Goal: Contribute content: Add original content to the website for others to see

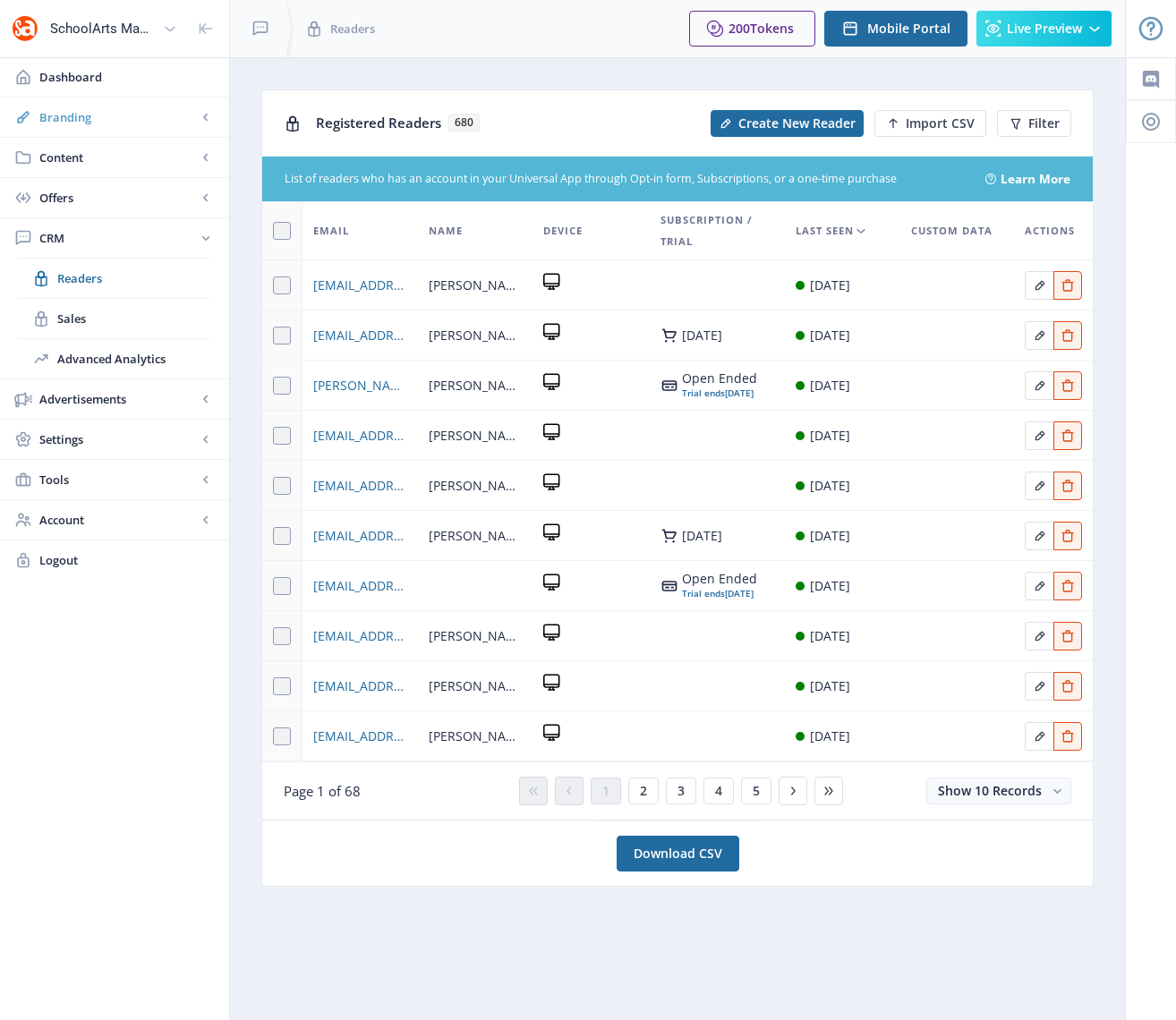
click at [68, 116] on span "Branding" at bounding box center [118, 117] width 158 height 18
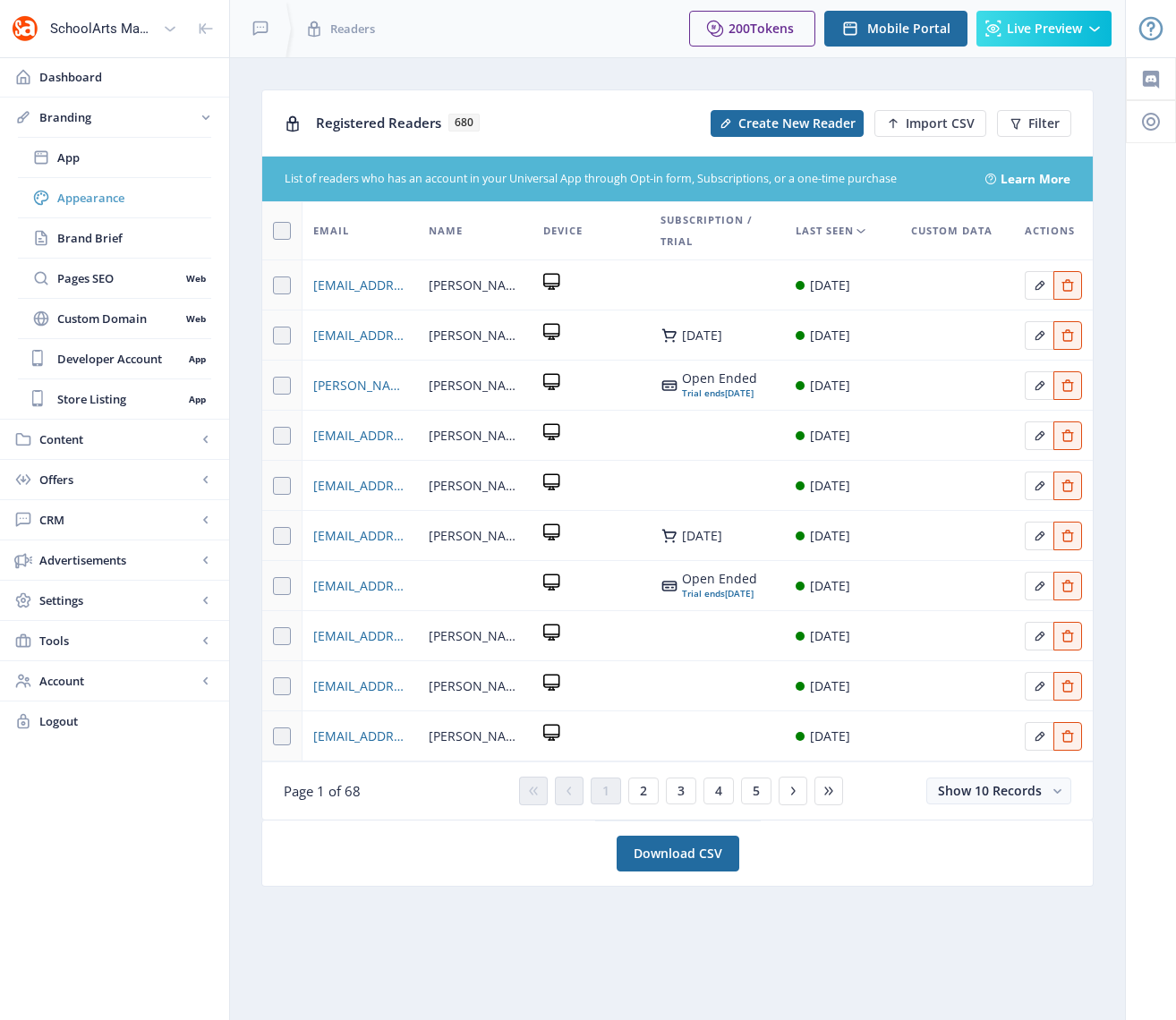
click at [88, 202] on span "Appearance" at bounding box center [133, 198] width 154 height 18
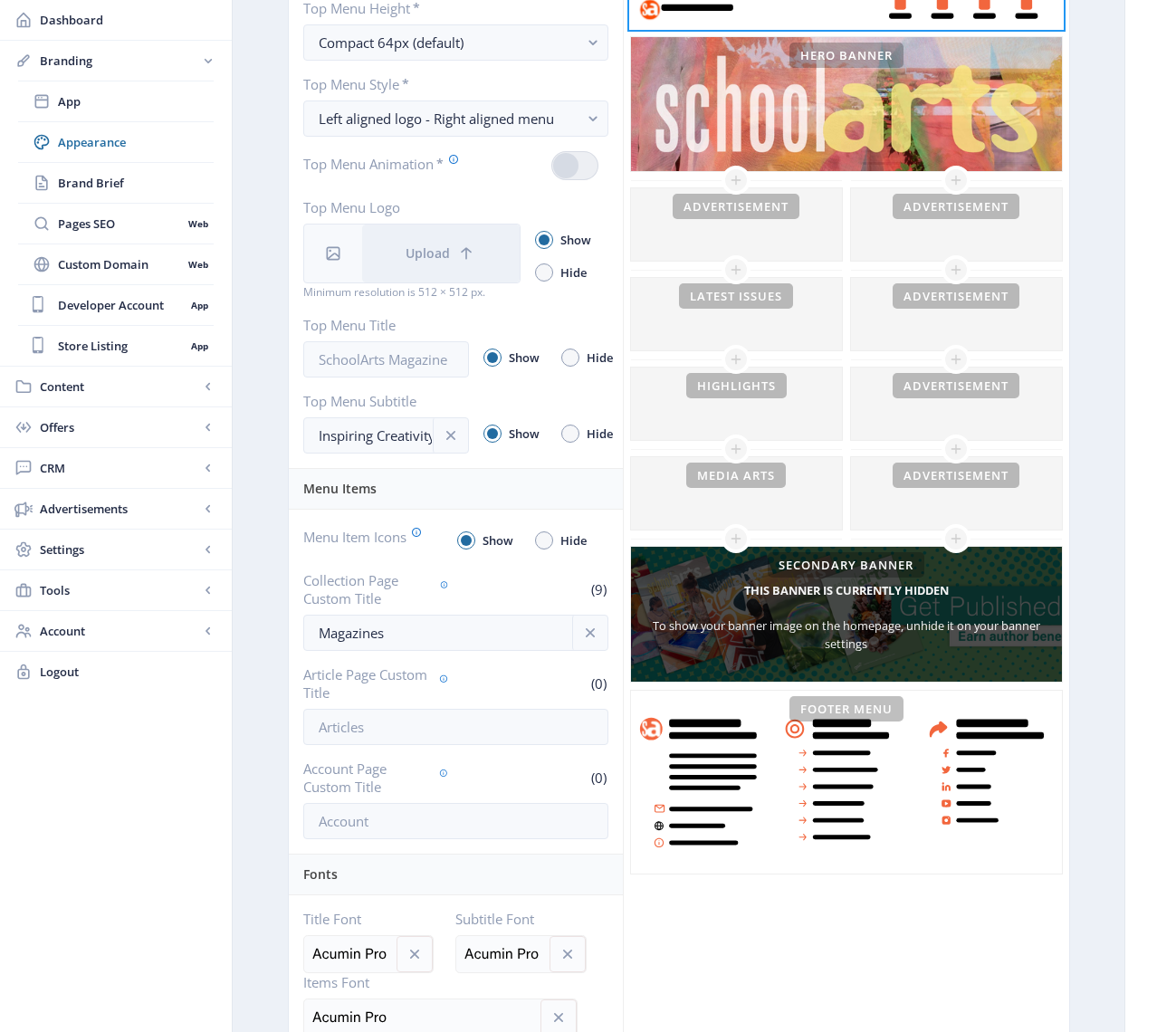
scroll to position [255, 0]
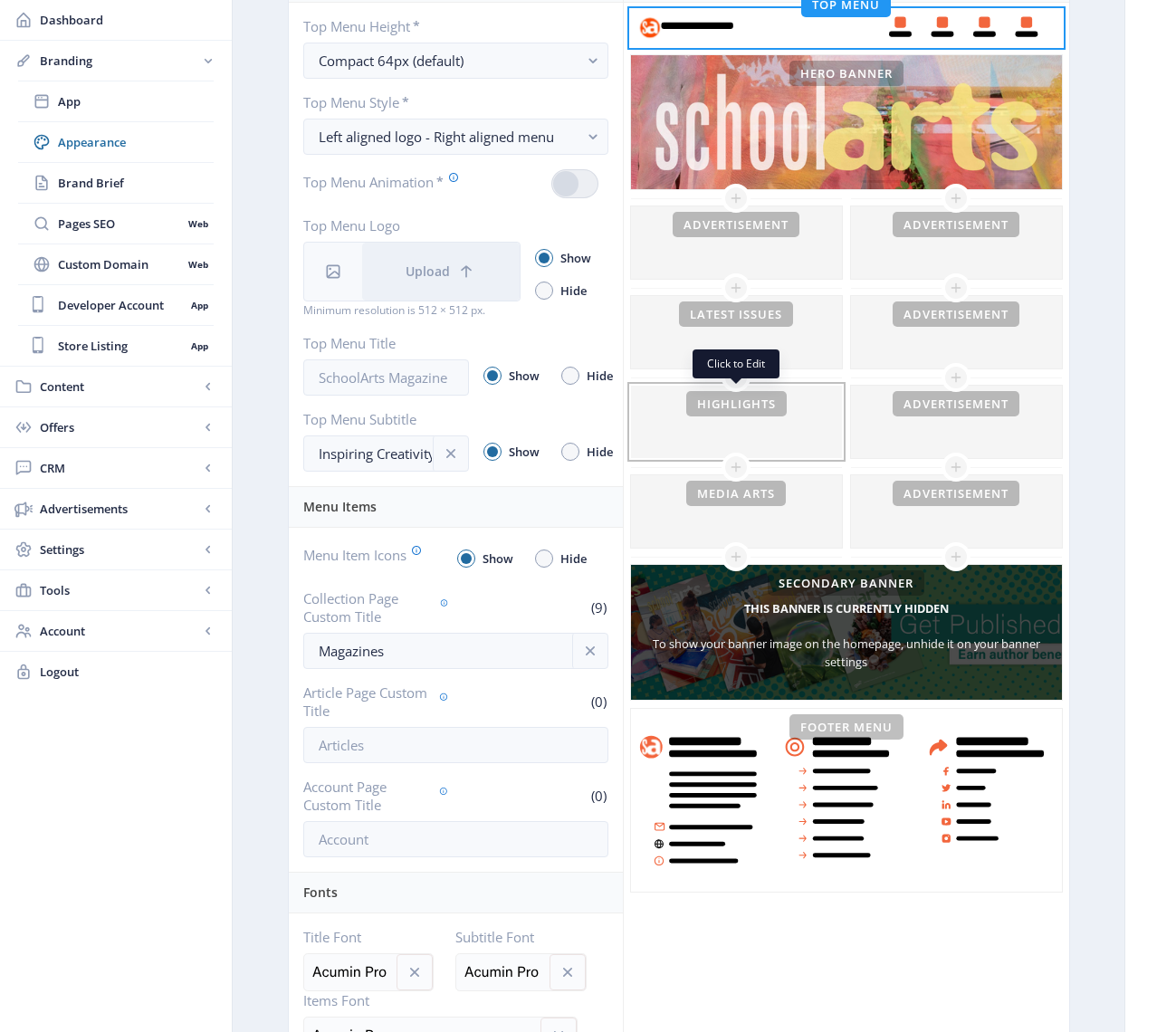
click at [684, 446] on div at bounding box center [736, 421] width 211 height 72
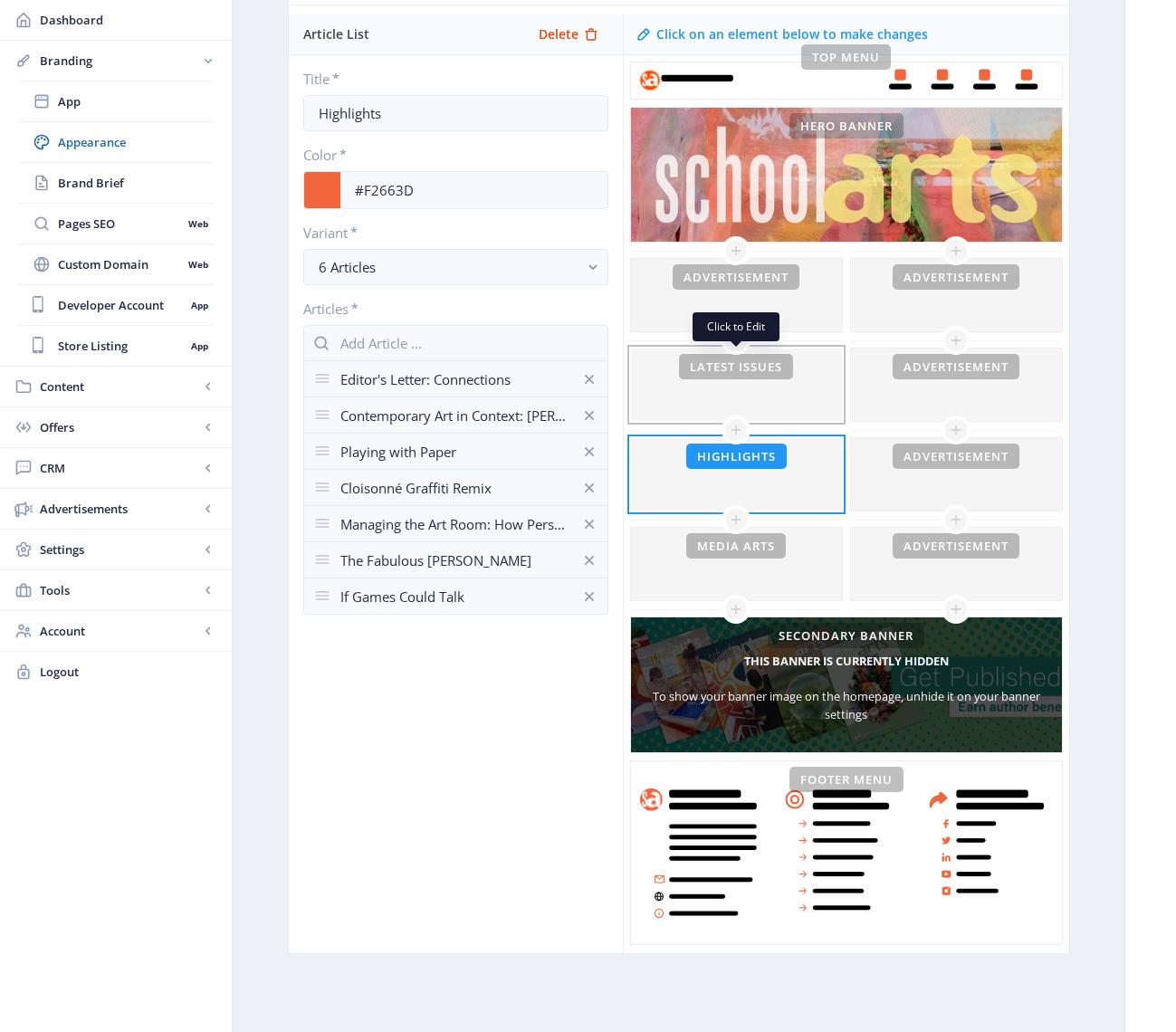
click at [680, 411] on div at bounding box center [736, 384] width 211 height 72
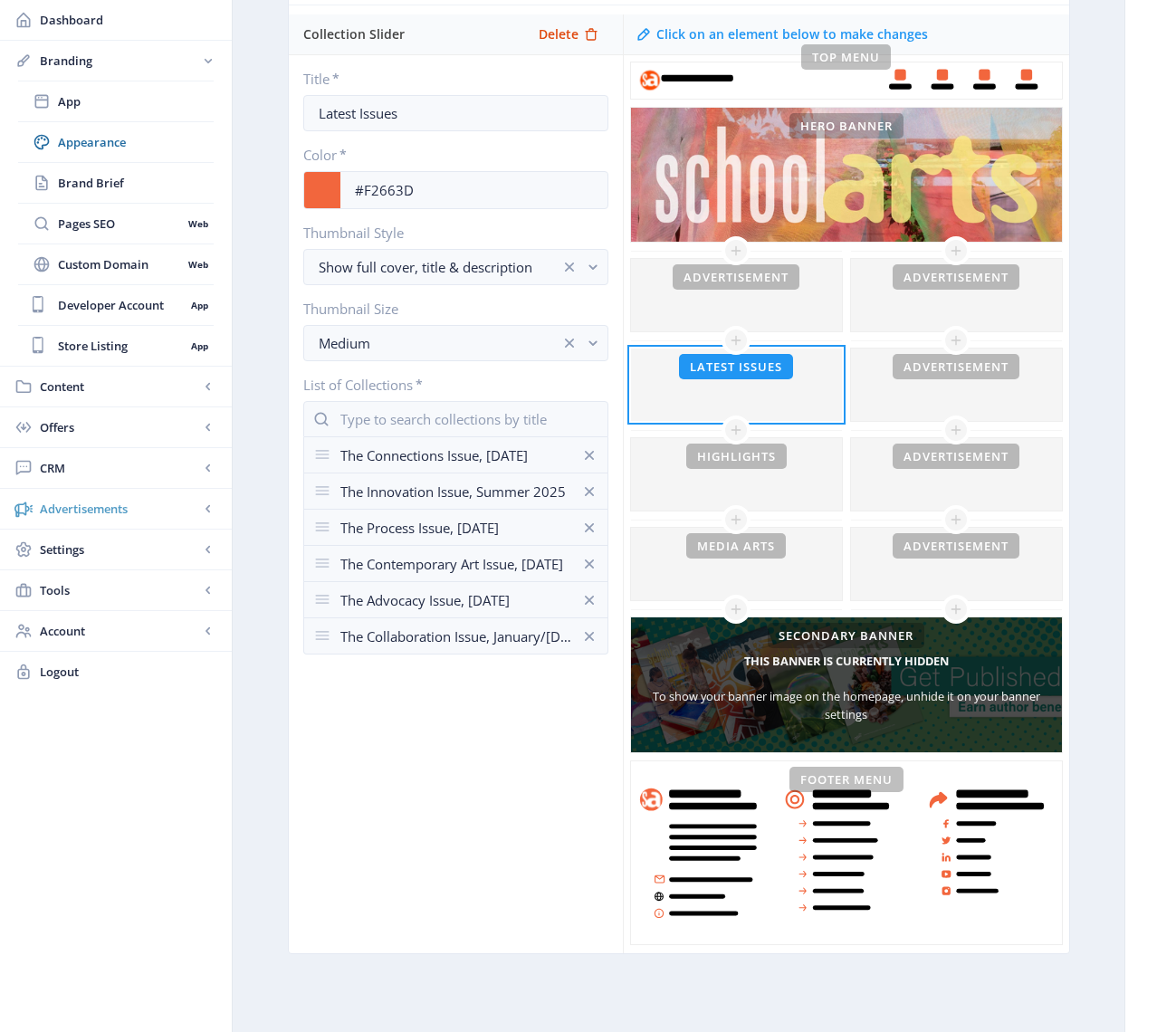
click at [78, 503] on span "Advertisements" at bounding box center [119, 508] width 160 height 18
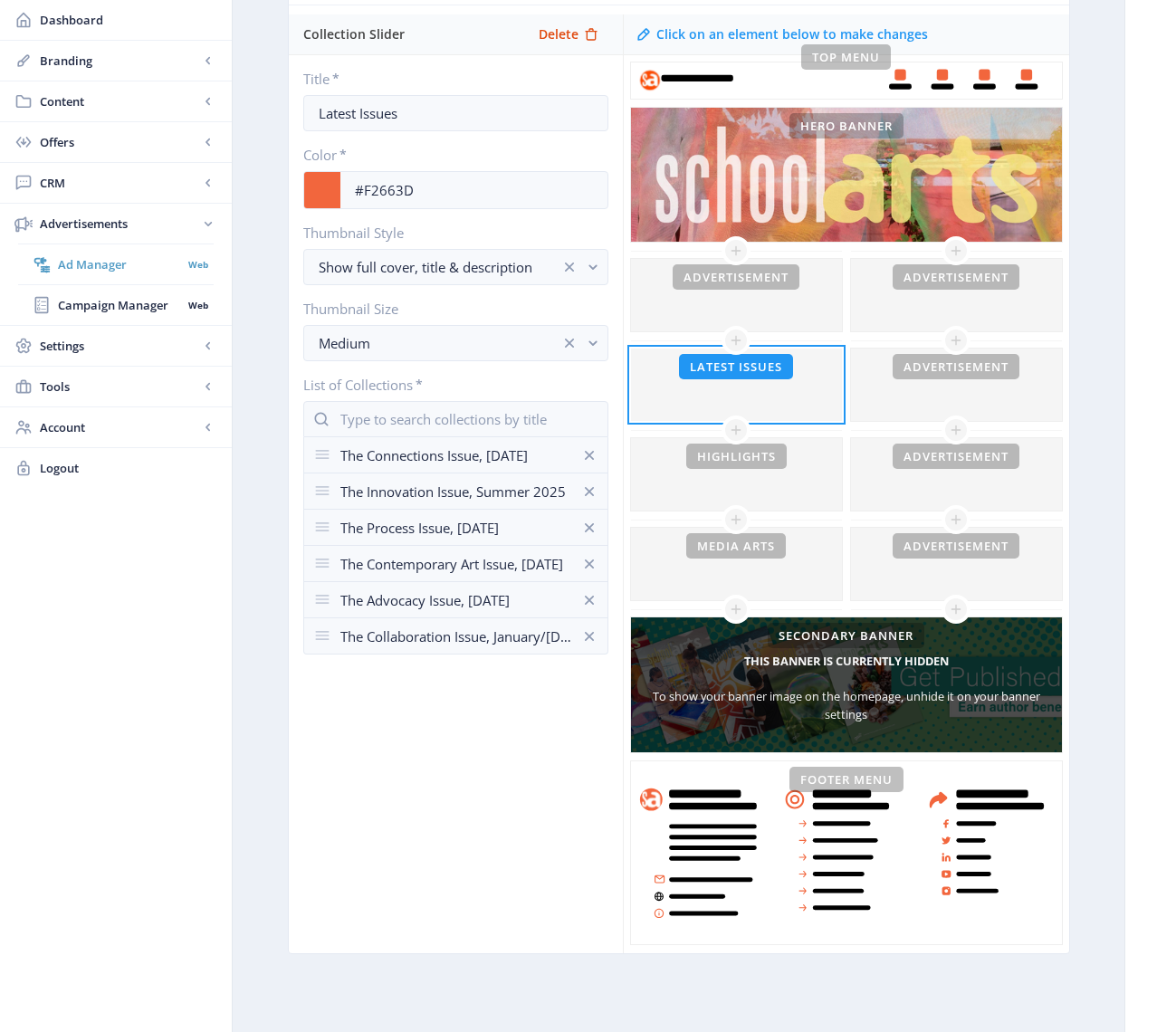
click at [105, 265] on span "Ad Manager" at bounding box center [119, 264] width 124 height 18
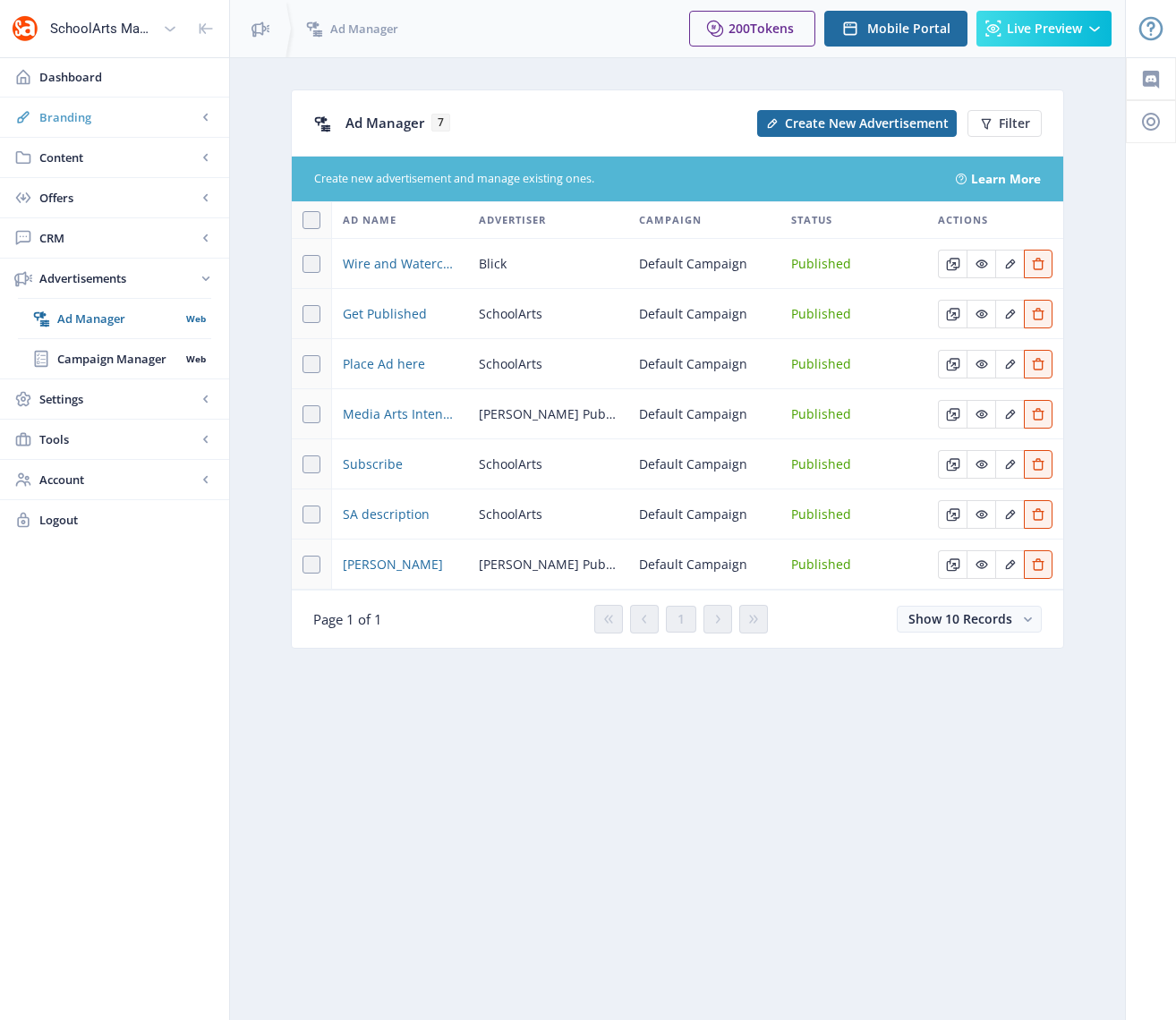
click at [58, 116] on span "Branding" at bounding box center [118, 117] width 158 height 18
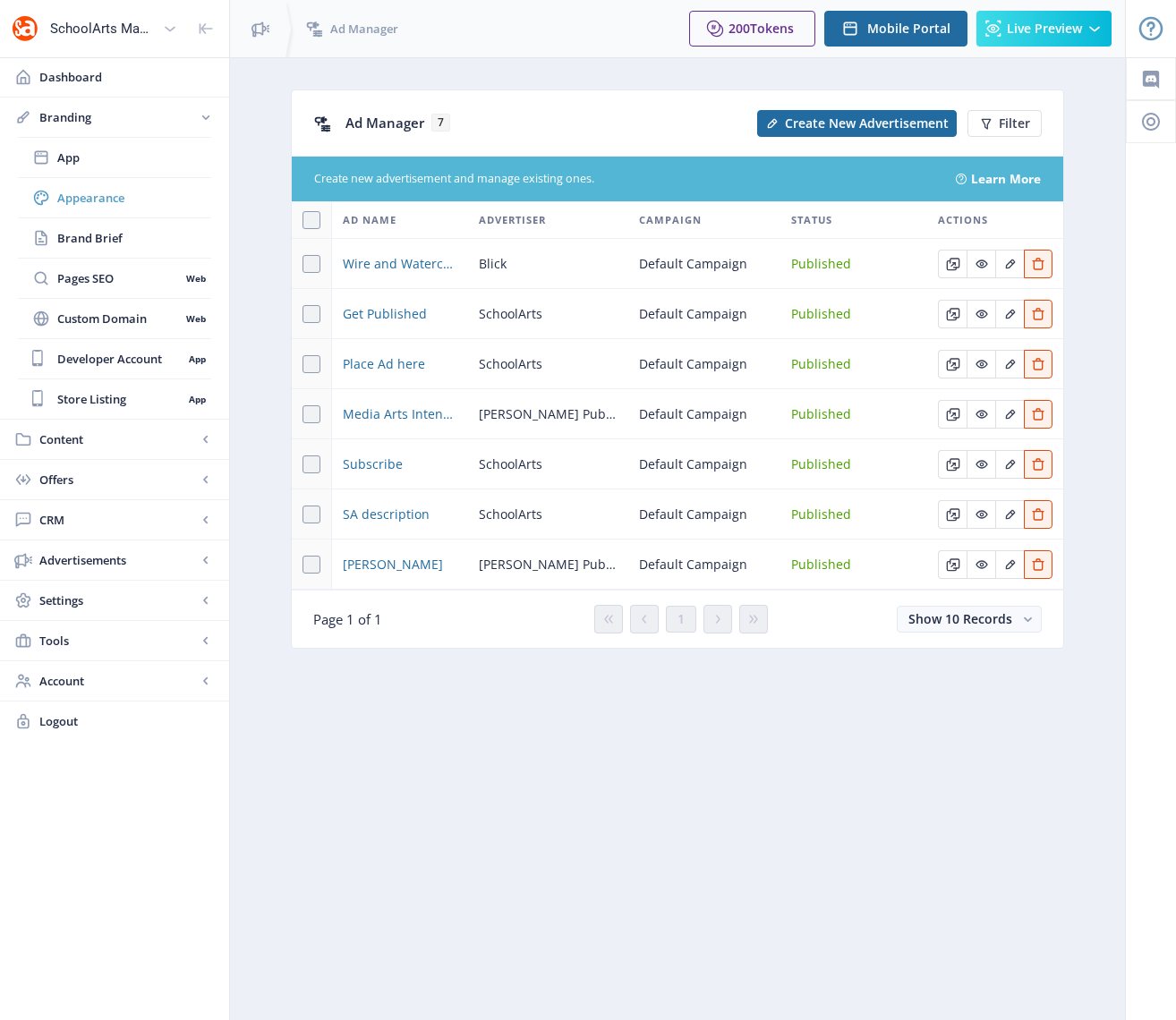
click at [76, 200] on span "Appearance" at bounding box center [133, 198] width 154 height 18
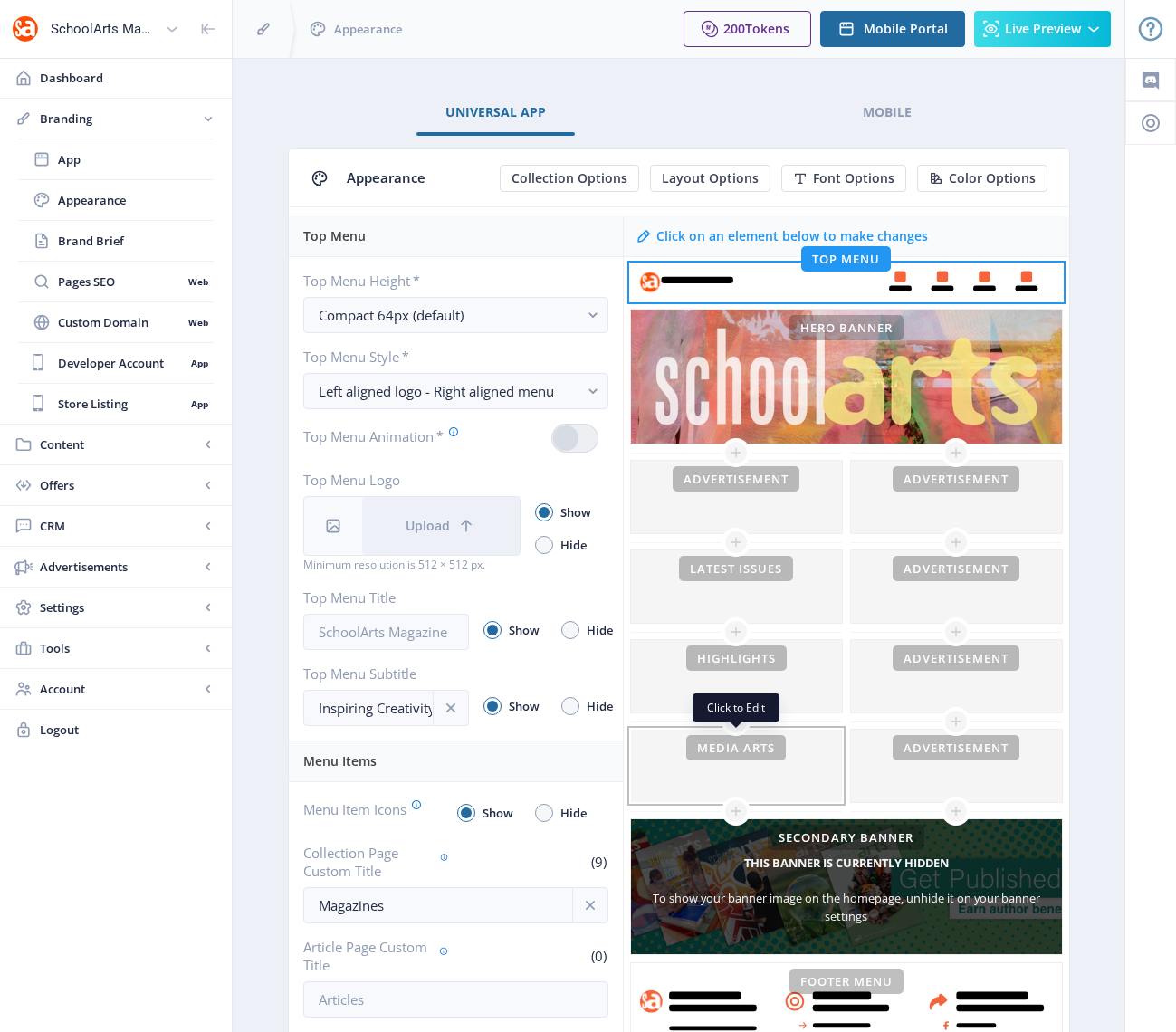
click at [688, 746] on div at bounding box center [736, 765] width 211 height 72
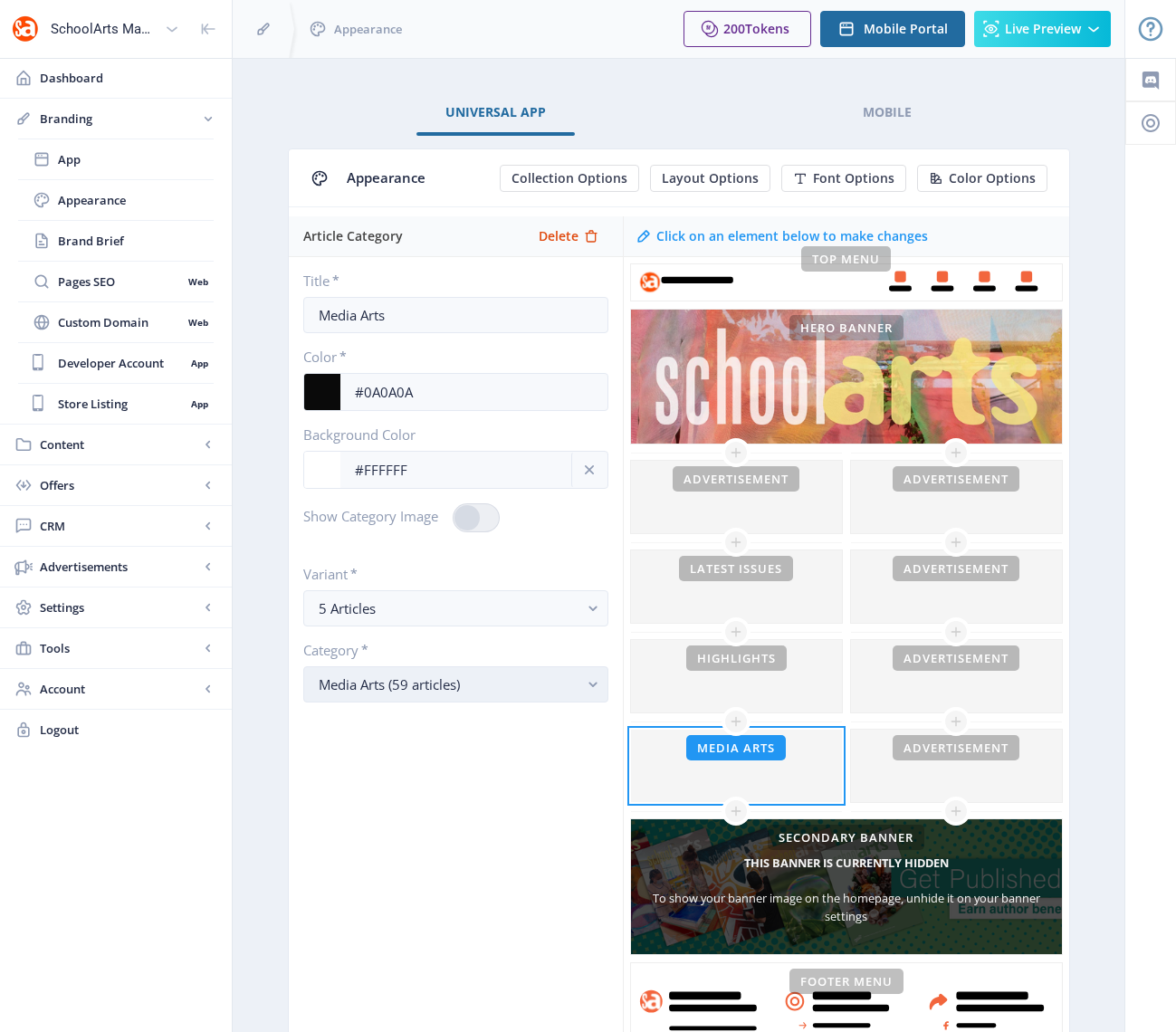
click at [548, 696] on button "Media Arts (59 articles)" at bounding box center [456, 684] width 305 height 37
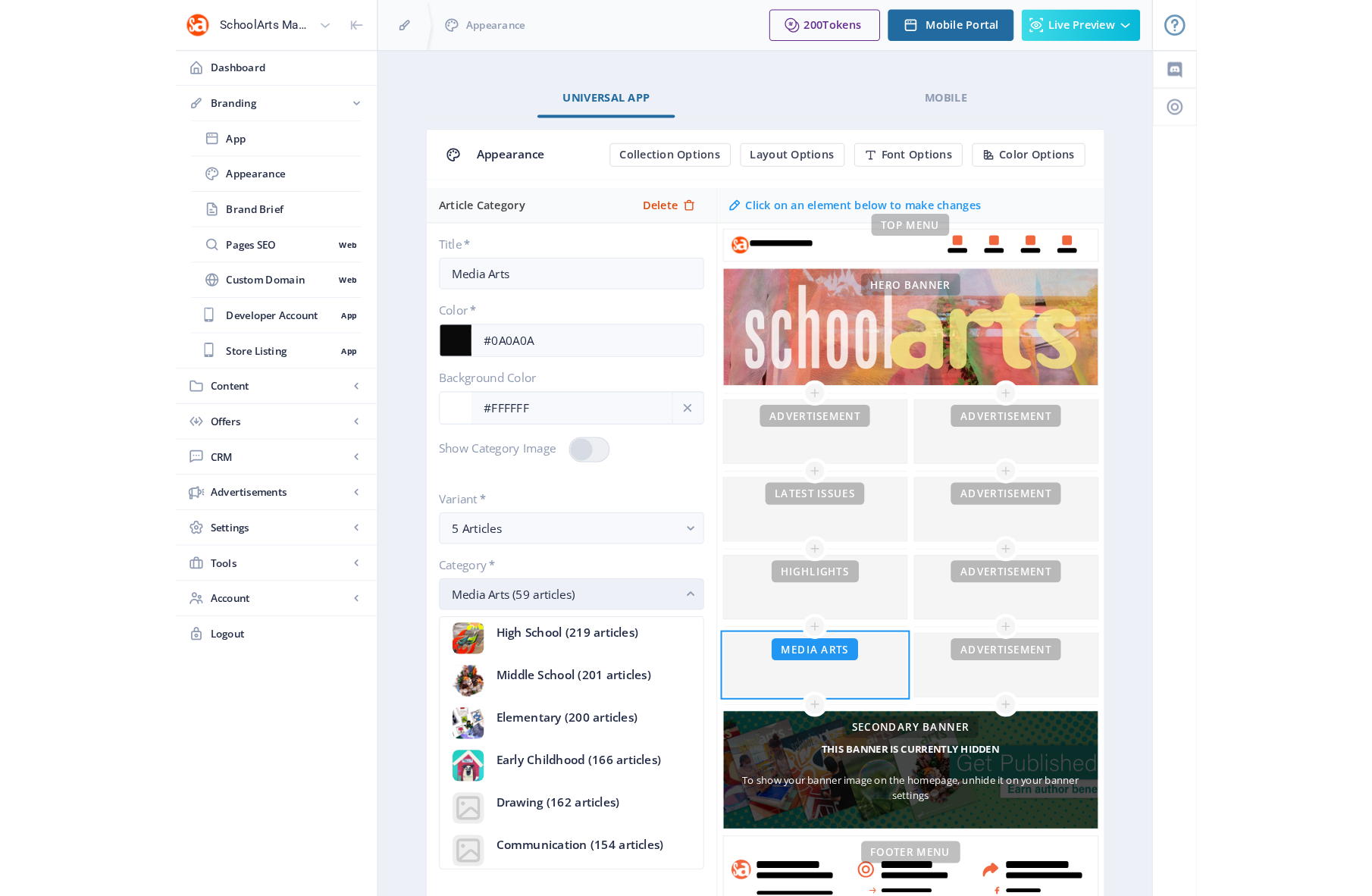
scroll to position [1309, 0]
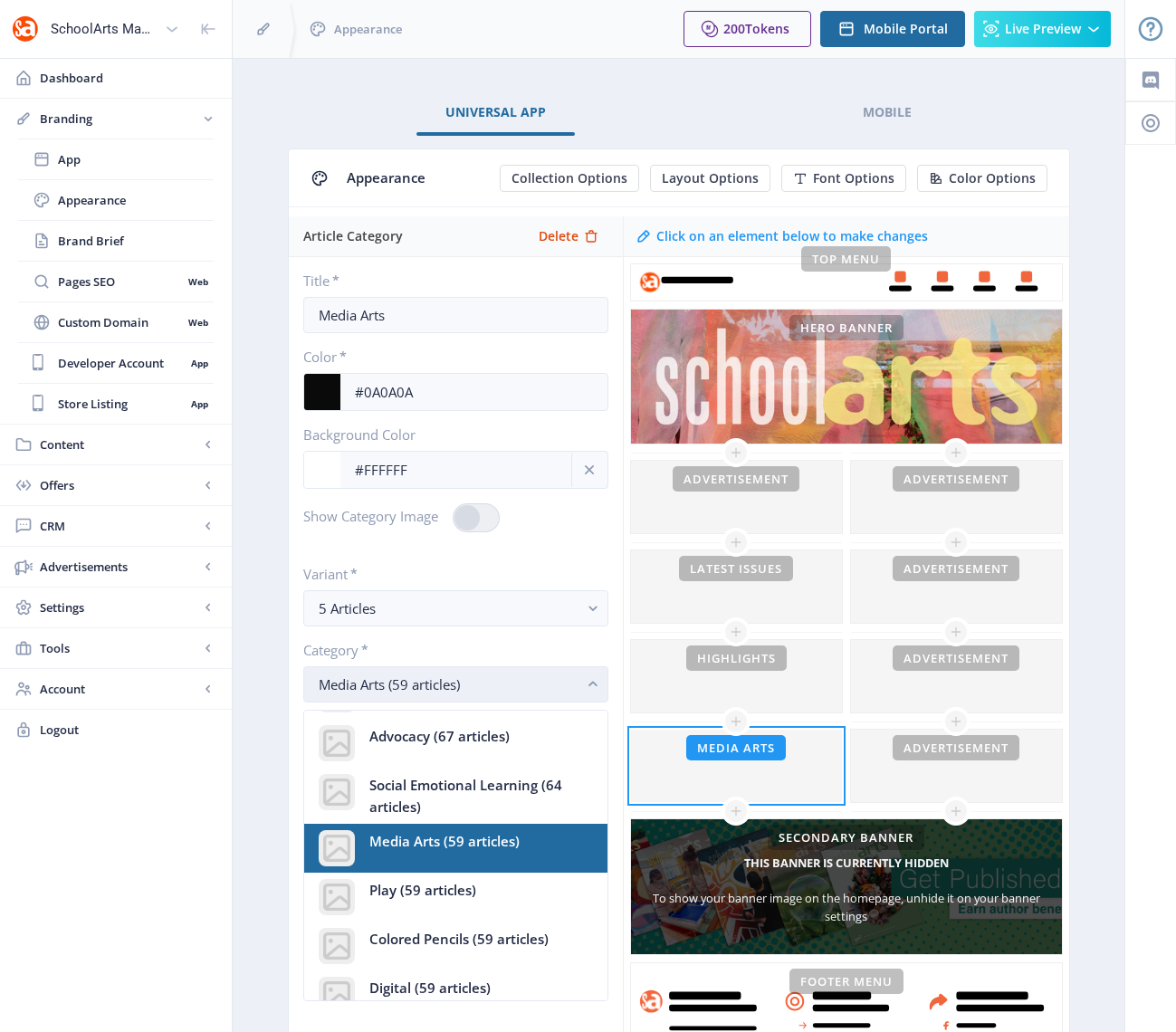
click at [548, 696] on button "Media Arts (59 articles)" at bounding box center [456, 684] width 305 height 37
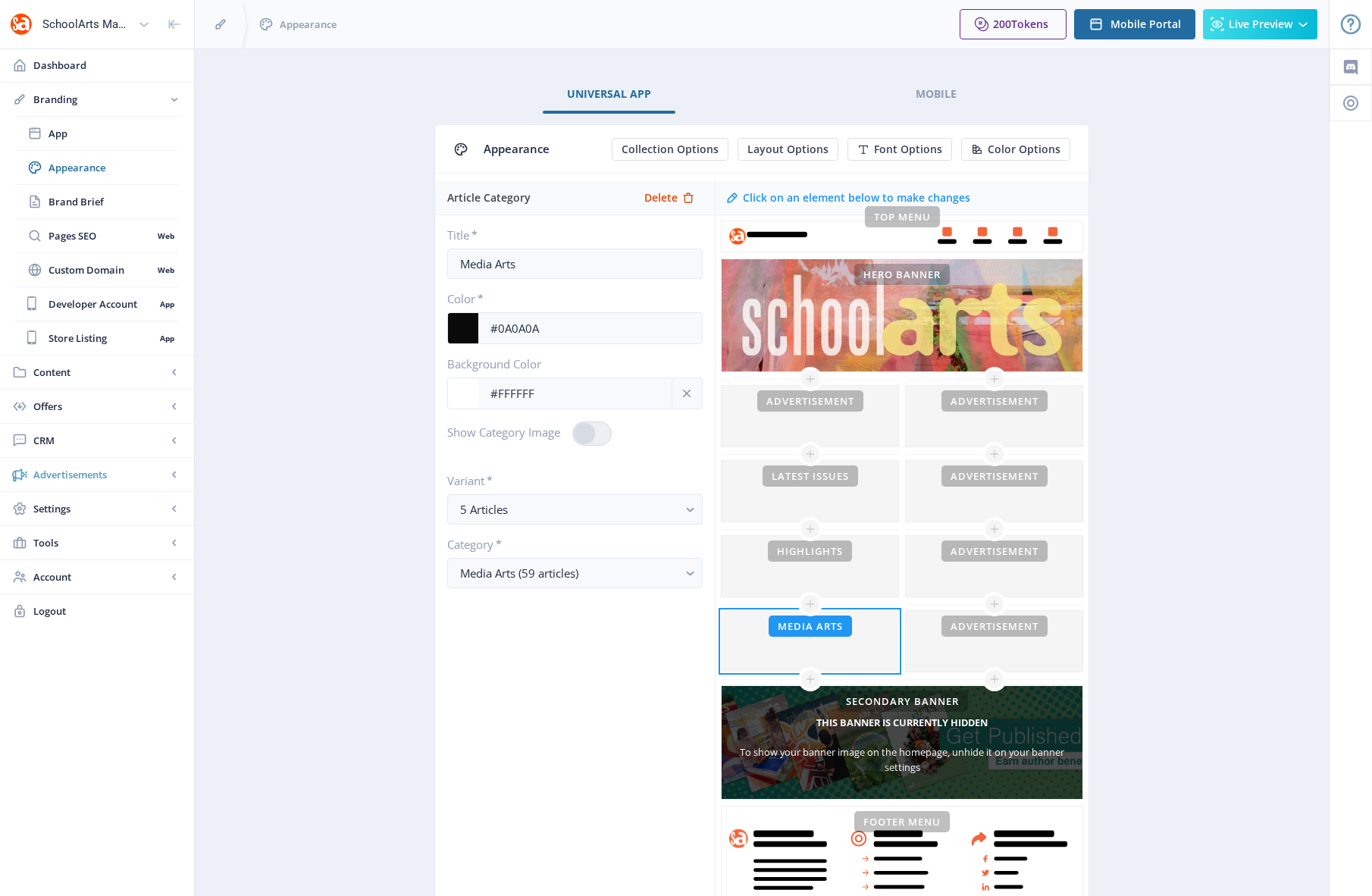
click at [73, 474] on span "Advertisements" at bounding box center [100, 475] width 134 height 15
click at [99, 270] on span "Ad Manager" at bounding box center [100, 270] width 104 height 15
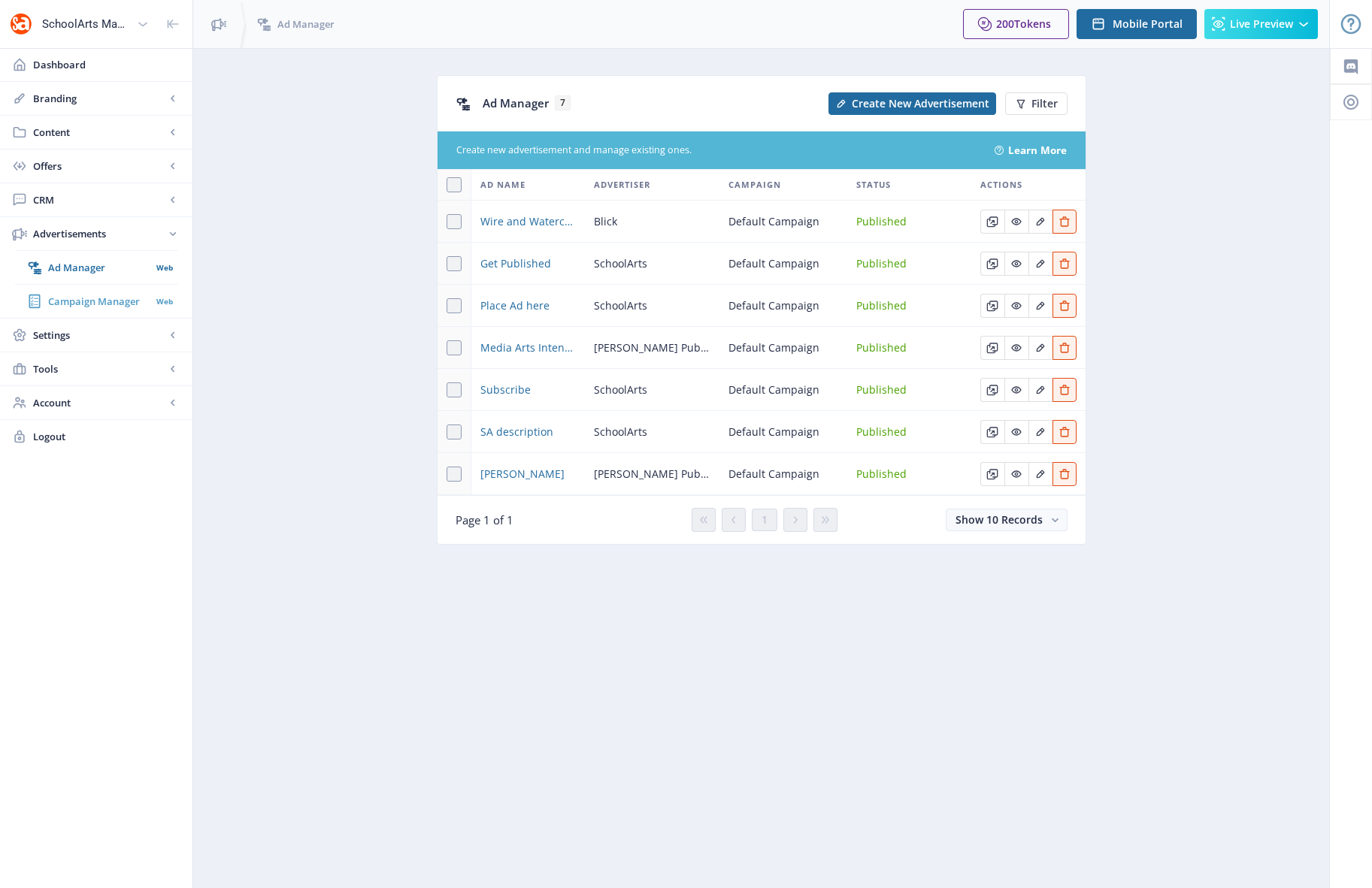
click at [75, 300] on span "Campaign Manager" at bounding box center [99, 301] width 103 height 15
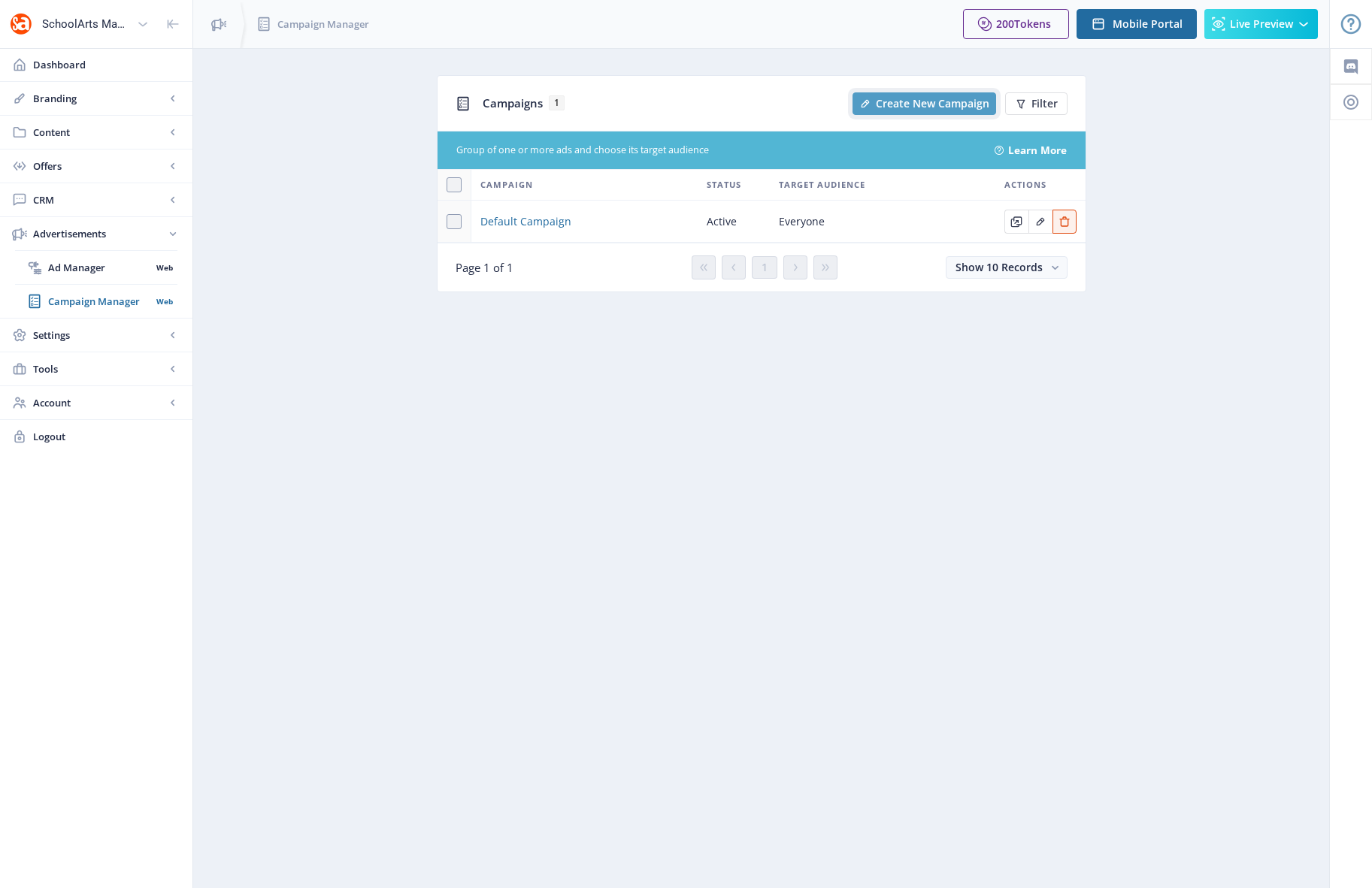
click at [897, 105] on span "Create New Campaign" at bounding box center [933, 104] width 114 height 12
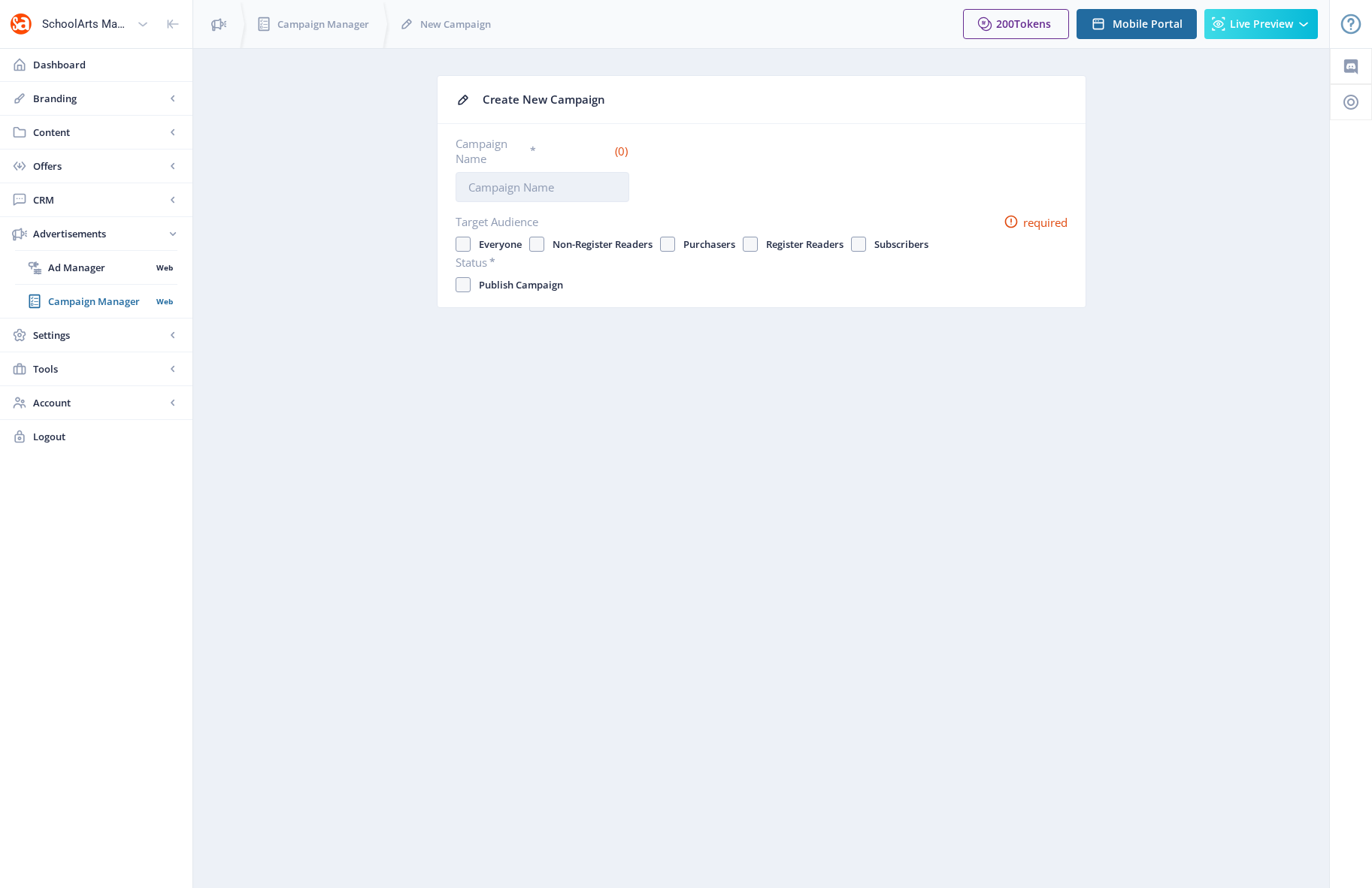
click at [469, 187] on input "Campaign Name *" at bounding box center [542, 187] width 174 height 30
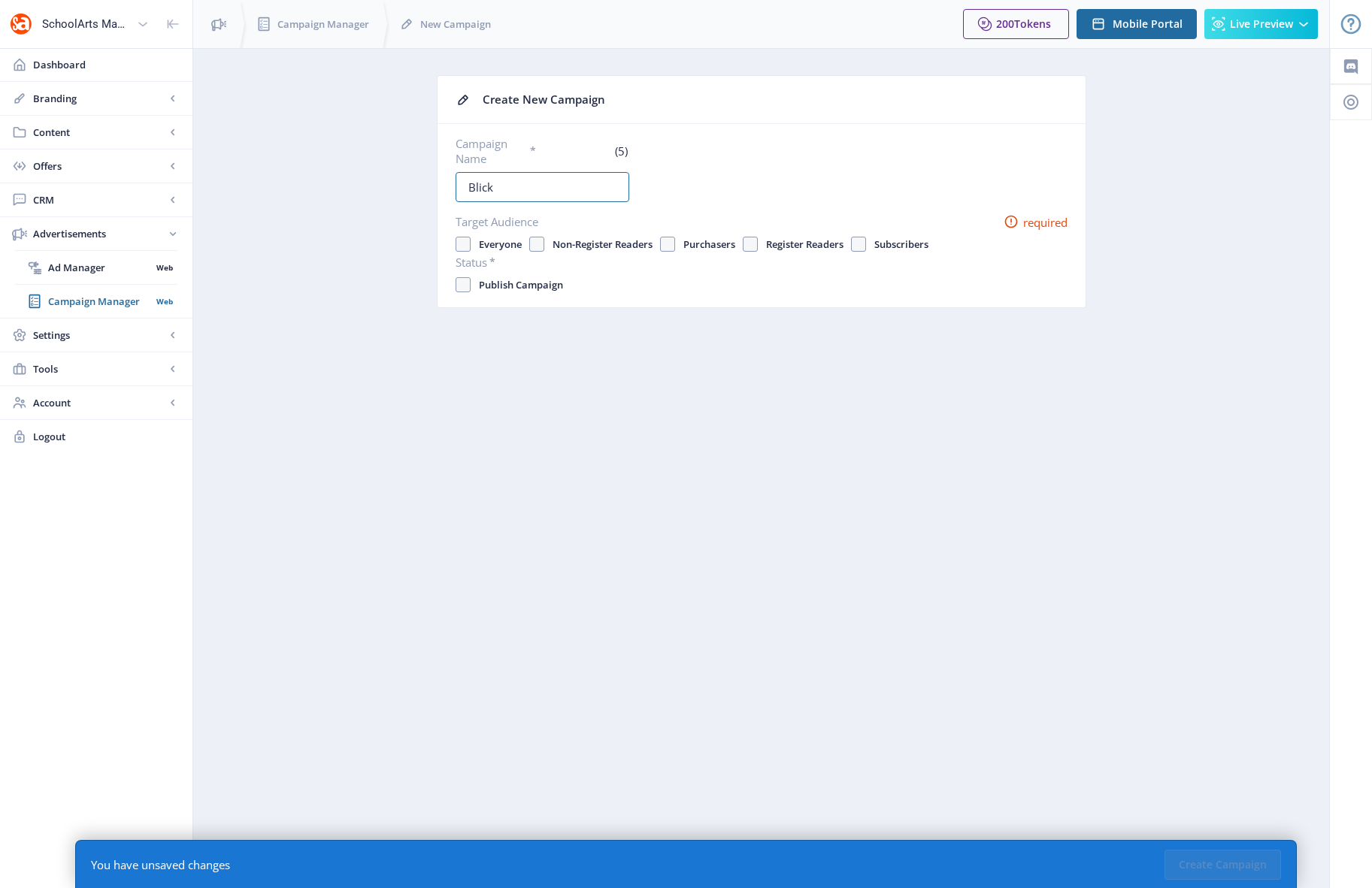
type input "Blick"
click at [710, 199] on div "Campaign Name * (5) Blick" at bounding box center [762, 169] width 612 height 66
click at [466, 285] on span at bounding box center [463, 284] width 15 height 15
click at [457, 285] on input "Publish Campaign" at bounding box center [456, 284] width 1 height 1
checkbox input "true"
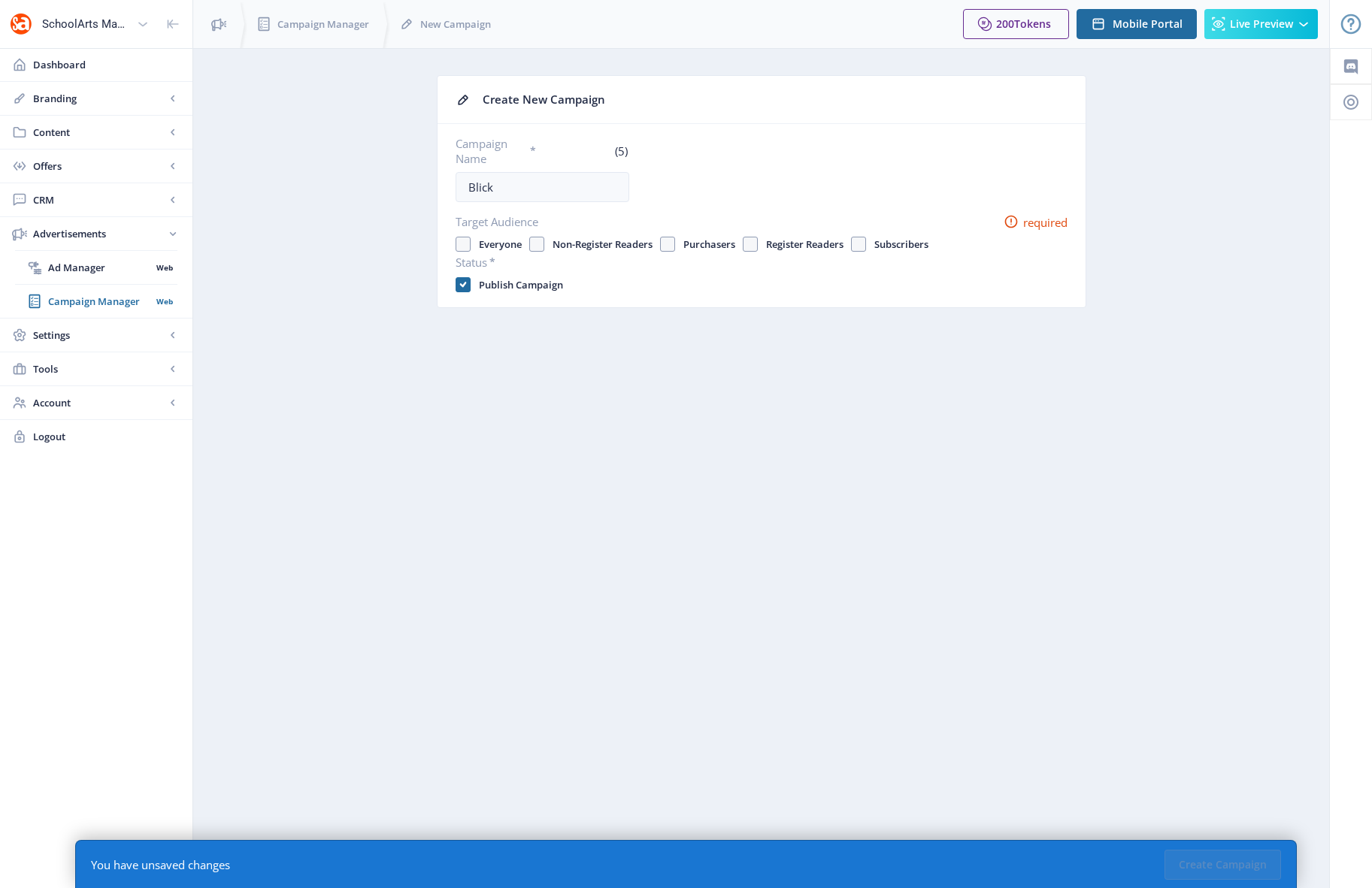
click at [643, 187] on div "Campaign Name * (5) Blick" at bounding box center [762, 169] width 612 height 66
drag, startPoint x: 459, startPoint y: 243, endPoint x: 531, endPoint y: 243, distance: 72.0
click at [461, 243] on span at bounding box center [463, 244] width 15 height 15
click at [457, 244] on input "Everyone" at bounding box center [456, 244] width 1 height 1
checkbox input "true"
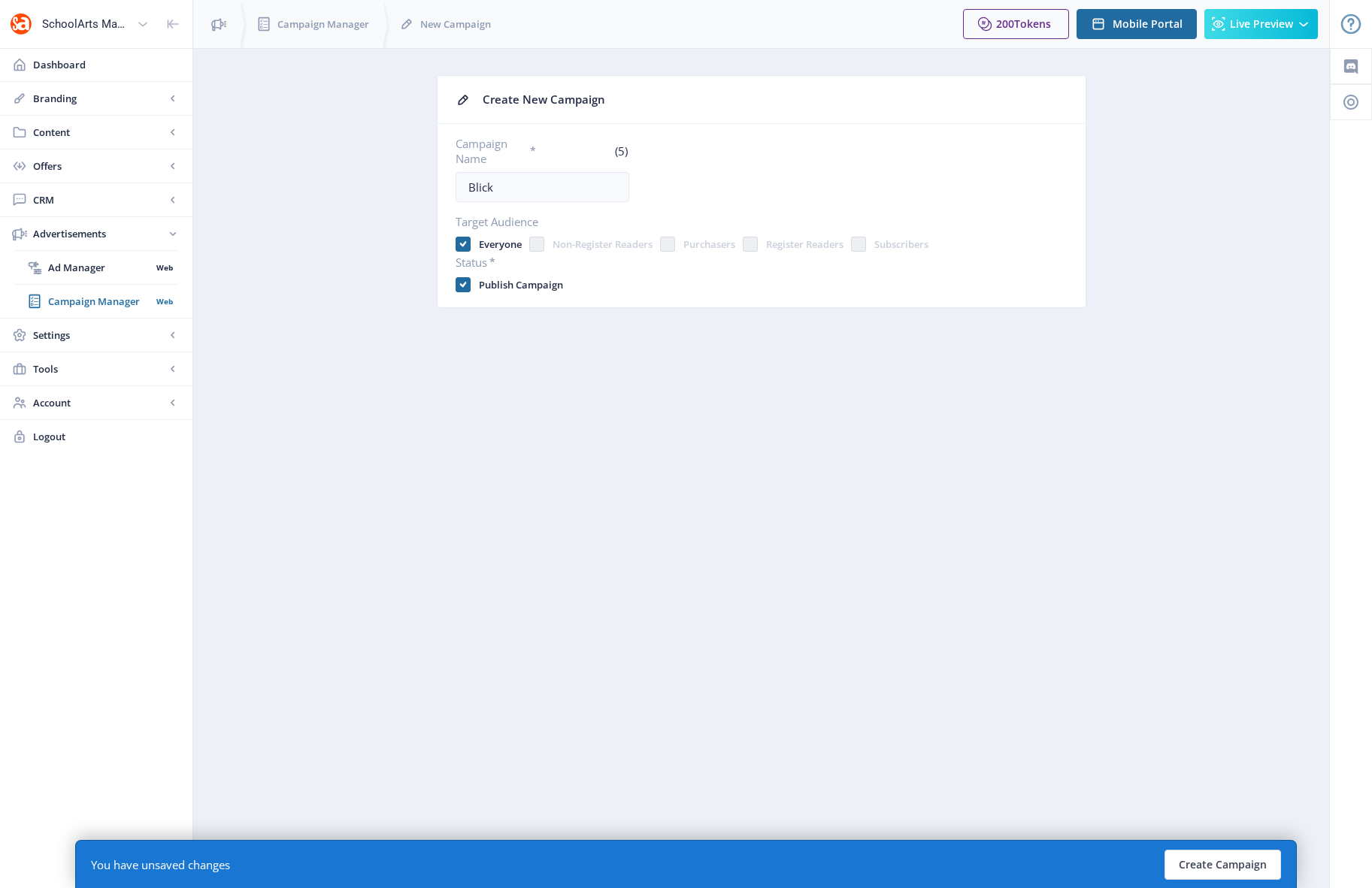
click at [535, 243] on span at bounding box center [536, 244] width 15 height 15
click at [987, 856] on button "Create Campaign" at bounding box center [1222, 864] width 117 height 30
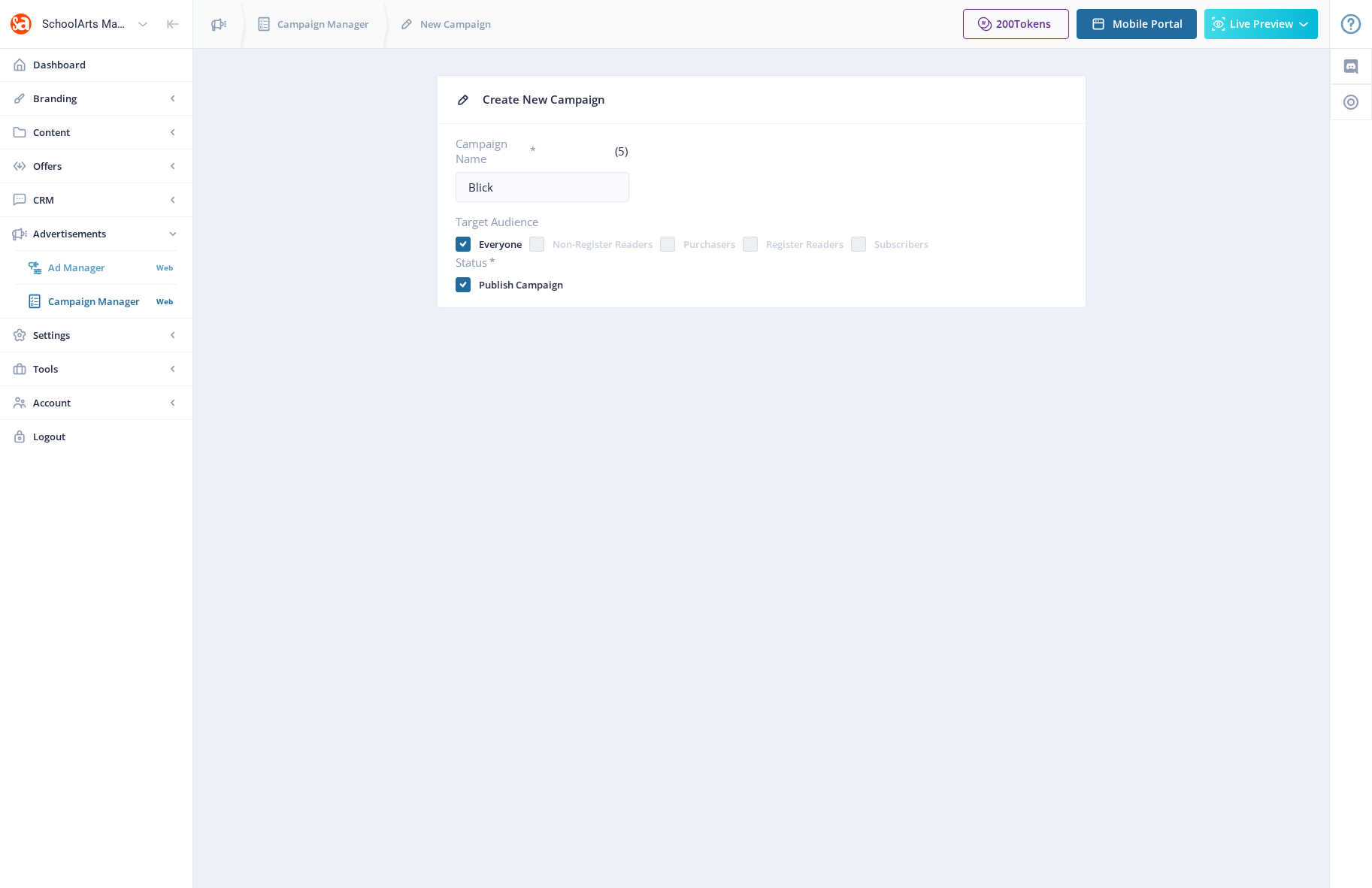
click at [81, 271] on span "Ad Manager" at bounding box center [99, 267] width 103 height 15
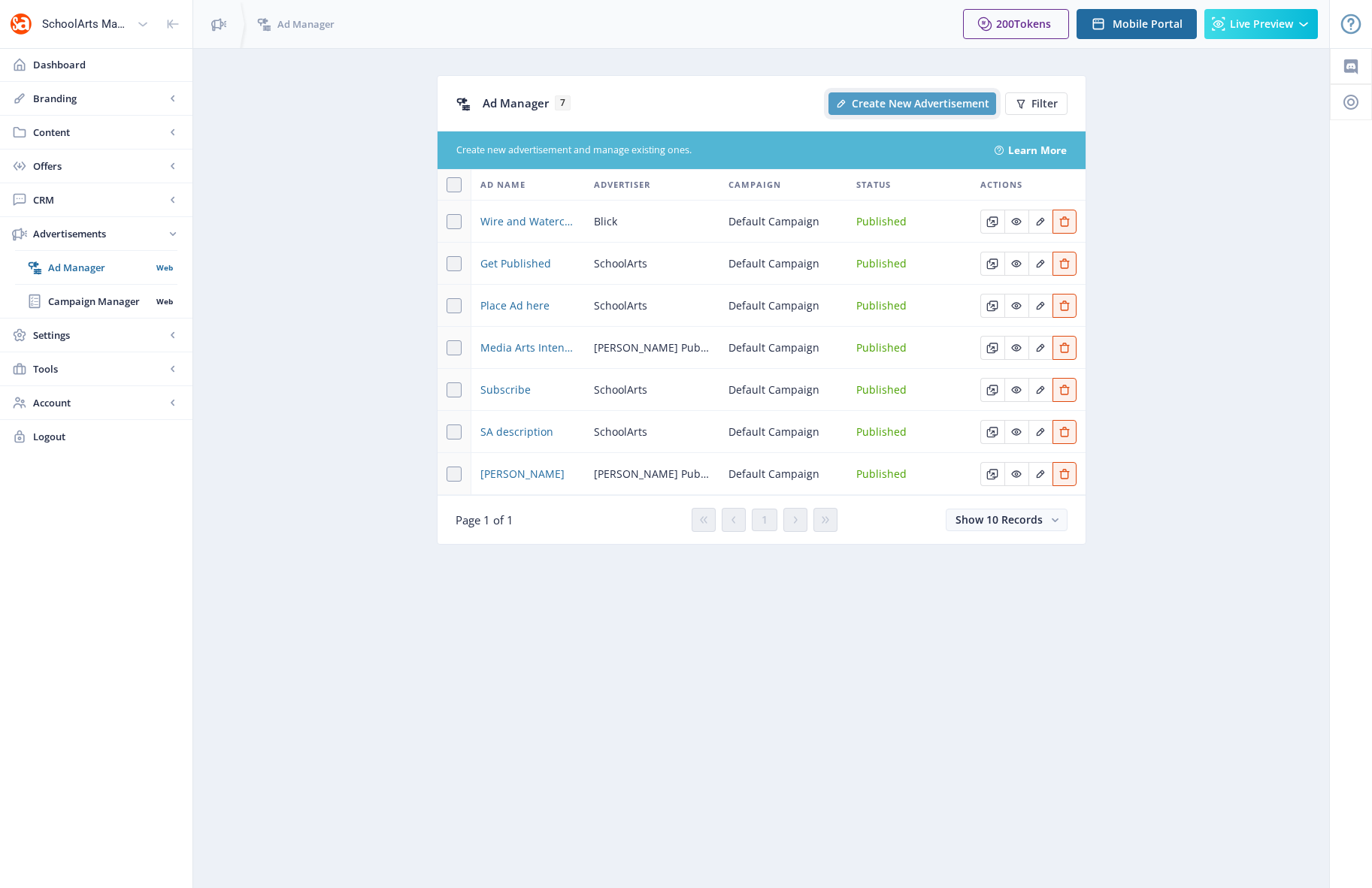
click at [901, 100] on span "Create New Advertisement" at bounding box center [920, 104] width 137 height 12
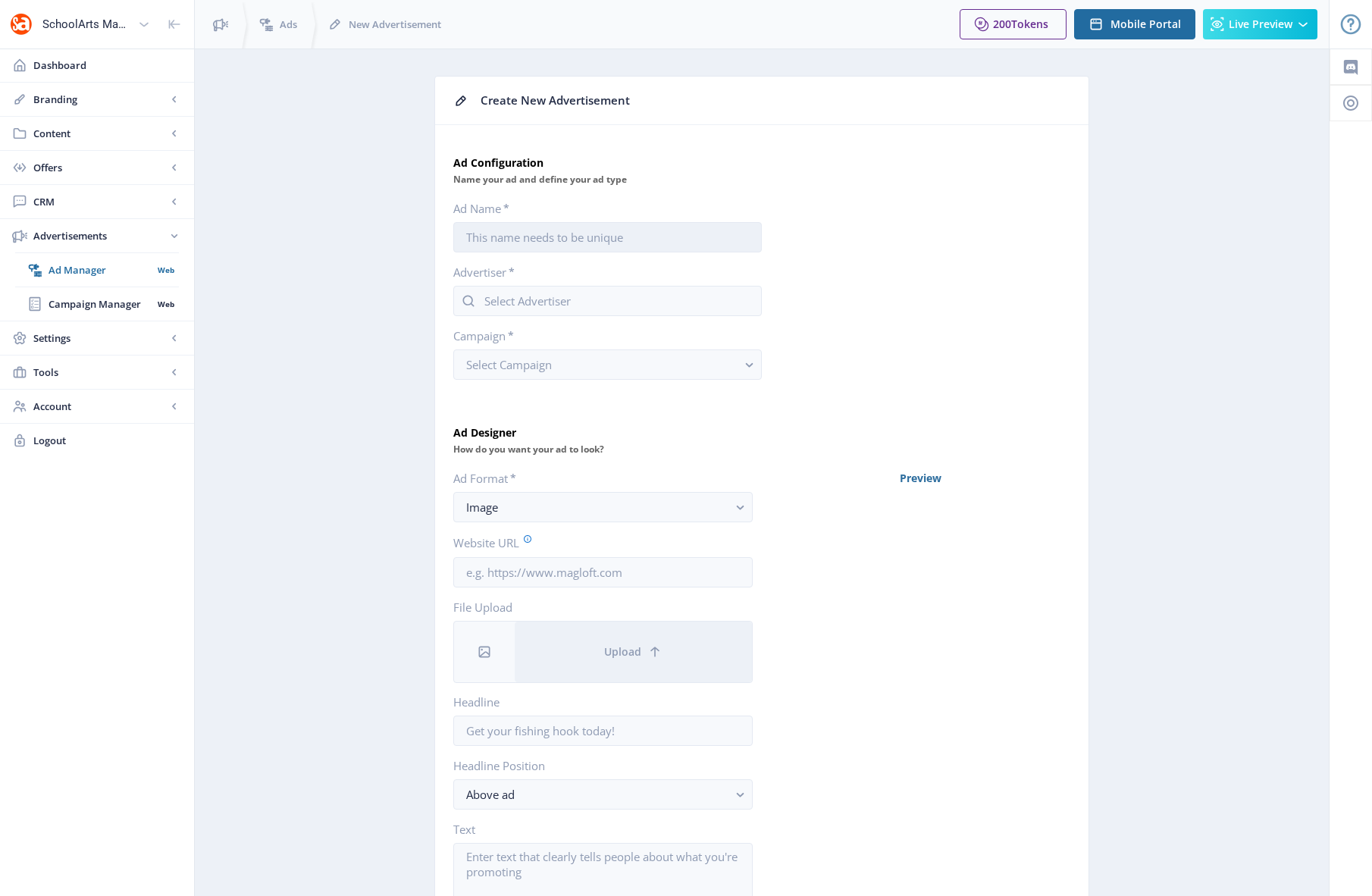
click at [539, 240] on input "Ad Name *" at bounding box center [607, 237] width 309 height 31
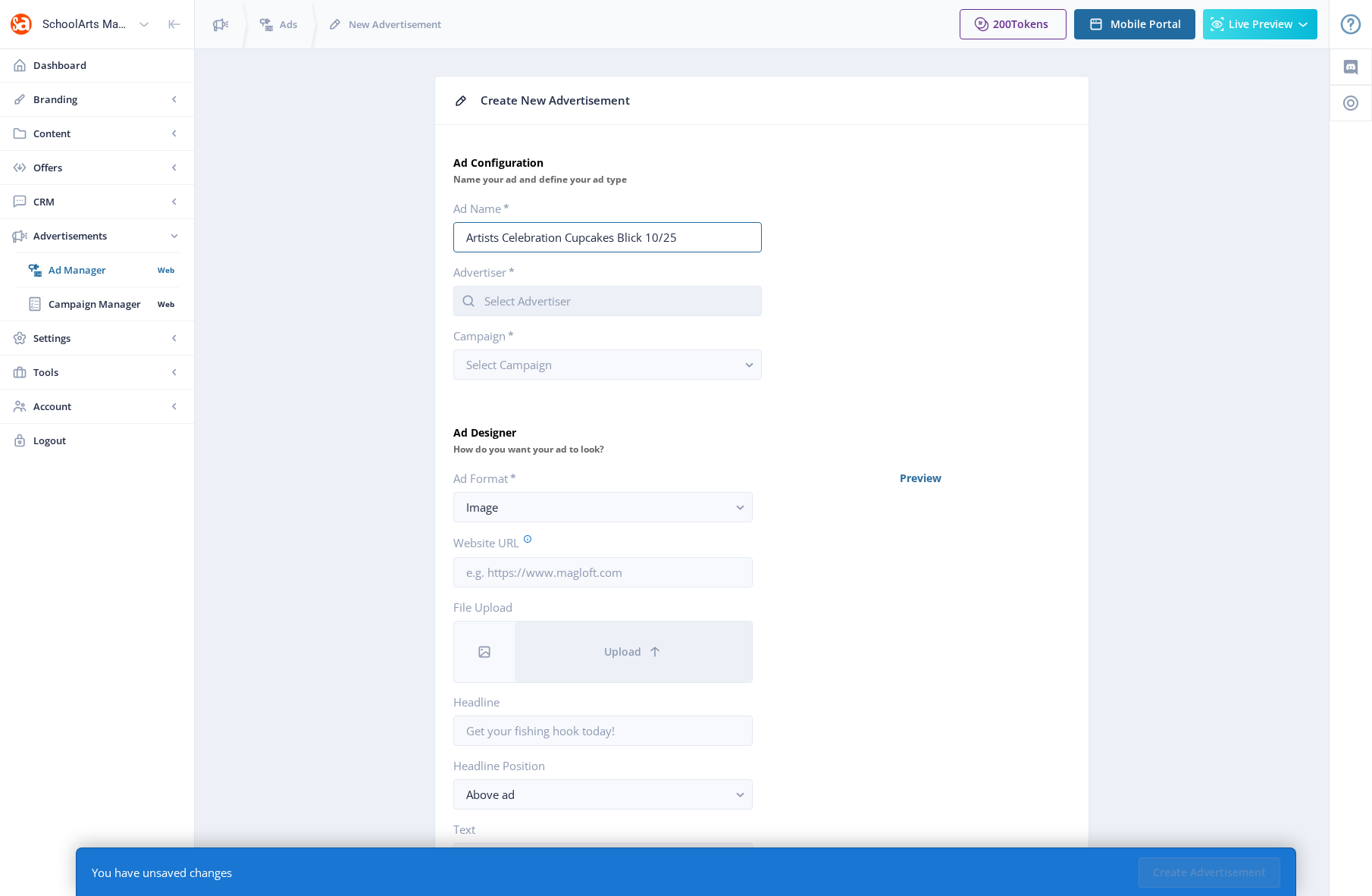
type input "Artists Celebration Cupcakes Blick 10/25"
click at [561, 304] on input "text" at bounding box center [607, 300] width 309 height 31
click at [496, 342] on nb-option "Blick" at bounding box center [607, 337] width 307 height 29
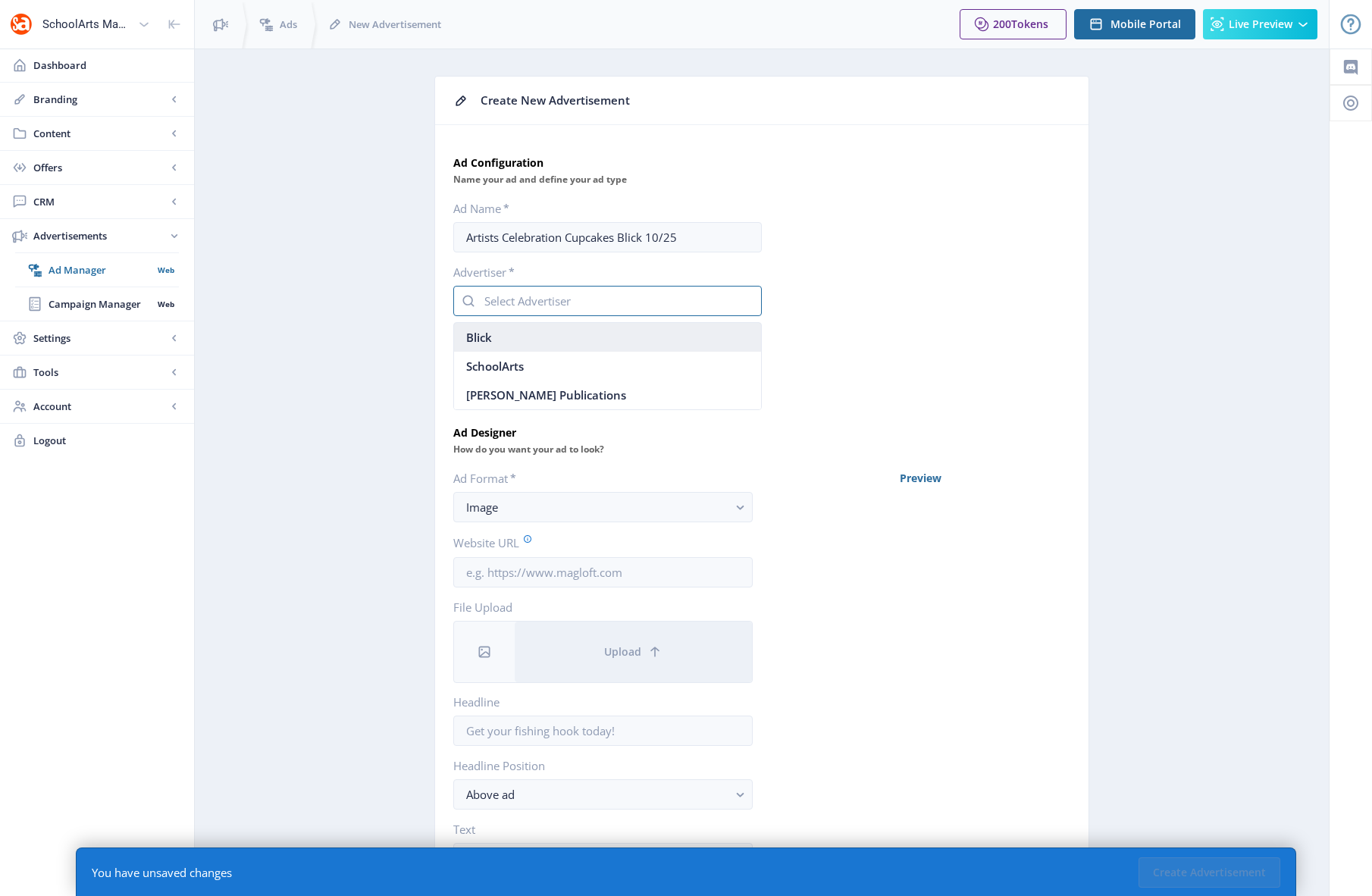
type input "Blick"
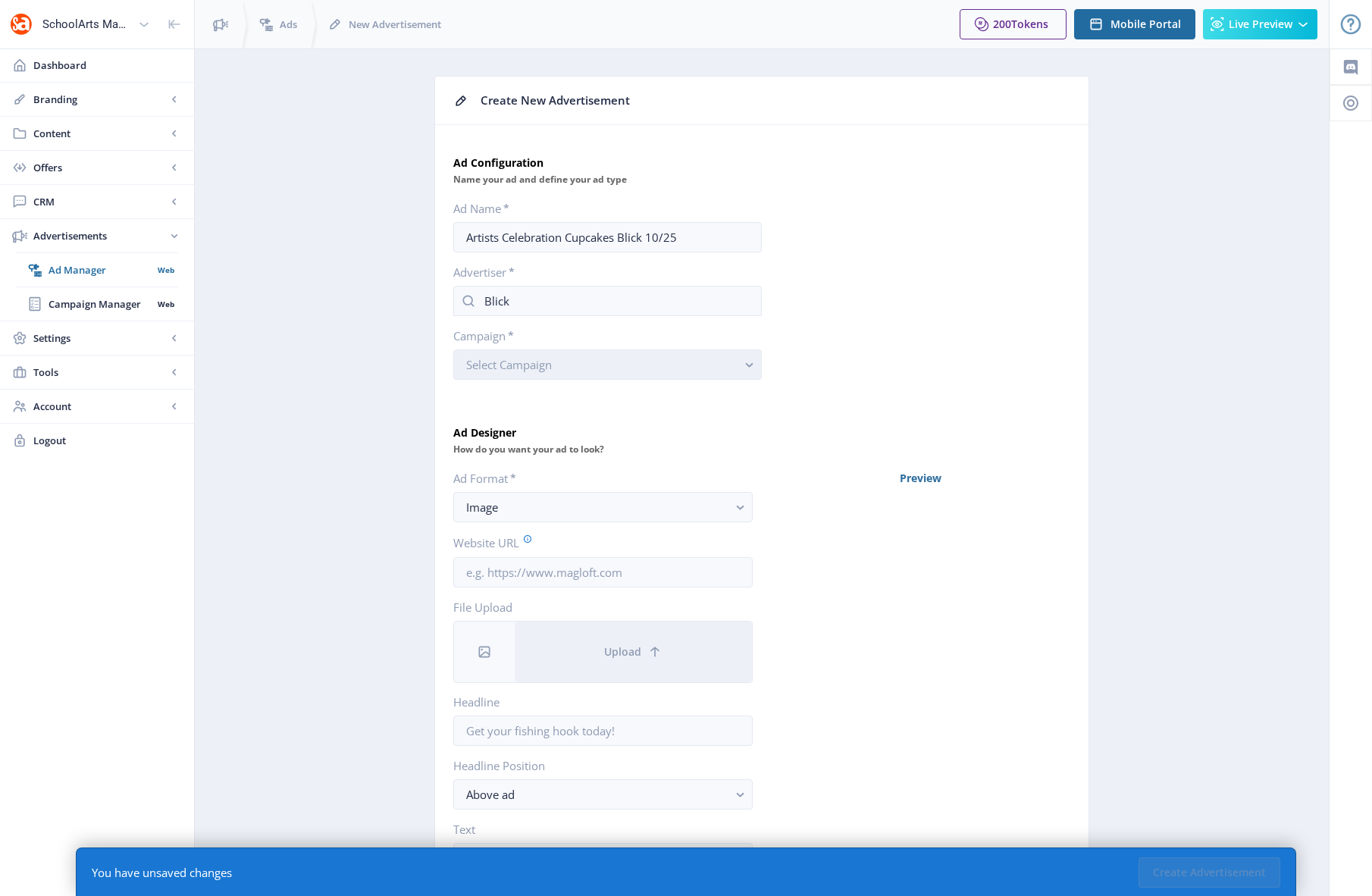
click at [620, 364] on button "Select Campaign" at bounding box center [607, 364] width 309 height 31
click at [494, 398] on nb-option "Blick" at bounding box center [607, 401] width 307 height 29
click at [578, 571] on input "Website URL" at bounding box center [602, 572] width 299 height 31
paste input "[URL][DOMAIN_NAME]"
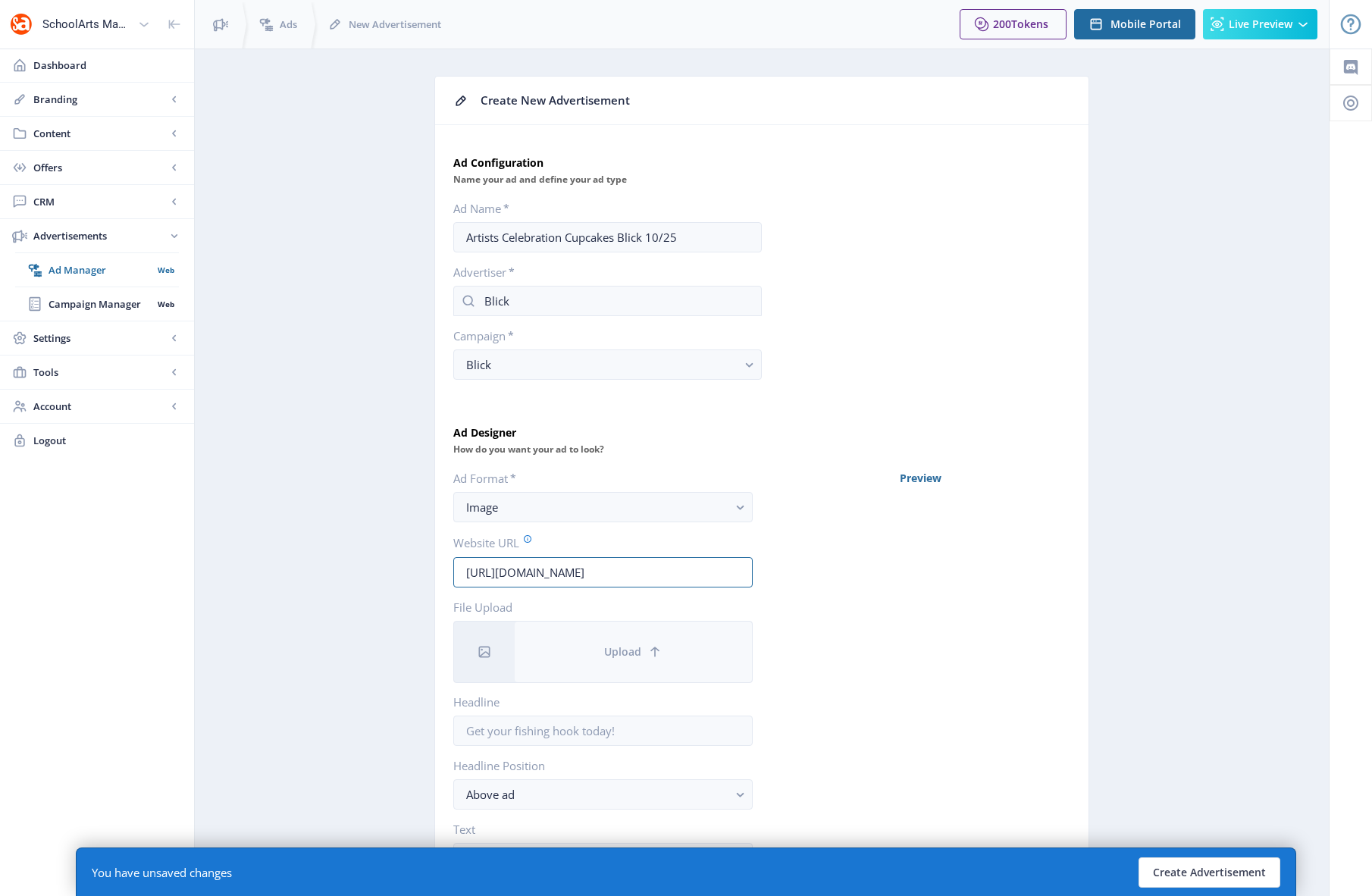
type input "[URL][DOMAIN_NAME]"
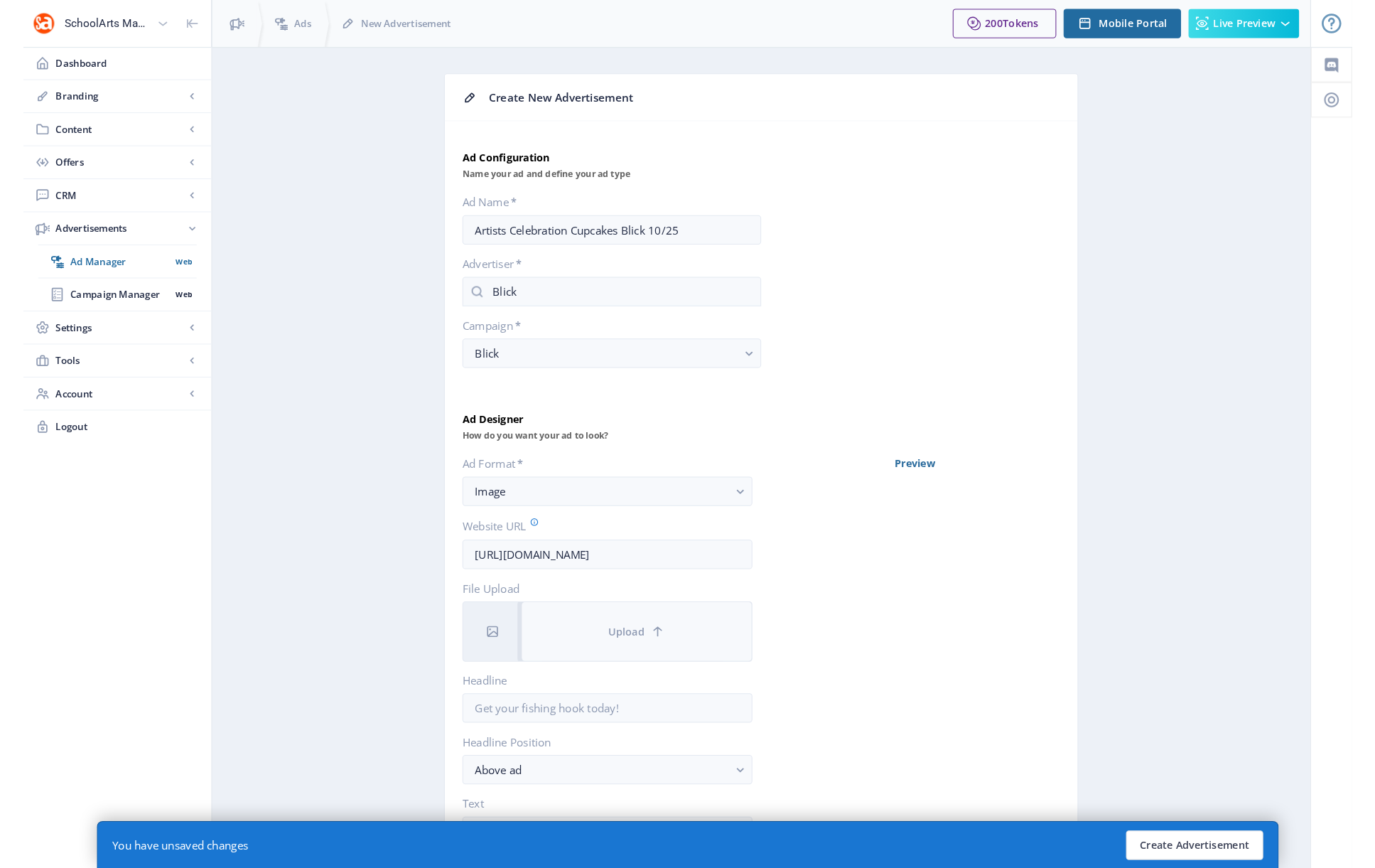
scroll to position [0, 0]
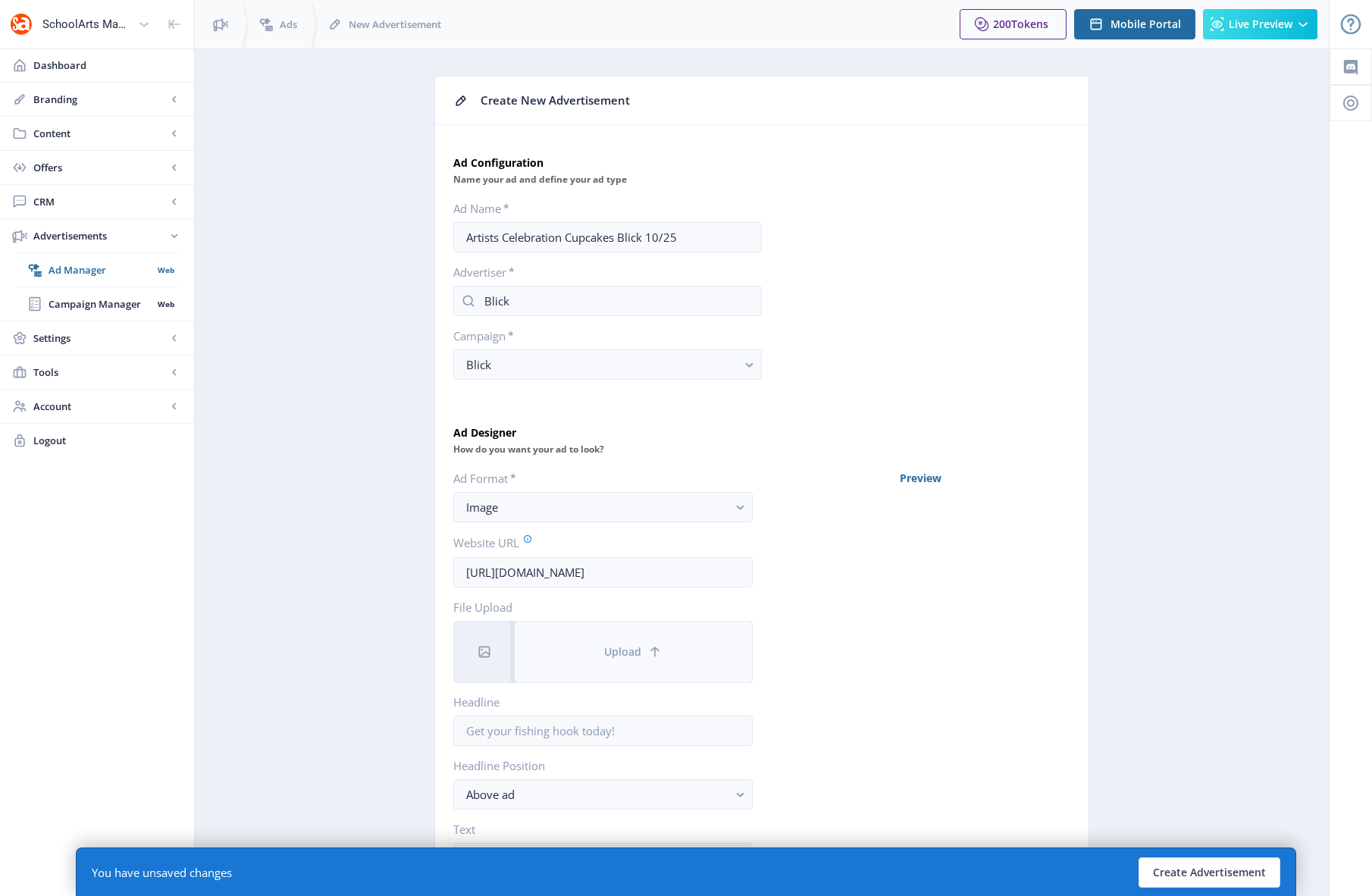
click at [580, 646] on button "Upload" at bounding box center [633, 651] width 237 height 61
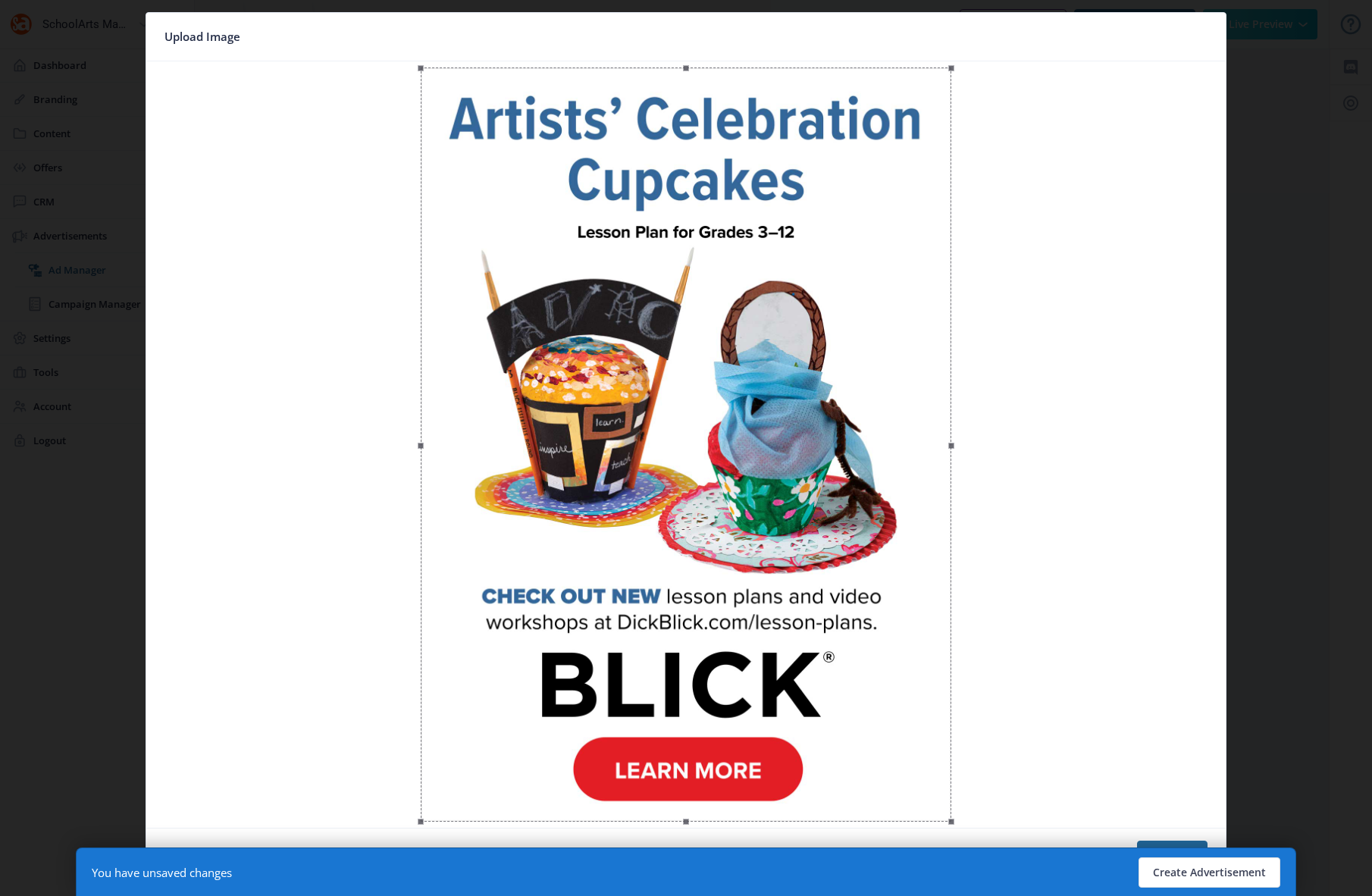
drag, startPoint x: 1138, startPoint y: 789, endPoint x: 1135, endPoint y: 781, distance: 8.5
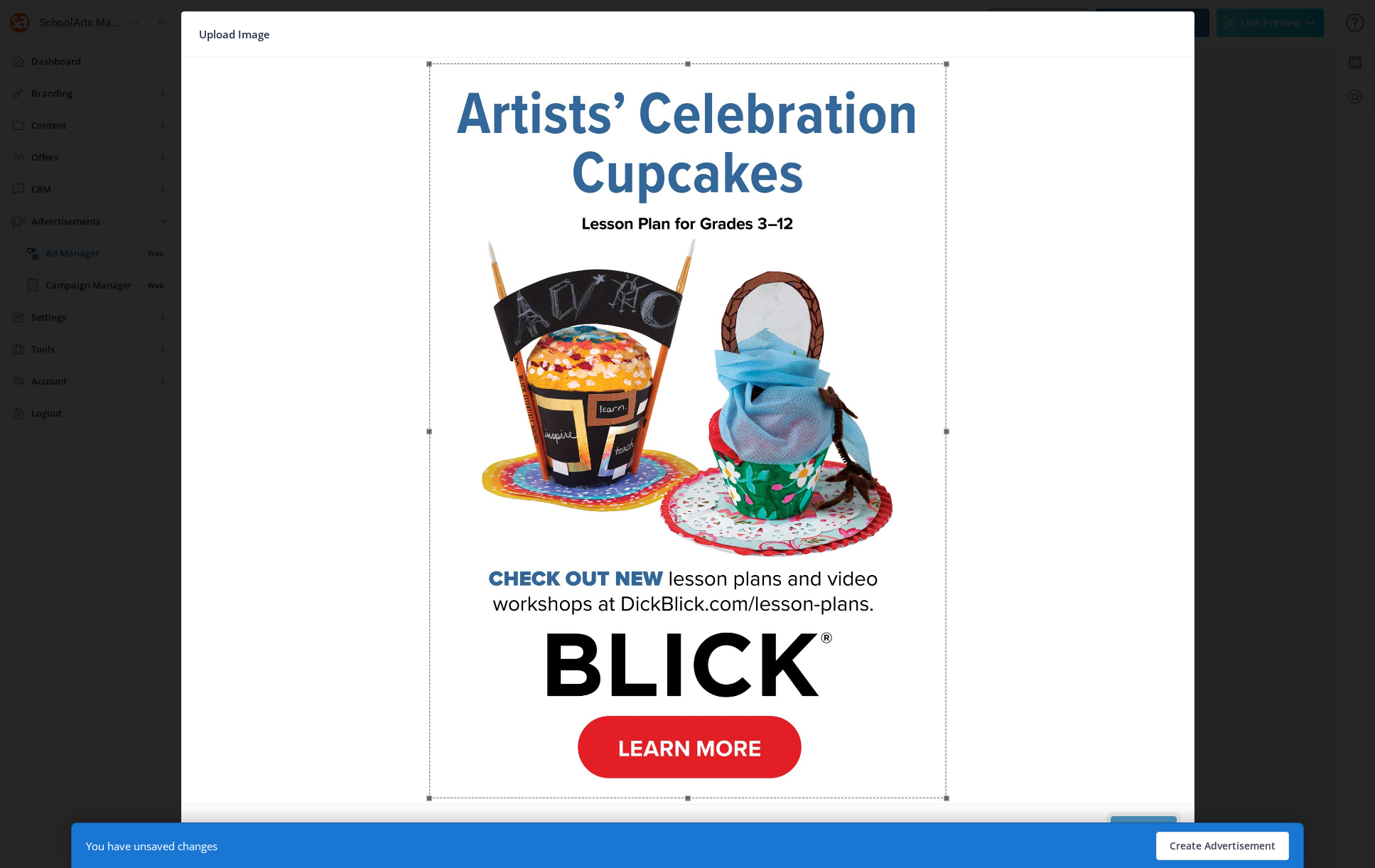
click at [933, 810] on button "Confirm" at bounding box center [1143, 830] width 66 height 29
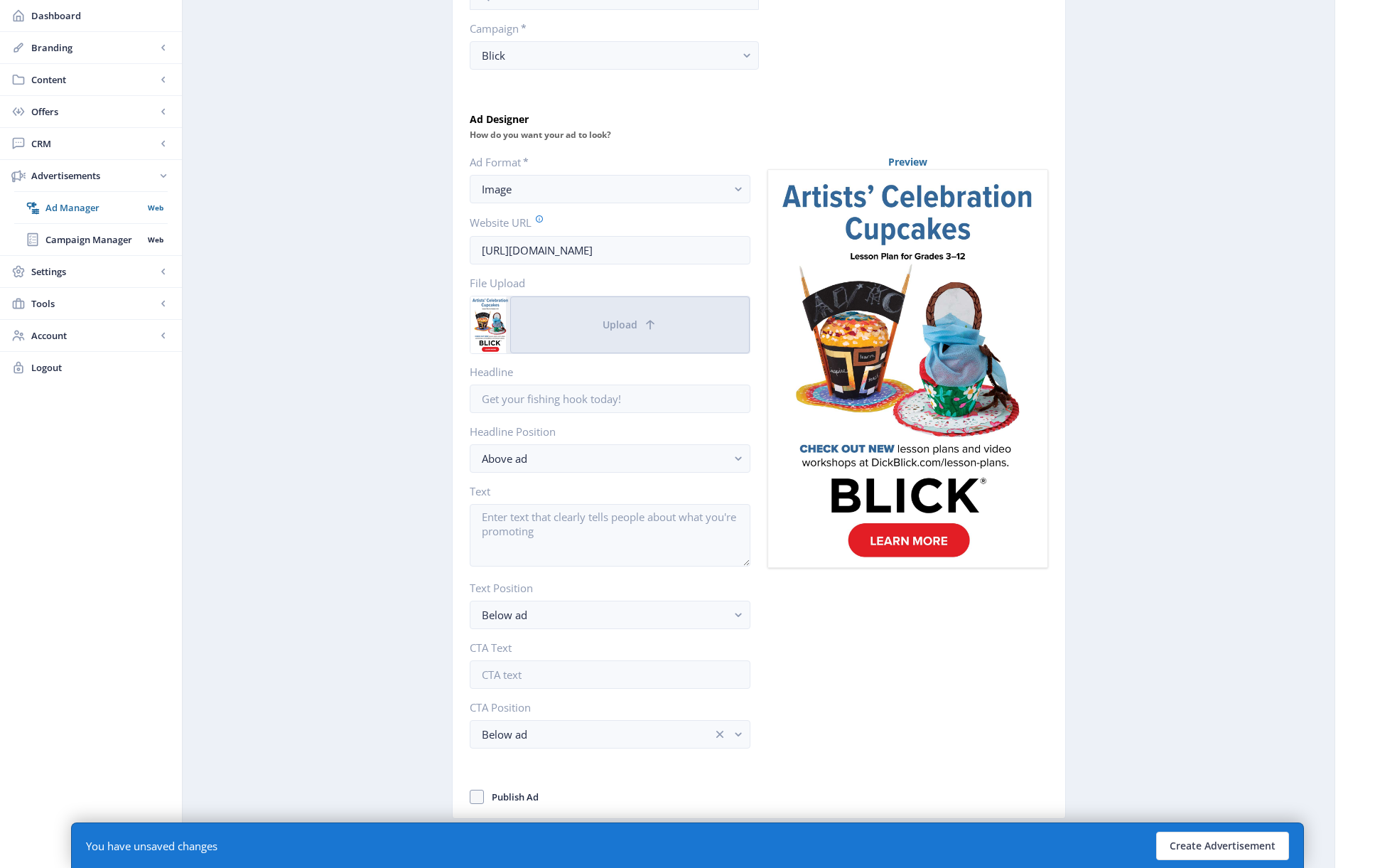
scroll to position [287, 0]
click at [474, 795] on span at bounding box center [477, 796] width 14 height 14
click at [471, 796] on input "Publish Ad" at bounding box center [470, 796] width 1 height 1
checkbox input "true"
click at [933, 810] on button "Create Advertisement" at bounding box center [1223, 845] width 133 height 29
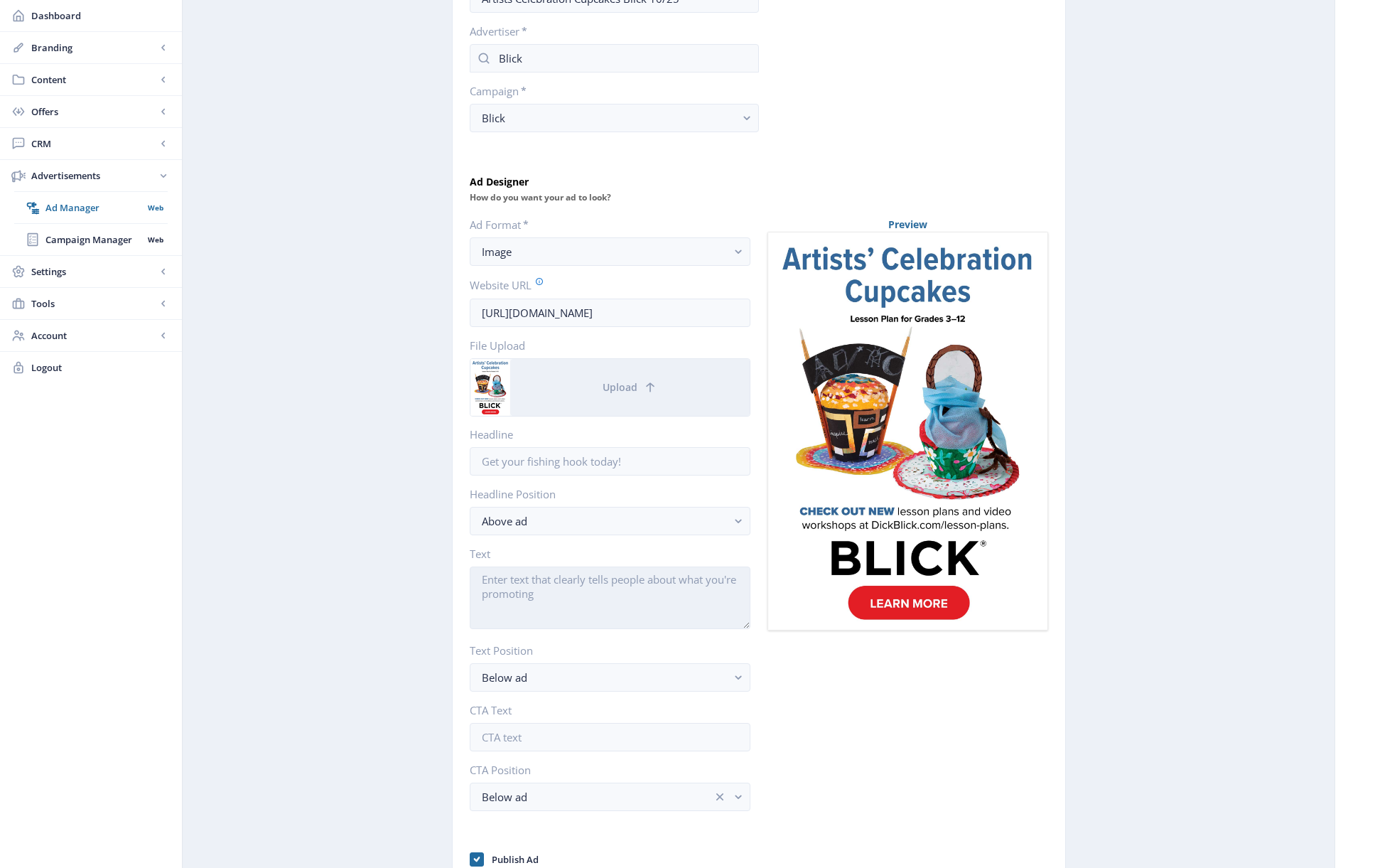
scroll to position [24, 0]
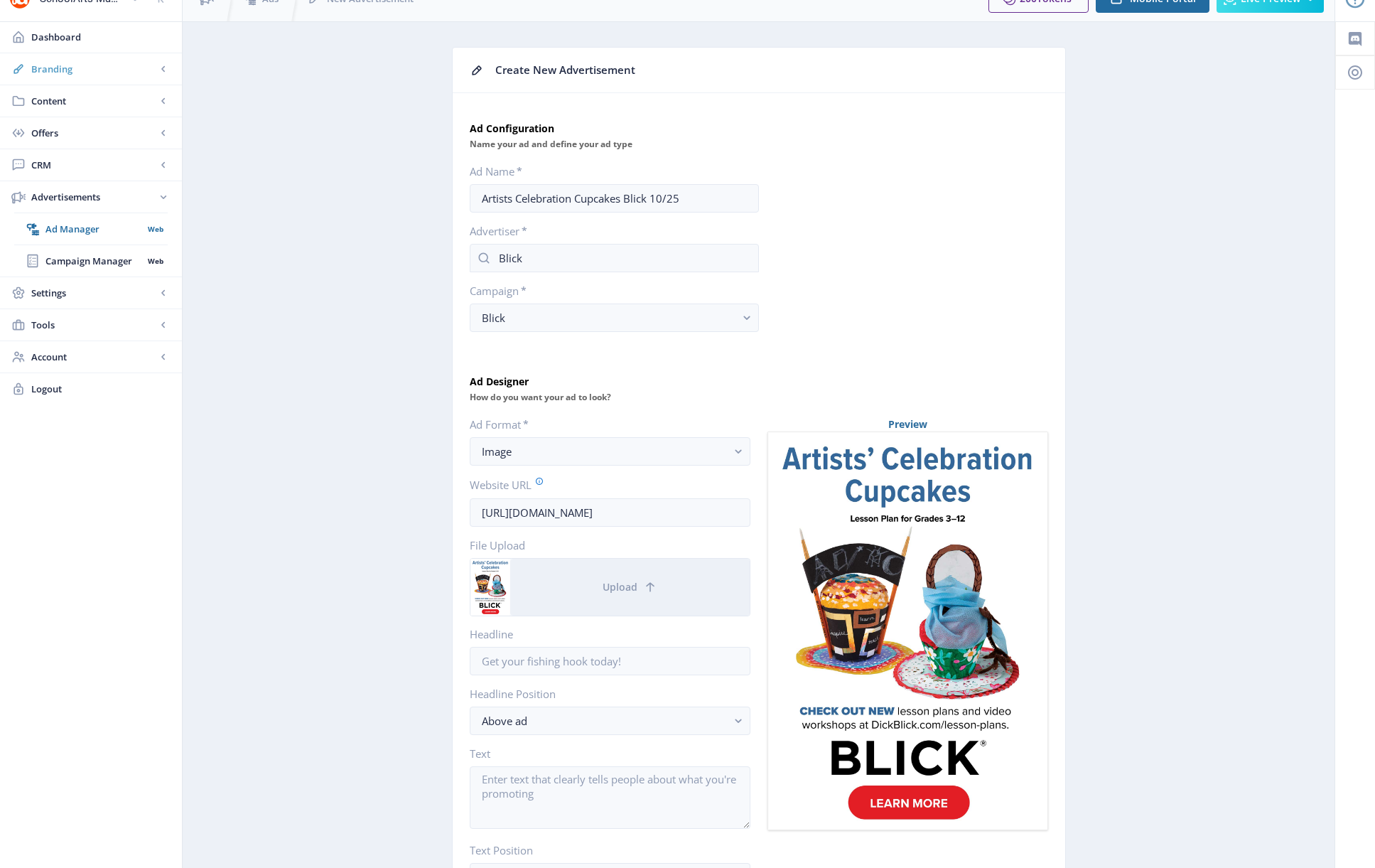
click at [51, 72] on span "Branding" at bounding box center [93, 68] width 125 height 14
click at [75, 136] on span "Appearance" at bounding box center [106, 133] width 122 height 14
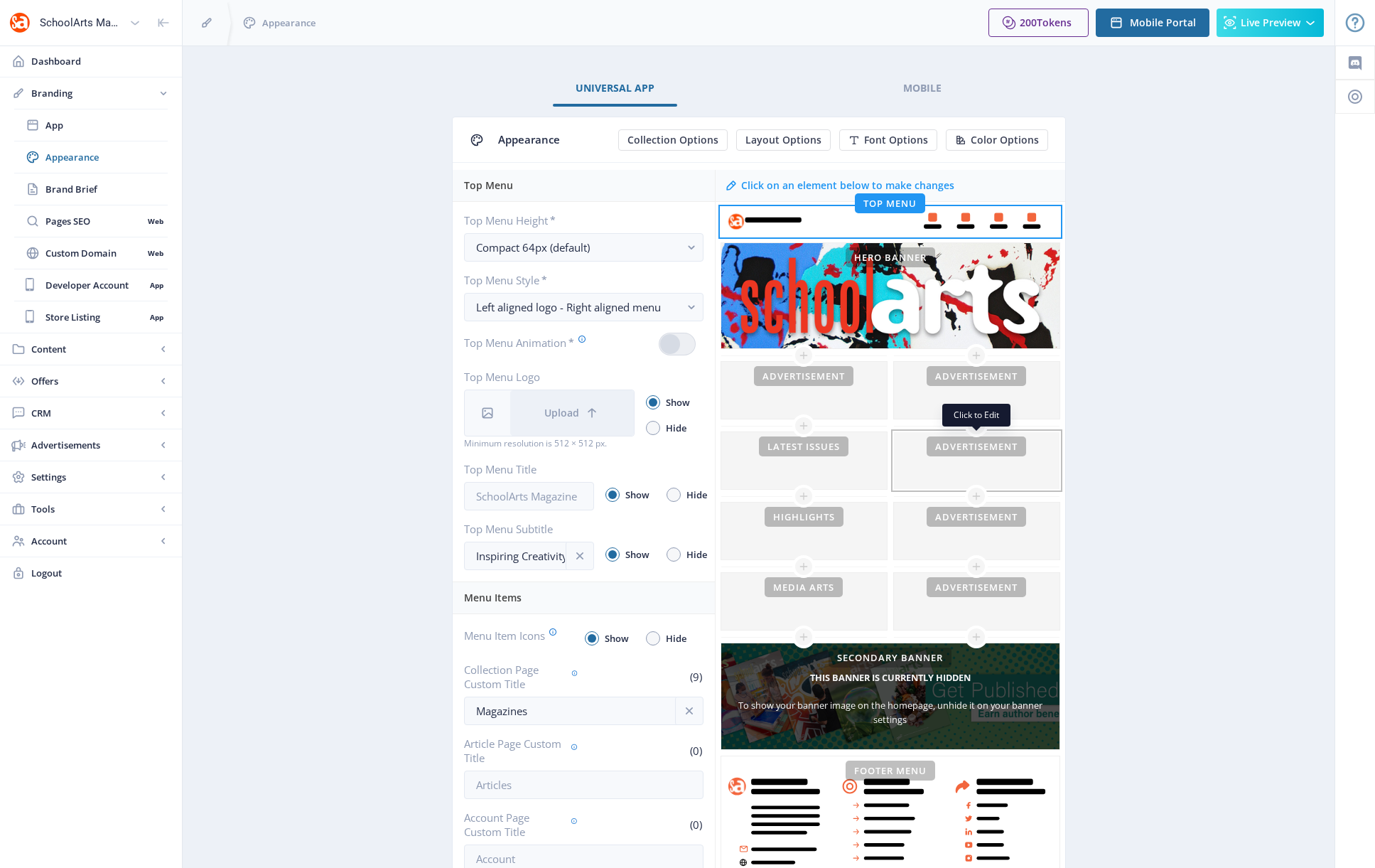
click at [933, 464] on div at bounding box center [976, 460] width 166 height 57
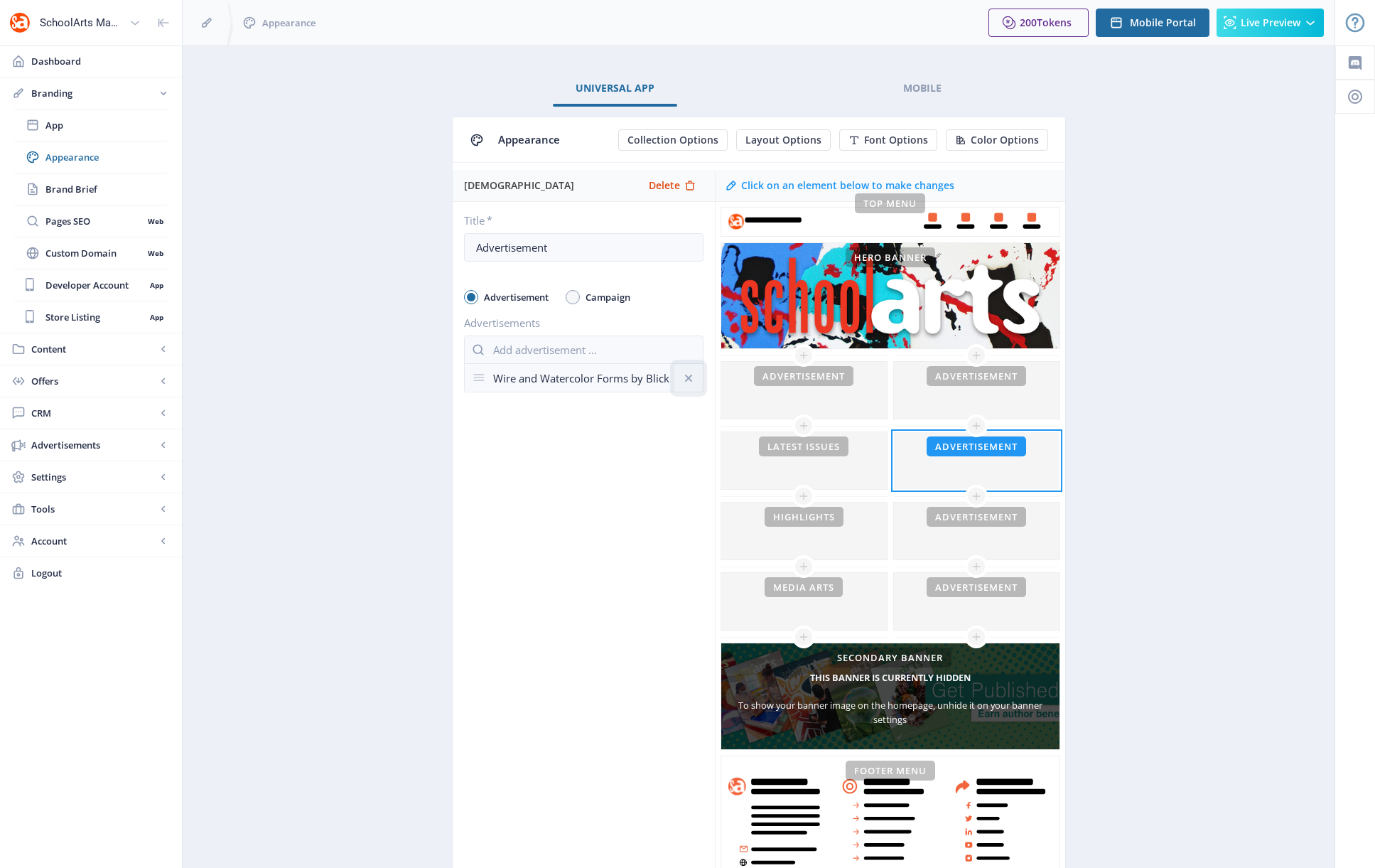
click at [691, 380] on icon at bounding box center [688, 377] width 7 height 7
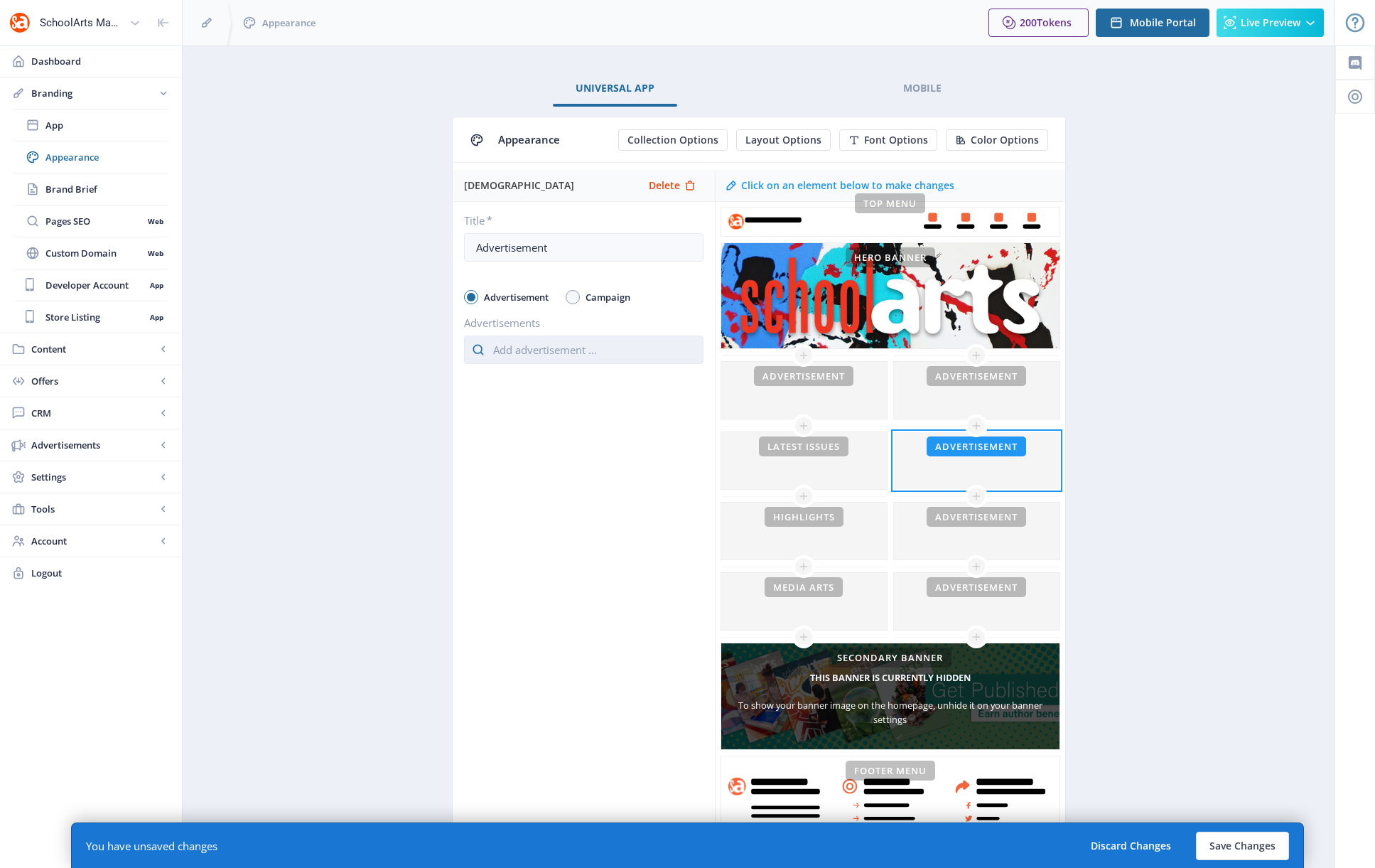
click at [505, 352] on input "text" at bounding box center [584, 349] width 240 height 29
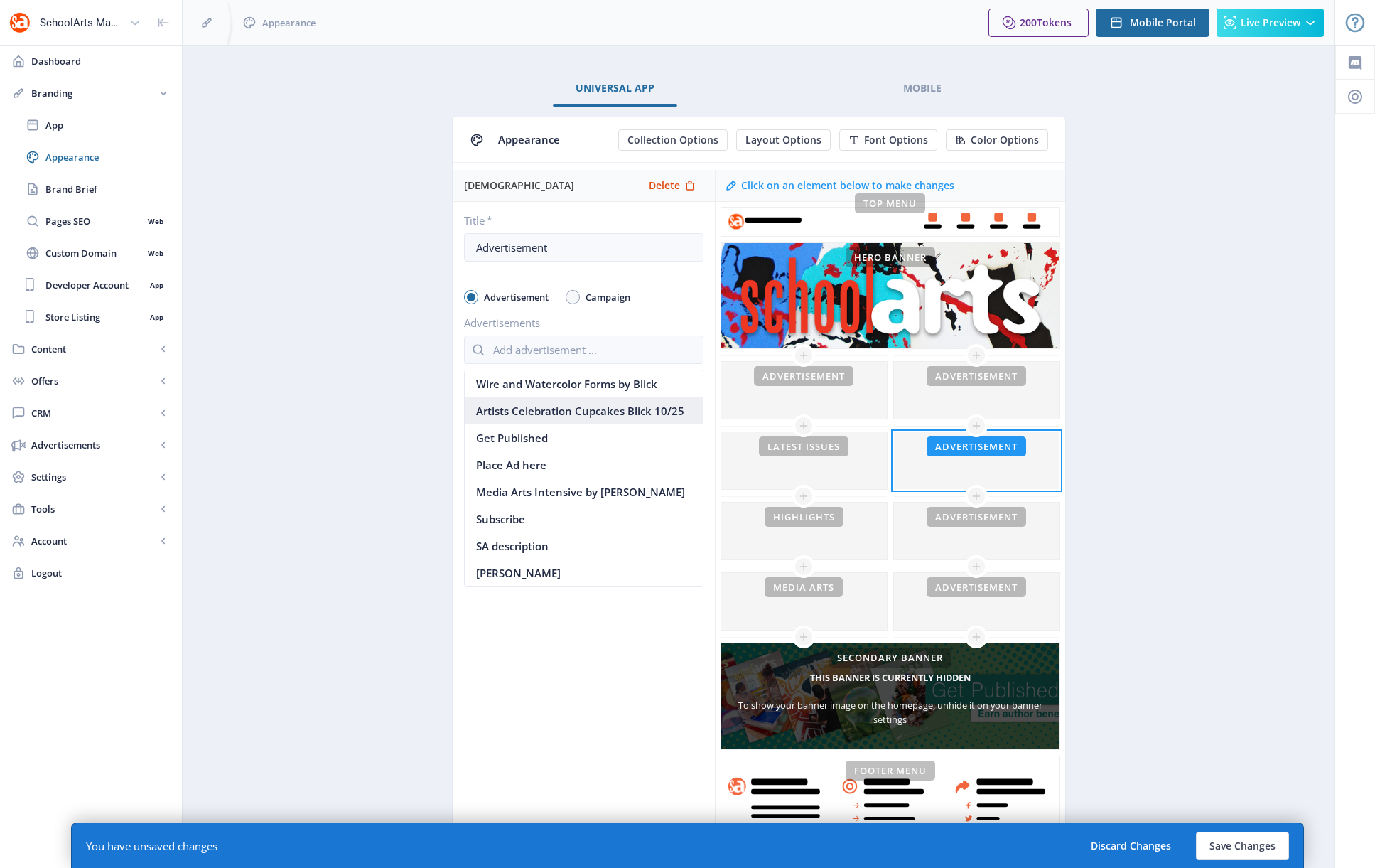
click at [513, 414] on nb-option "Artists Celebration Cupcakes Blick 10/25" at bounding box center [584, 411] width 238 height 27
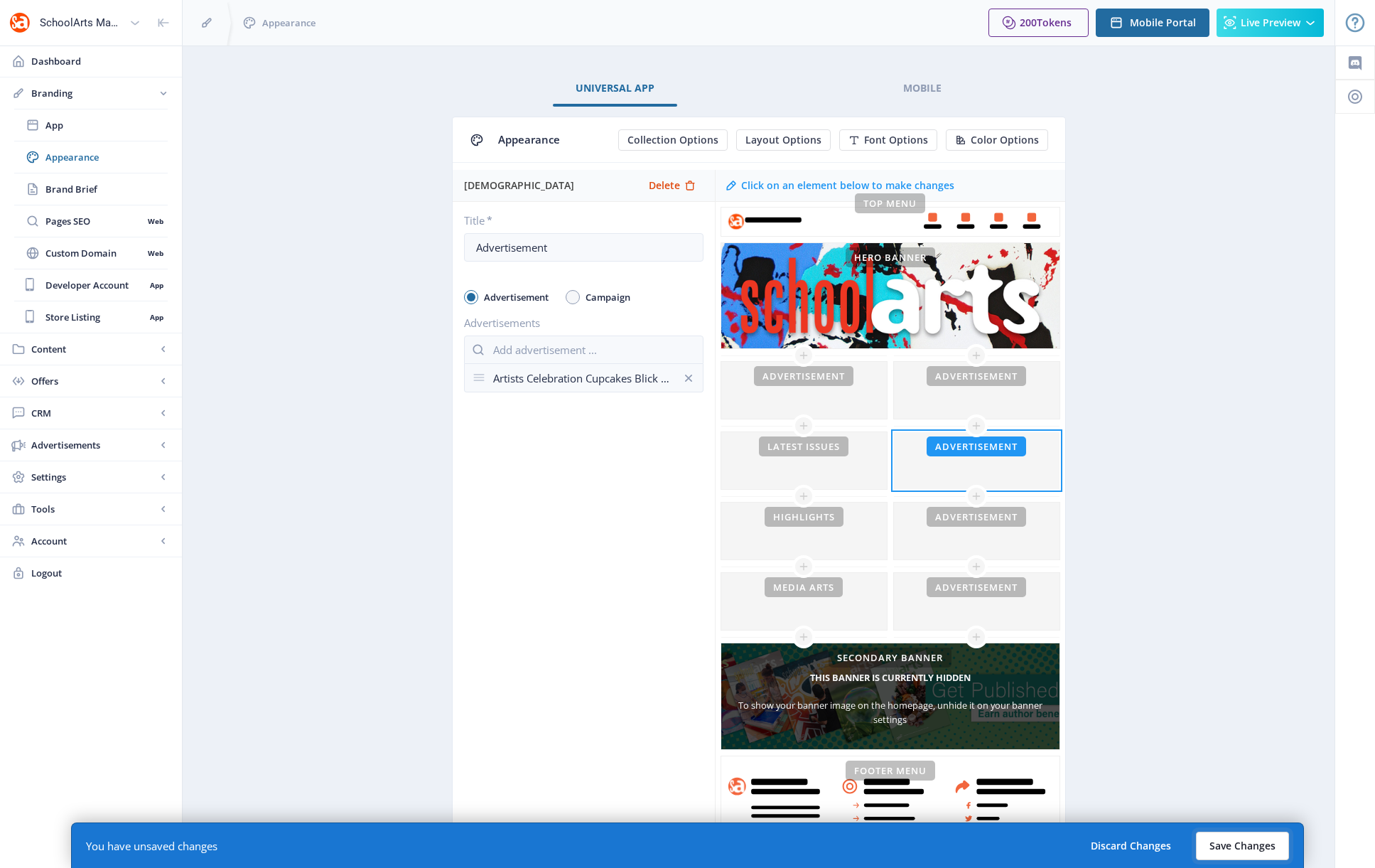
click at [933, 810] on button "Save Changes" at bounding box center [1243, 845] width 93 height 29
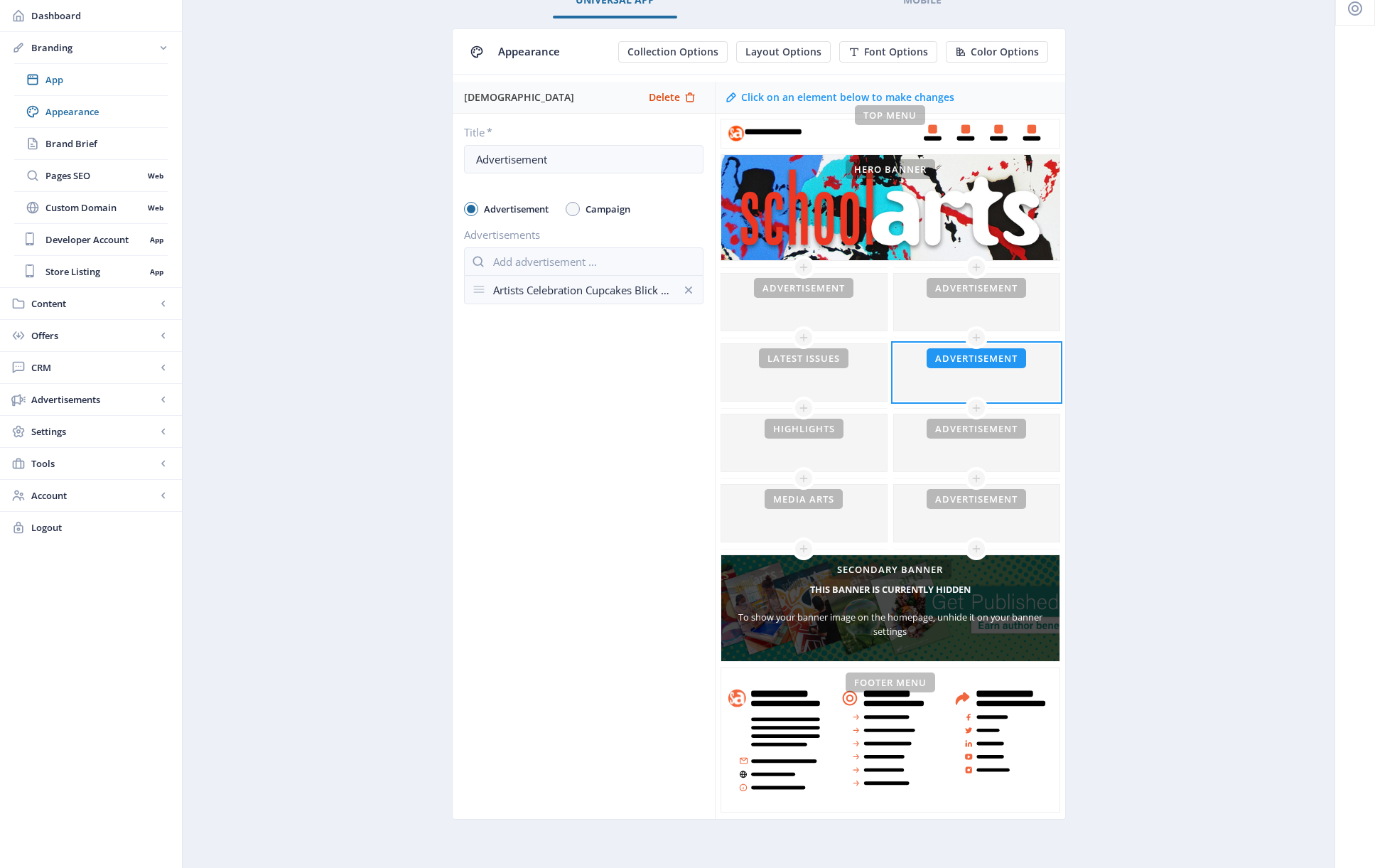
scroll to position [101, 0]
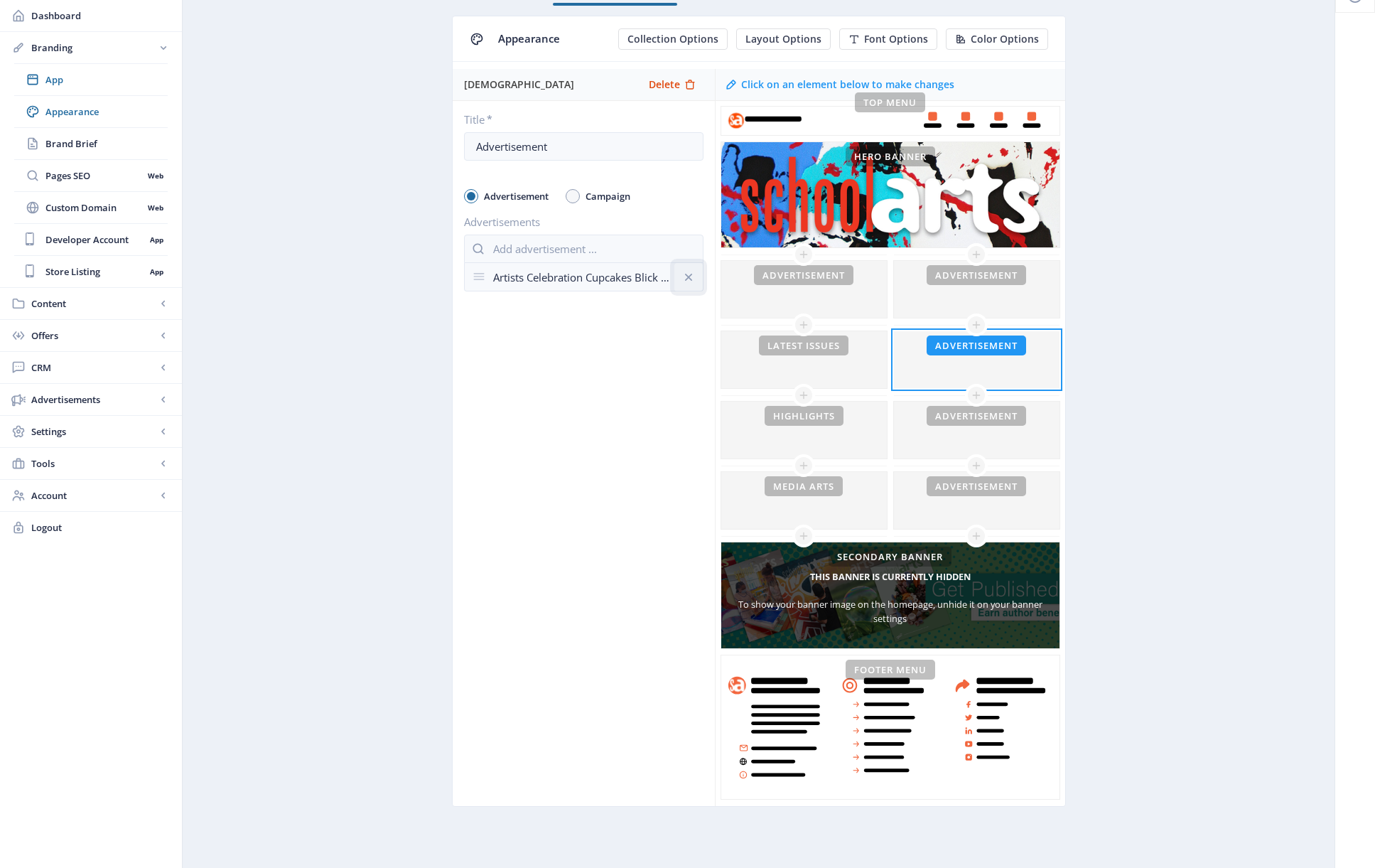
click at [688, 276] on icon at bounding box center [688, 276] width 7 height 7
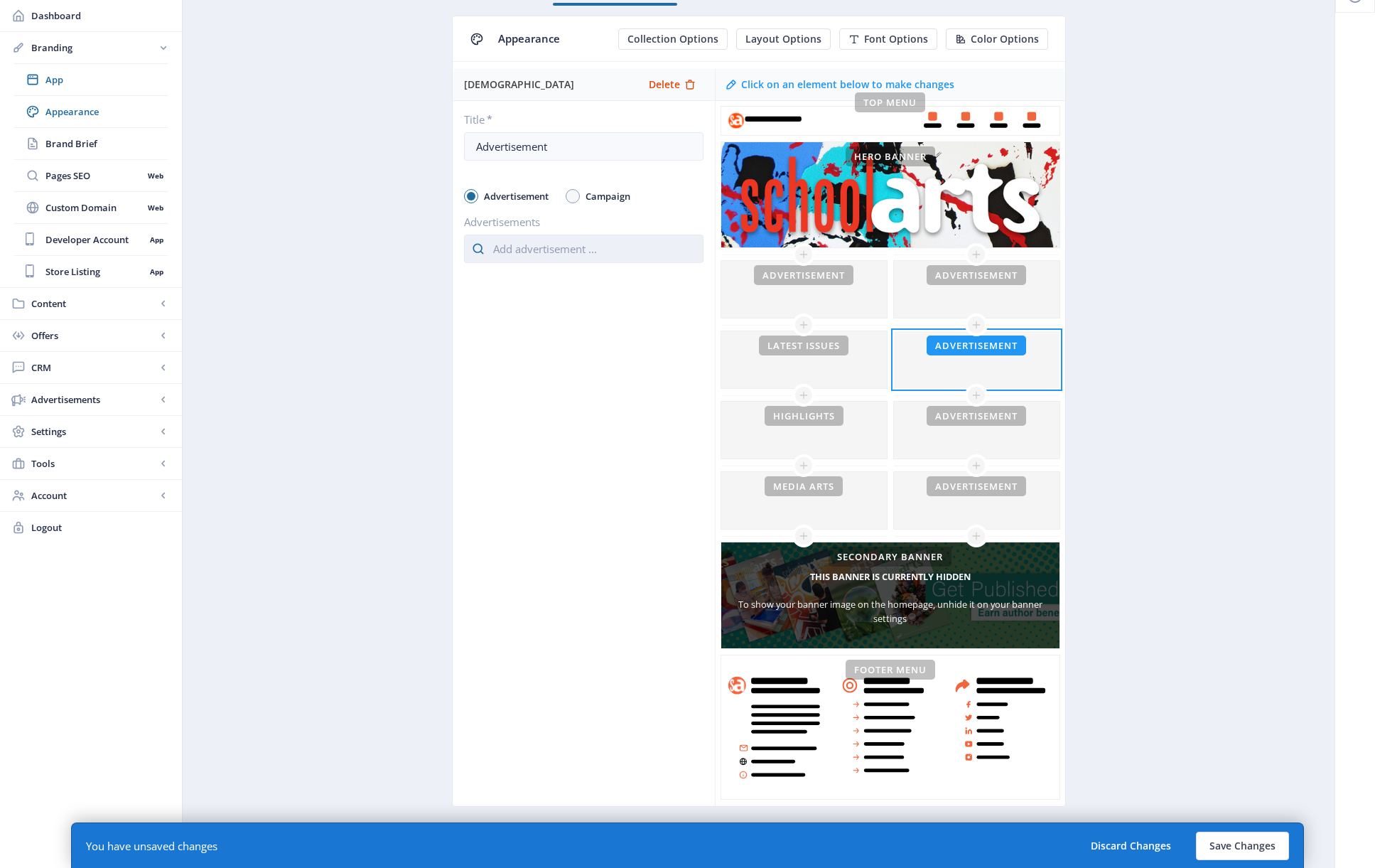
click at [608, 246] on input "text" at bounding box center [584, 249] width 240 height 29
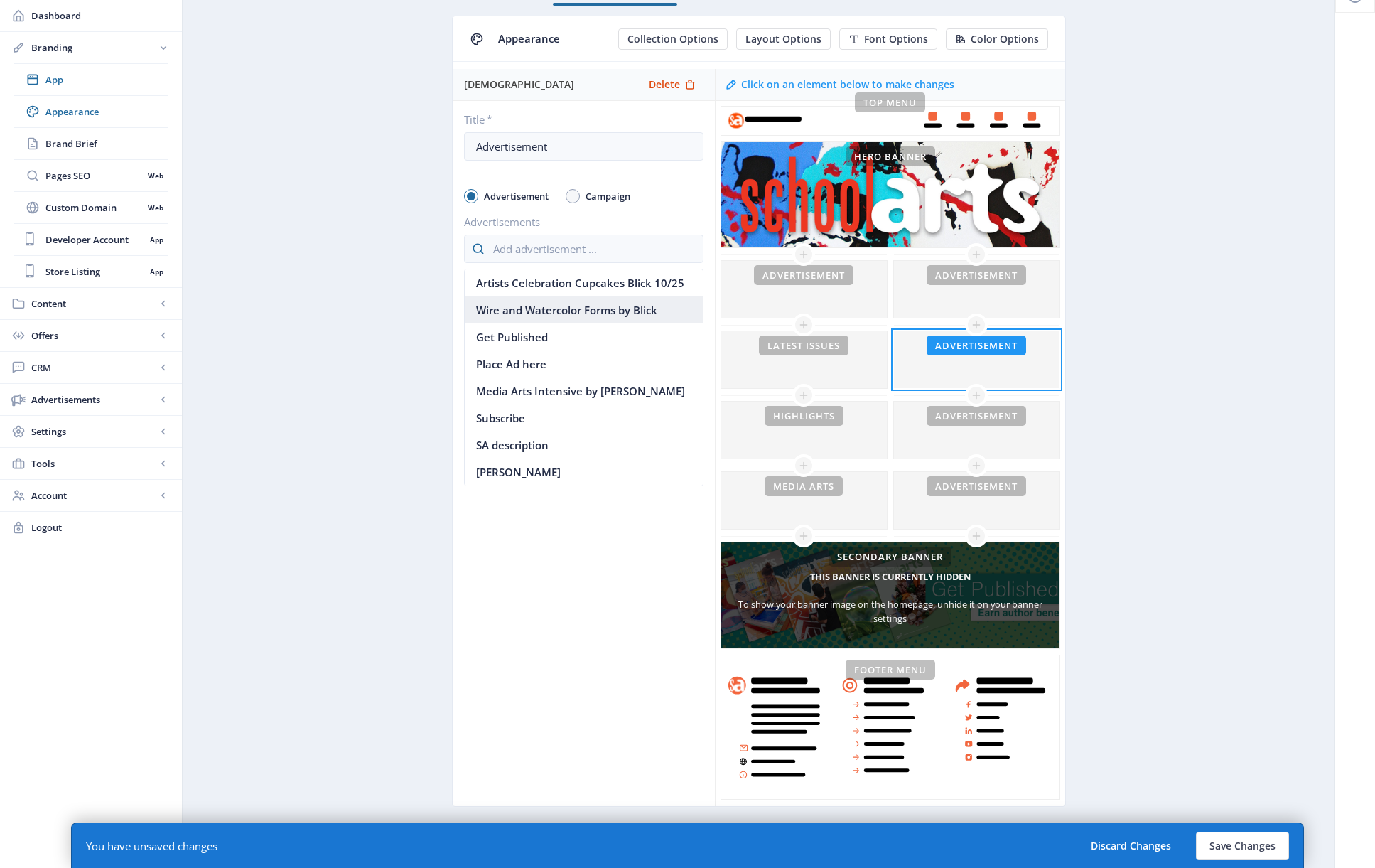
click at [535, 309] on nb-option "Wire and Watercolor Forms by Blick" at bounding box center [584, 310] width 238 height 27
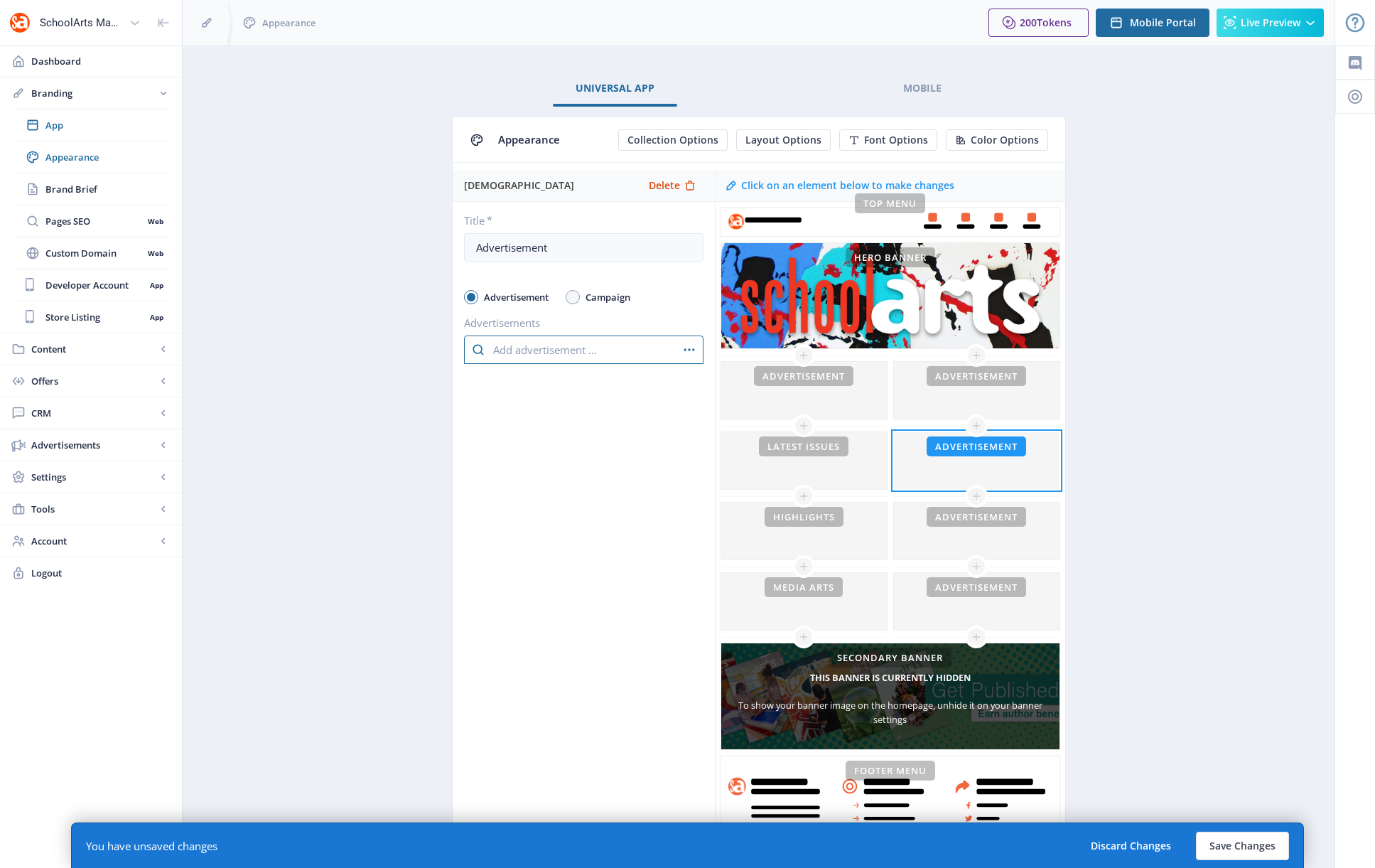
scroll to position [101, 0]
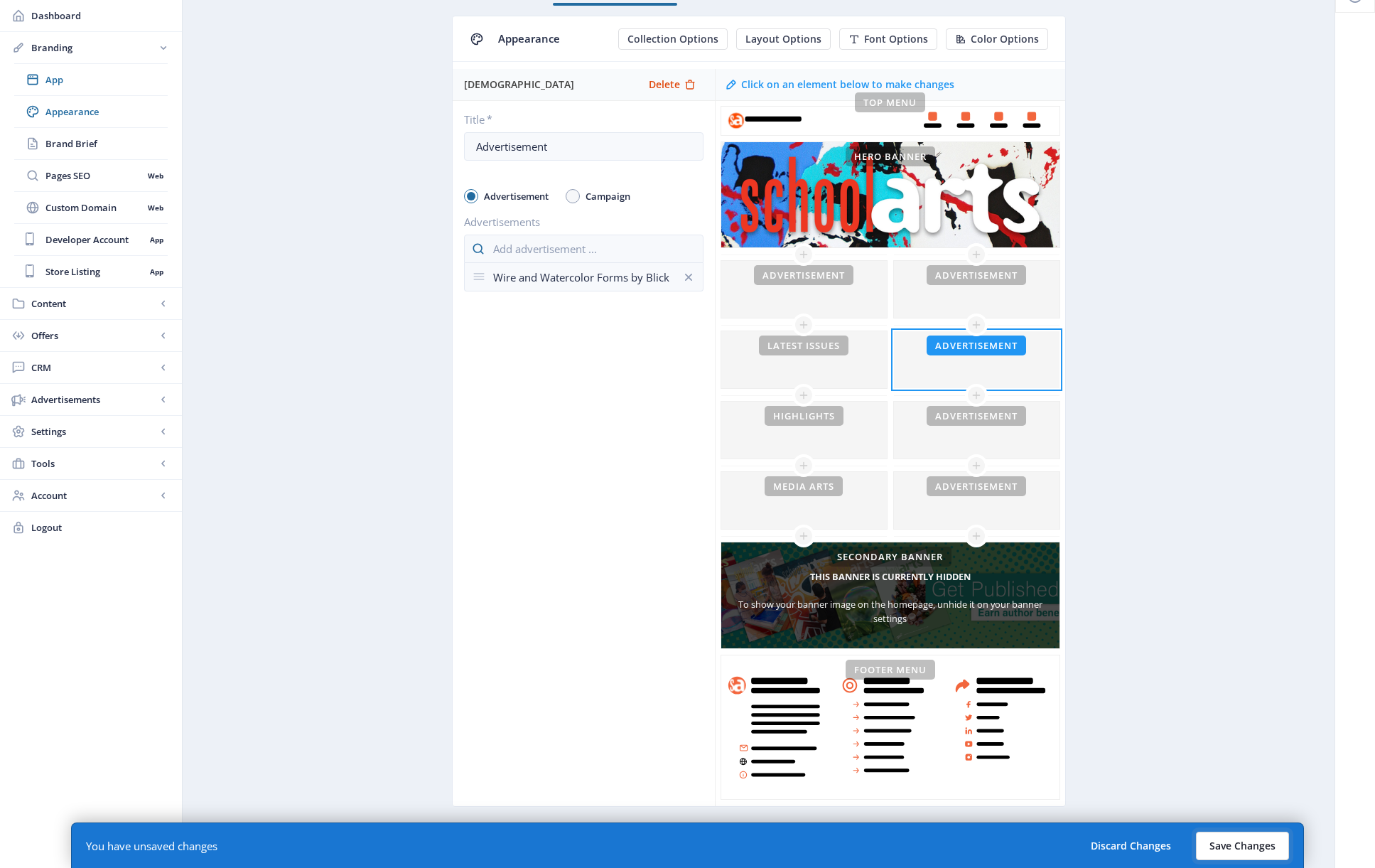
click at [933, 810] on button "Save Changes" at bounding box center [1243, 845] width 93 height 29
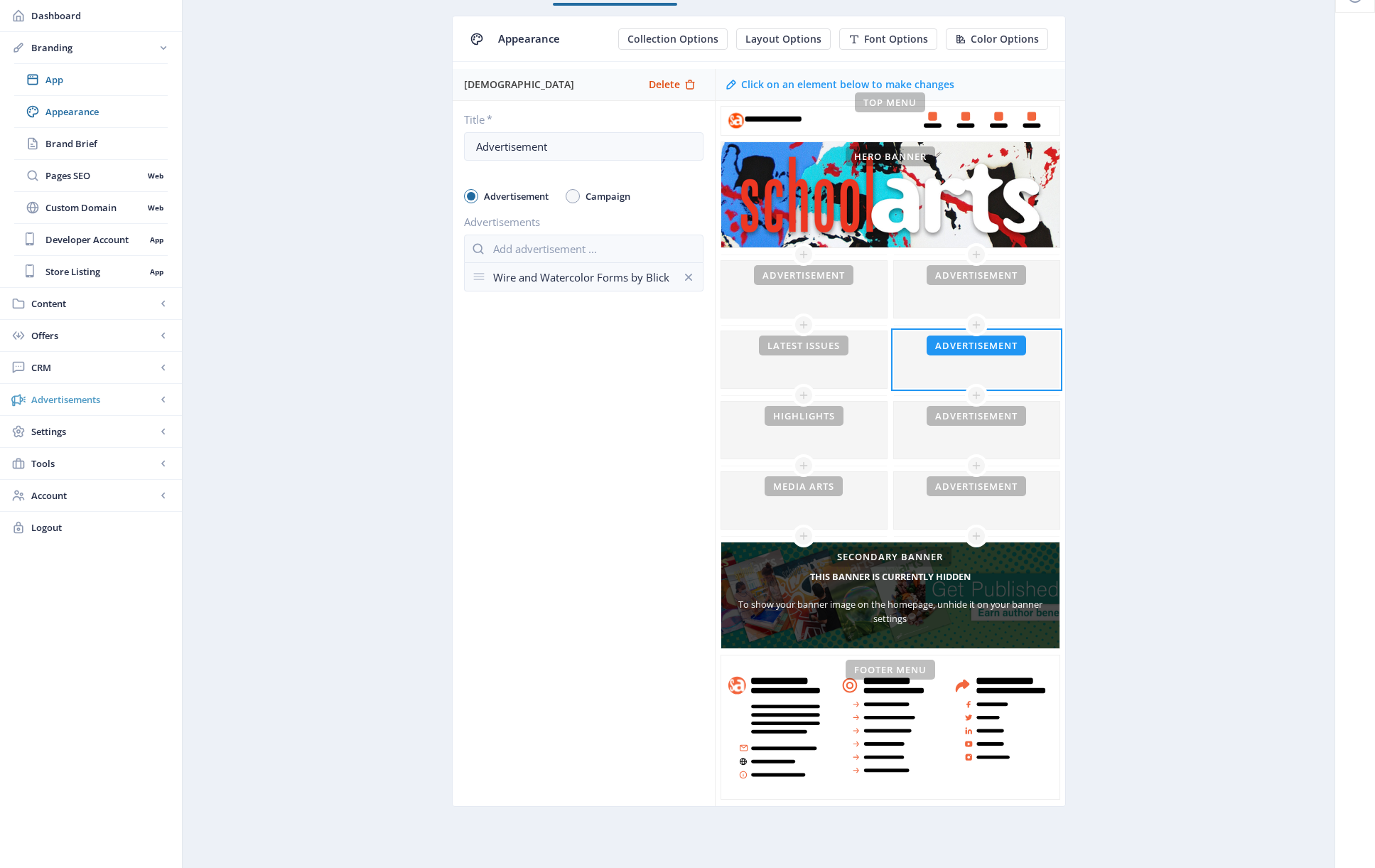
click at [77, 398] on span "Advertisements" at bounding box center [93, 399] width 125 height 14
click at [92, 210] on span "Ad Manager" at bounding box center [93, 208] width 97 height 14
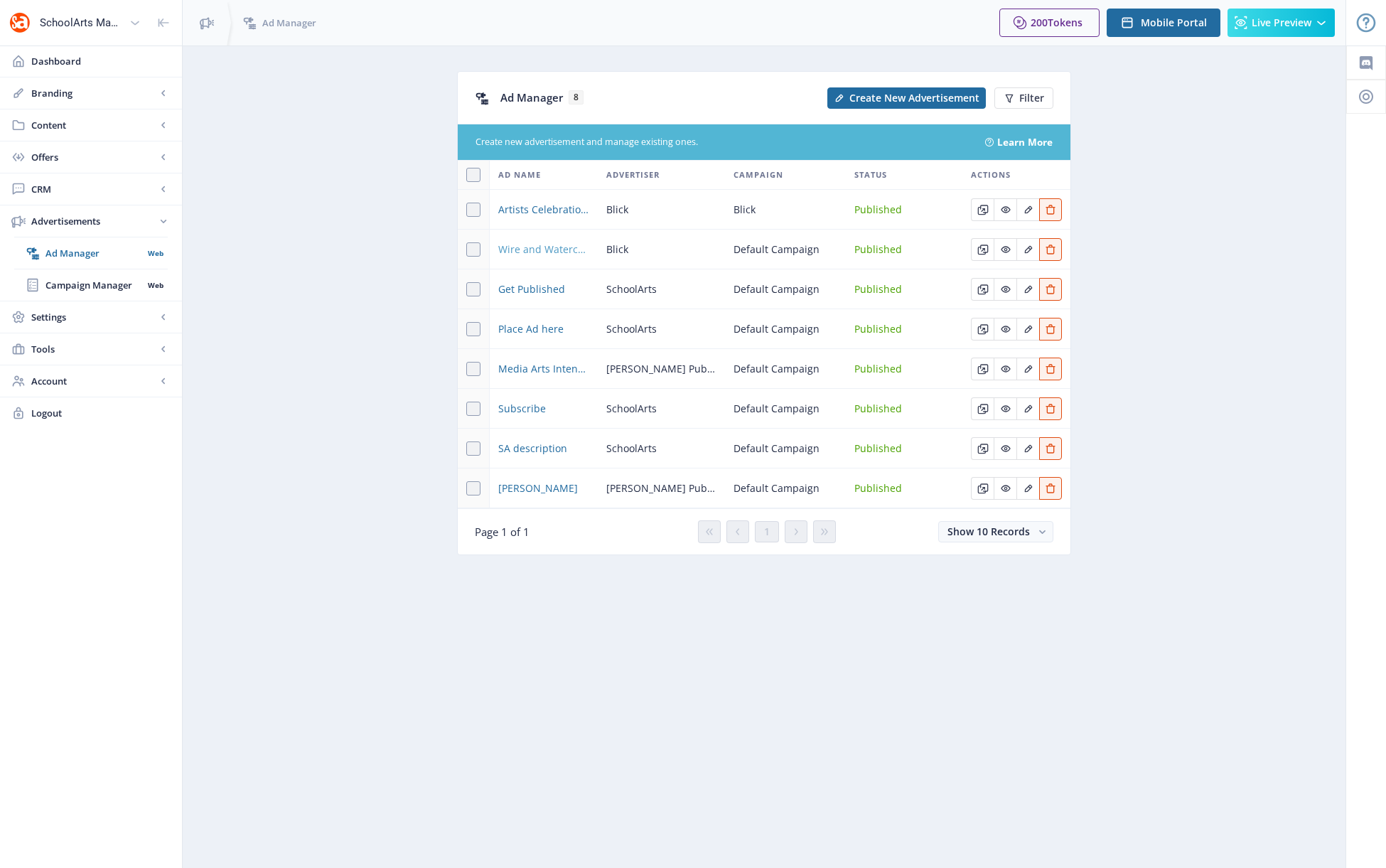
click at [553, 247] on span "Wire and Watercolor Forms by Blick" at bounding box center [544, 250] width 91 height 17
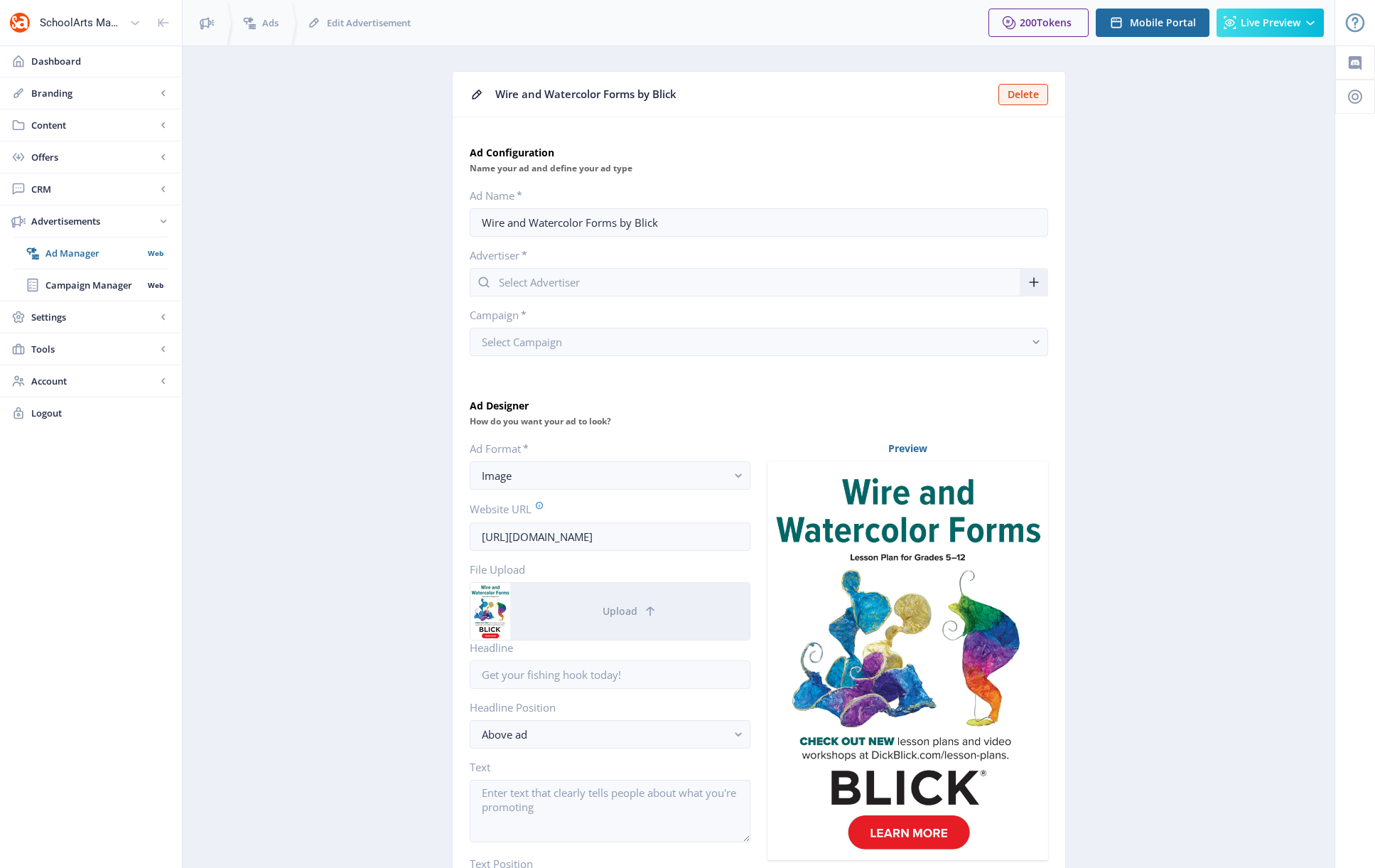
type input "Blick"
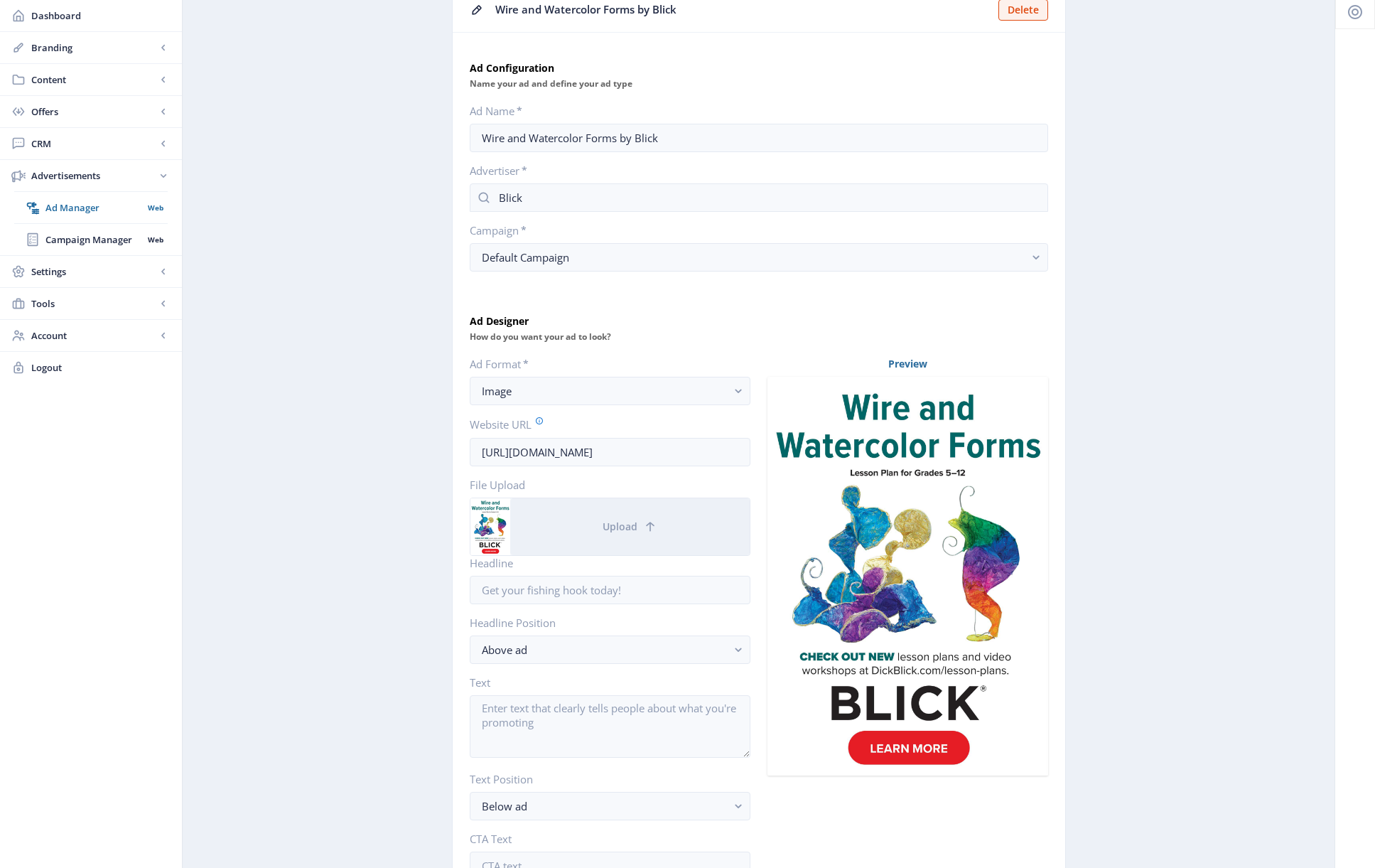
scroll to position [114, 0]
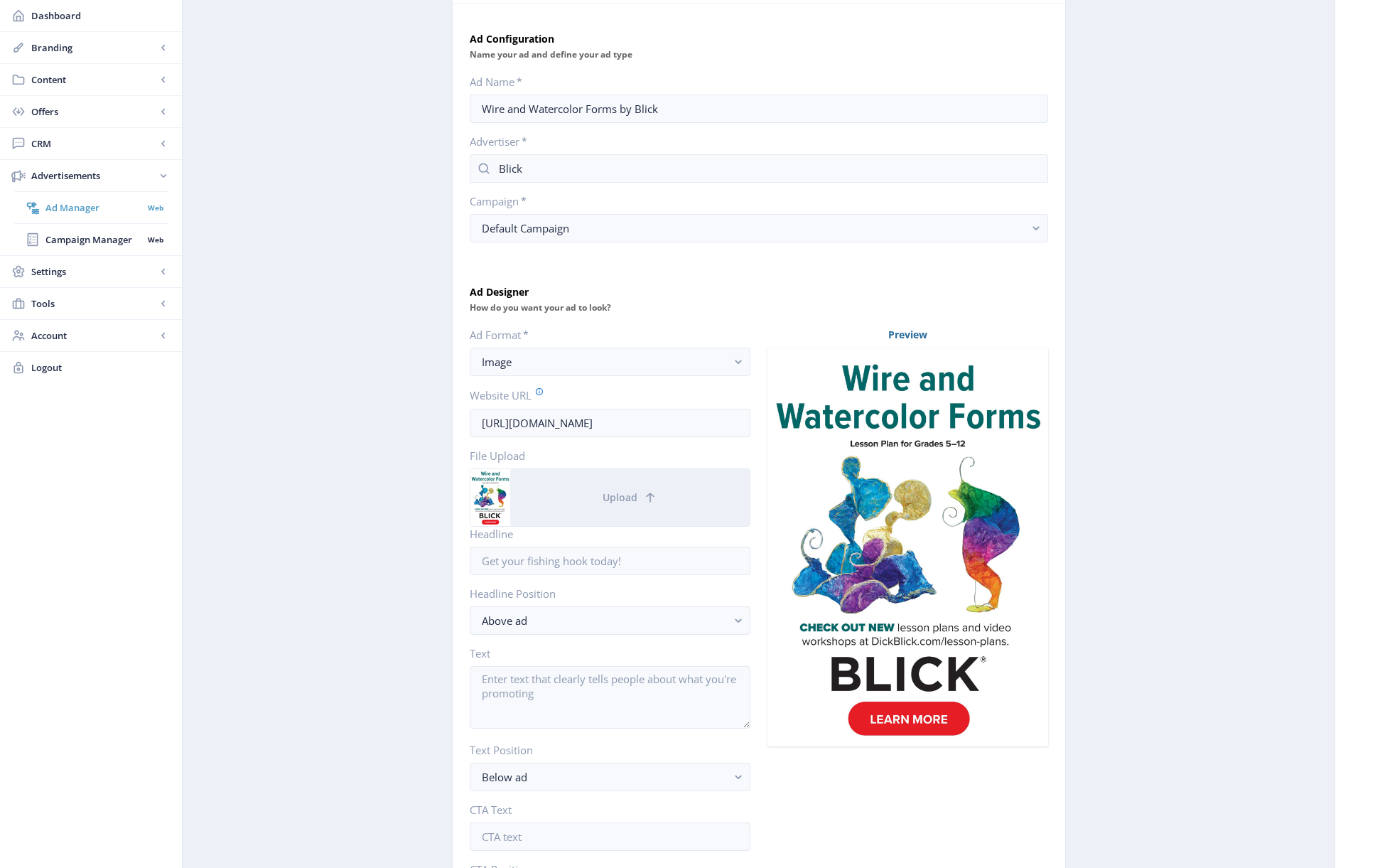
click at [75, 207] on span "Ad Manager" at bounding box center [93, 208] width 97 height 14
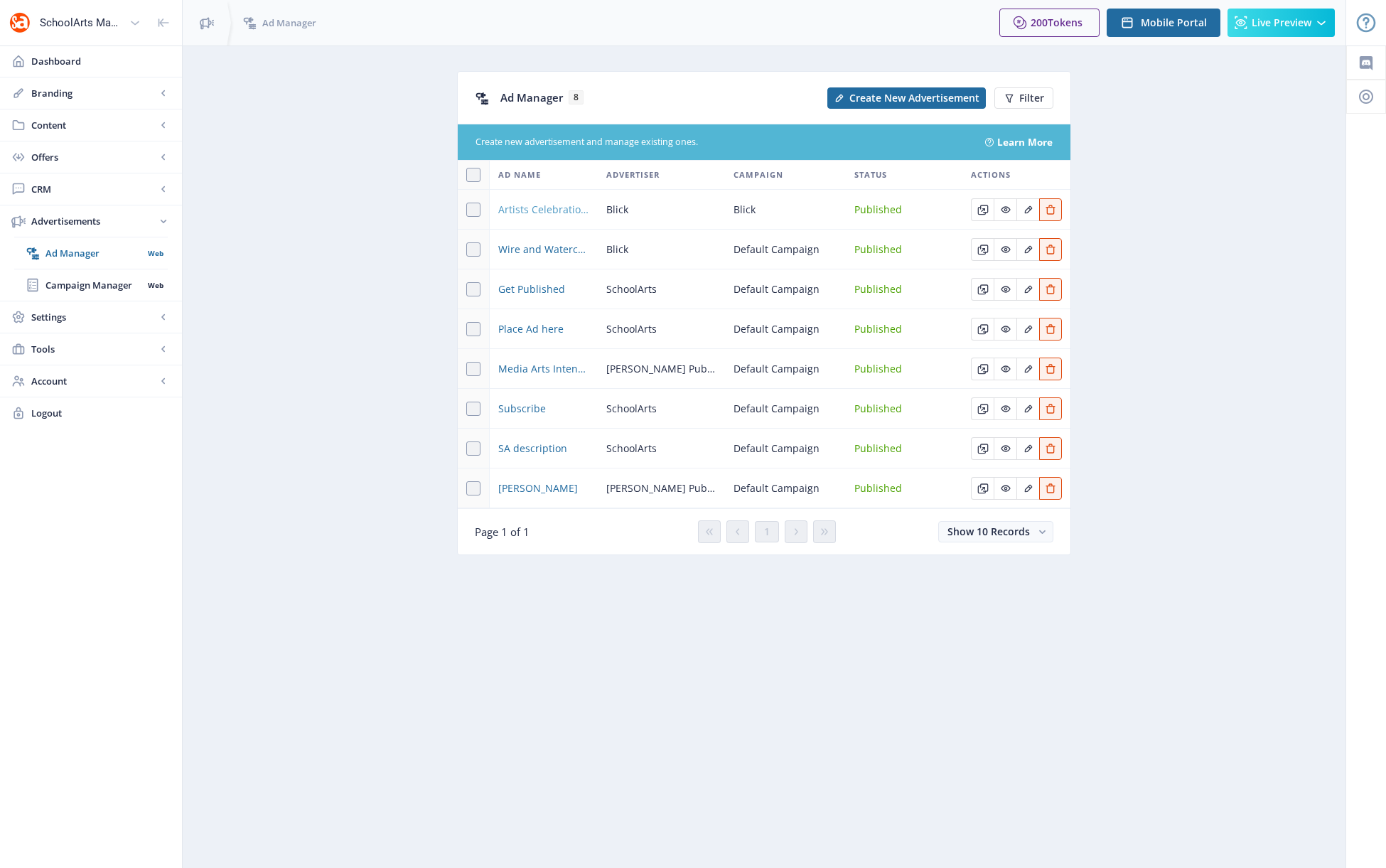
click at [552, 212] on span "Artists Celebration Cupcakes Blick 10/25" at bounding box center [544, 210] width 91 height 17
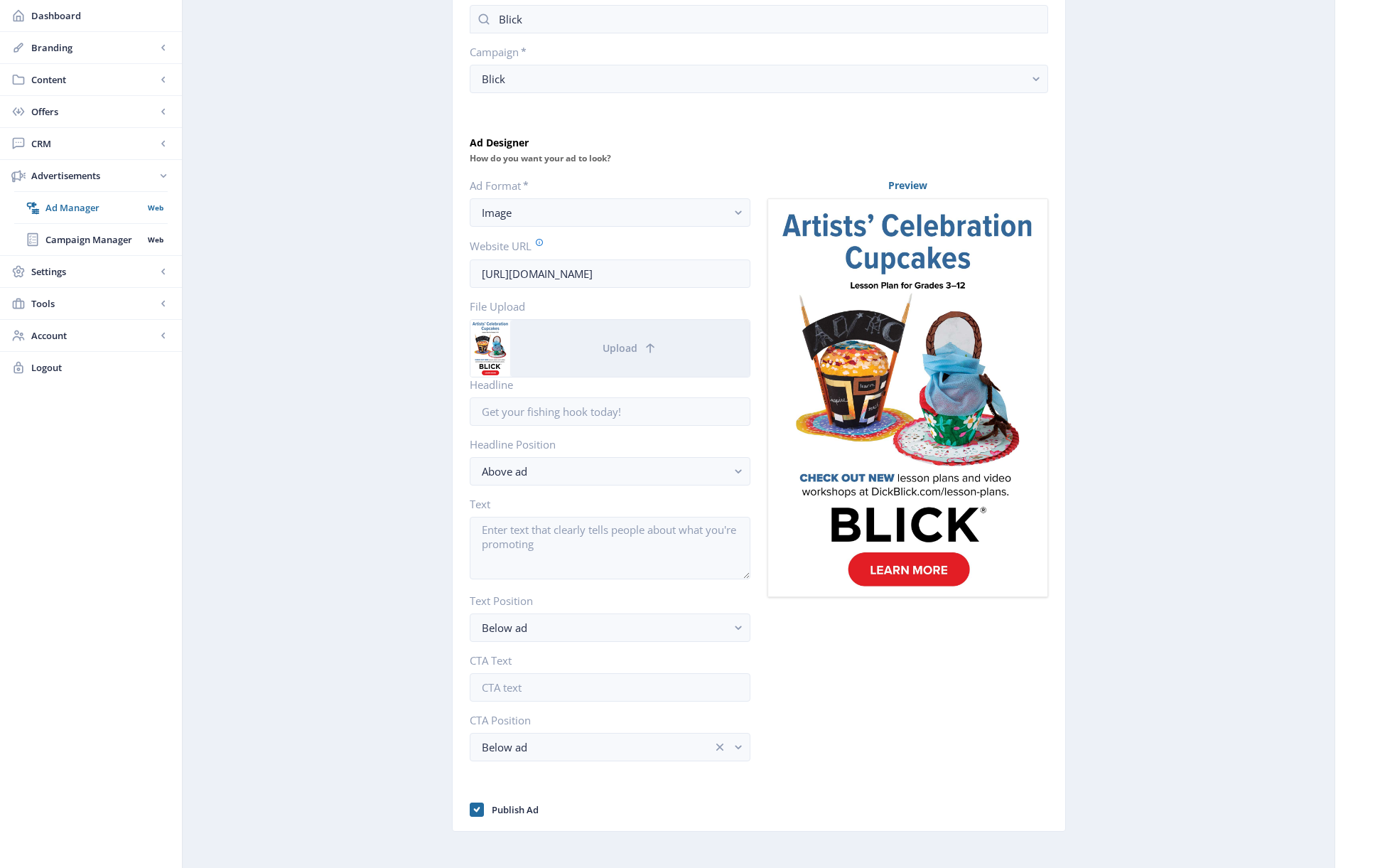
scroll to position [276, 0]
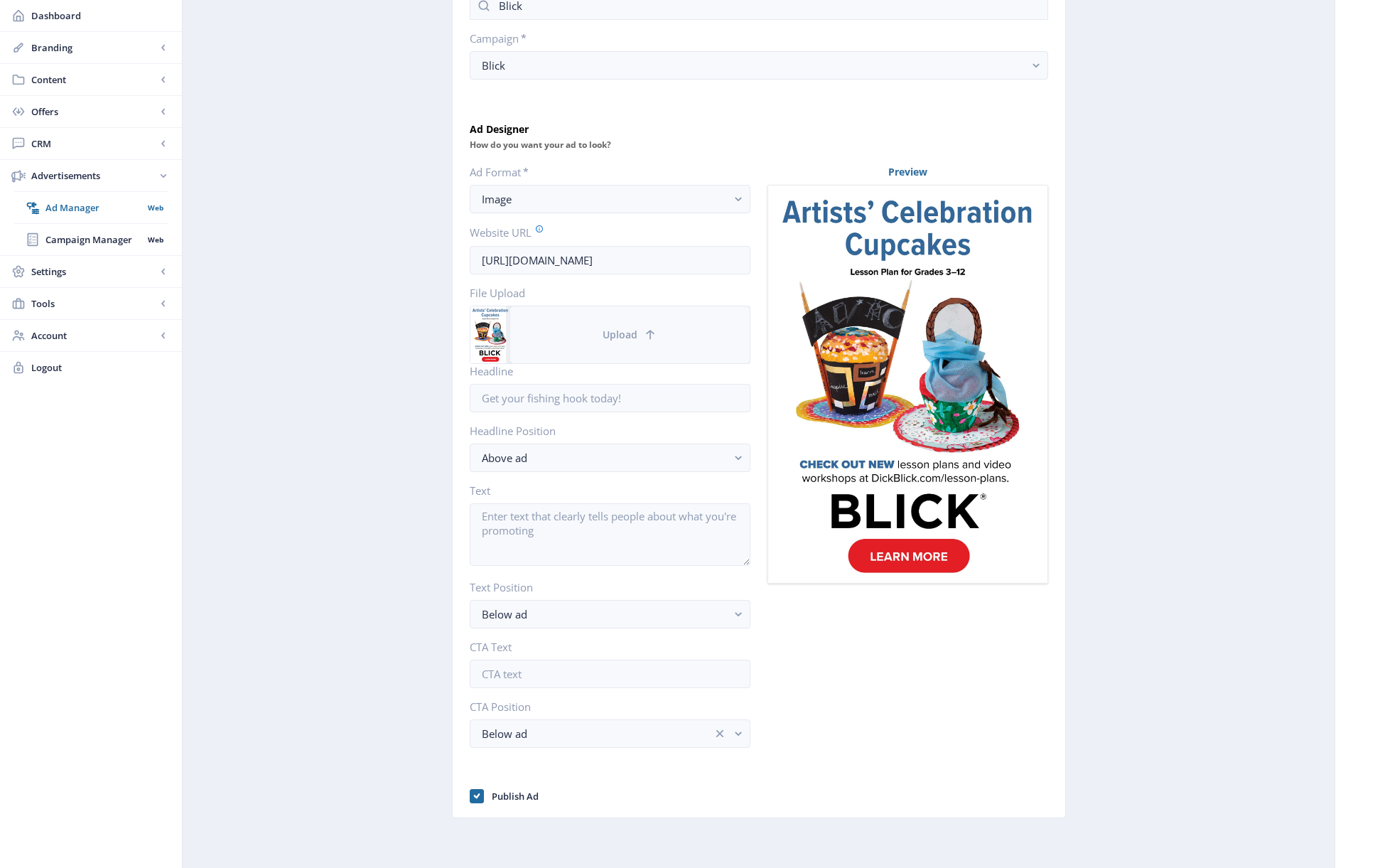
click at [629, 334] on span "Upload" at bounding box center [620, 334] width 35 height 12
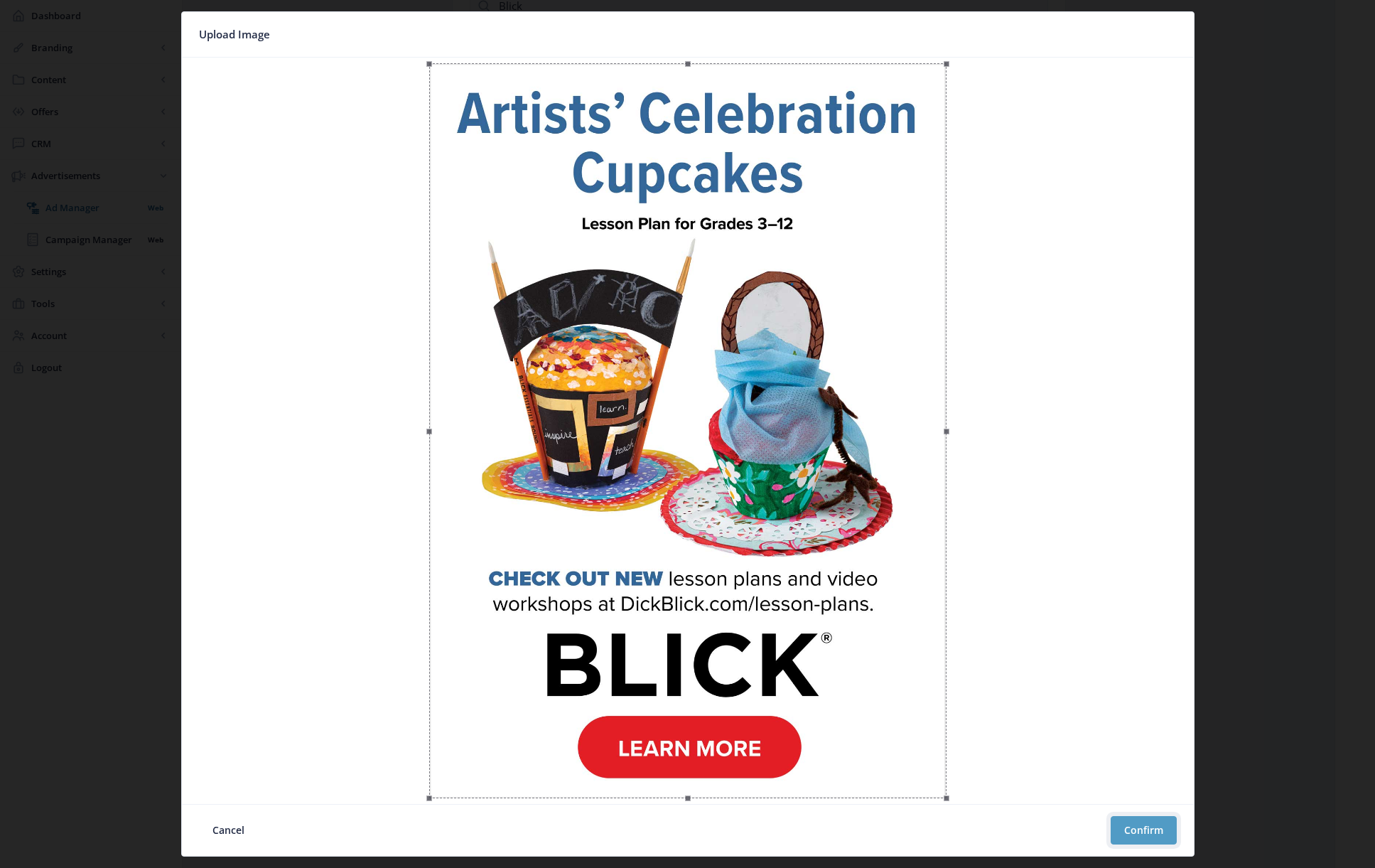
click at [933, 810] on button "Confirm" at bounding box center [1143, 830] width 66 height 29
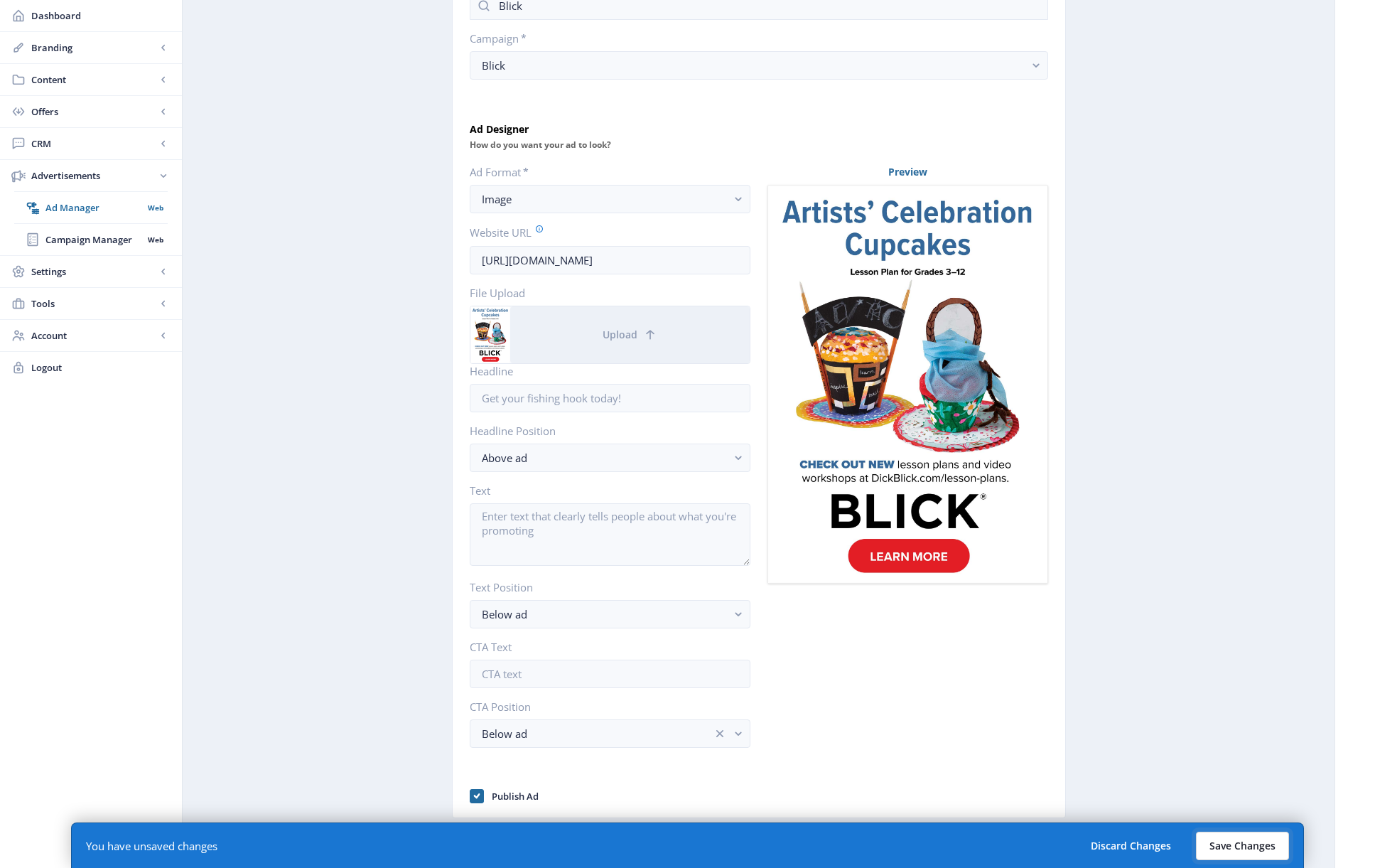
click at [933, 810] on button "Save Changes" at bounding box center [1243, 845] width 93 height 29
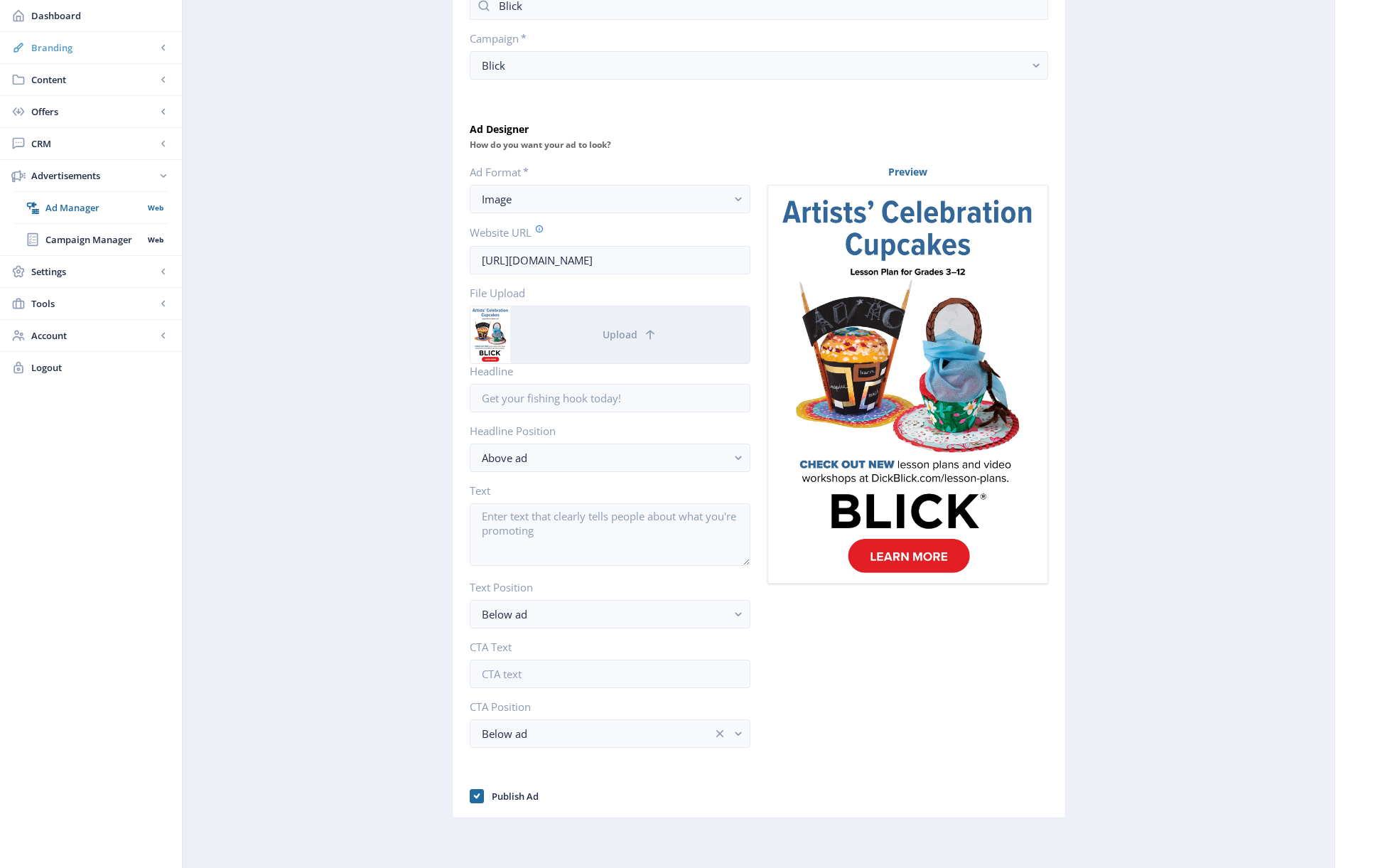
click at [50, 47] on span "Branding" at bounding box center [93, 47] width 125 height 14
click at [83, 111] on span "Appearance" at bounding box center [106, 111] width 122 height 14
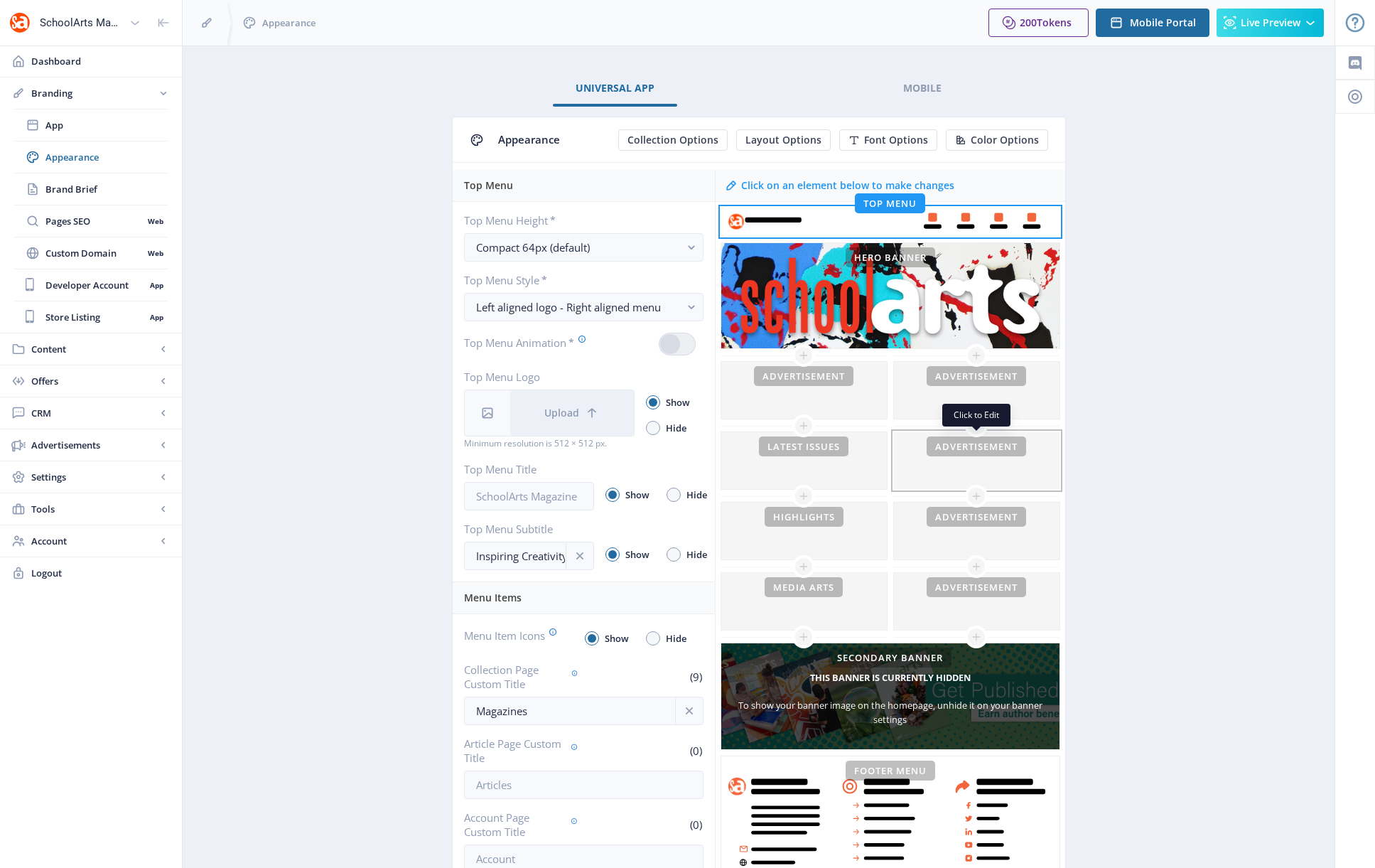
click at [933, 465] on div at bounding box center [976, 460] width 166 height 57
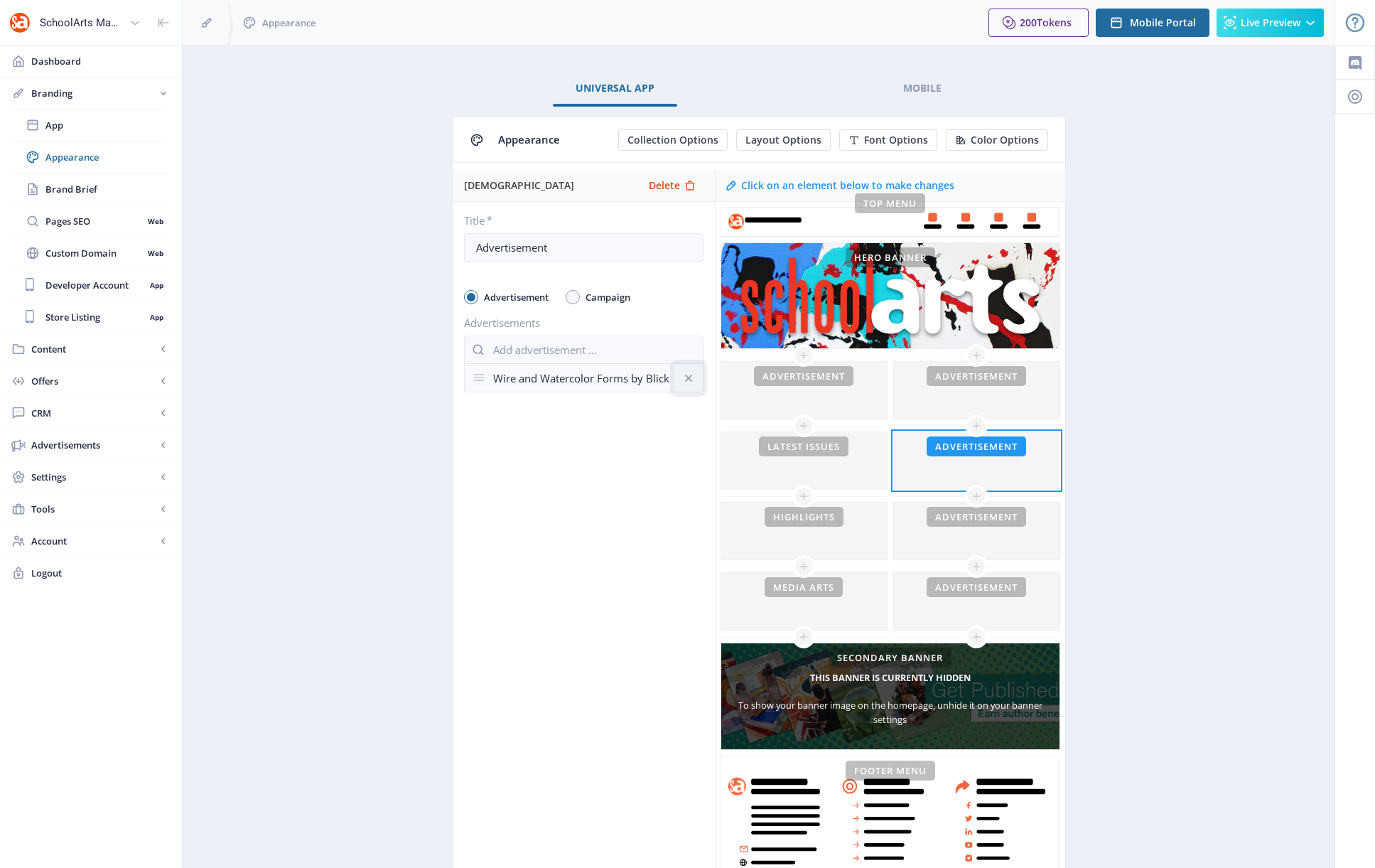
click at [691, 375] on icon at bounding box center [688, 378] width 14 height 14
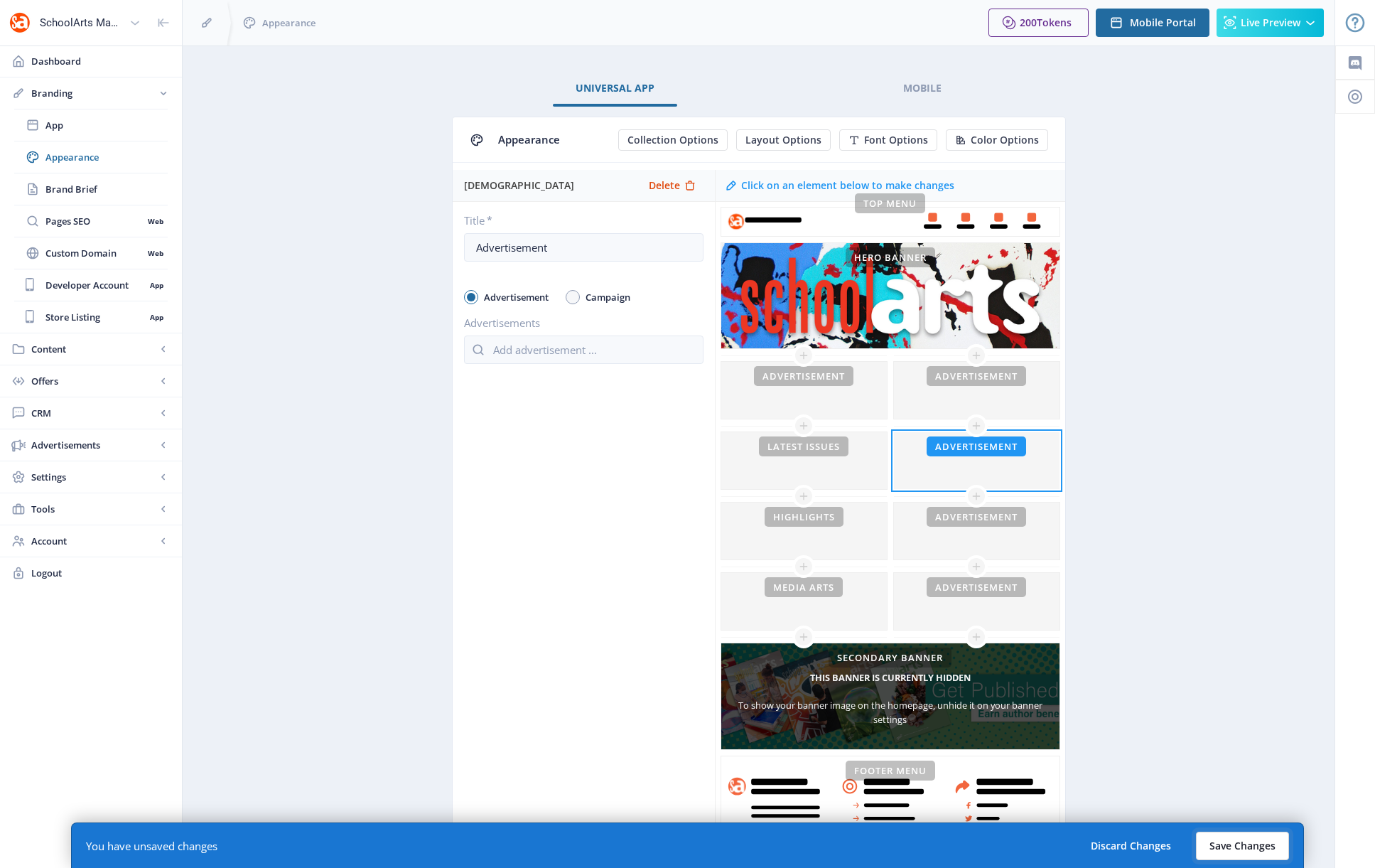
click at [933, 810] on button "Save Changes" at bounding box center [1243, 845] width 93 height 29
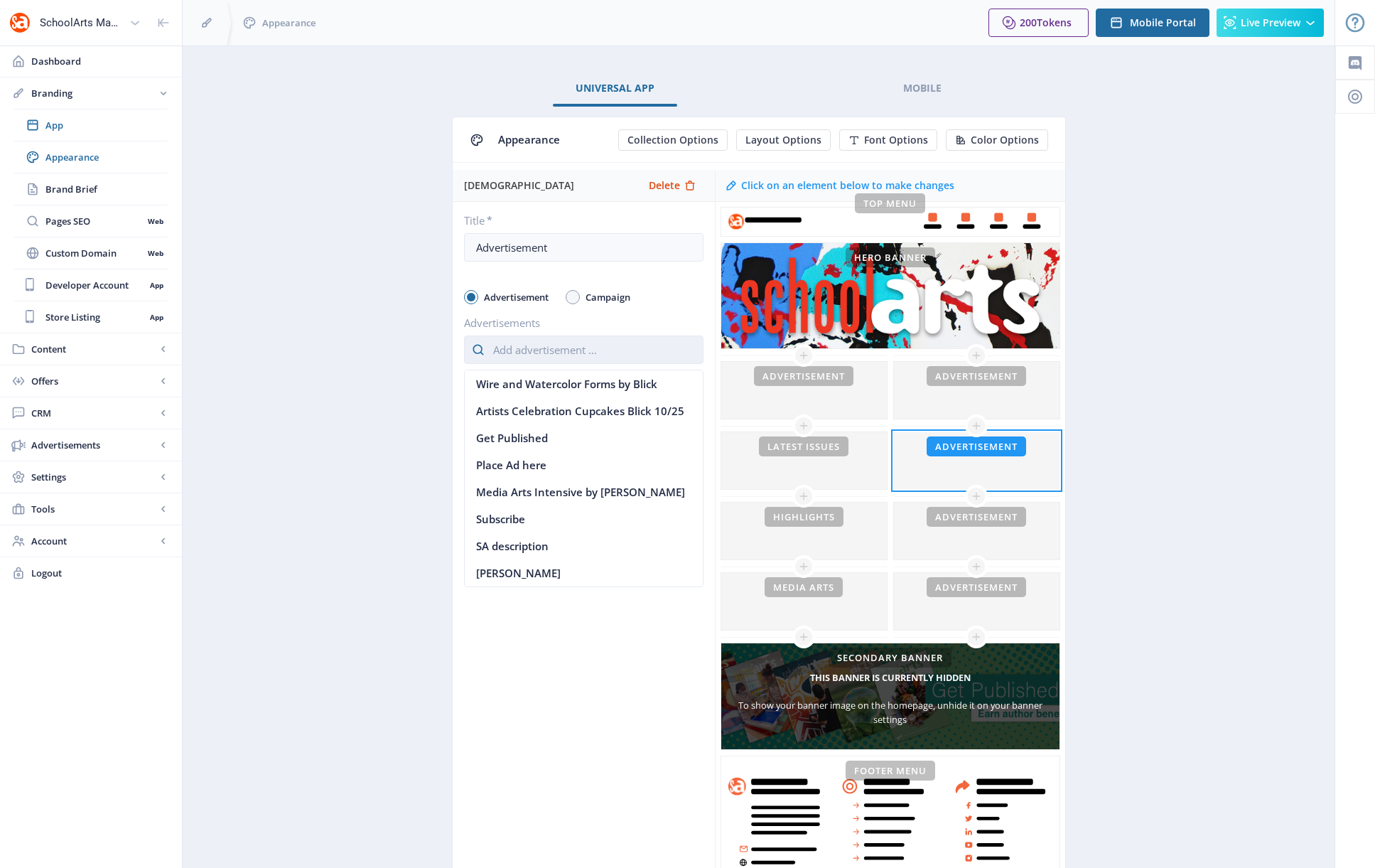
click at [538, 352] on input "text" at bounding box center [584, 349] width 240 height 29
click at [523, 412] on nb-option "Artists Celebration Cupcakes Blick 10/25" at bounding box center [584, 411] width 238 height 27
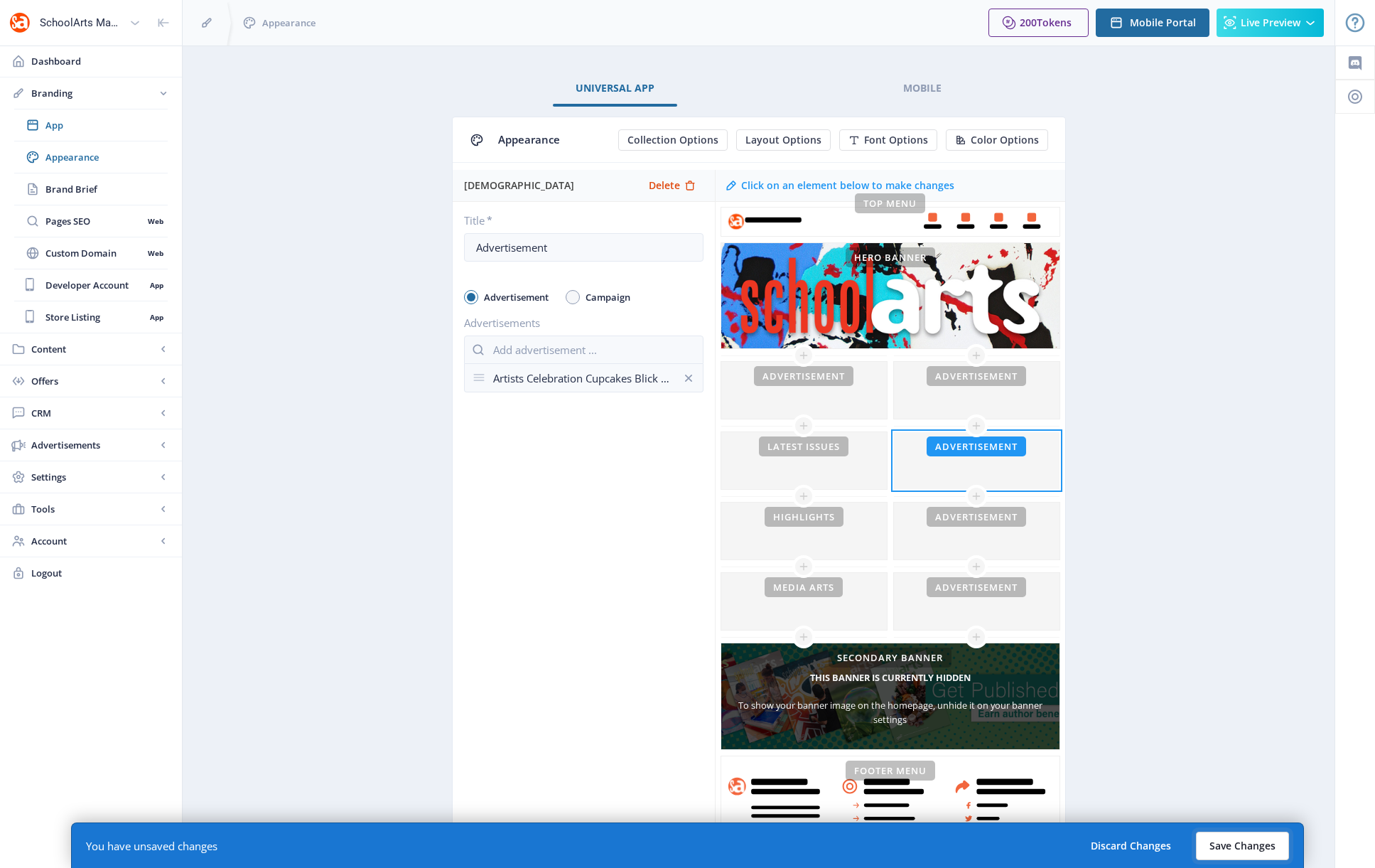
click at [933, 810] on button "Save Changes" at bounding box center [1243, 845] width 93 height 29
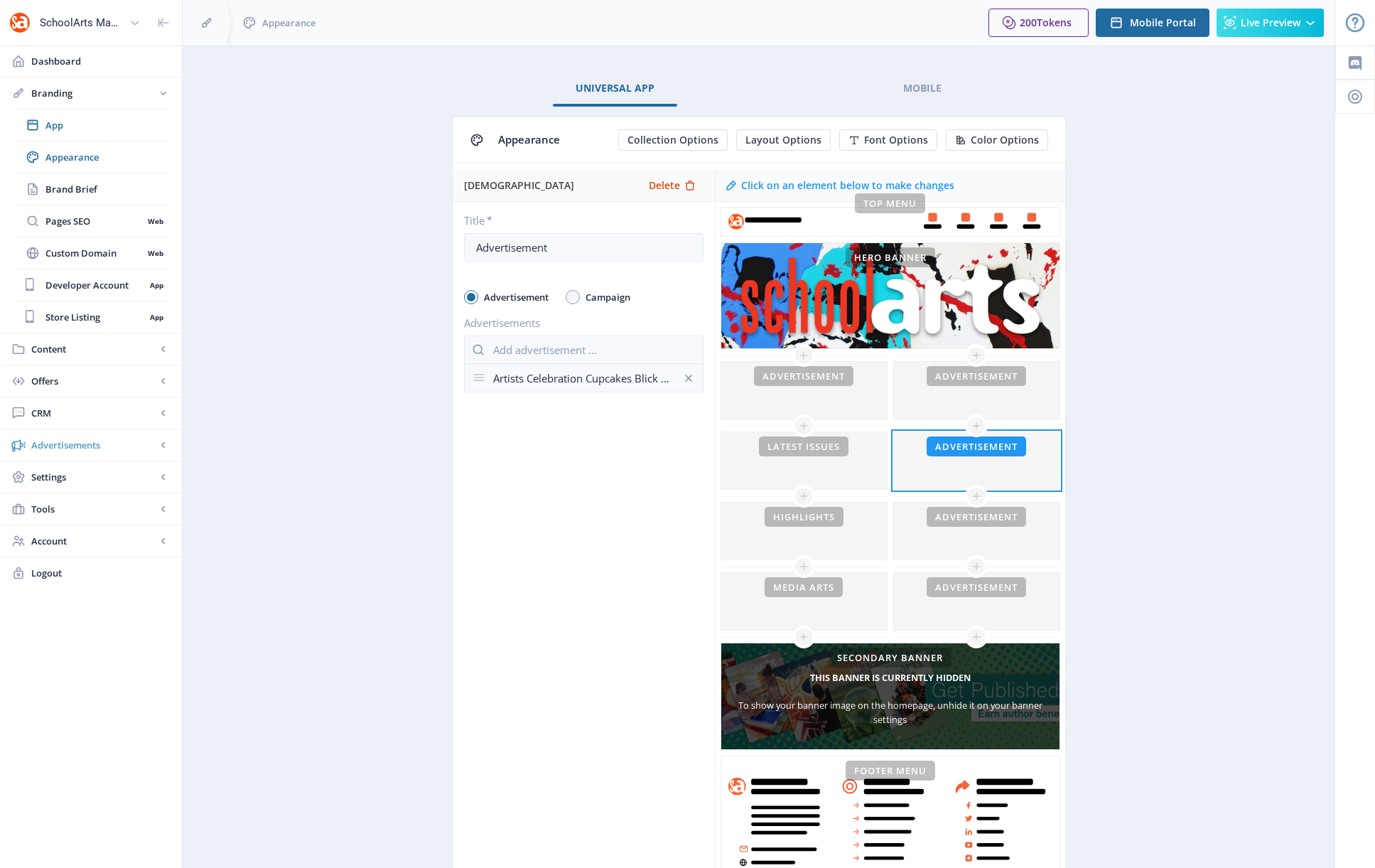
click at [80, 444] on span "Advertisements" at bounding box center [93, 445] width 125 height 14
click at [82, 254] on span "Ad Manager" at bounding box center [93, 253] width 97 height 14
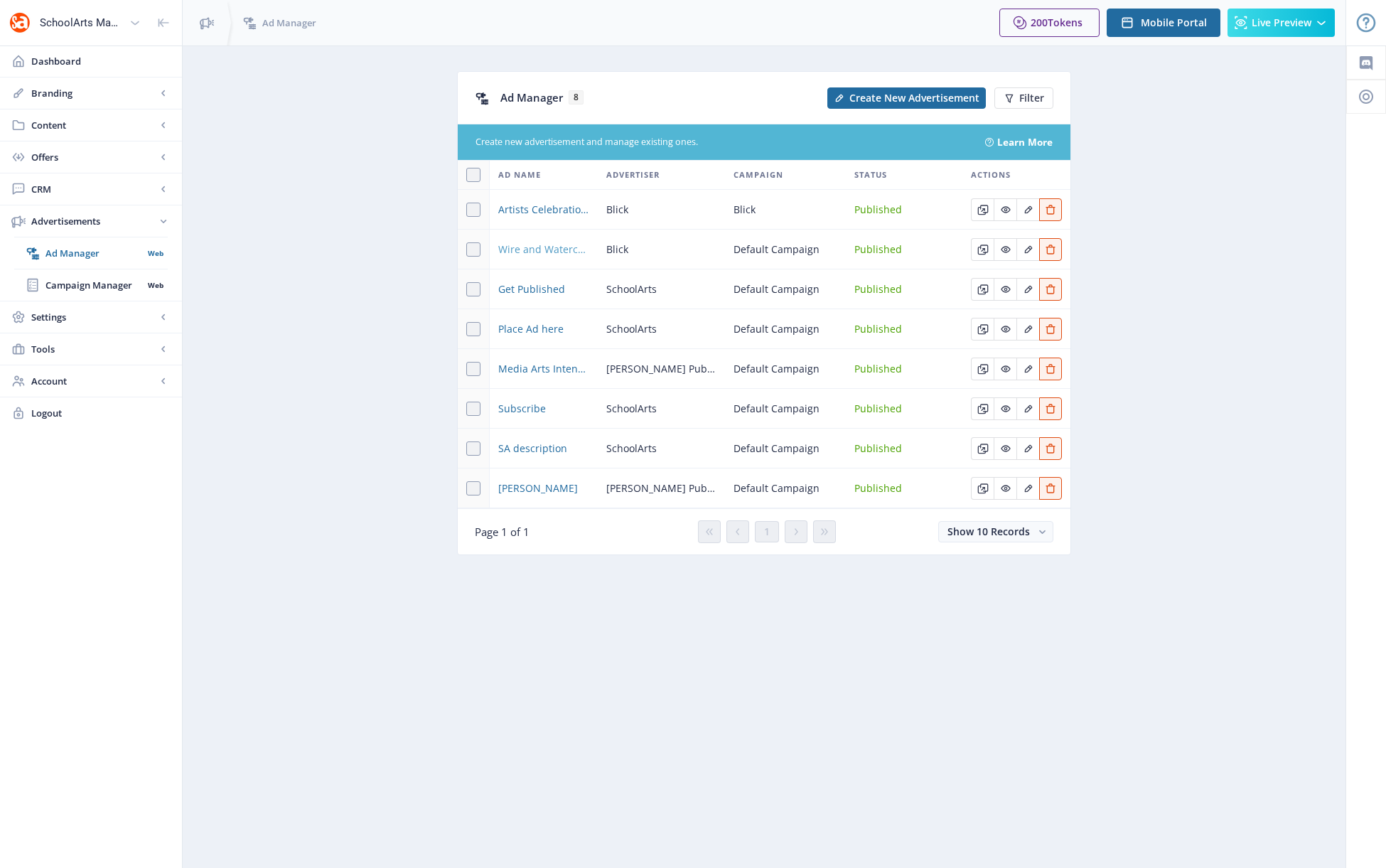
click at [538, 250] on span "Wire and Watercolor Forms by Blick" at bounding box center [544, 250] width 91 height 17
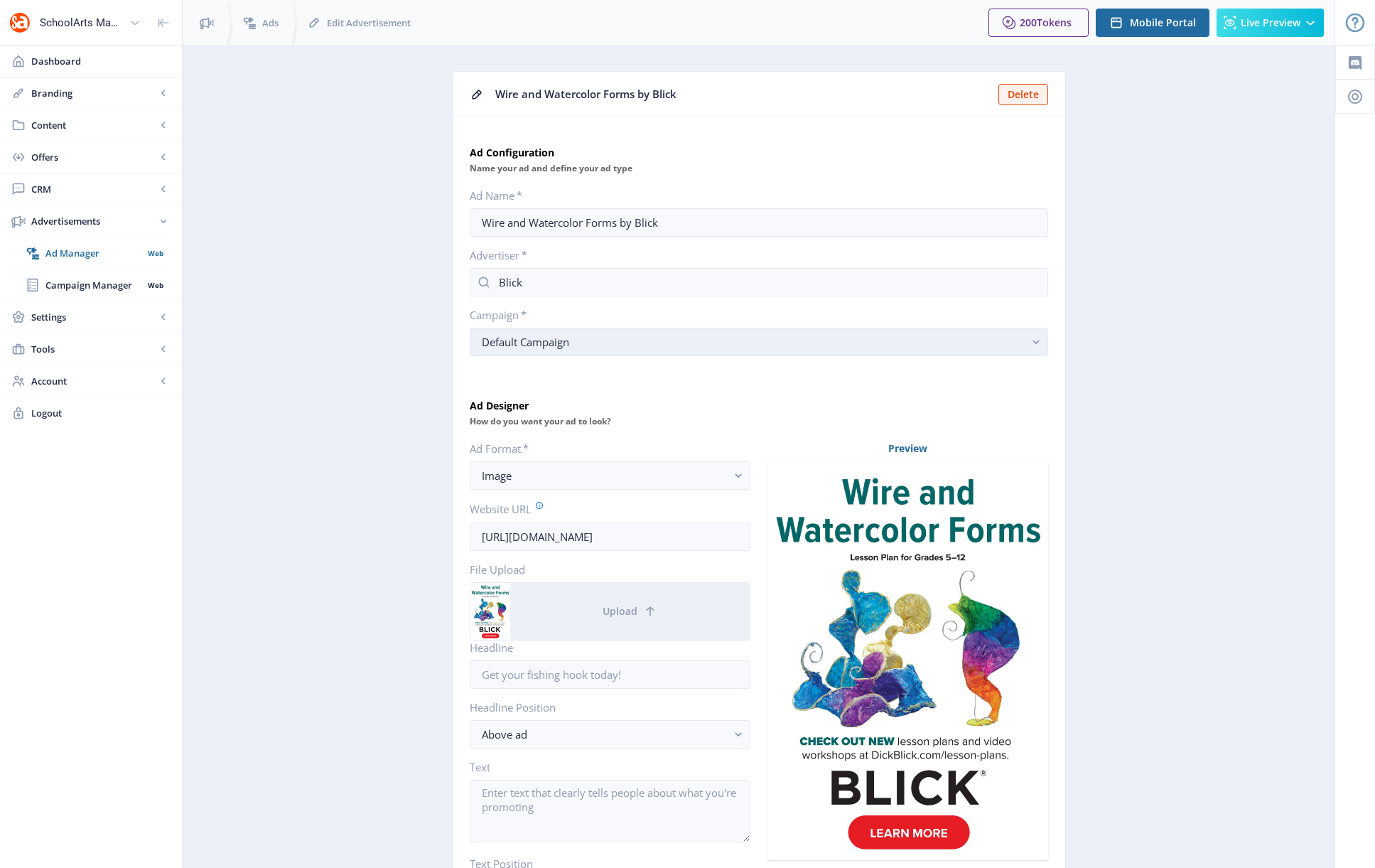
click at [699, 341] on div "Default Campaign" at bounding box center [754, 342] width 543 height 17
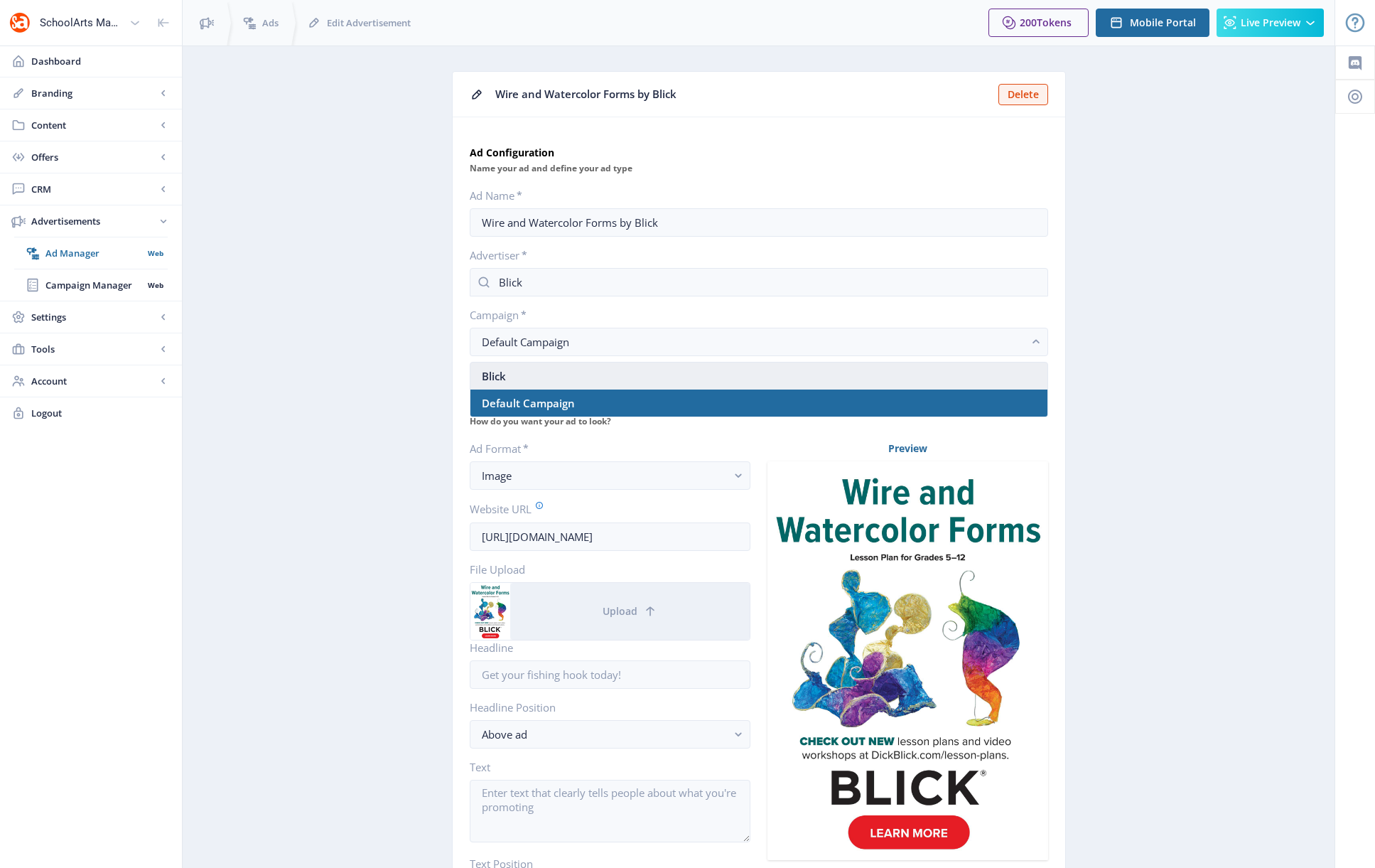
click at [513, 376] on nb-option "Blick" at bounding box center [759, 376] width 577 height 27
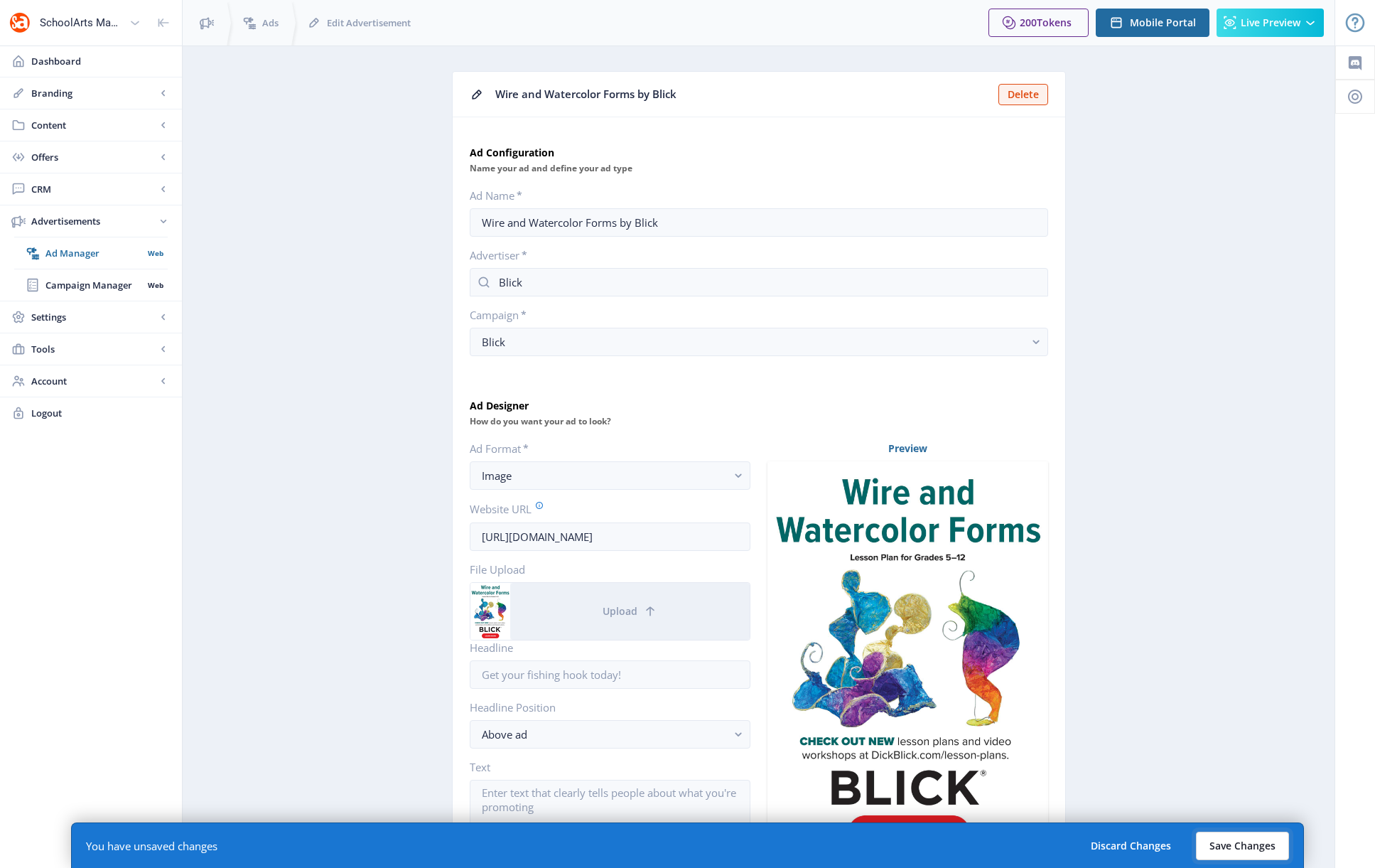
click at [933, 810] on button "Save Changes" at bounding box center [1243, 845] width 93 height 29
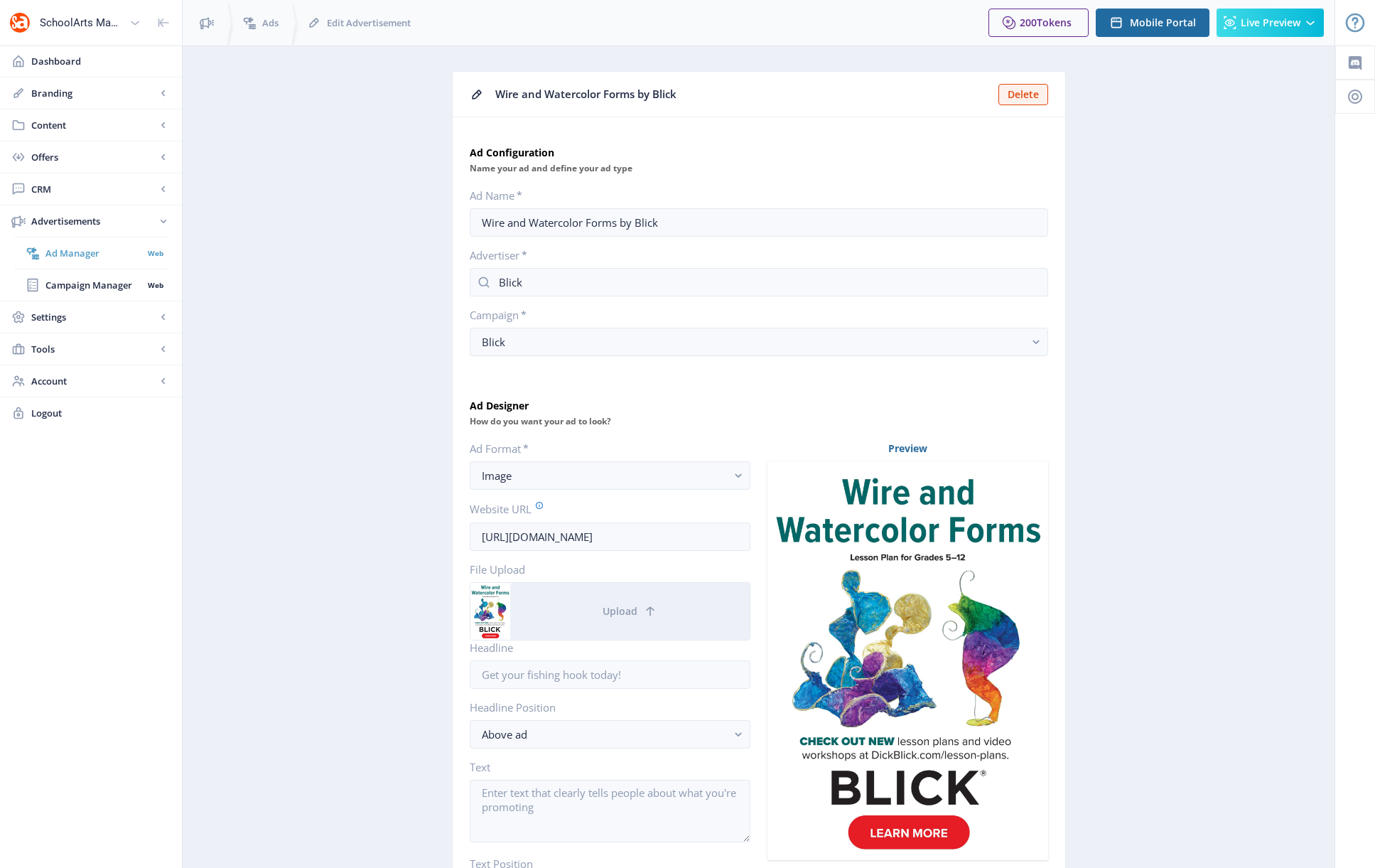
click at [79, 251] on span "Ad Manager" at bounding box center [93, 253] width 97 height 14
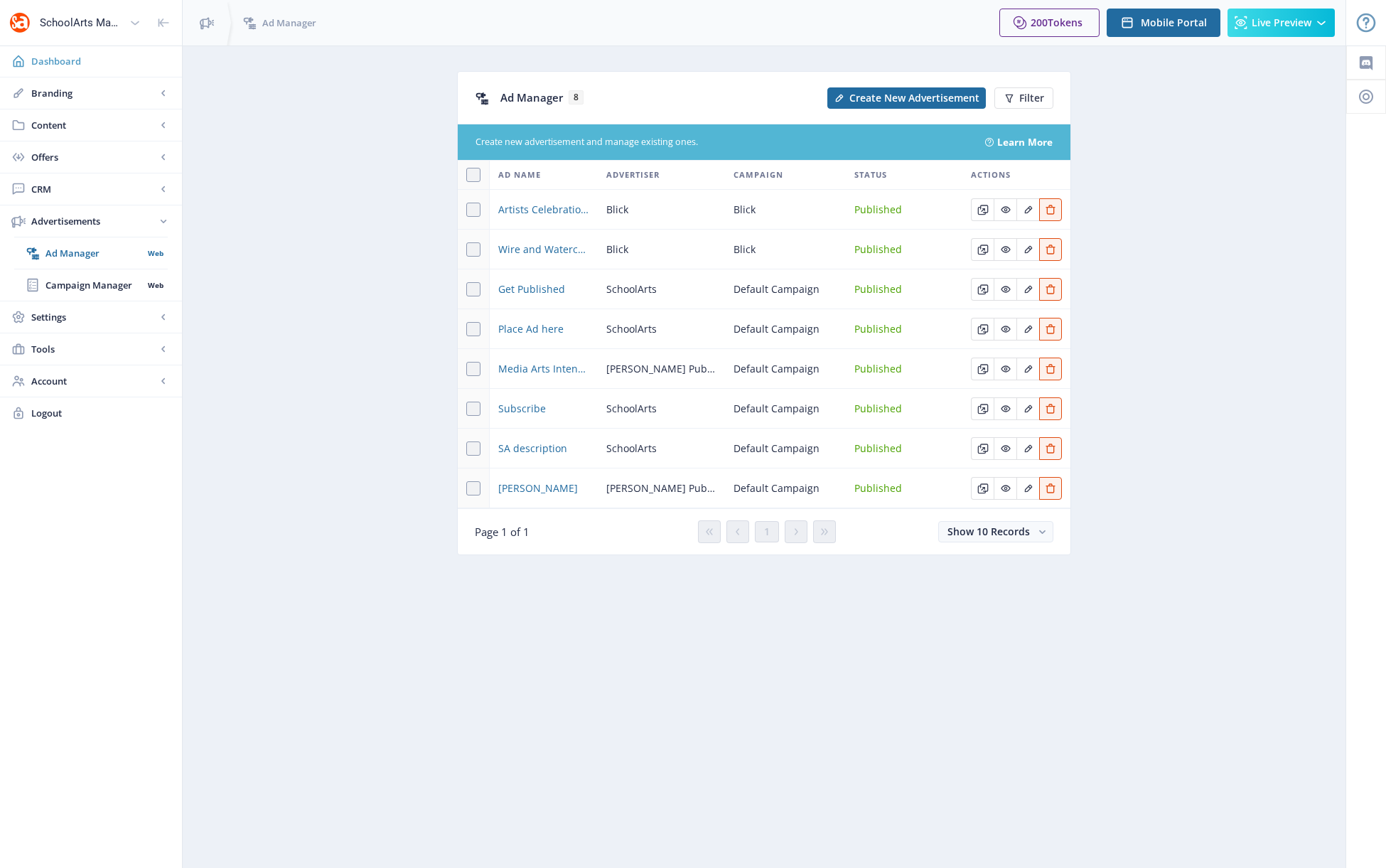
click at [68, 64] on span "Dashboard" at bounding box center [100, 61] width 139 height 14
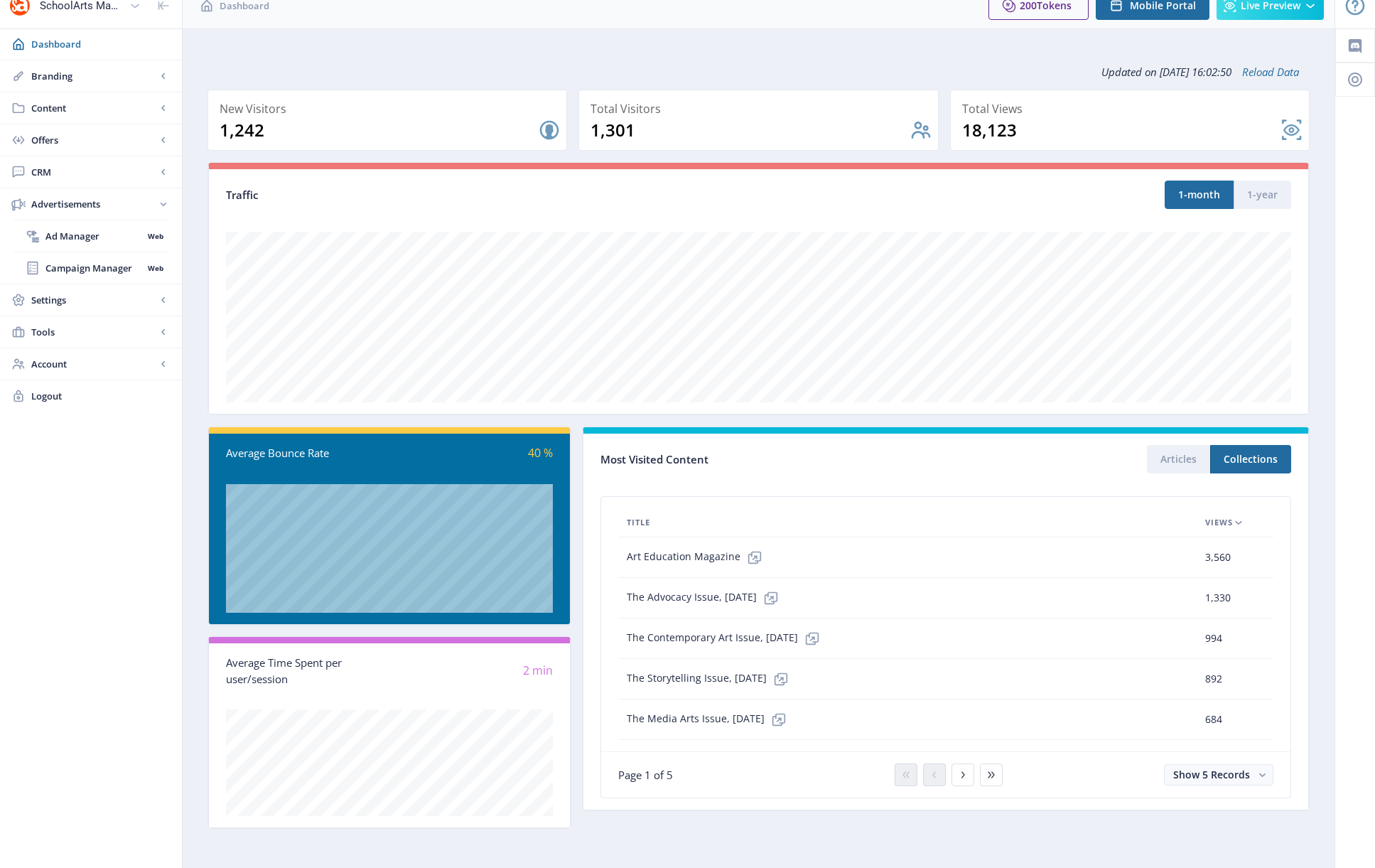
scroll to position [18, 0]
click at [933, 462] on button "Articles" at bounding box center [1178, 458] width 63 height 29
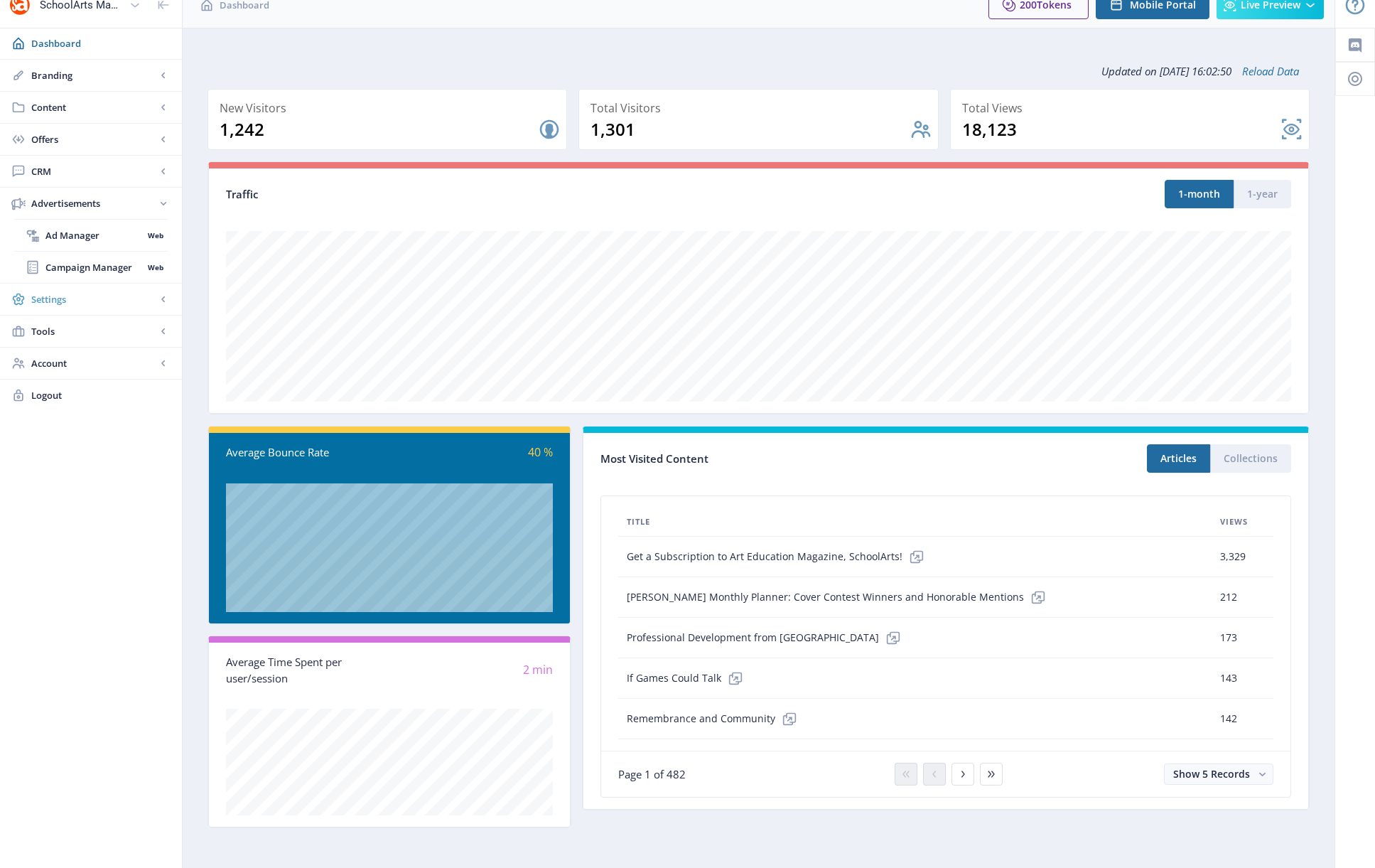
click at [54, 296] on span "Settings" at bounding box center [93, 299] width 125 height 14
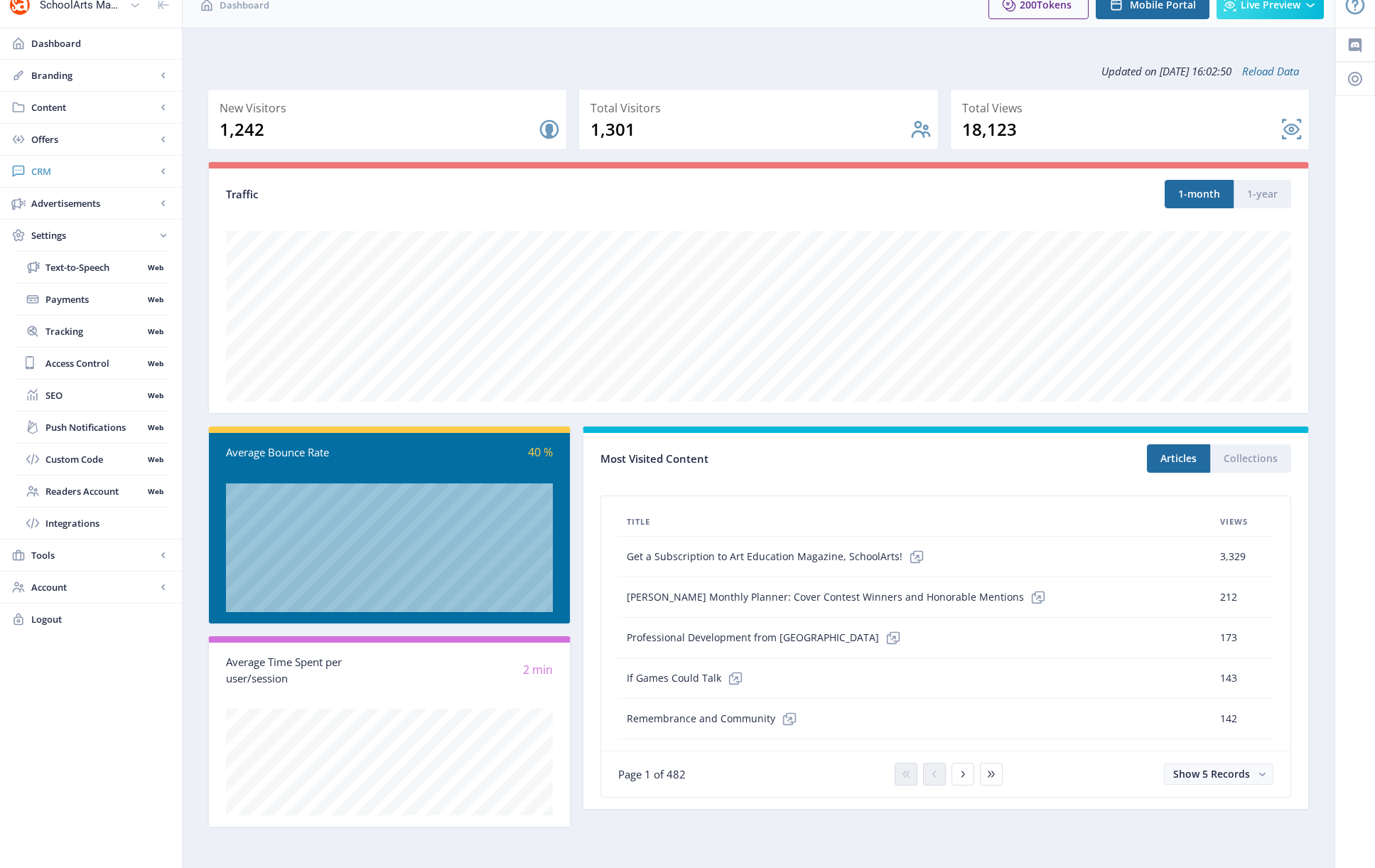
click at [46, 173] on span "CRM" at bounding box center [93, 171] width 125 height 14
click at [96, 268] on span "Advanced Analytics" at bounding box center [106, 267] width 122 height 14
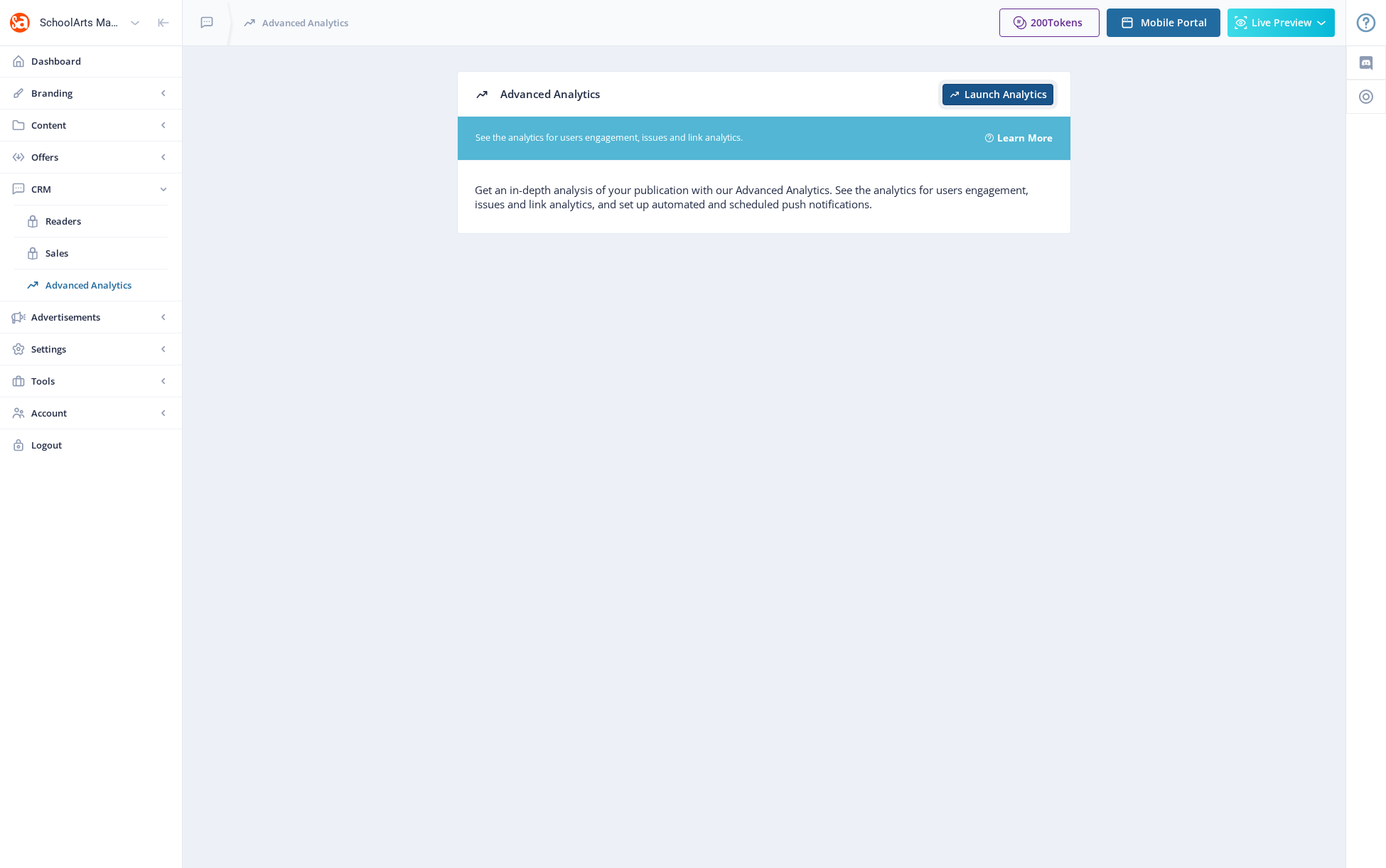
click at [933, 92] on span "Launch Analytics" at bounding box center [1006, 94] width 82 height 12
click at [54, 64] on span "Dashboard" at bounding box center [100, 61] width 139 height 14
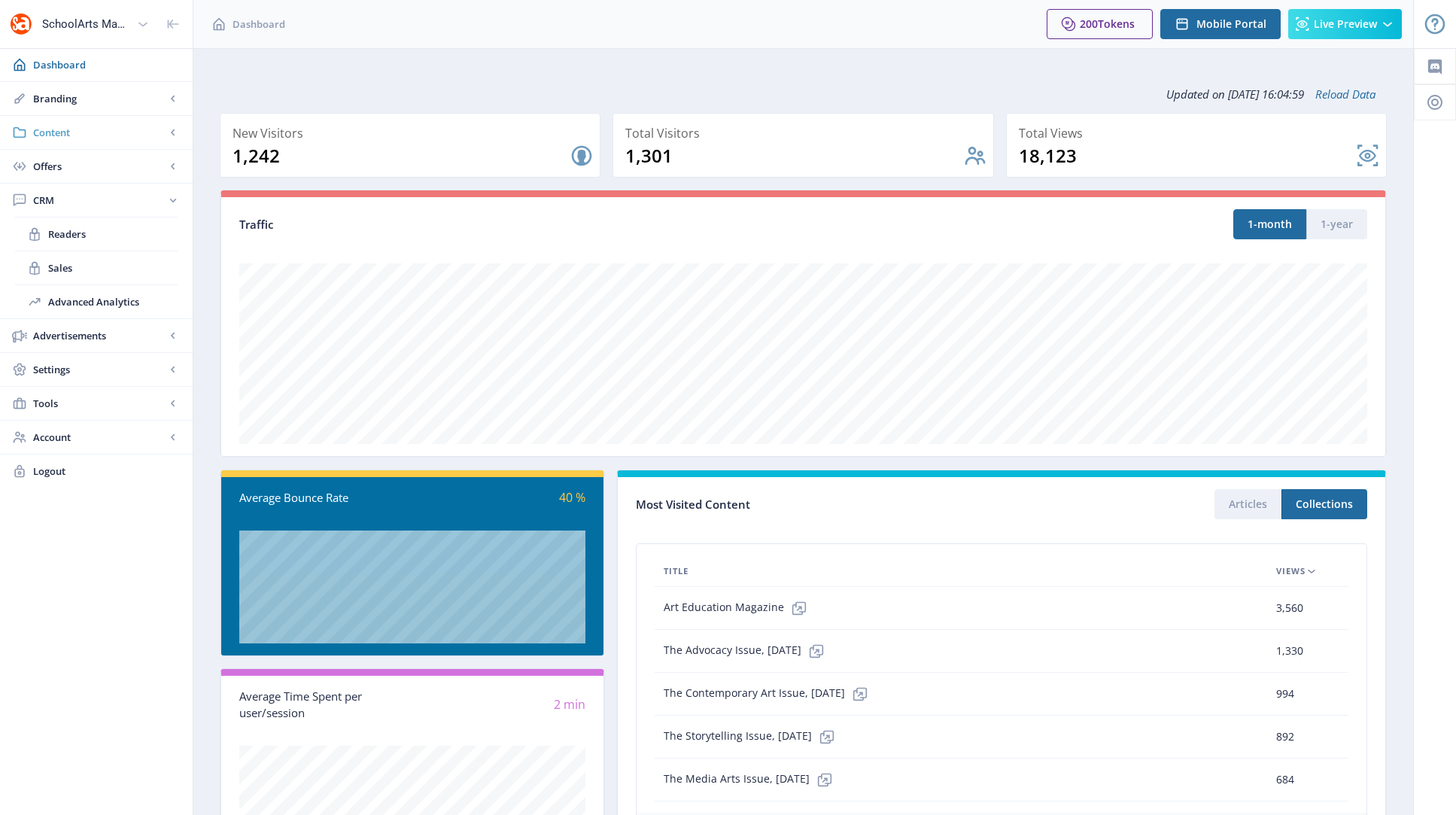
click at [60, 137] on span "Content" at bounding box center [99, 133] width 133 height 15
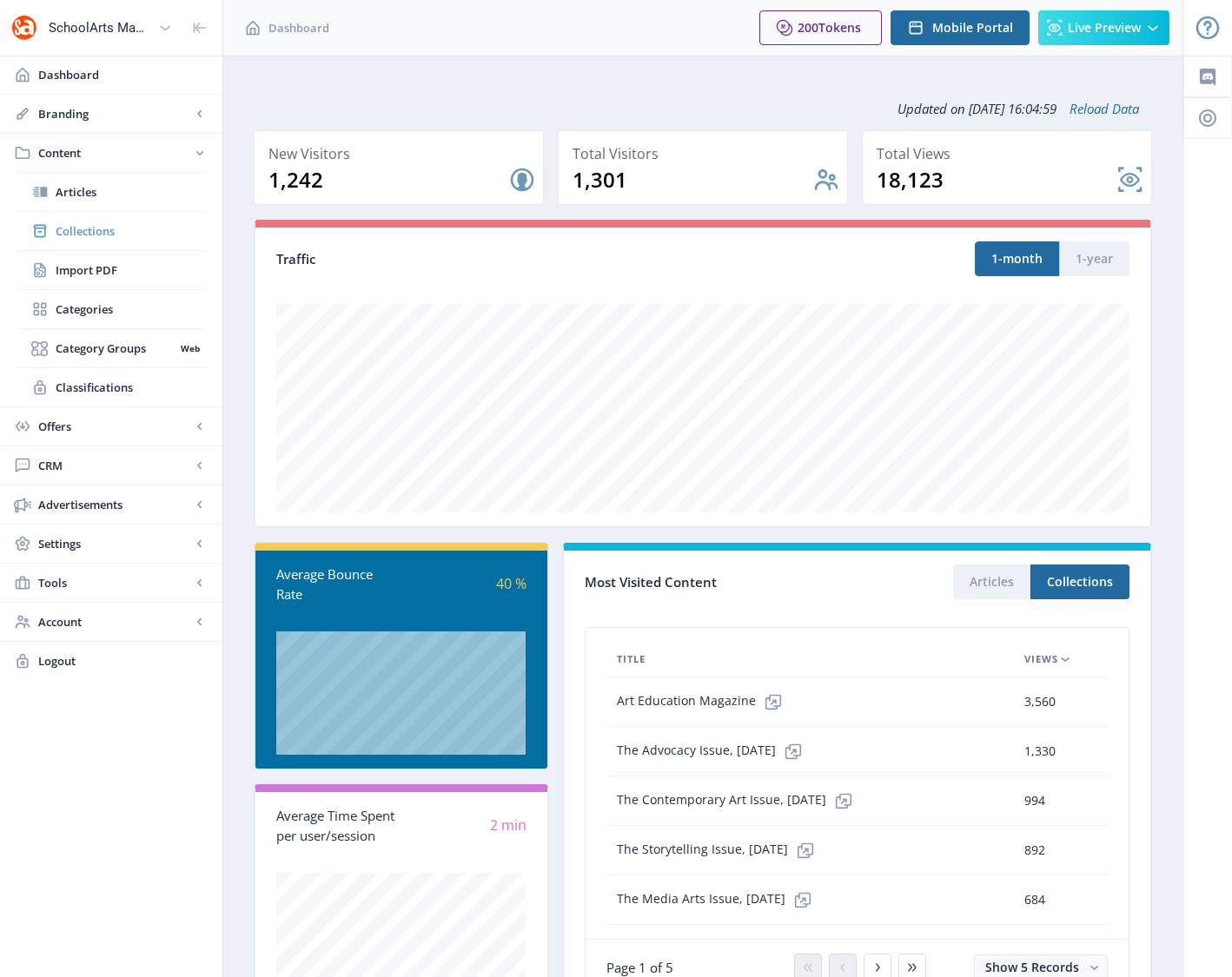
click at [114, 233] on span "Collections" at bounding box center [129, 231] width 149 height 17
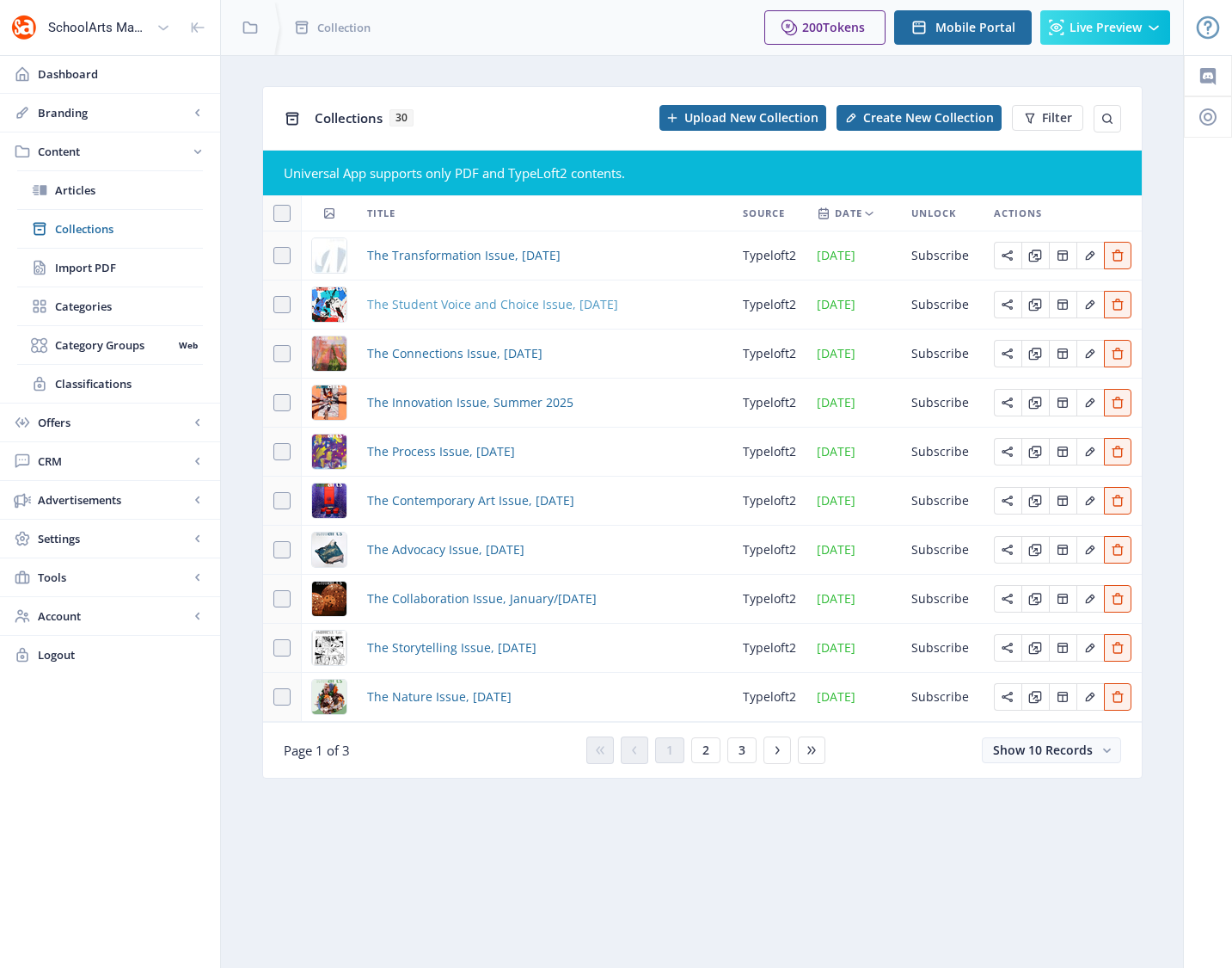
click at [501, 308] on span "The Student Voice and Choice Issue, [DATE]" at bounding box center [492, 305] width 251 height 21
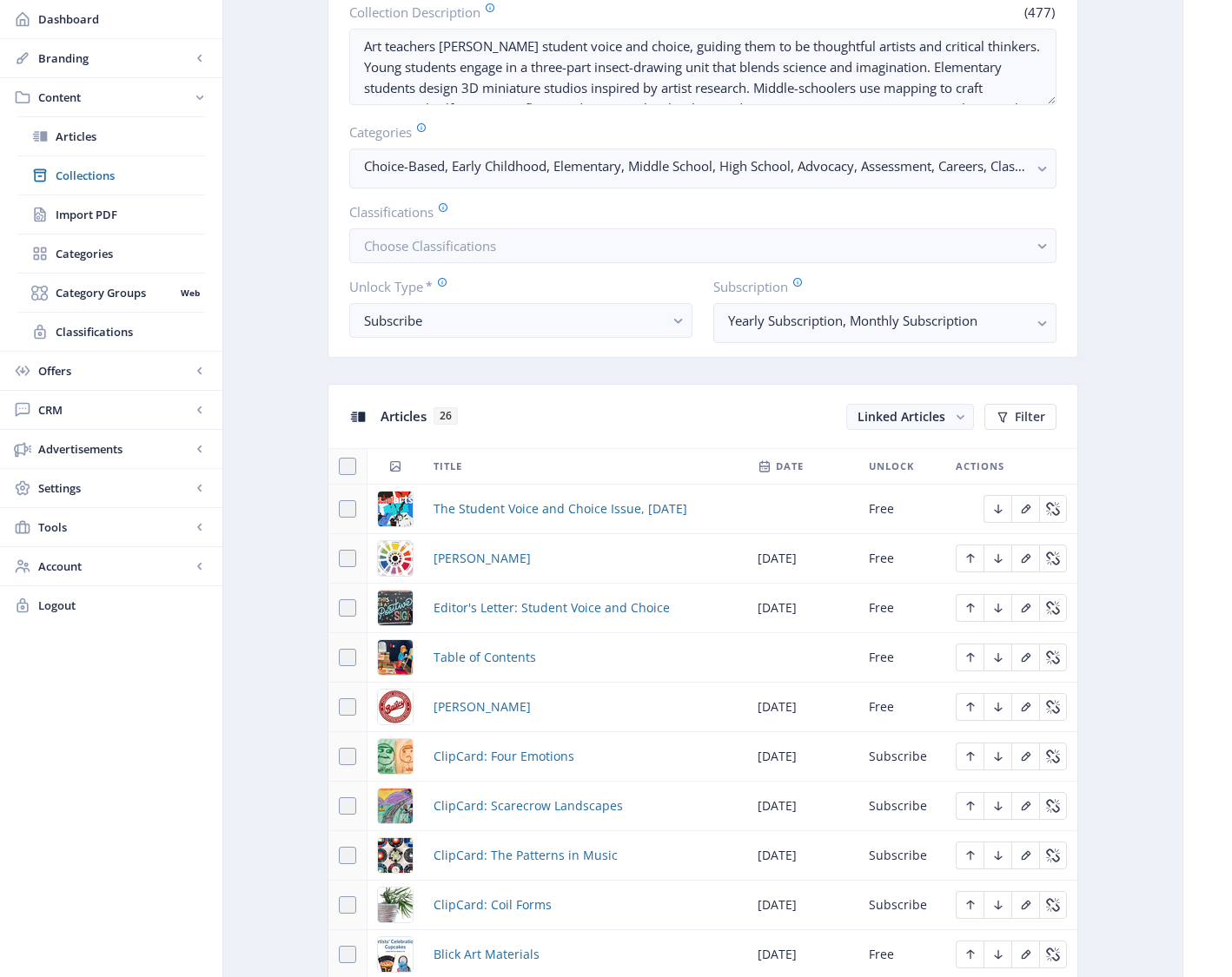
scroll to position [799, 0]
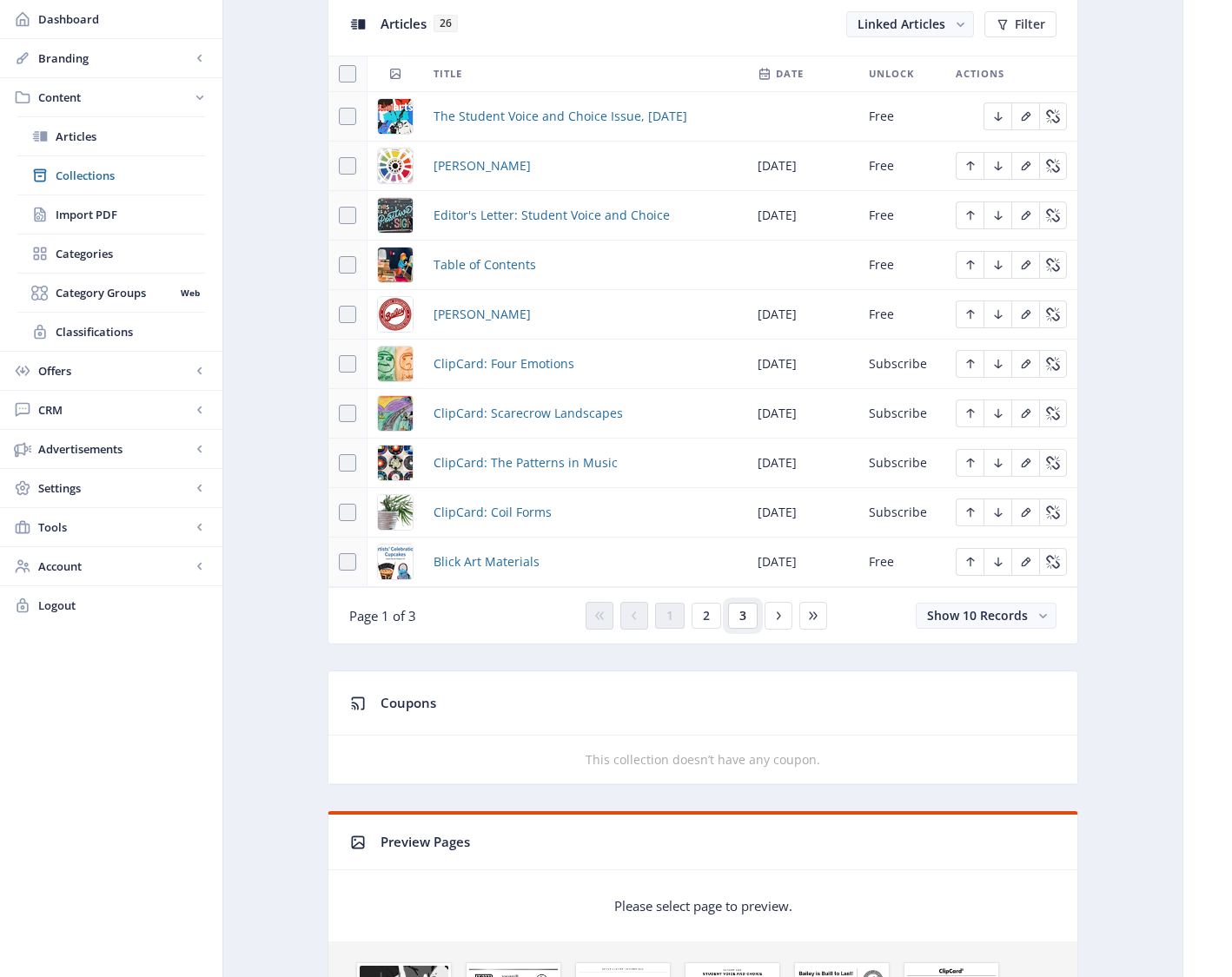
click at [738, 618] on button "3" at bounding box center [742, 615] width 29 height 26
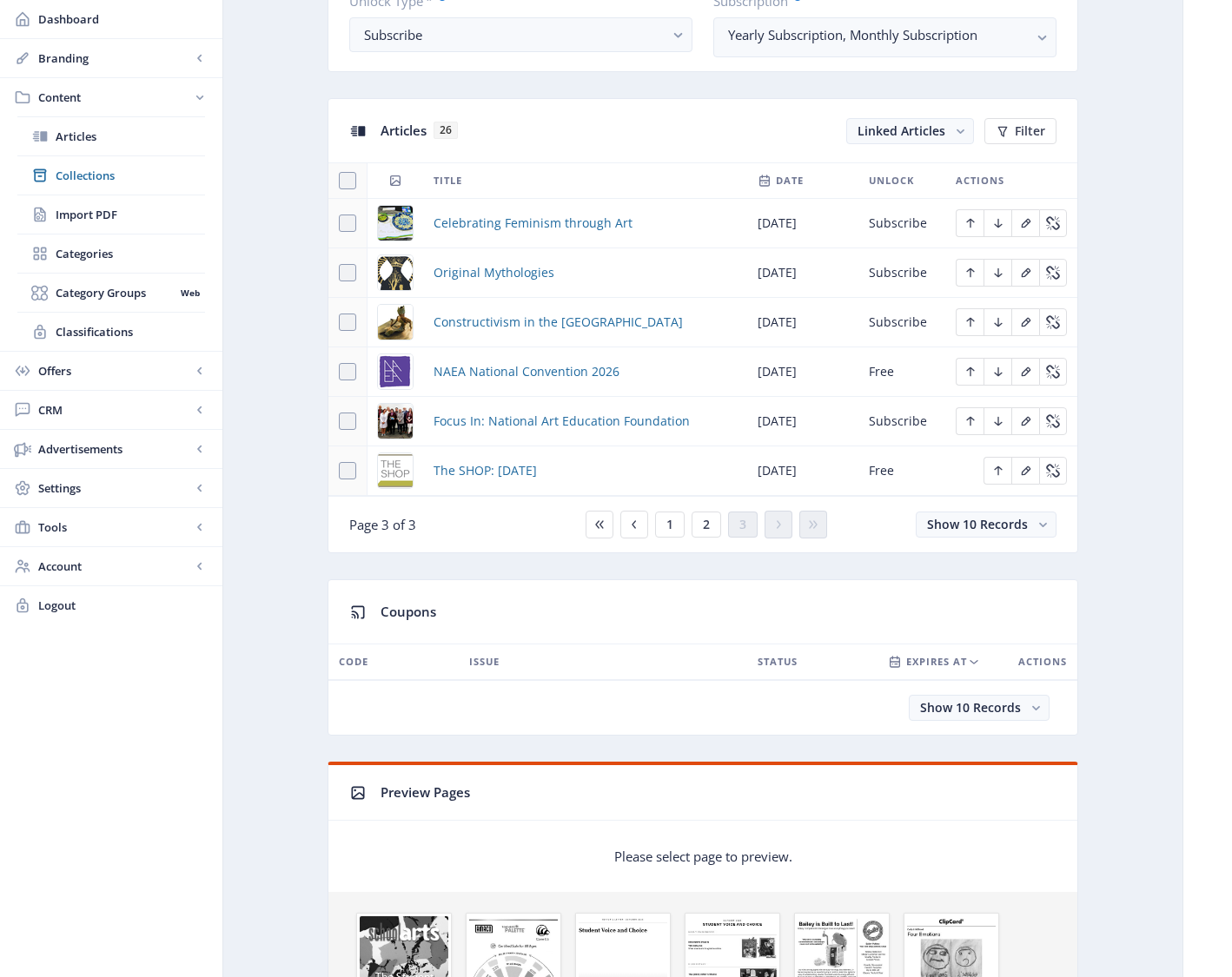
scroll to position [545, 0]
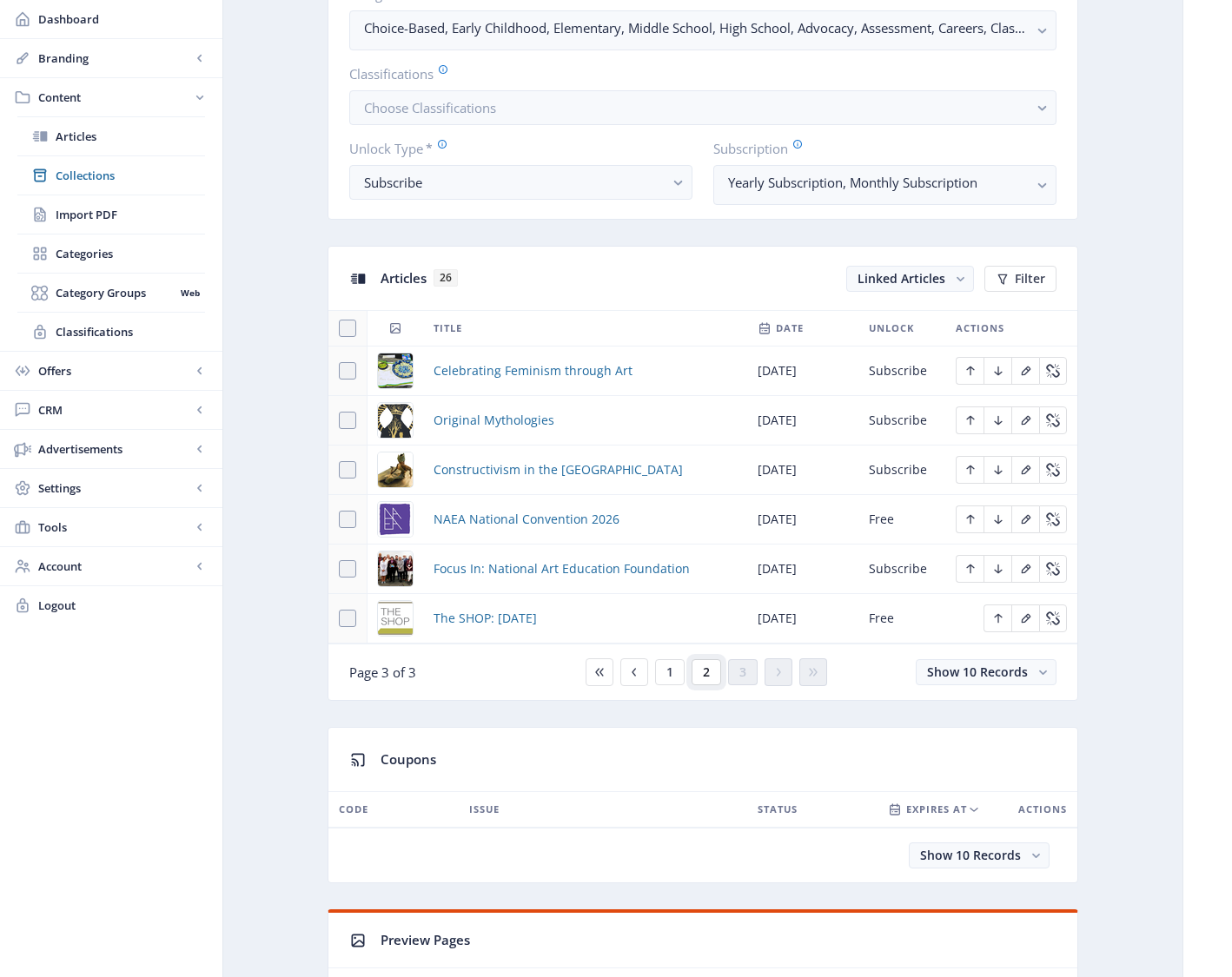
click at [706, 672] on span "2" at bounding box center [705, 672] width 7 height 14
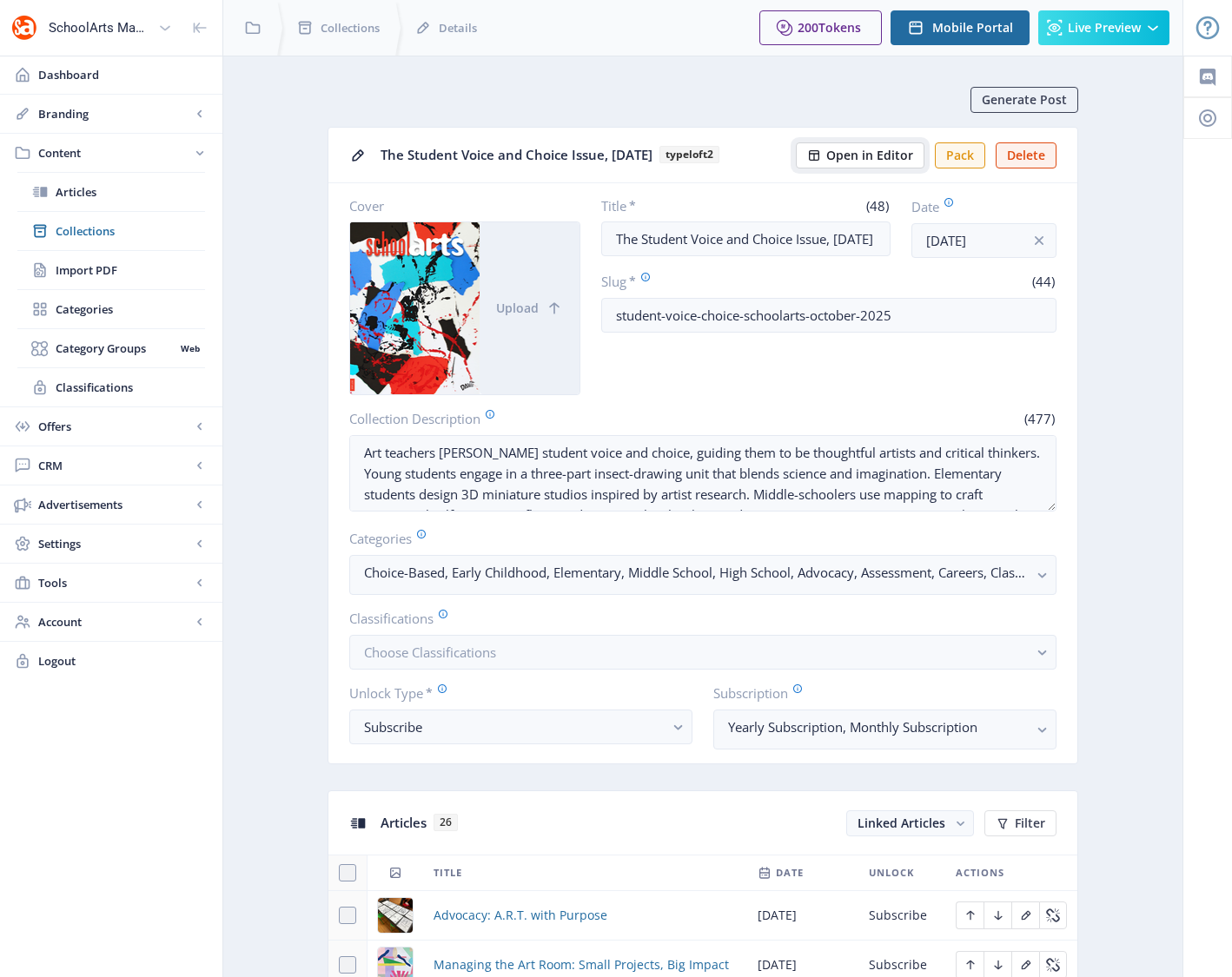
click at [855, 150] on span "Open in Editor" at bounding box center [869, 155] width 87 height 14
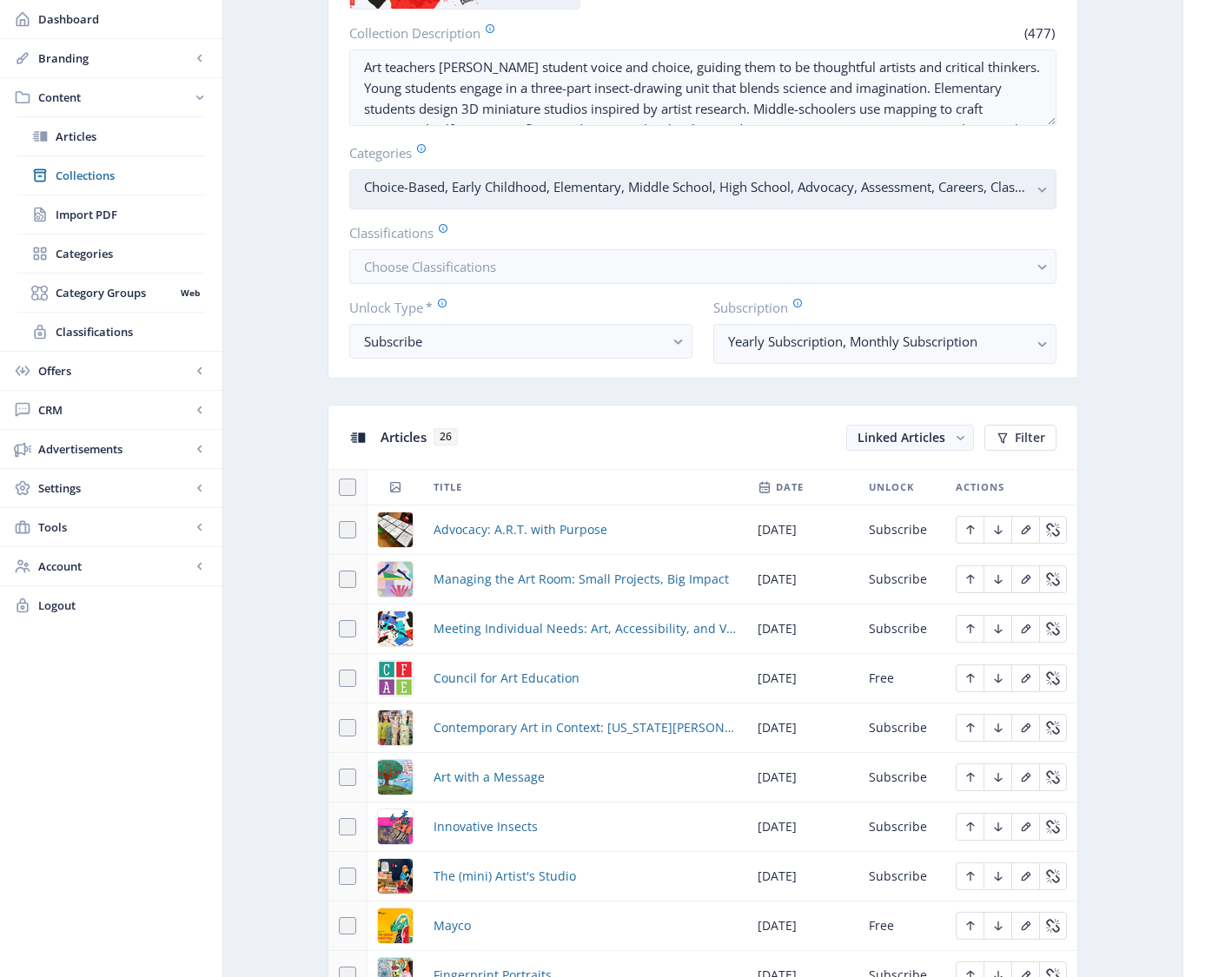
scroll to position [825, 0]
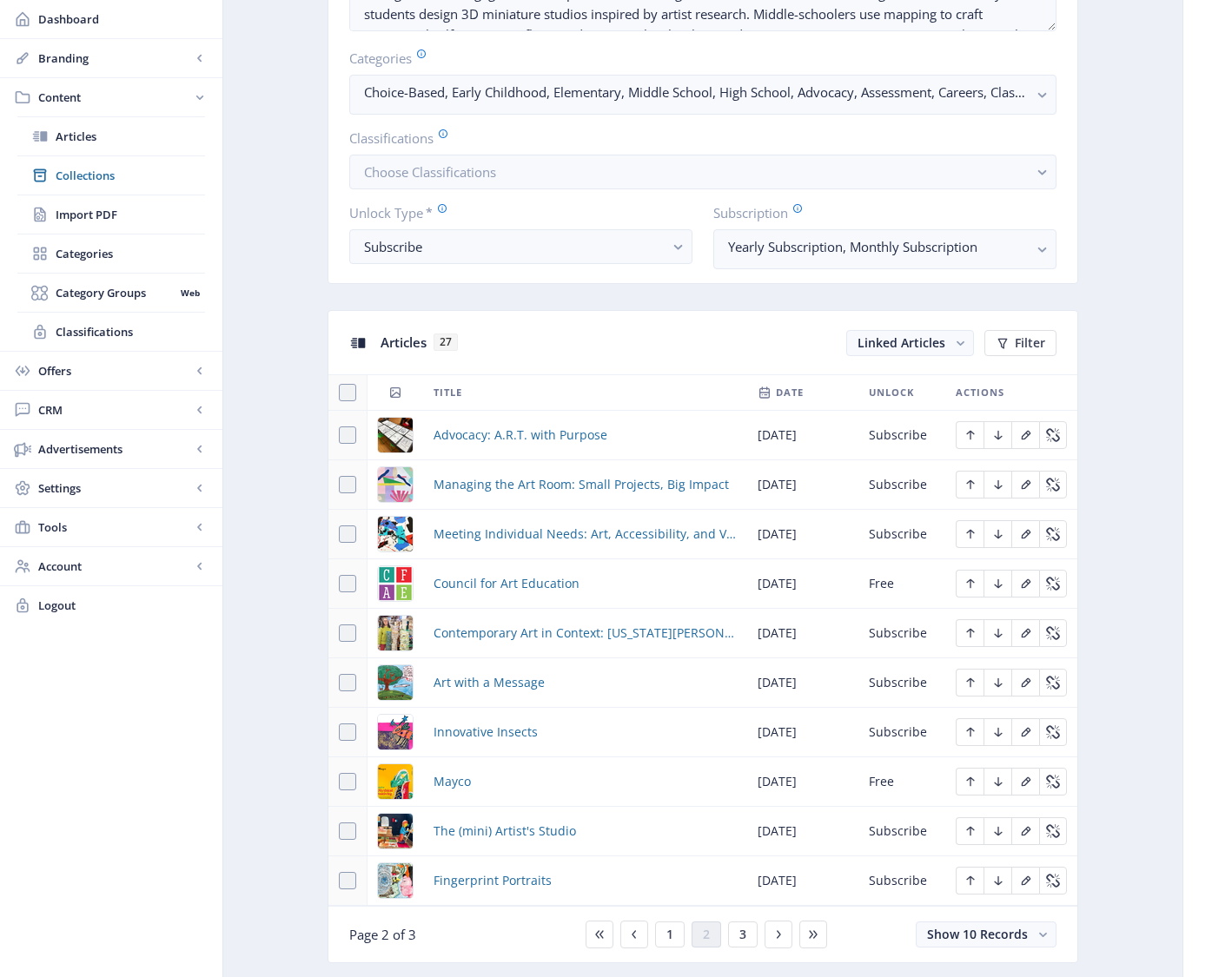
scroll to position [837, 0]
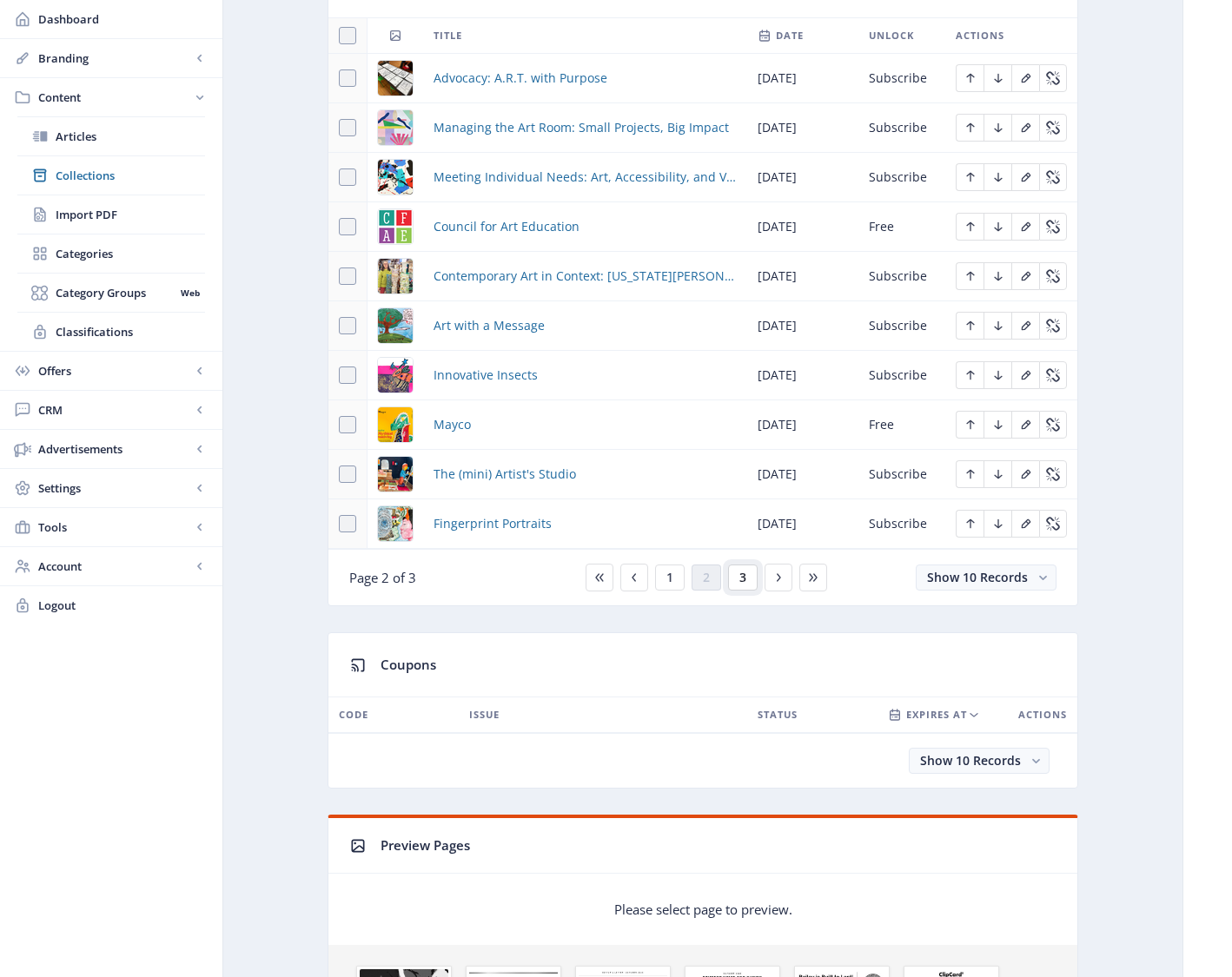
click at [738, 577] on button "3" at bounding box center [742, 577] width 29 height 26
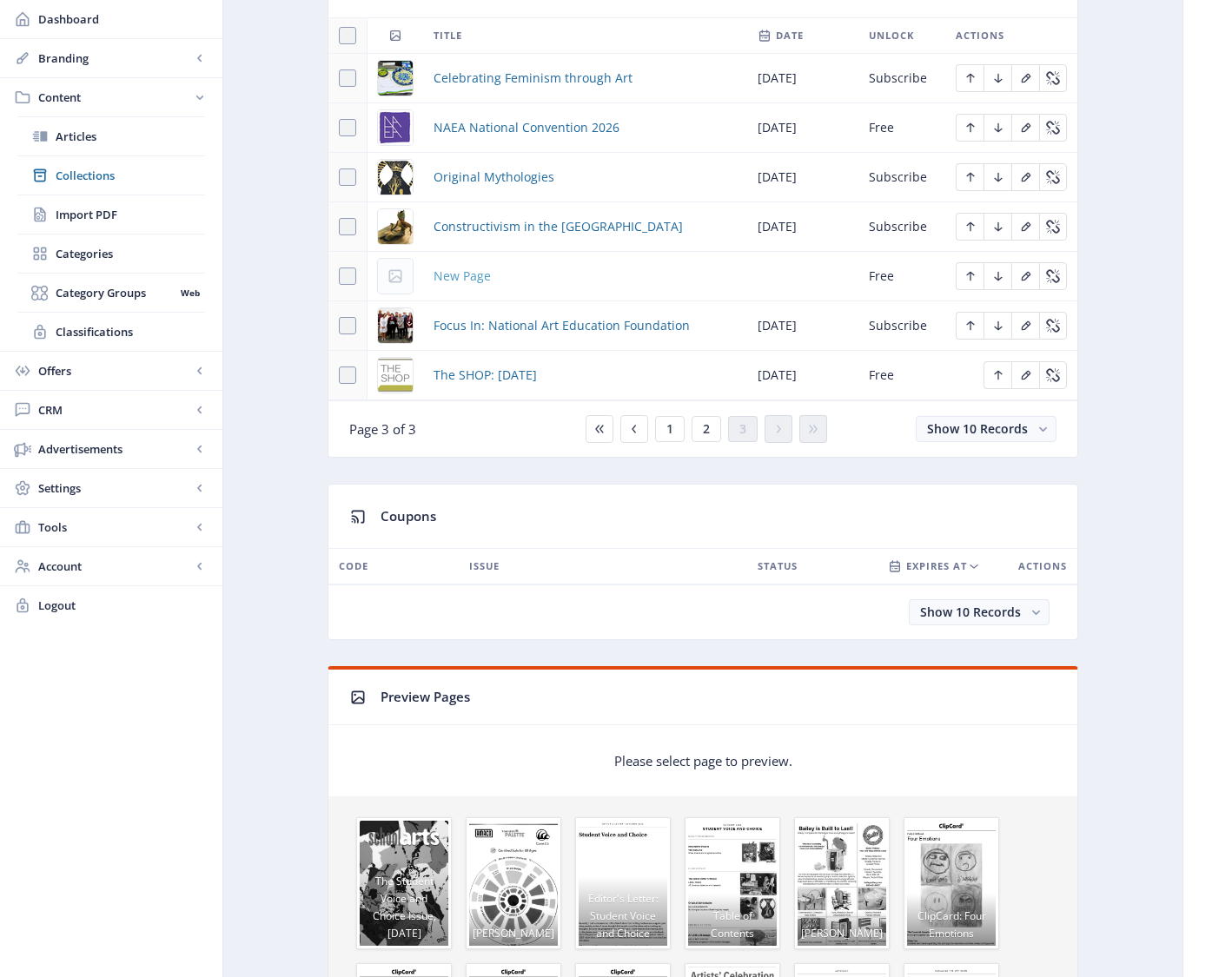
click at [477, 278] on span "New Page" at bounding box center [462, 277] width 57 height 21
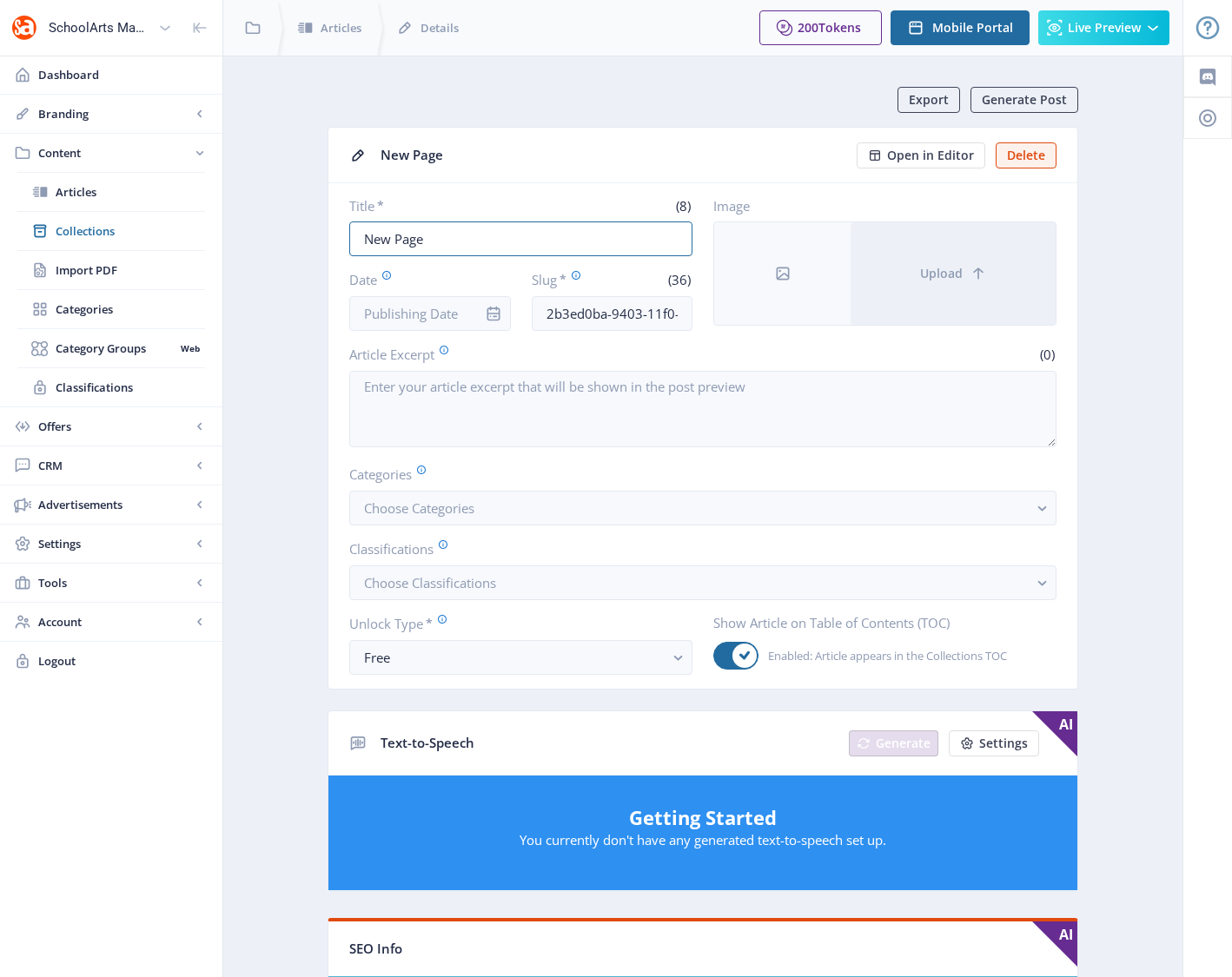
drag, startPoint x: 435, startPoint y: 239, endPoint x: 335, endPoint y: 237, distance: 100.0
click at [335, 237] on nb-card-body "Title * (8) New Page Date Slug * (36) 2b3ed0ba-9403-11f0-bd64-4201ac1fa005 Imag…" at bounding box center [703, 436] width 749 height 506
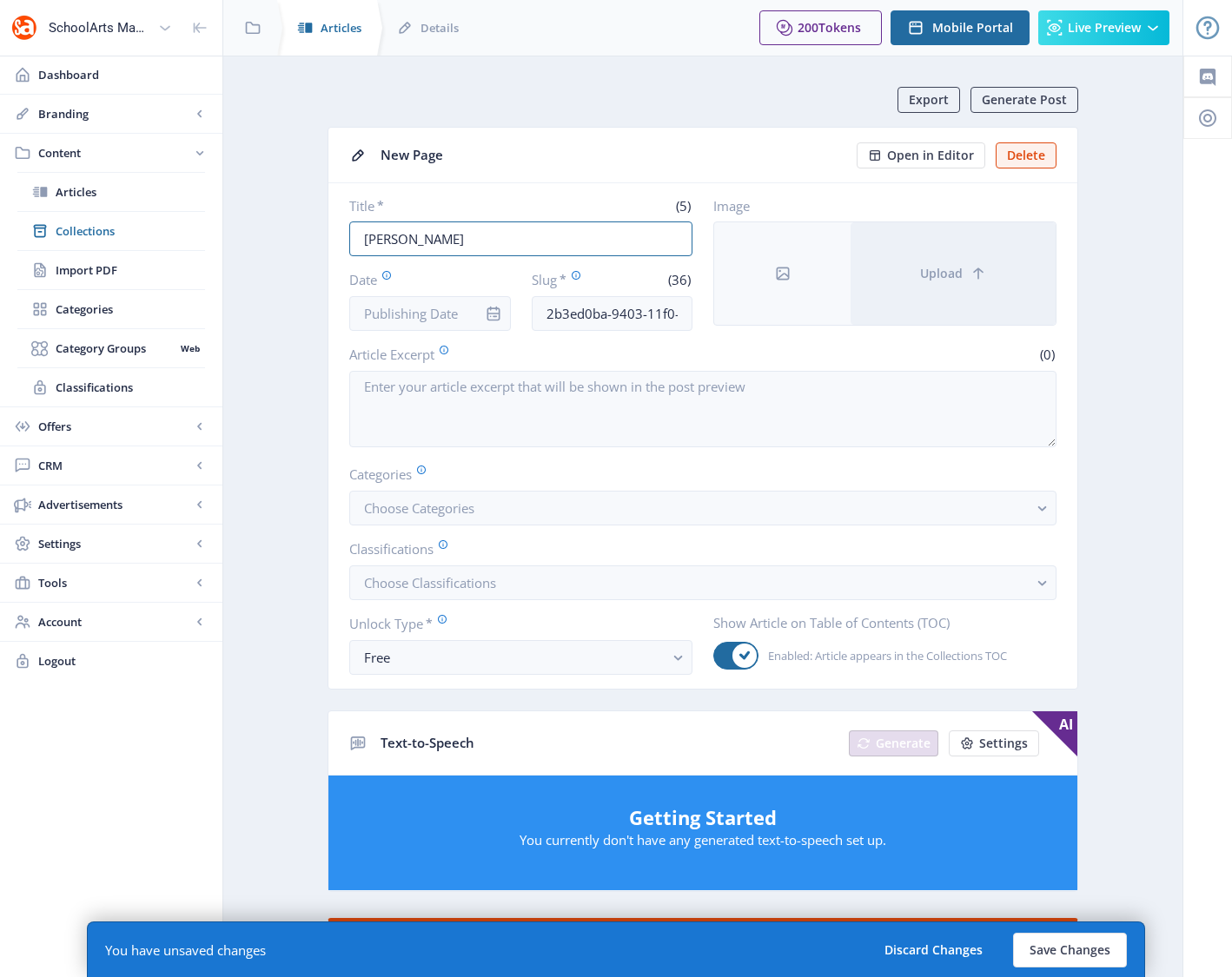
type input "Skutt"
click at [549, 316] on input "2b3ed0ba-9403-11f0-bd64-4201ac1fa005" at bounding box center [612, 314] width 162 height 35
click at [549, 316] on input "2b3ed0ba-9403-11f0-bd64-4201ac1fa005" at bounding box center [612, 314] width 162 height 35
paste input "skutt-kilns-art-classroom-92"
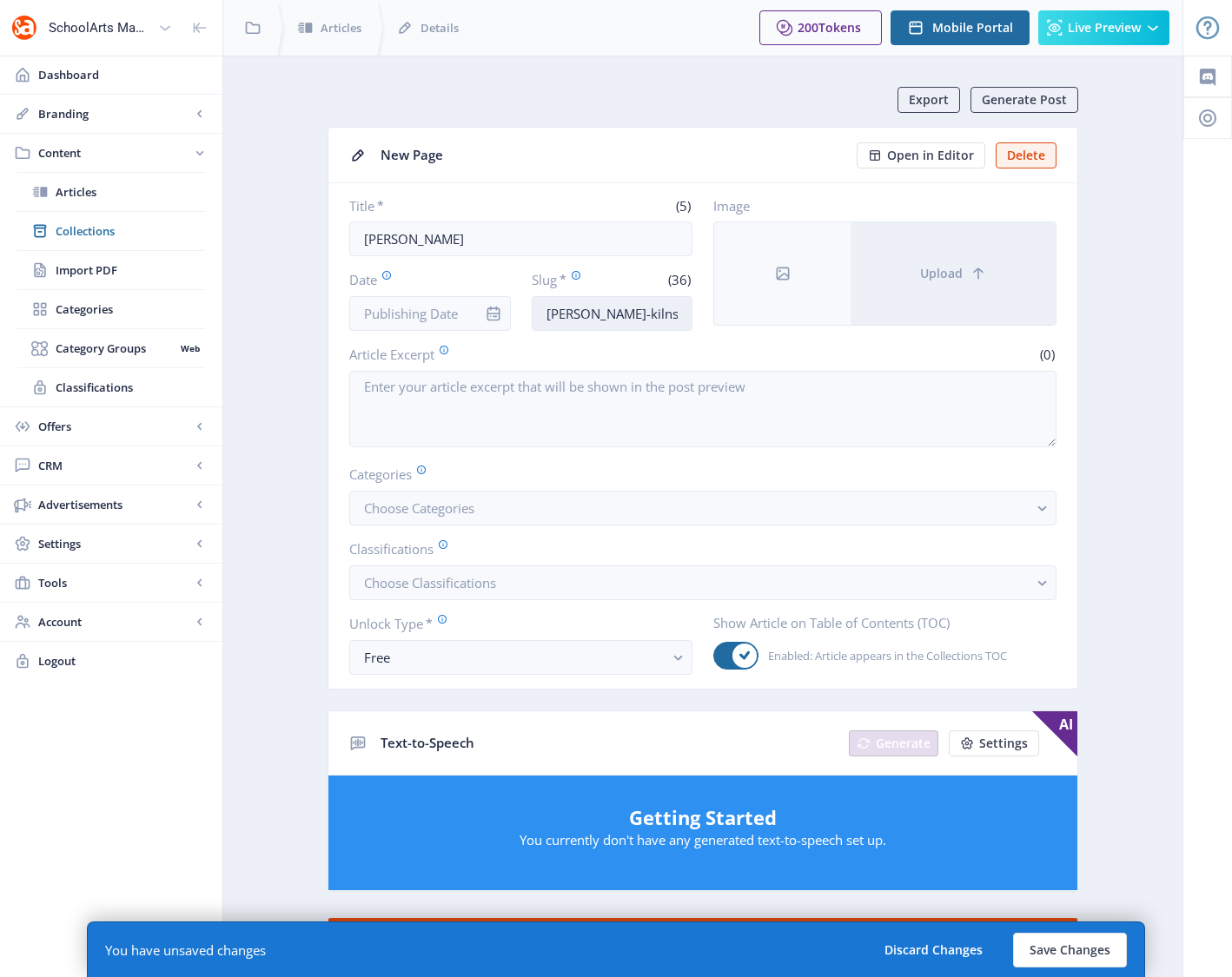
scroll to position [0, 45]
click at [681, 312] on input "skutt-kilns-art-classroom-925" at bounding box center [612, 314] width 162 height 35
type input "skutt-kilns-art-classroom-1025"
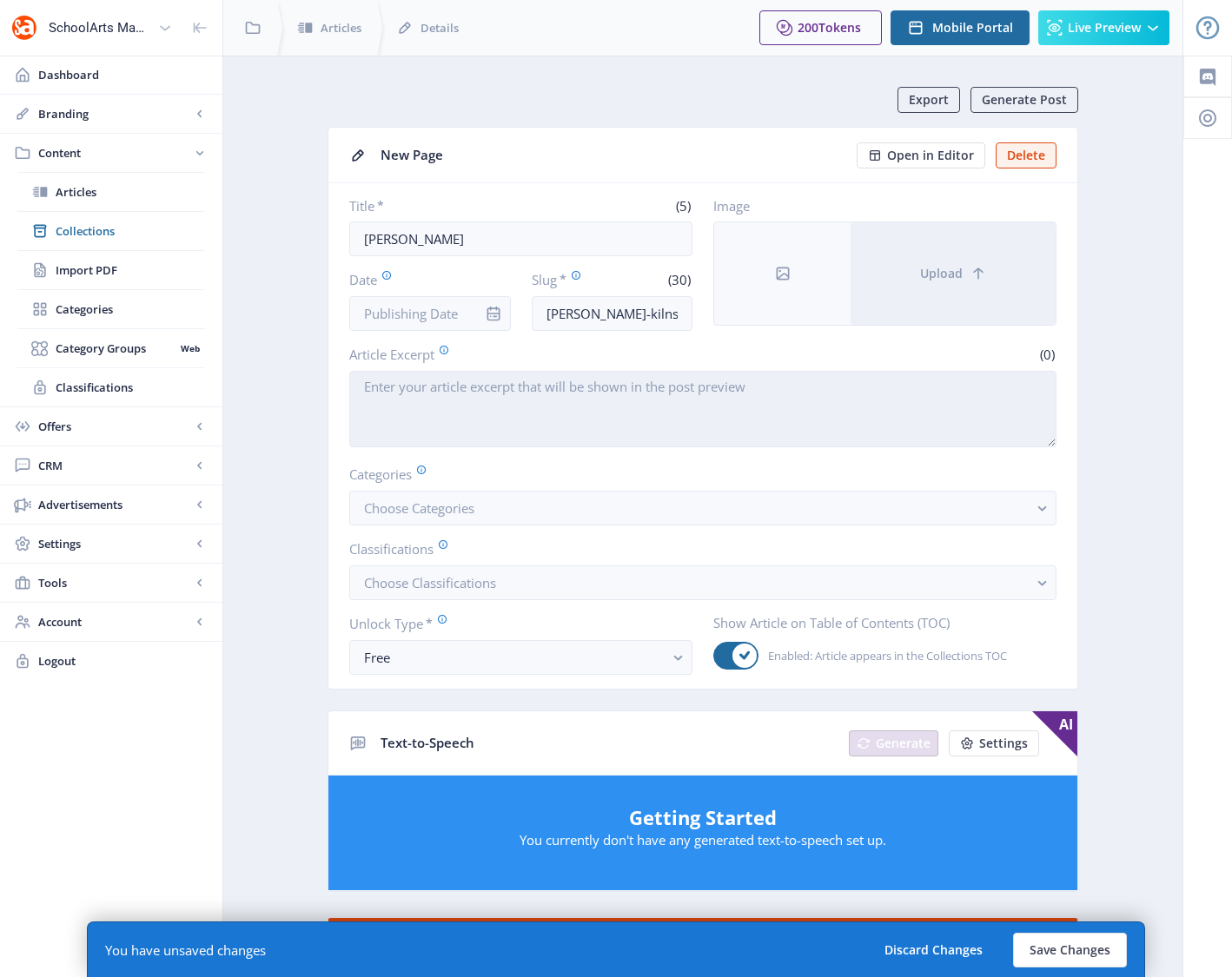
click at [443, 420] on textarea "Article Excerpt" at bounding box center [703, 409] width 707 height 76
paste textarea "The #1 kiln used in schools. Kids Need Clay helps schools start and sustain cer…"
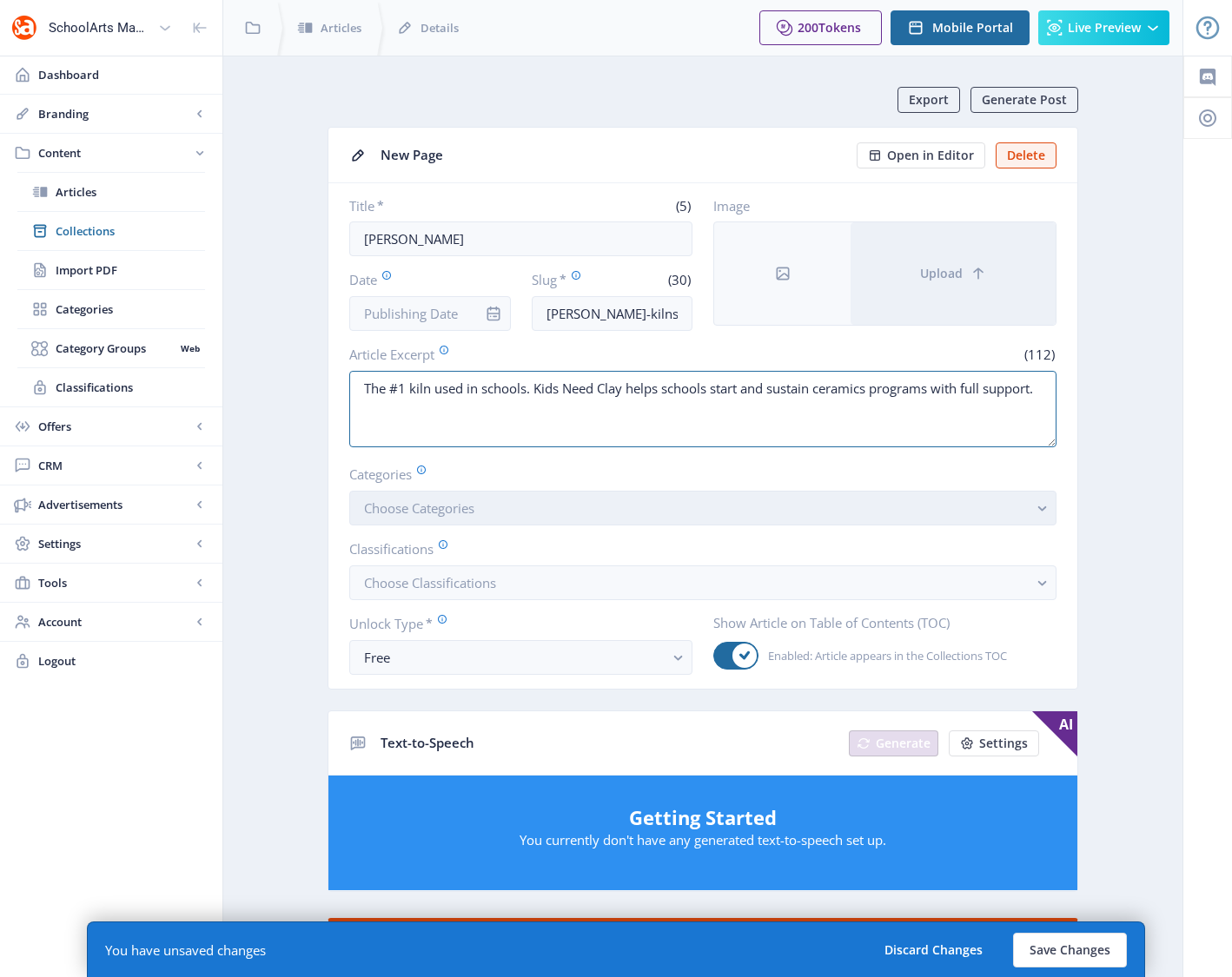
type textarea "The #1 kiln used in schools. Kids Need Clay helps schools start and sustain cer…"
drag, startPoint x: 509, startPoint y: 501, endPoint x: 517, endPoint y: 506, distance: 9.4
click at [509, 501] on button "Choose Categories" at bounding box center [703, 508] width 707 height 35
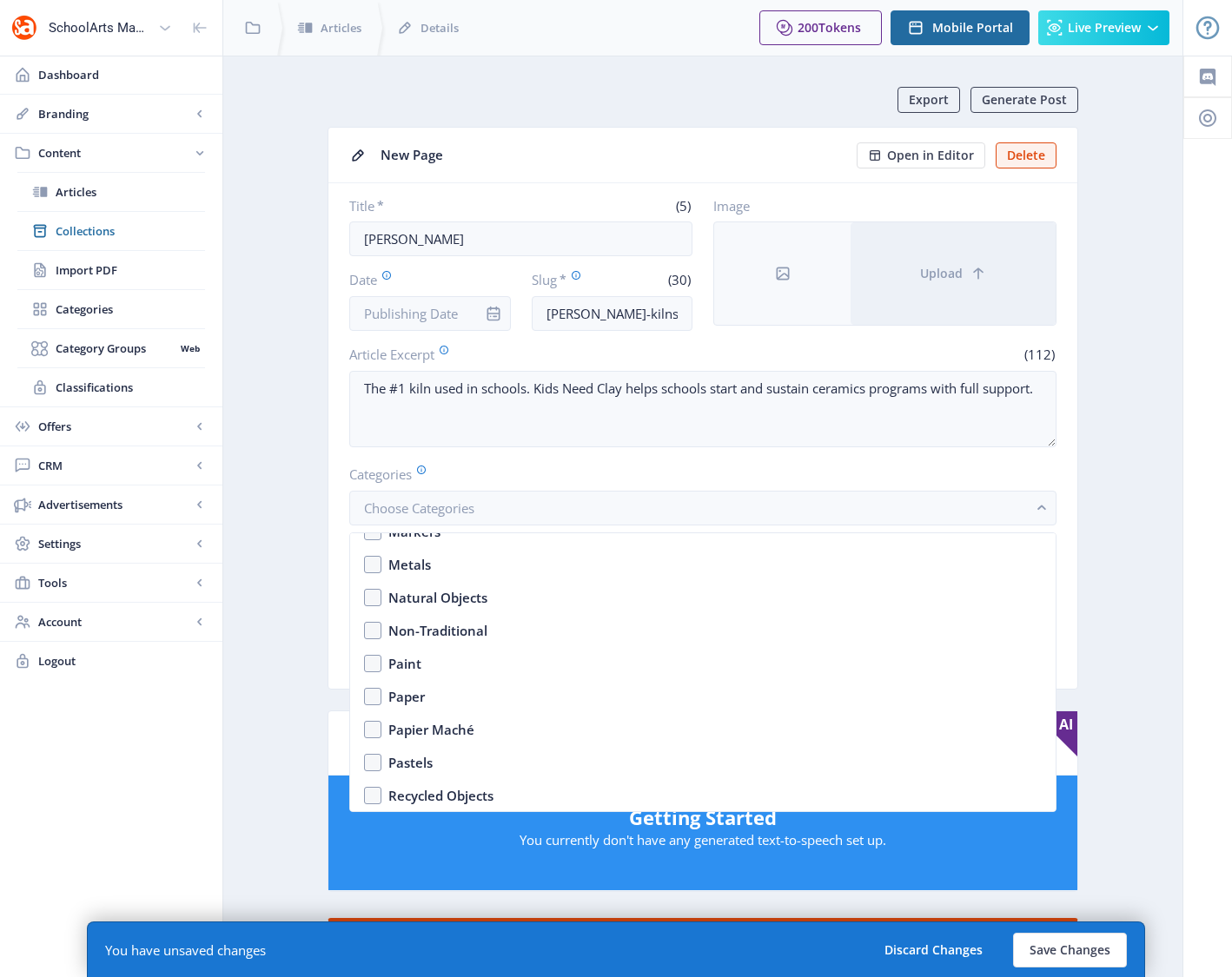
scroll to position [2714, 0]
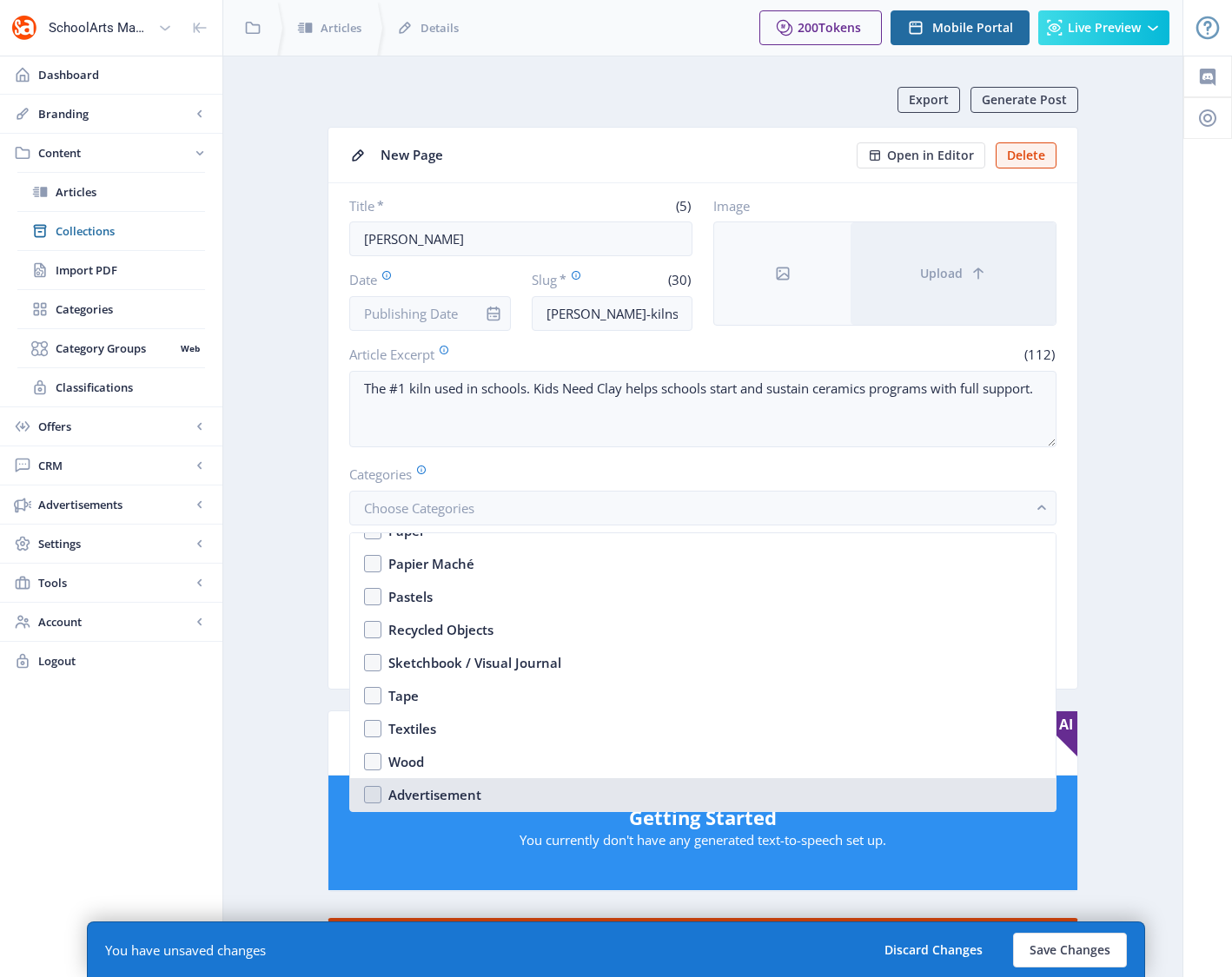
click at [367, 797] on nb-option "Advertisement" at bounding box center [703, 795] width 705 height 33
checkbox input "true"
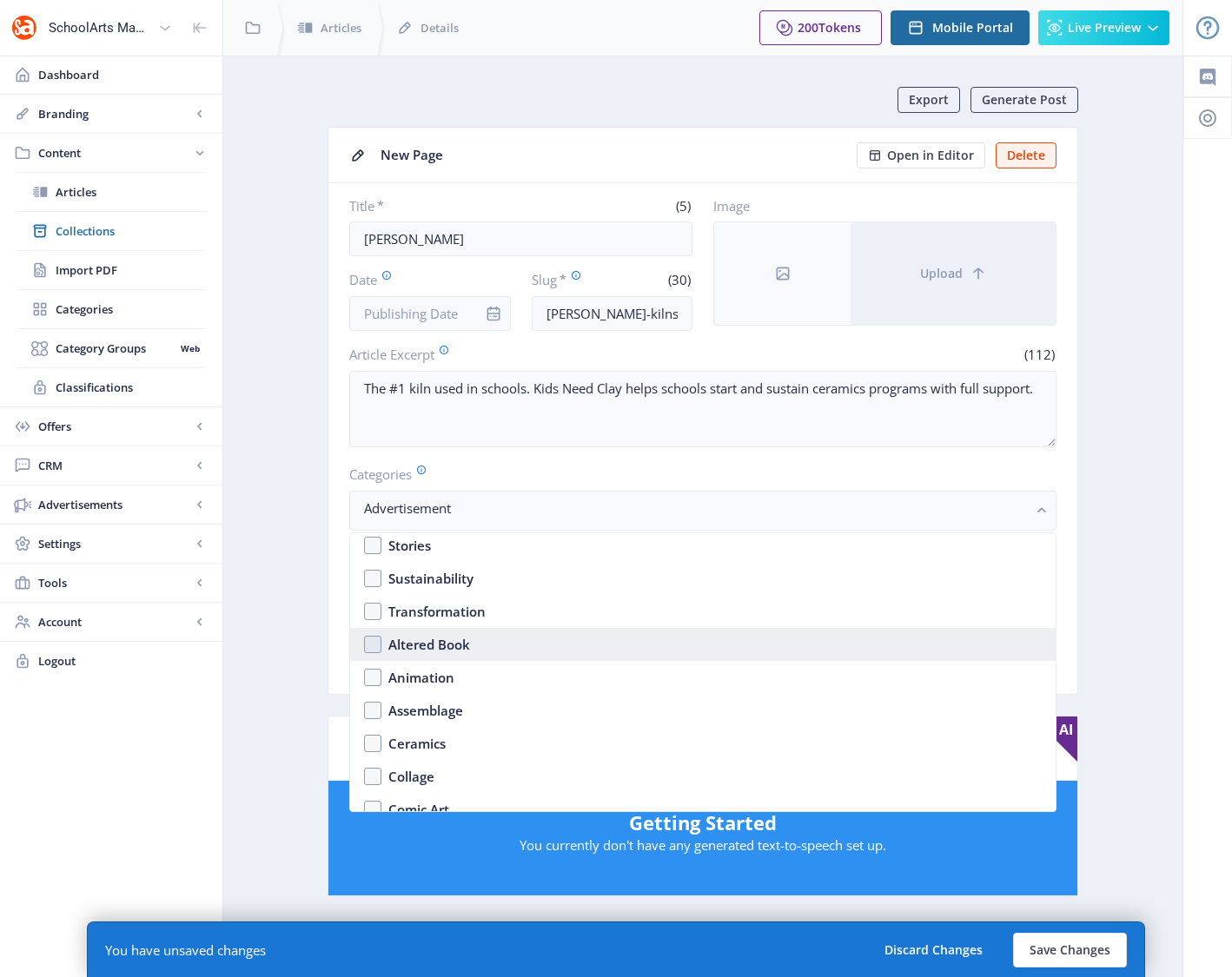
scroll to position [1376, 0]
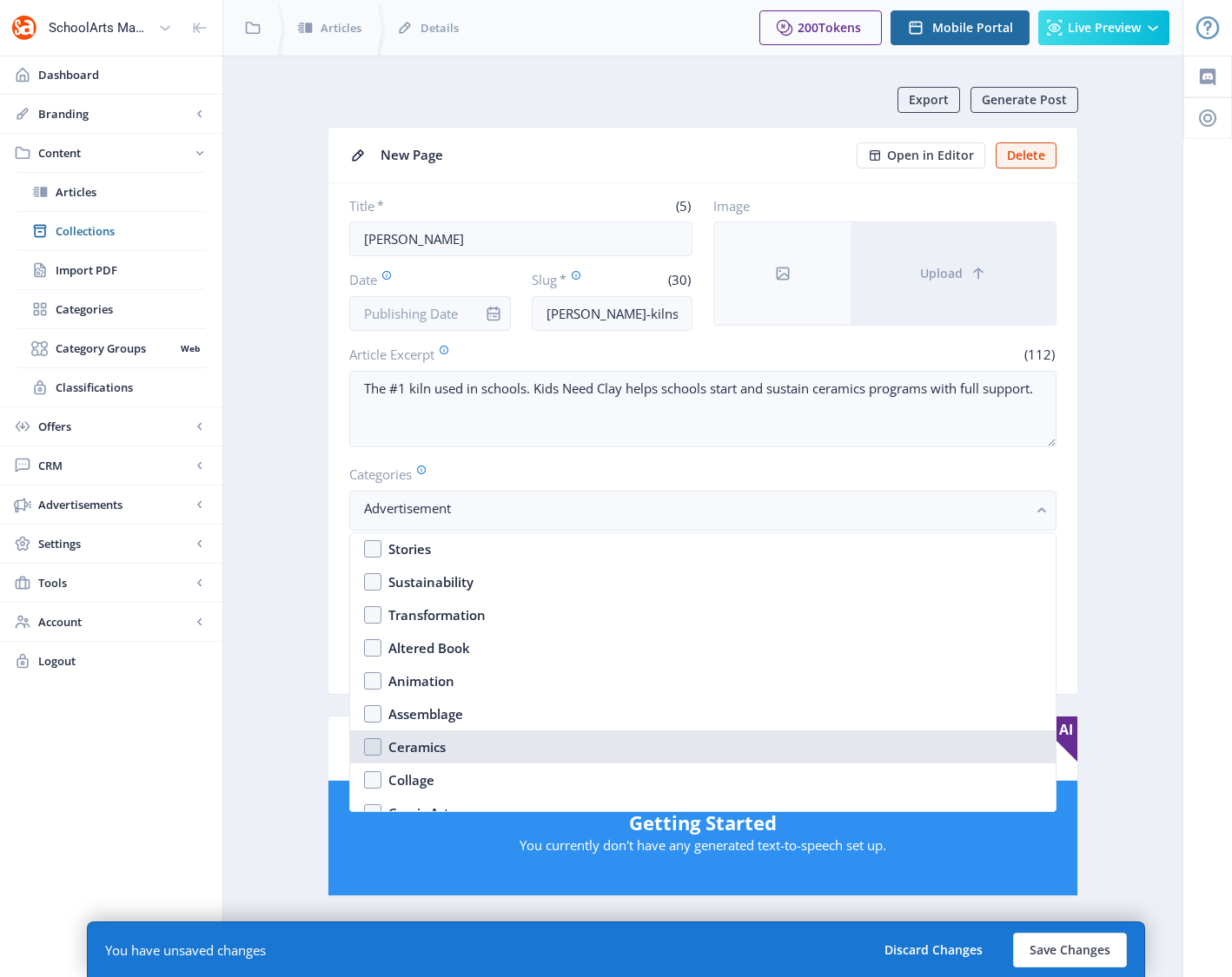
click at [403, 746] on div "Ceramics" at bounding box center [416, 747] width 57 height 21
checkbox input "true"
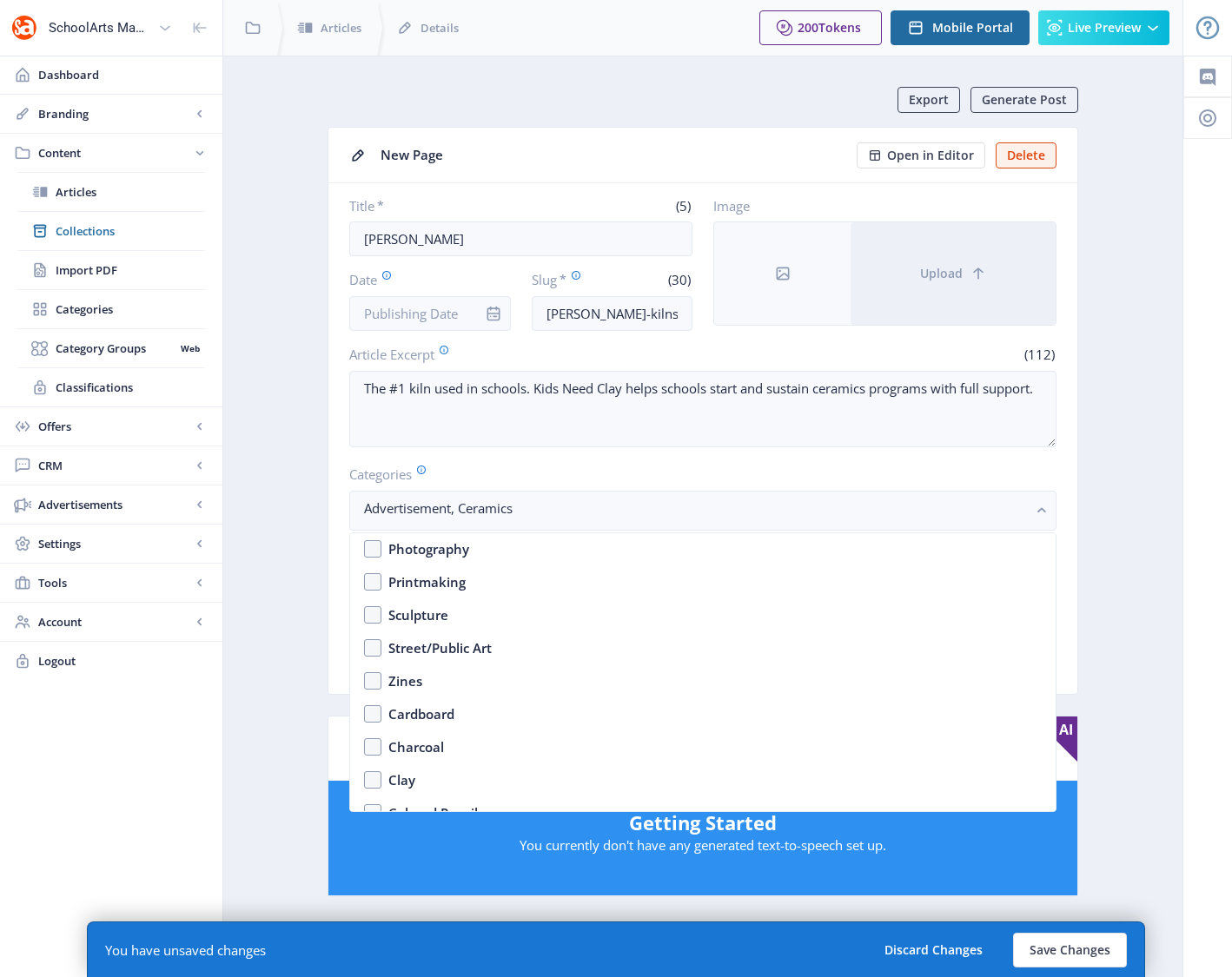
scroll to position [2275, 0]
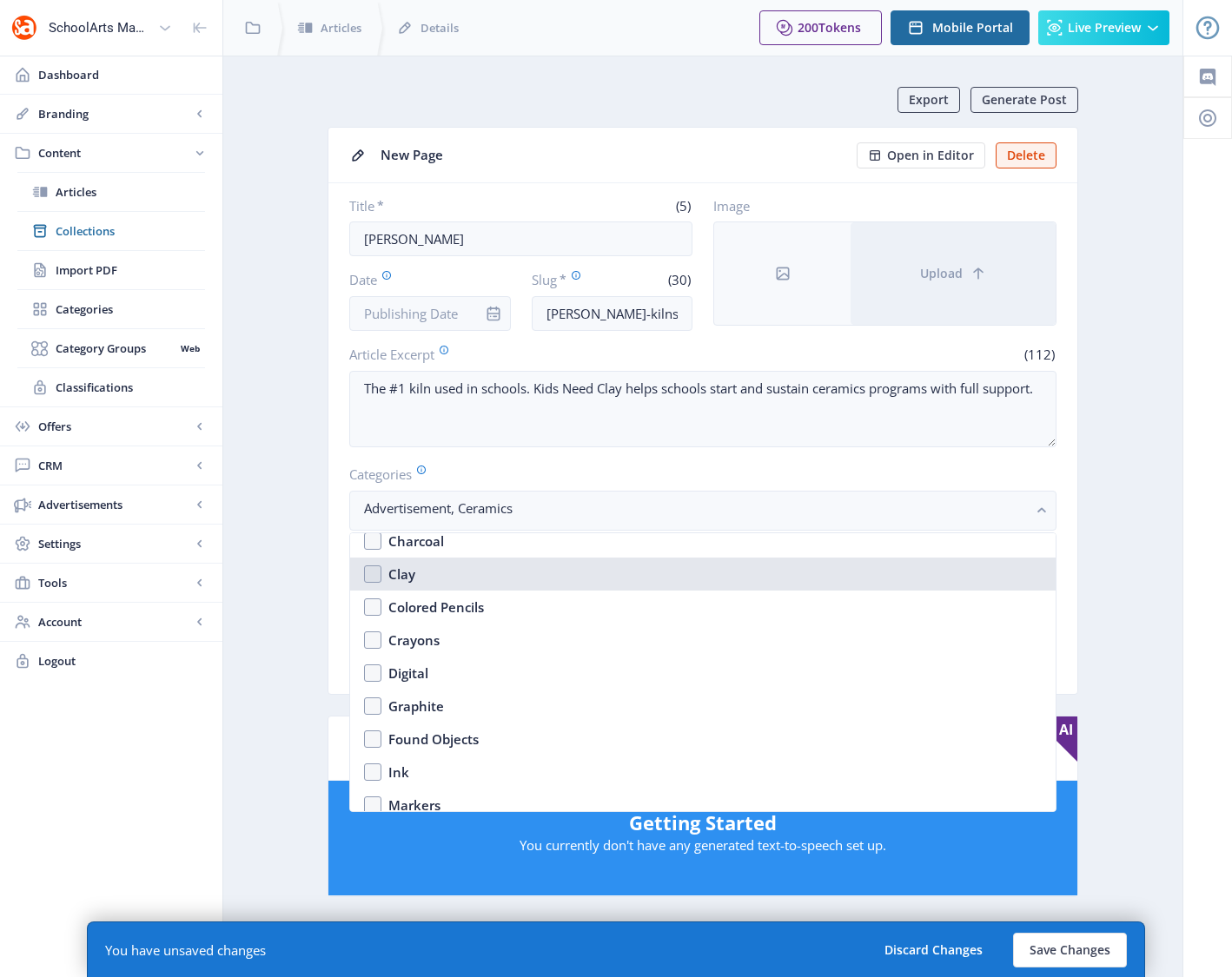
click at [373, 573] on nb-option "Clay" at bounding box center [703, 574] width 705 height 33
checkbox input "true"
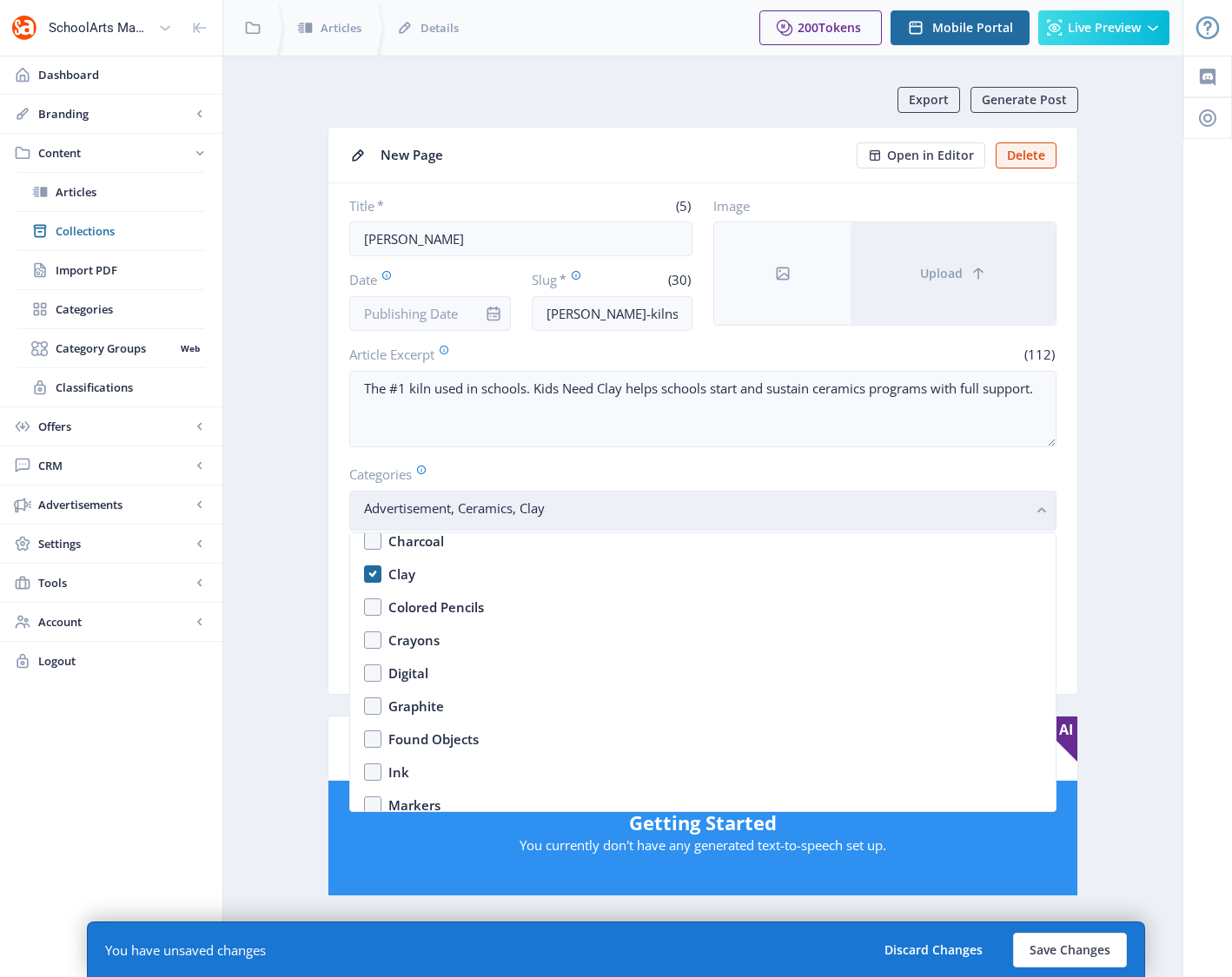
click at [1033, 508] on rect "button" at bounding box center [1042, 510] width 20 height 20
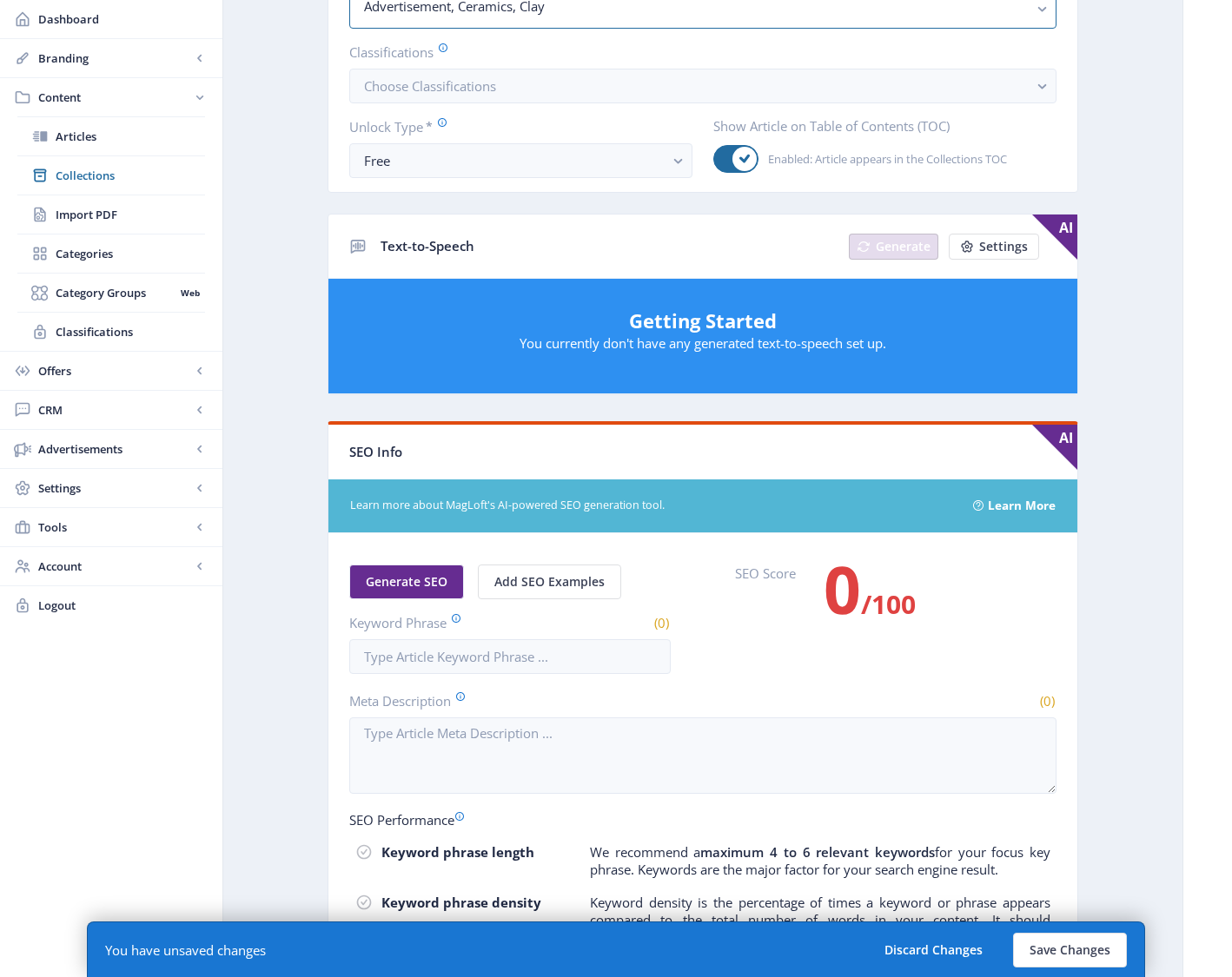
scroll to position [503, 0]
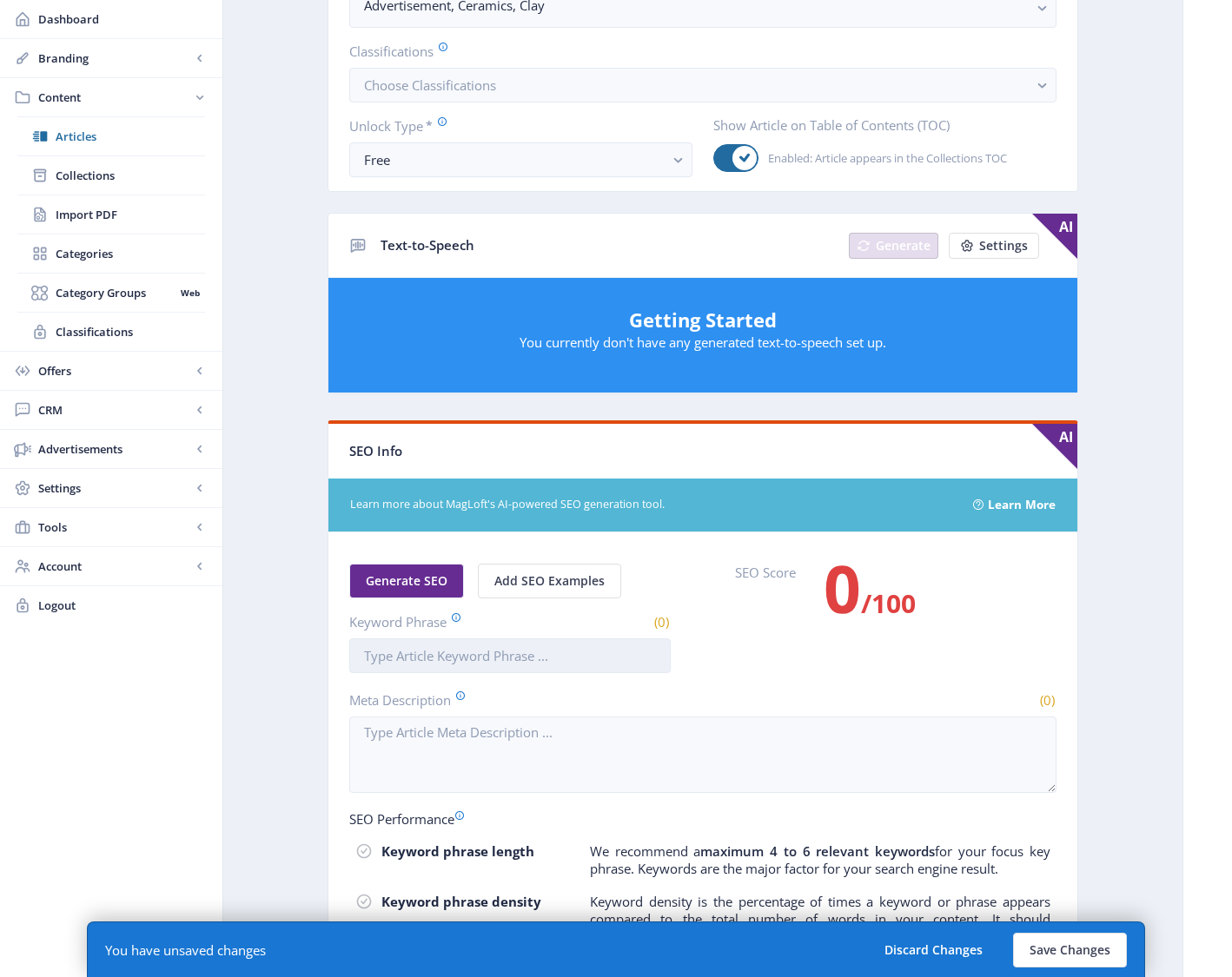
click at [441, 661] on input "Keyword Phrase" at bounding box center [510, 656] width 321 height 35
paste input "skutt kilns art classroom"
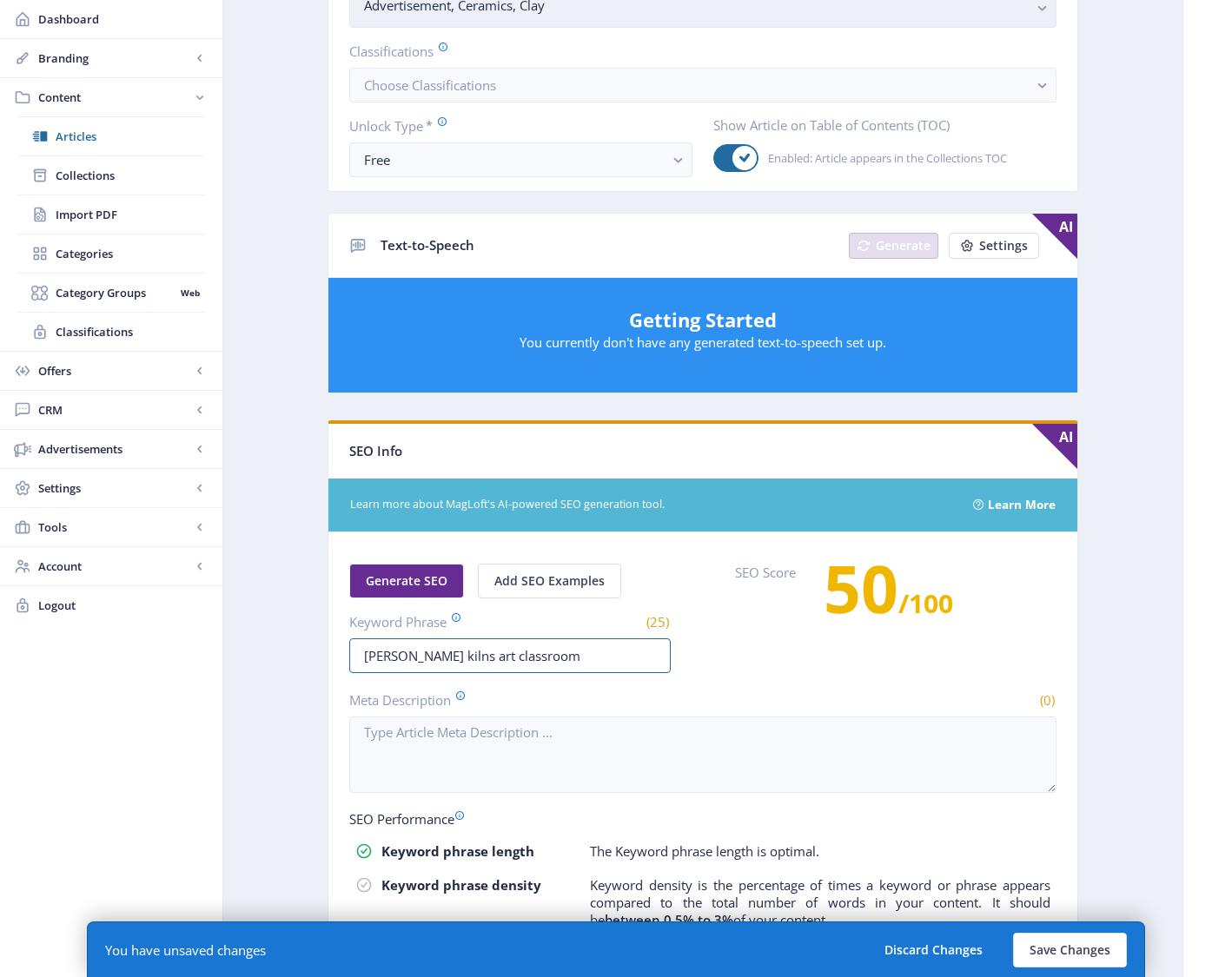
type input "skutt kilns art classroom"
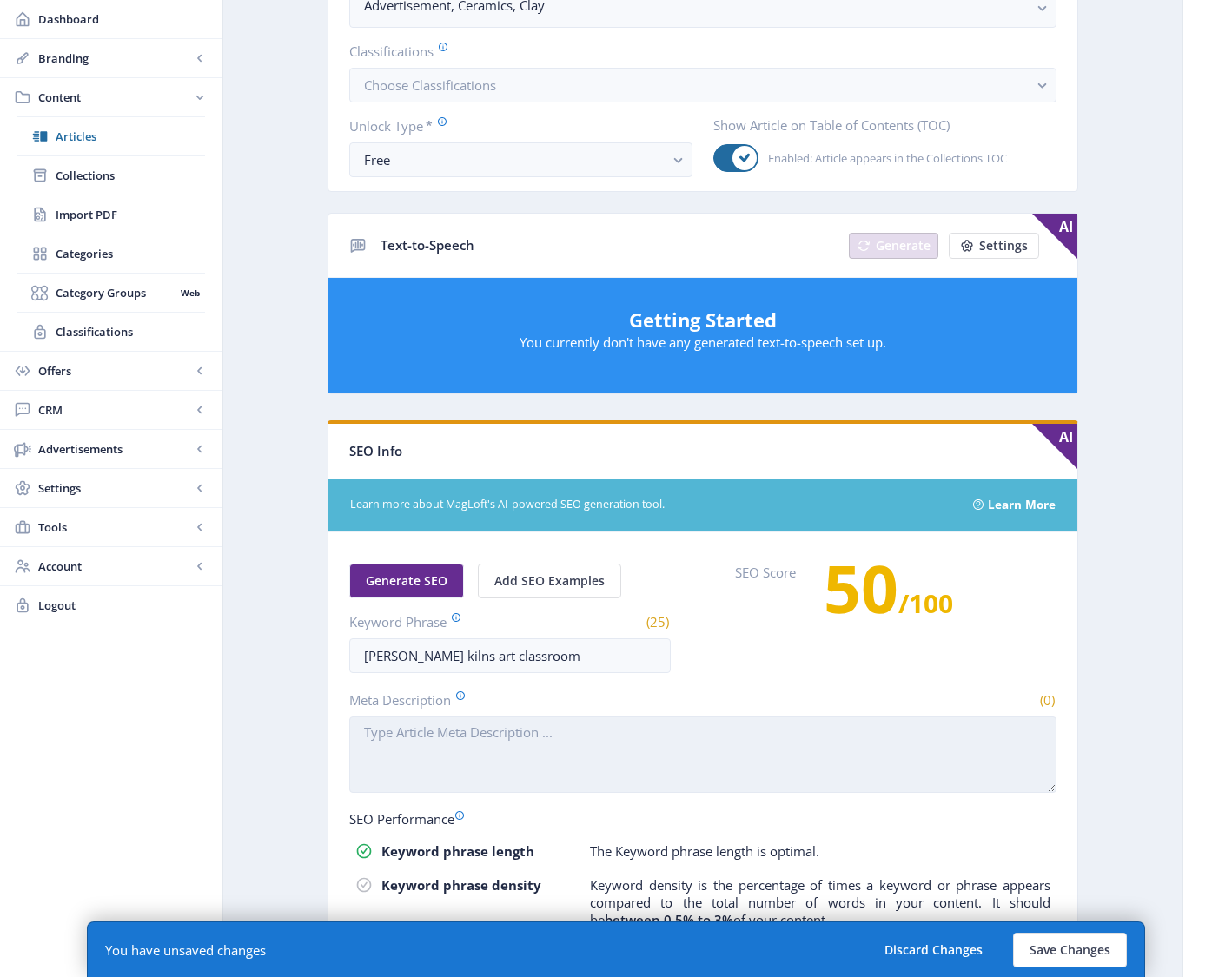
click at [519, 769] on textarea "Meta Description" at bounding box center [703, 755] width 707 height 76
paste textarea "The #1 kiln used in art classrooms. Kids Need Clay helps schools start and sust…"
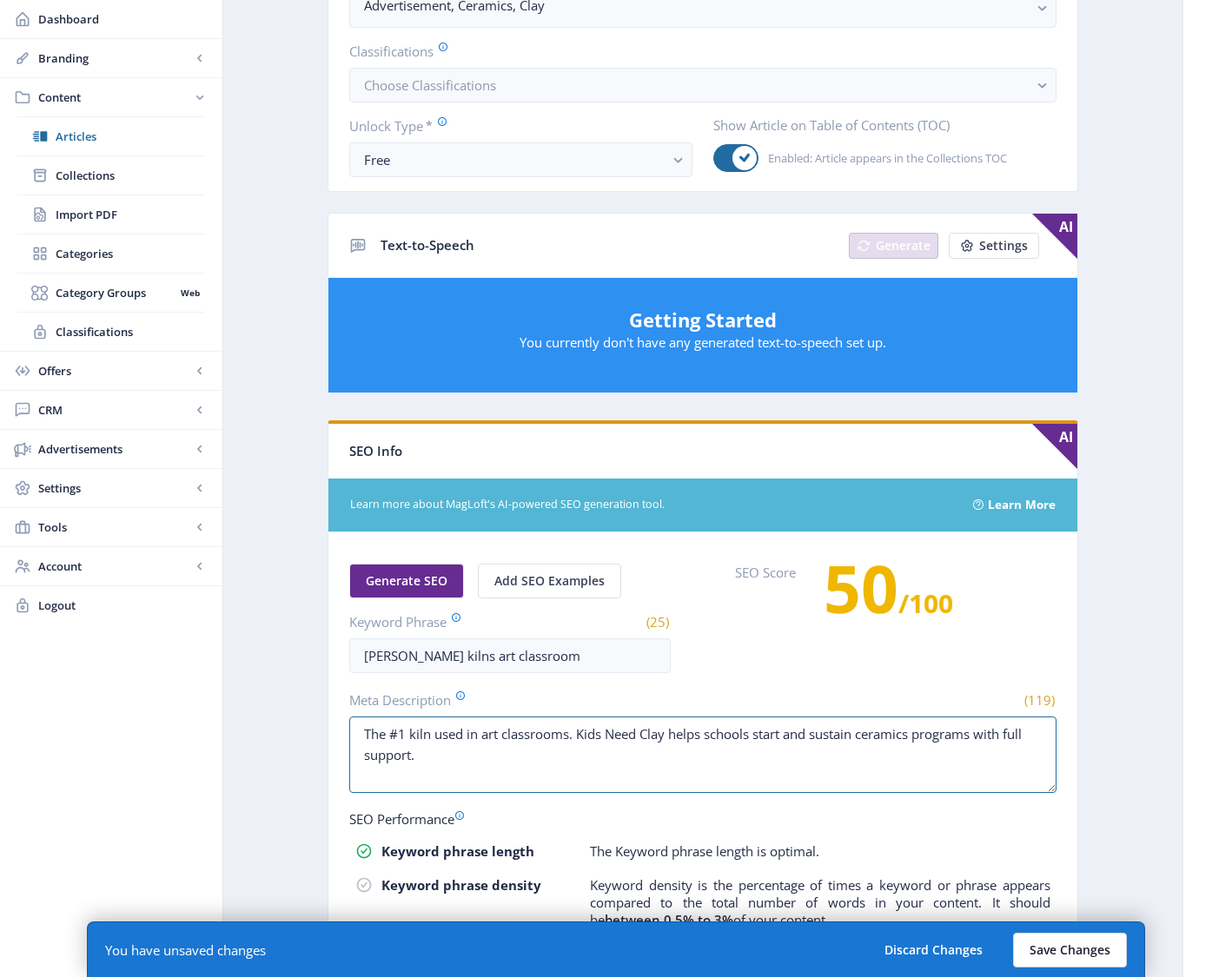
type textarea "The #1 kiln used in art classrooms. Kids Need Clay helps schools start and sust…"
click at [1072, 947] on button "Save Changes" at bounding box center [1069, 949] width 114 height 35
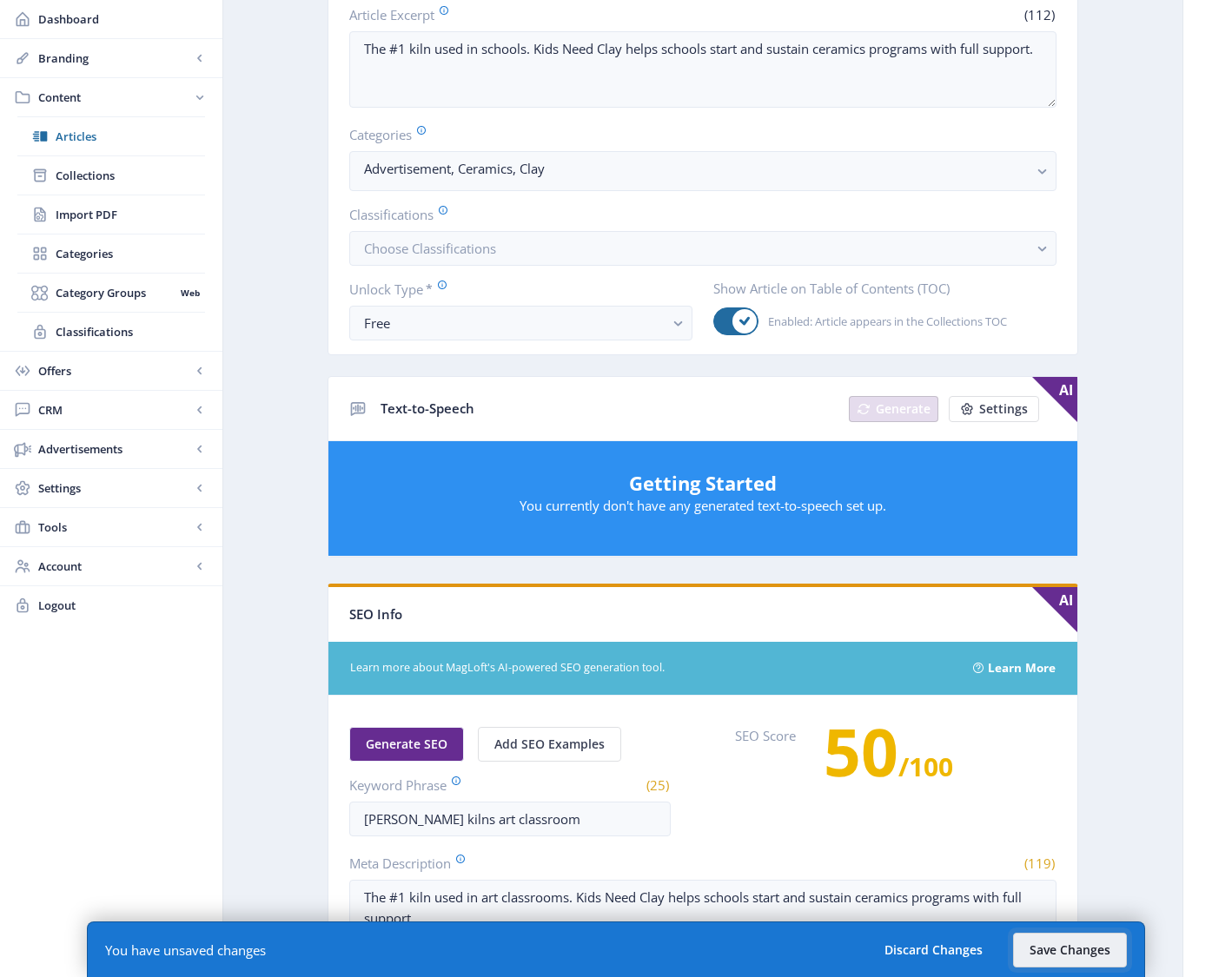
scroll to position [0, 0]
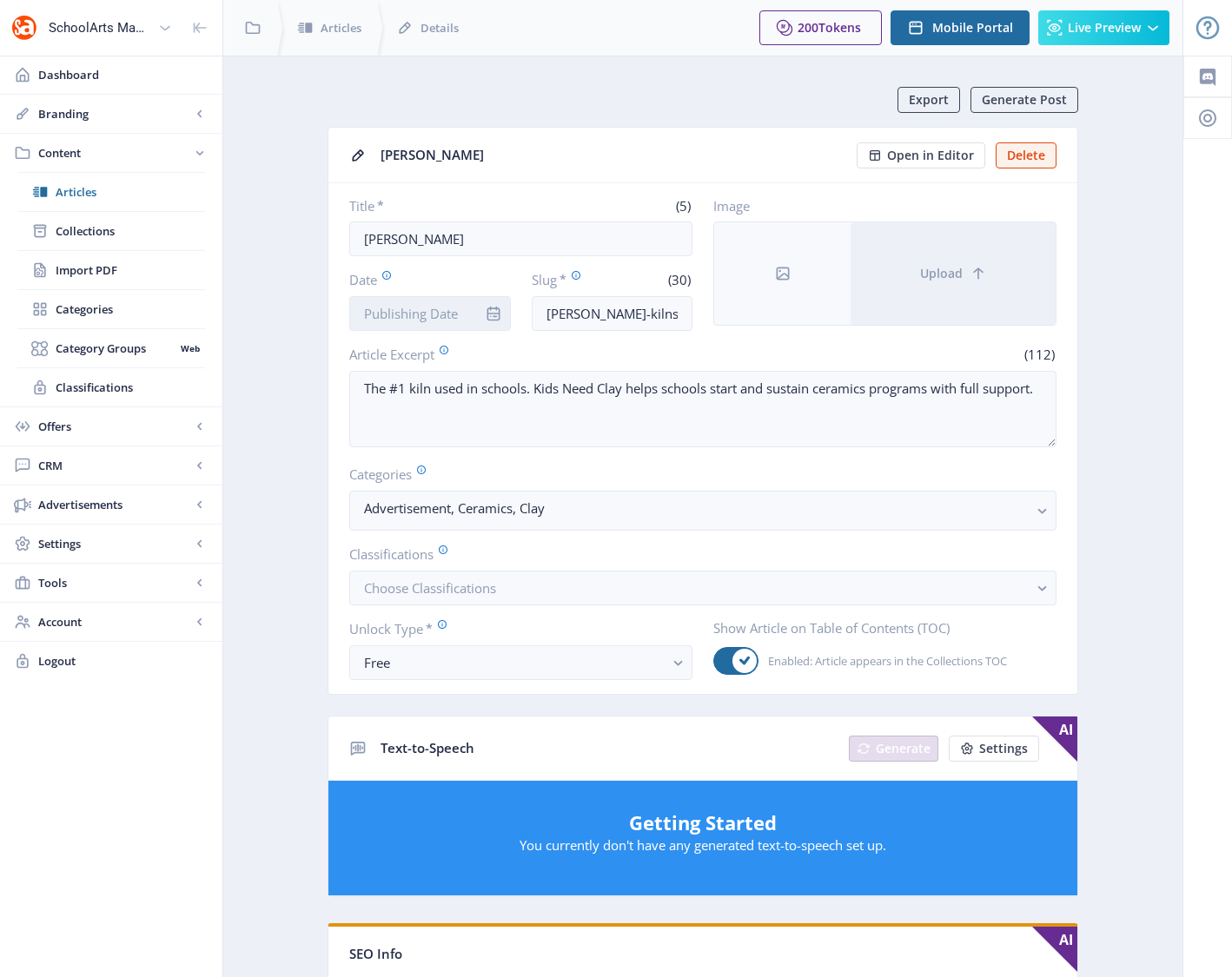
click at [446, 318] on input "Date" at bounding box center [430, 314] width 162 height 35
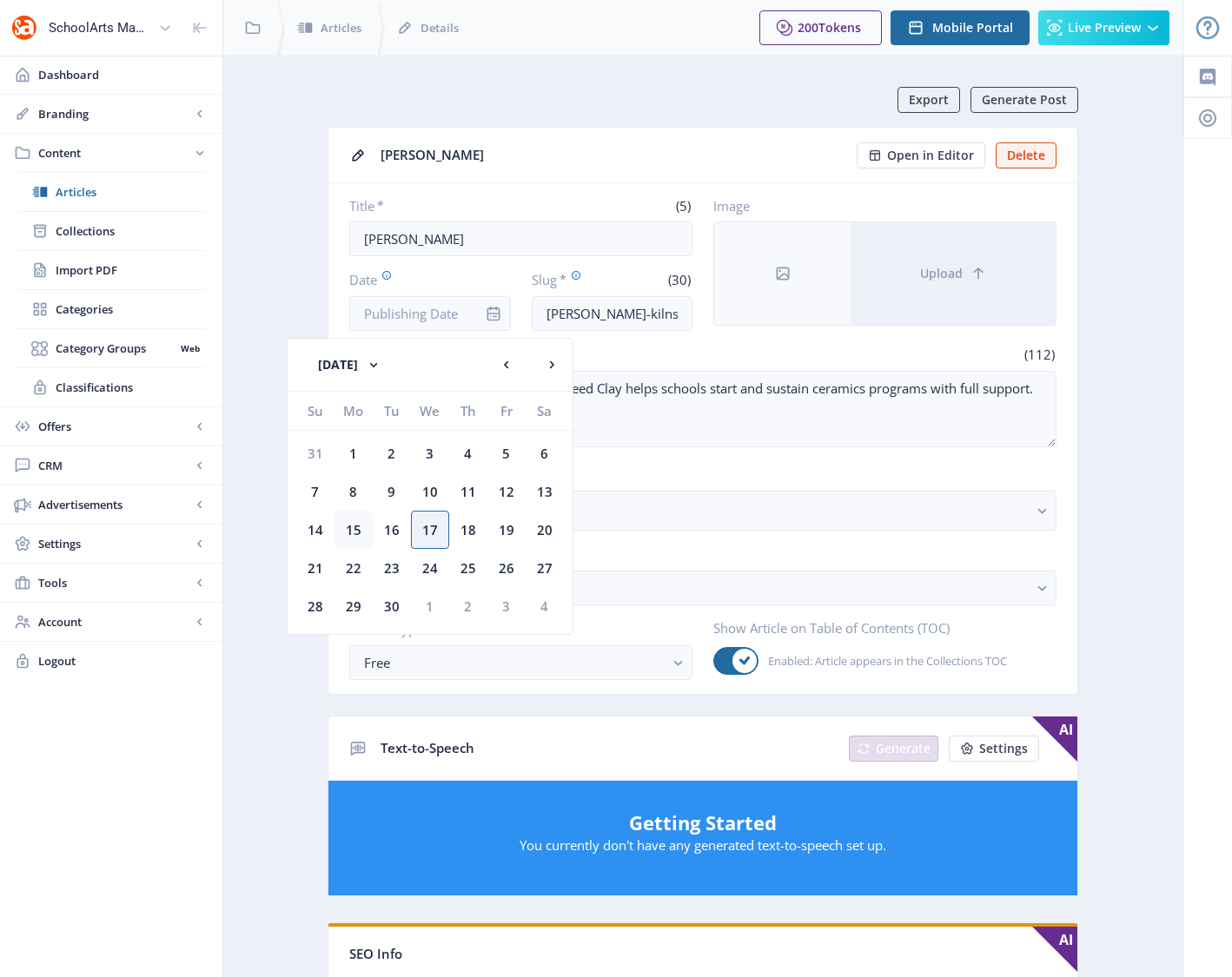
click at [350, 527] on div "15" at bounding box center [354, 529] width 38 height 38
type input "[DATE]"
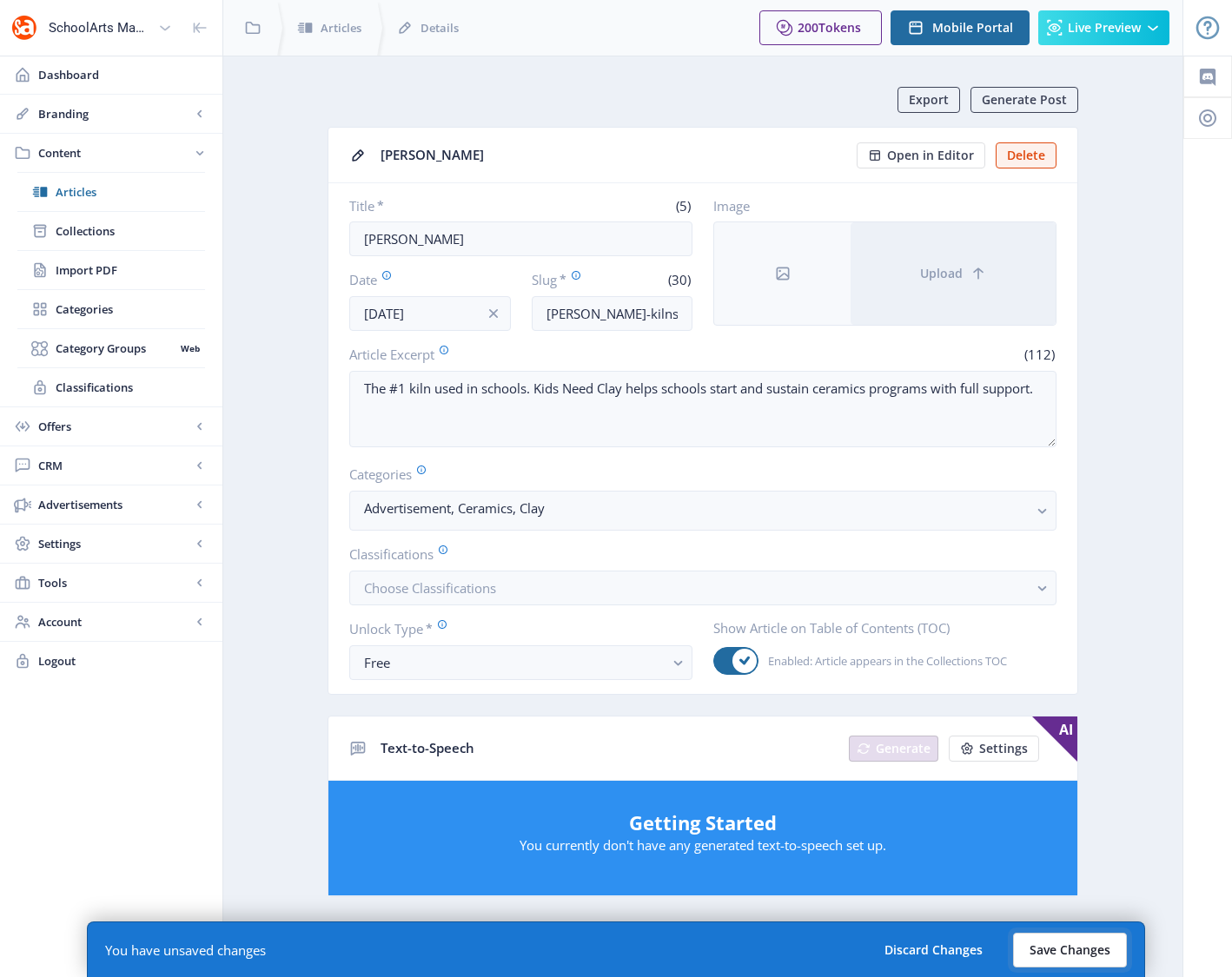
click at [1092, 945] on button "Save Changes" at bounding box center [1069, 949] width 114 height 35
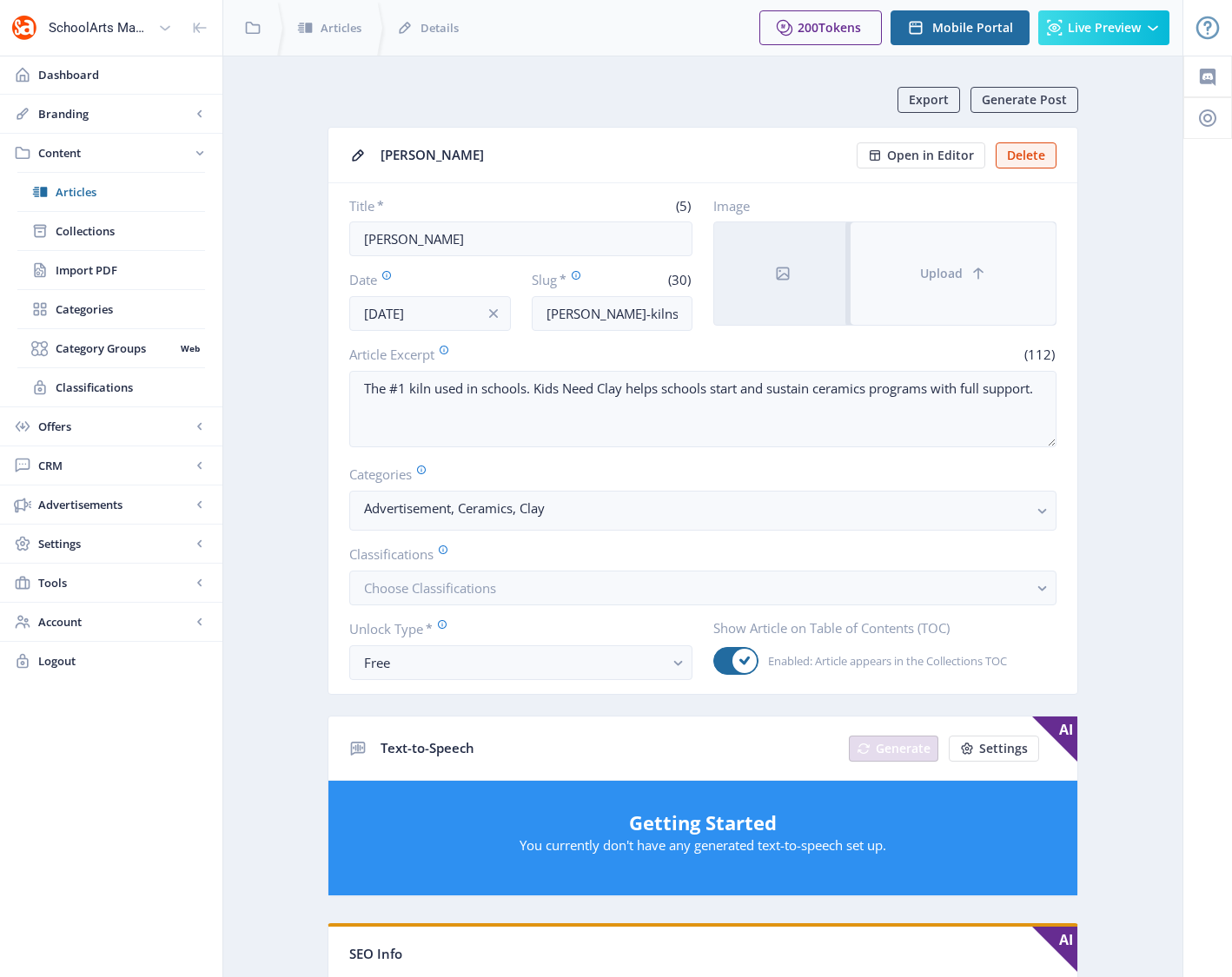
click at [945, 270] on span "Upload" at bounding box center [941, 274] width 43 height 14
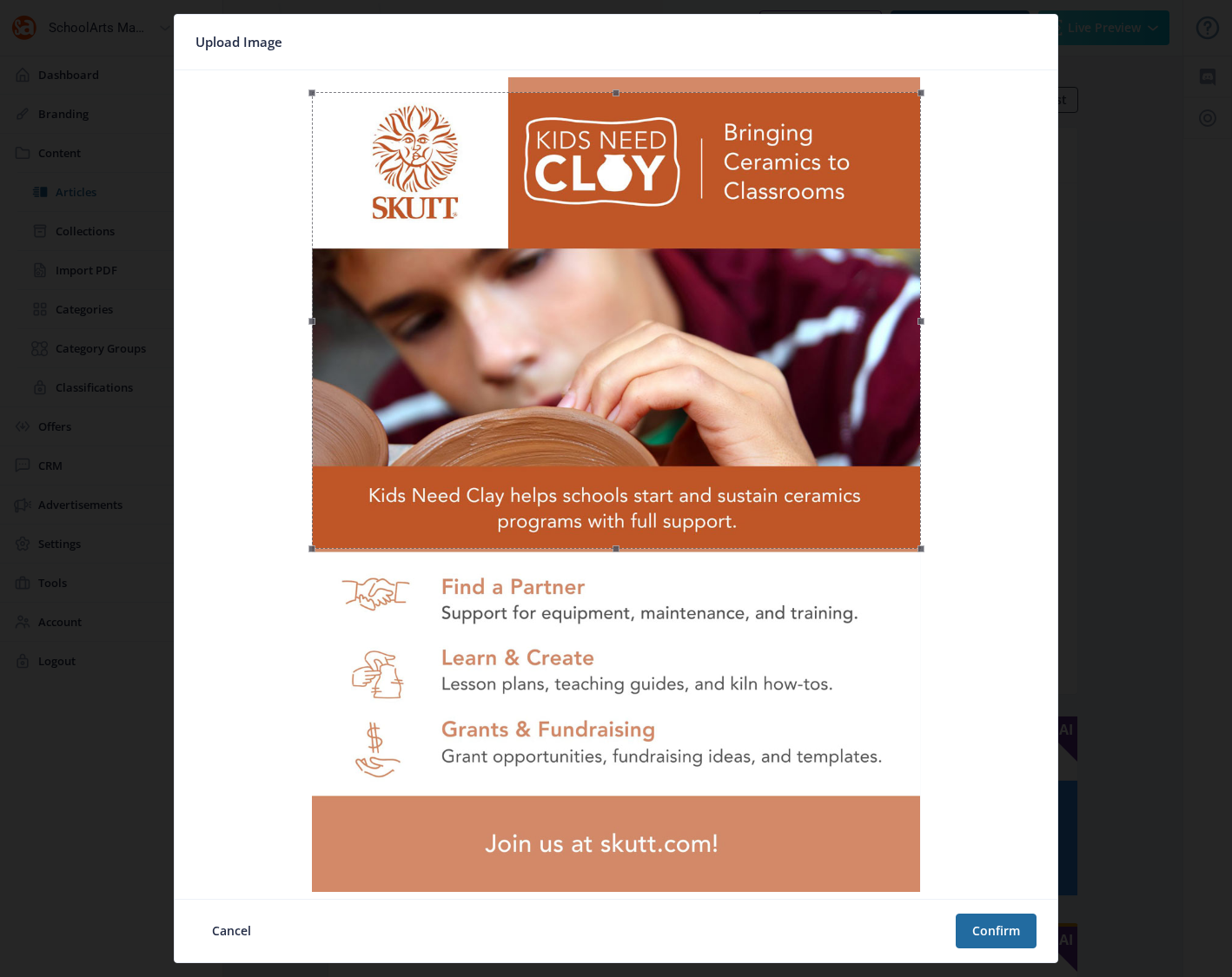
drag, startPoint x: 675, startPoint y: 467, endPoint x: 675, endPoint y: 481, distance: 14.0
click at [675, 481] on div at bounding box center [616, 320] width 609 height 457
click at [1013, 931] on button "Confirm" at bounding box center [995, 930] width 81 height 35
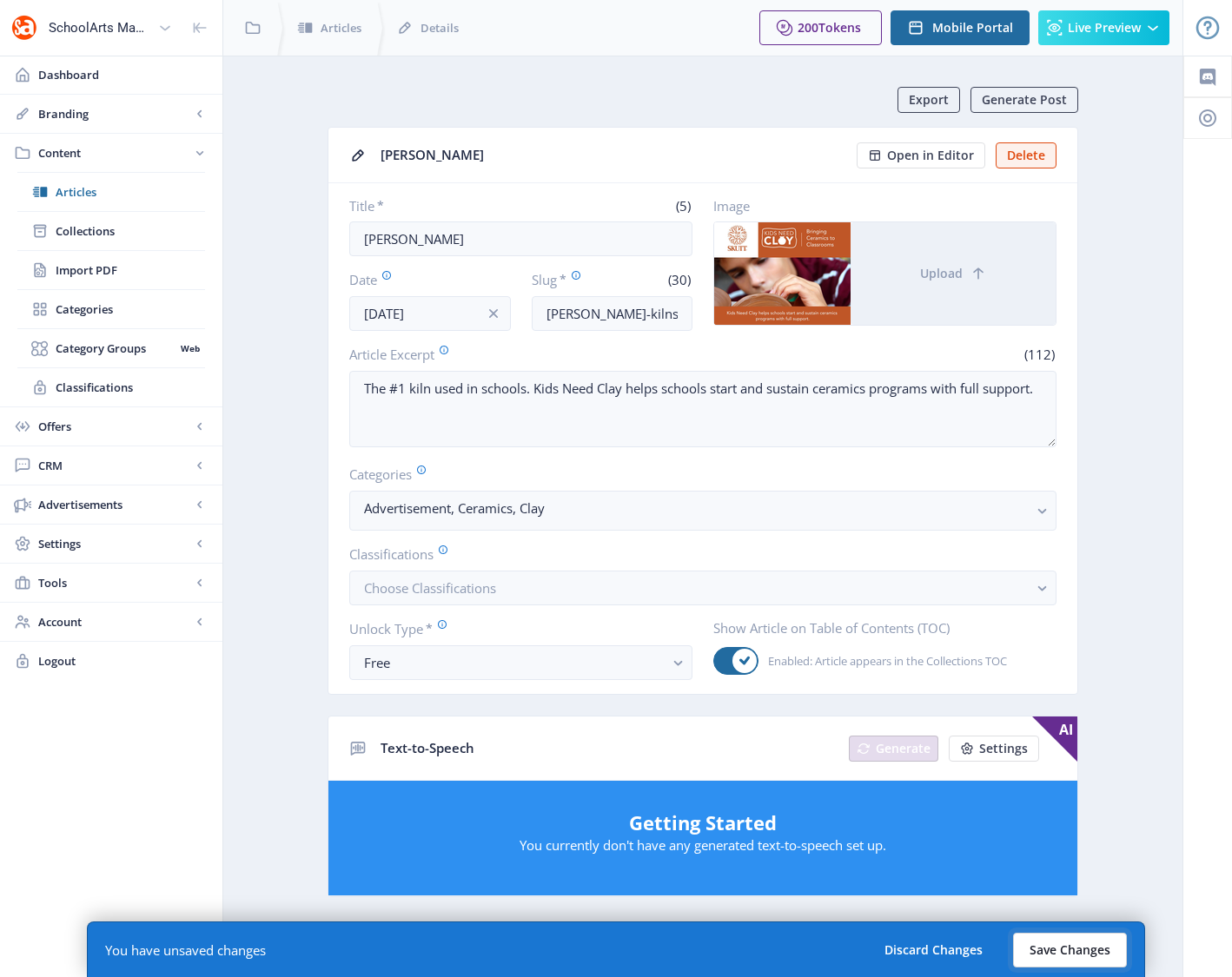
click at [1048, 946] on button "Save Changes" at bounding box center [1069, 949] width 114 height 35
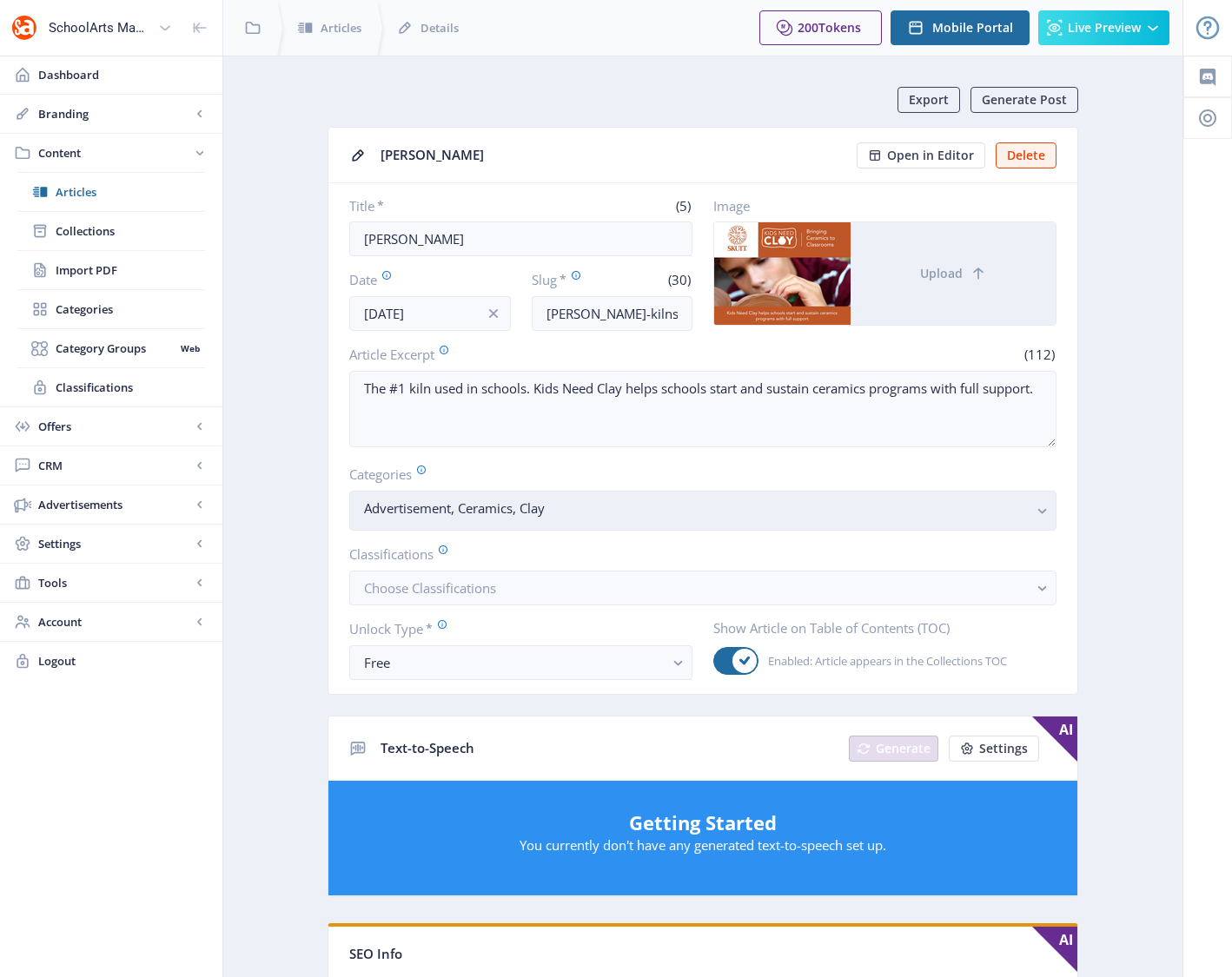
click at [973, 511] on nb-select-label "Advertisement, Ceramics, Clay" at bounding box center [696, 508] width 664 height 21
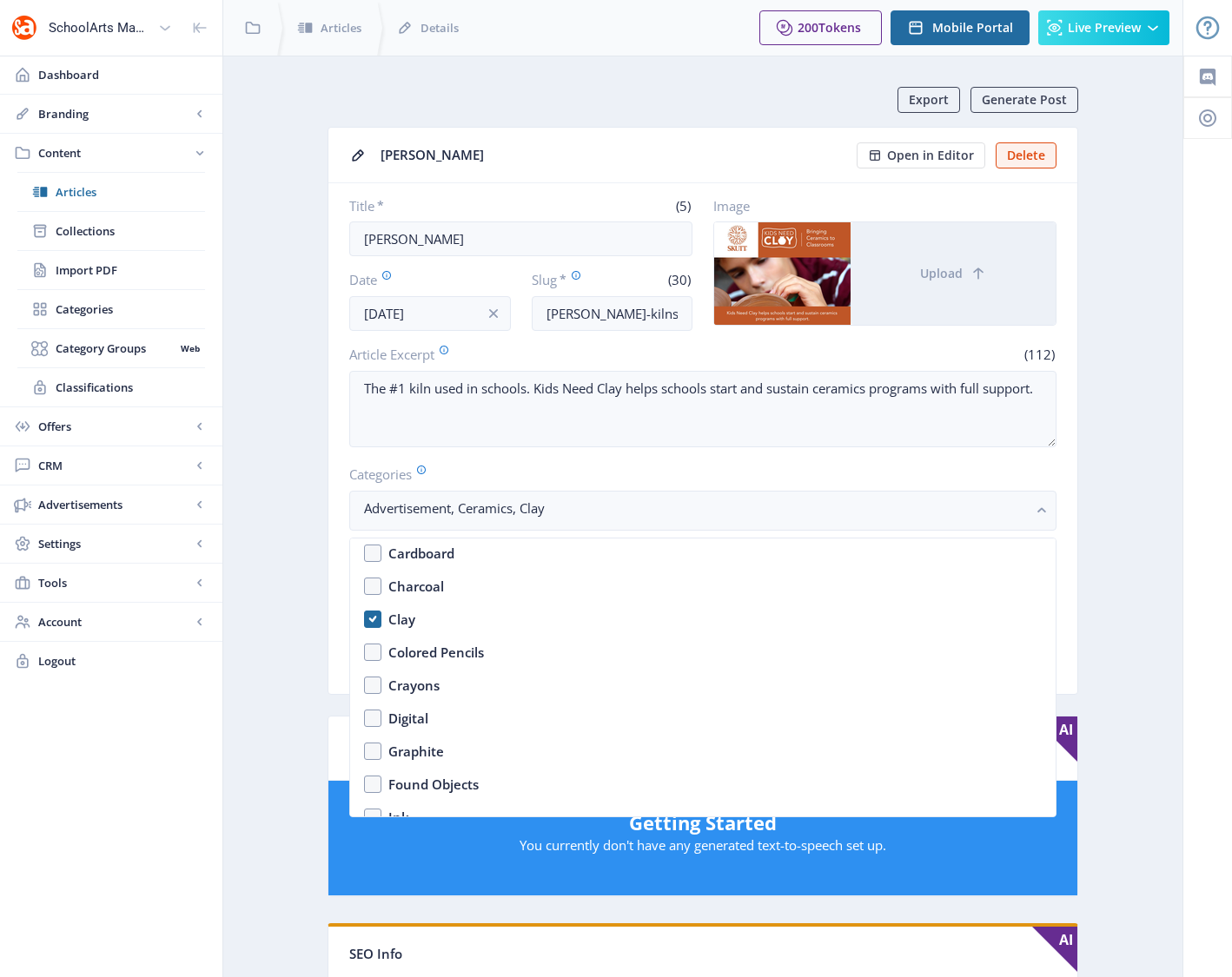
scroll to position [2095, 0]
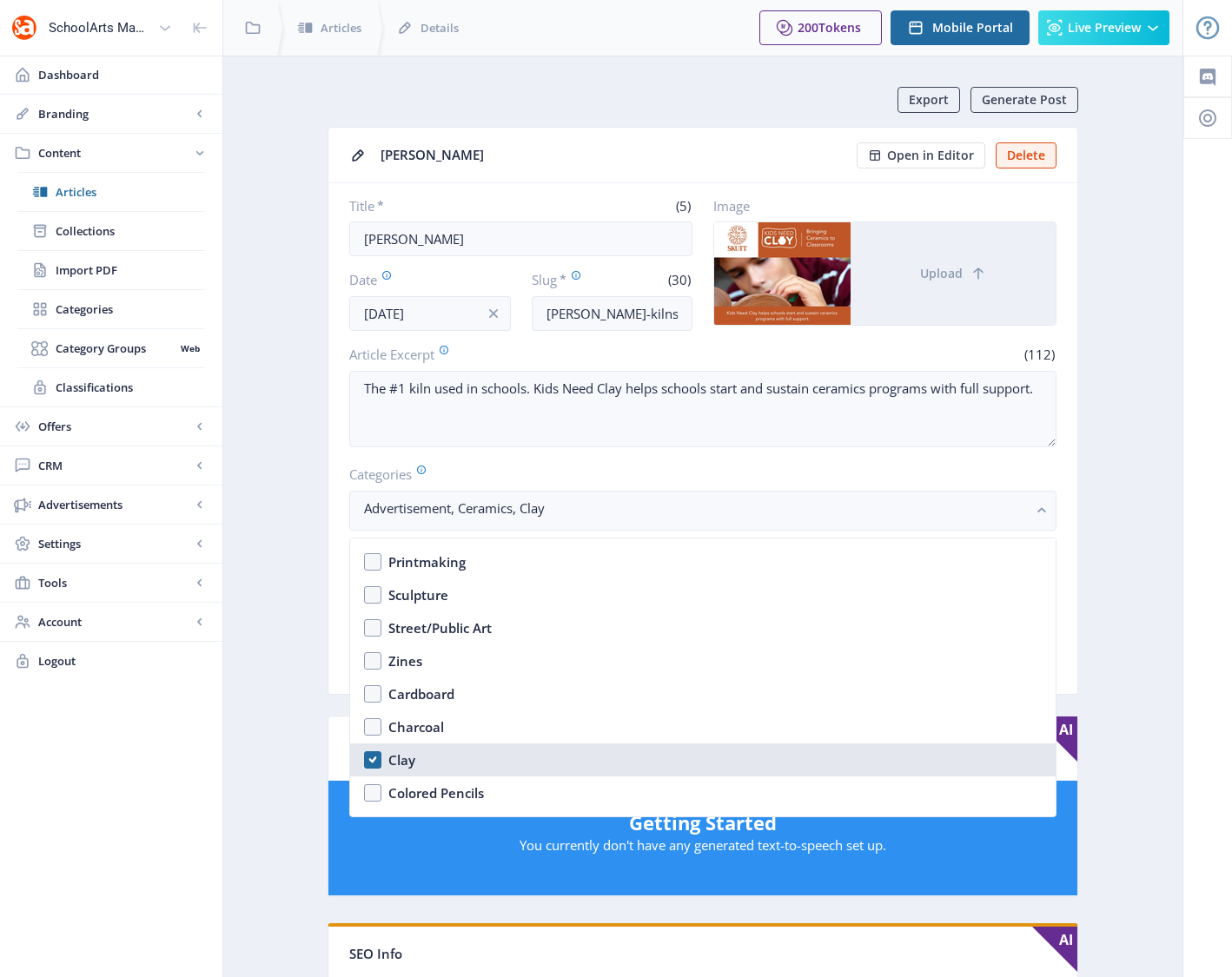
click at [375, 756] on nb-option "Clay" at bounding box center [703, 759] width 705 height 33
checkbox input "false"
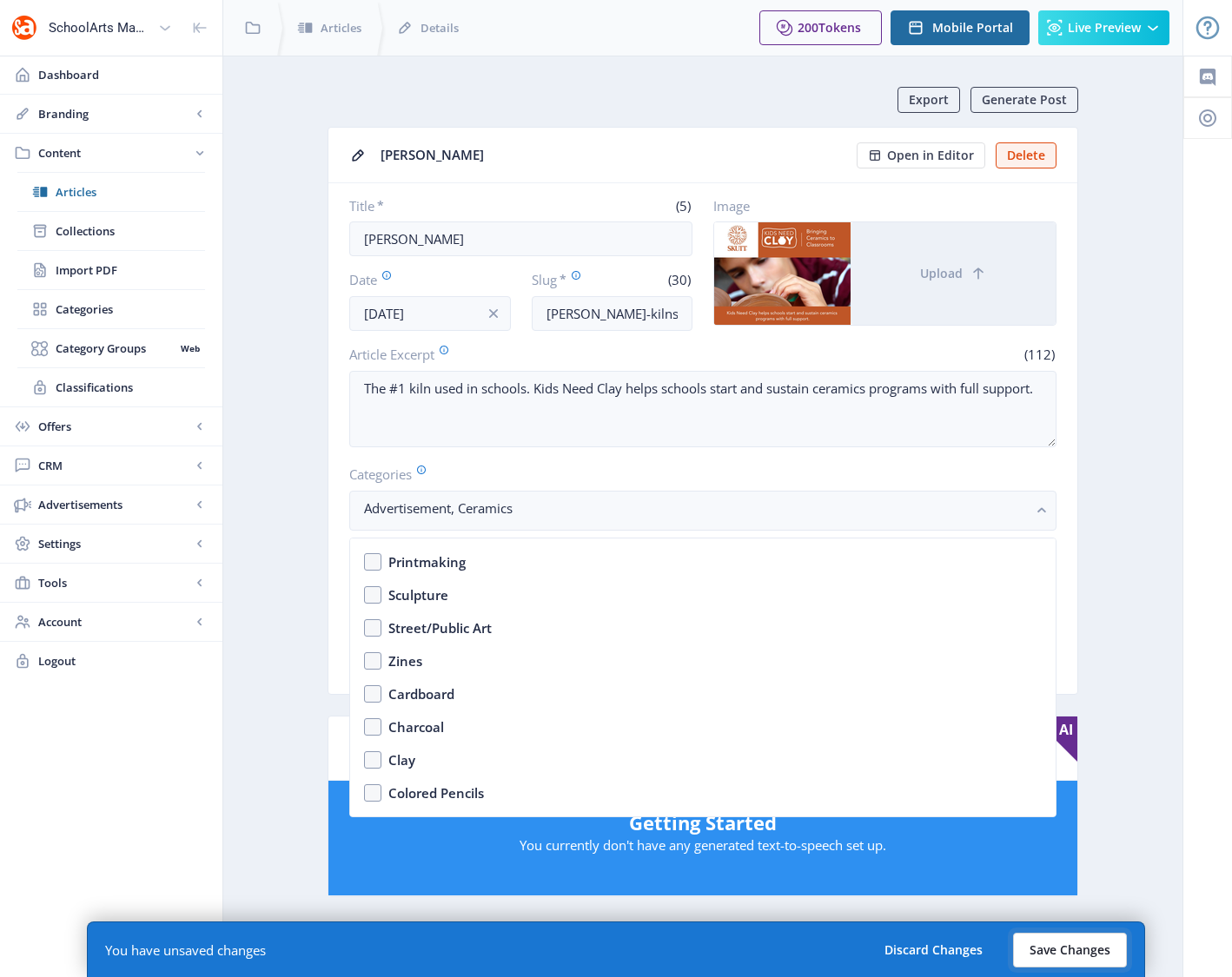
click at [1072, 942] on button "Save Changes" at bounding box center [1069, 949] width 114 height 35
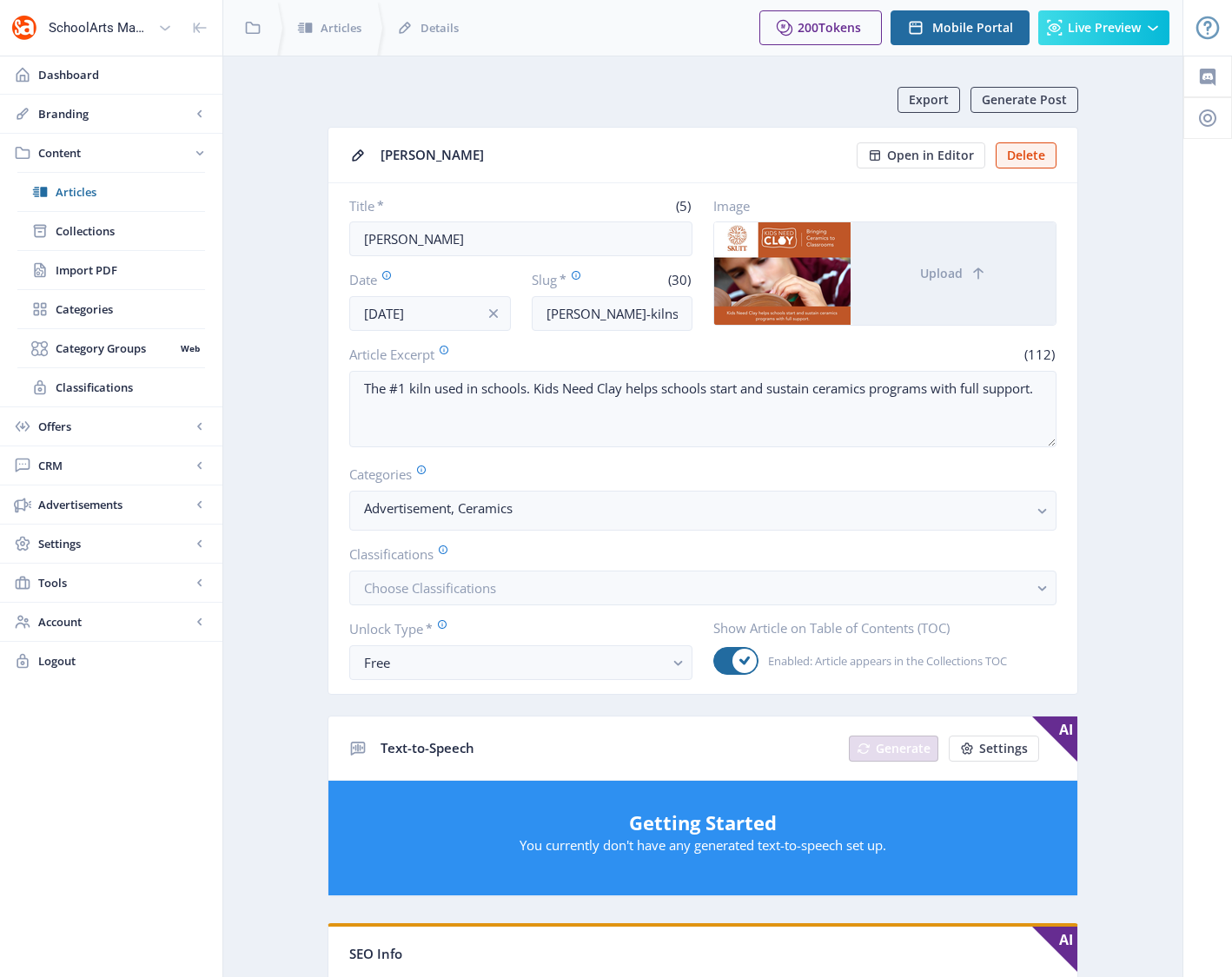
click at [270, 130] on app-content-article "Export Generate Post Skutt Open in Editor Delete Title * (5) Skutt Date Sep 15,…" at bounding box center [703, 871] width 898 height 1568
click at [93, 228] on span "Collections" at bounding box center [129, 231] width 149 height 17
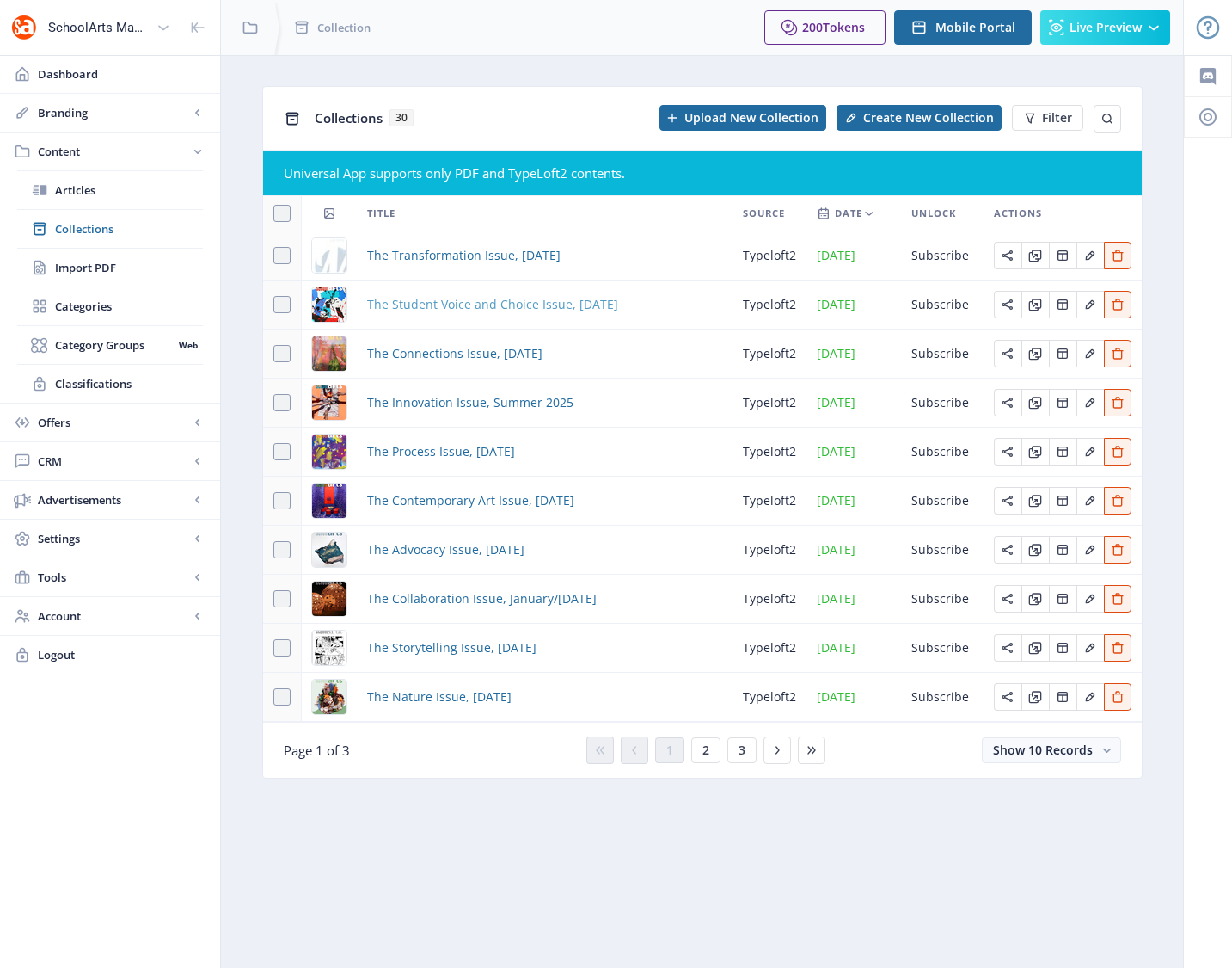
click at [464, 299] on span "The Student Voice and Choice Issue, [DATE]" at bounding box center [492, 305] width 251 height 21
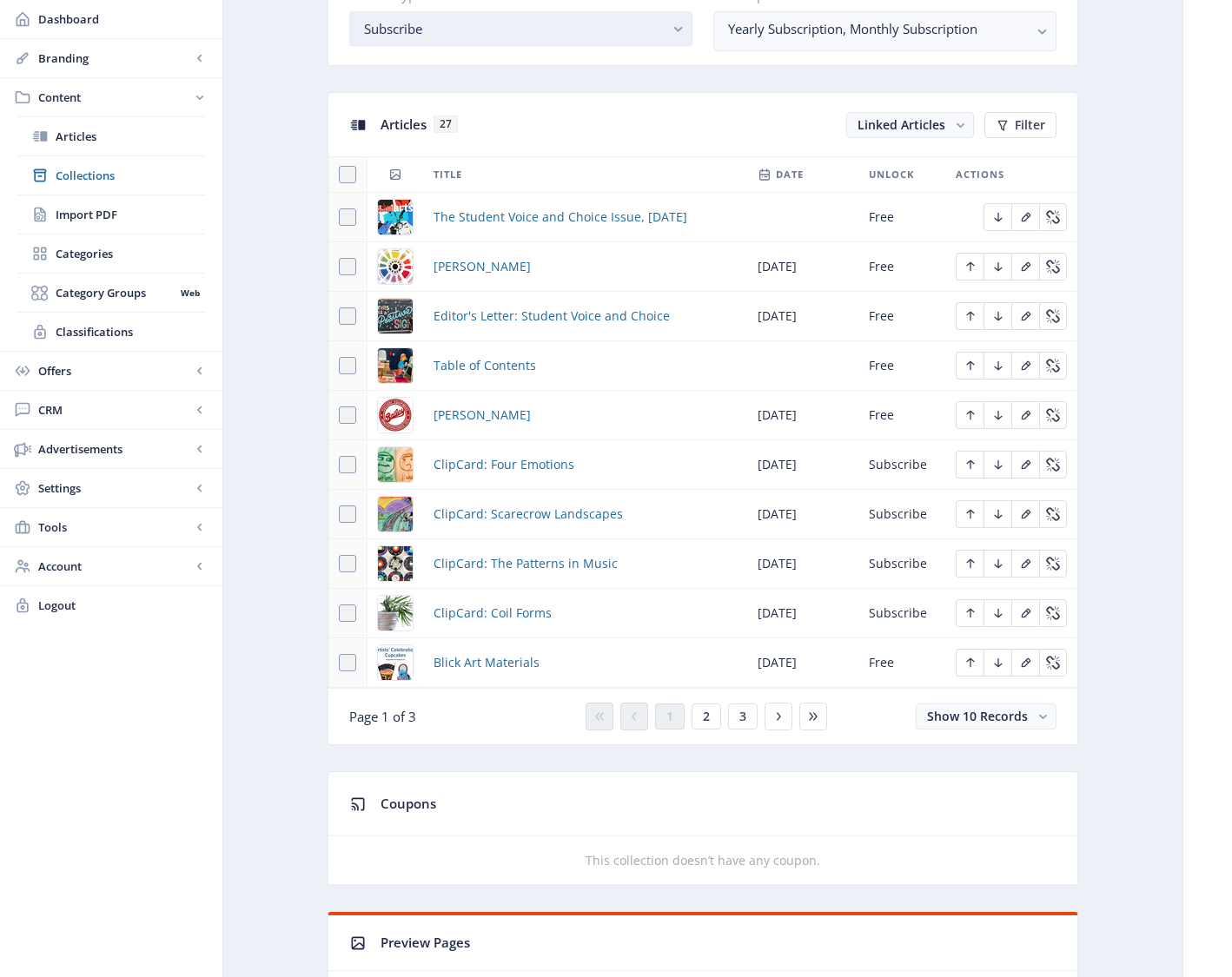
scroll to position [853, 0]
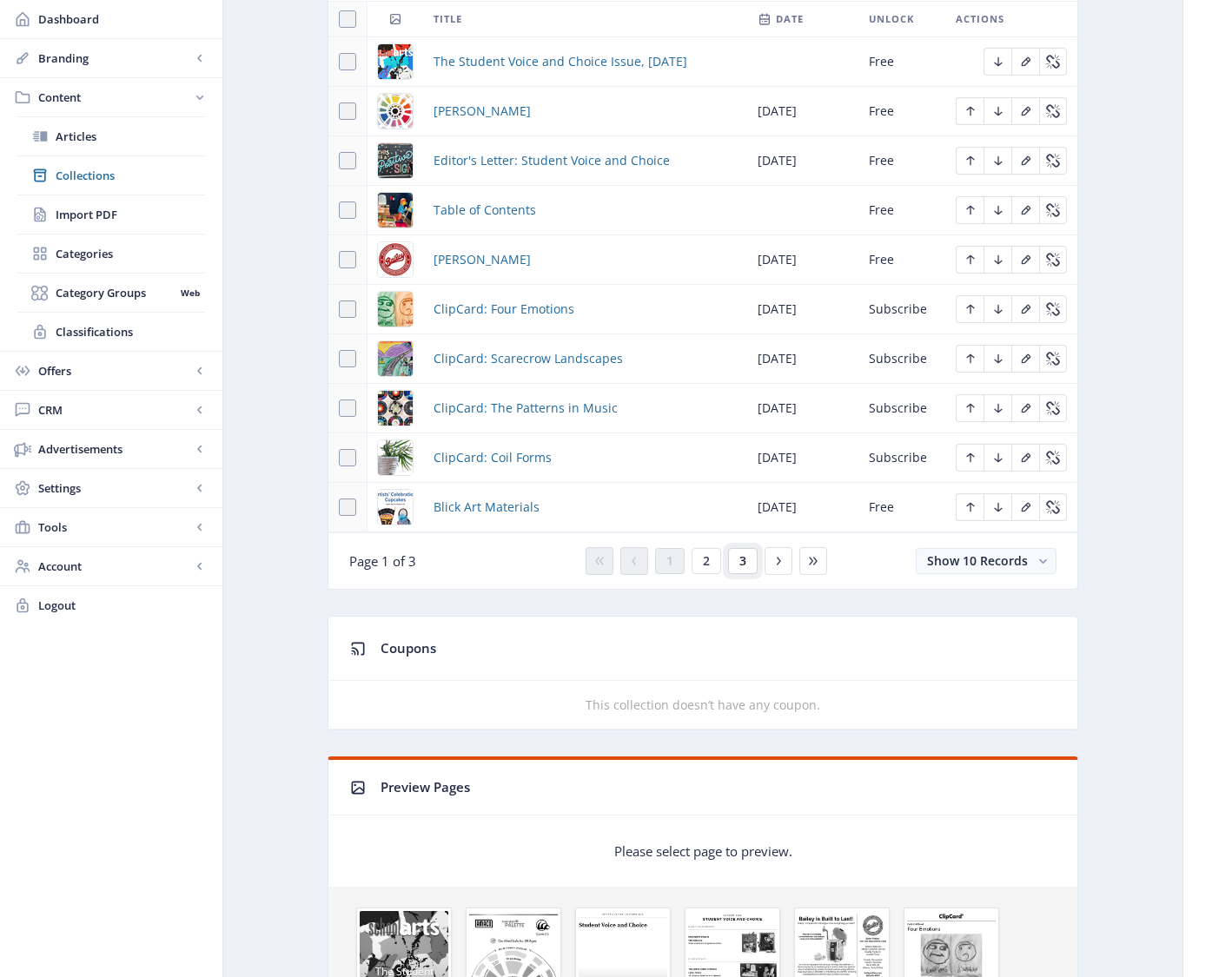
click at [738, 568] on button "3" at bounding box center [742, 561] width 29 height 26
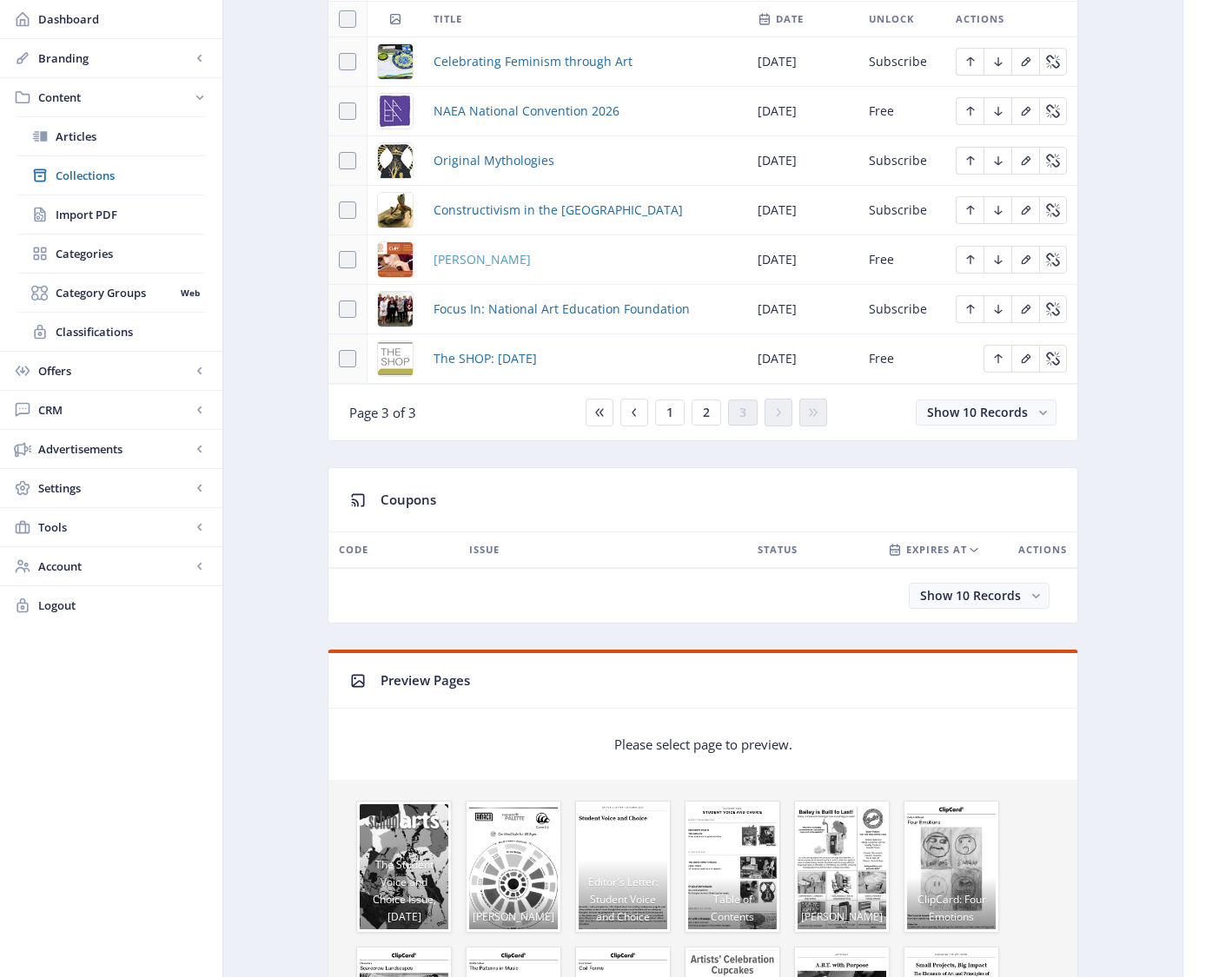
click at [452, 259] on span "Skutt" at bounding box center [482, 259] width 97 height 21
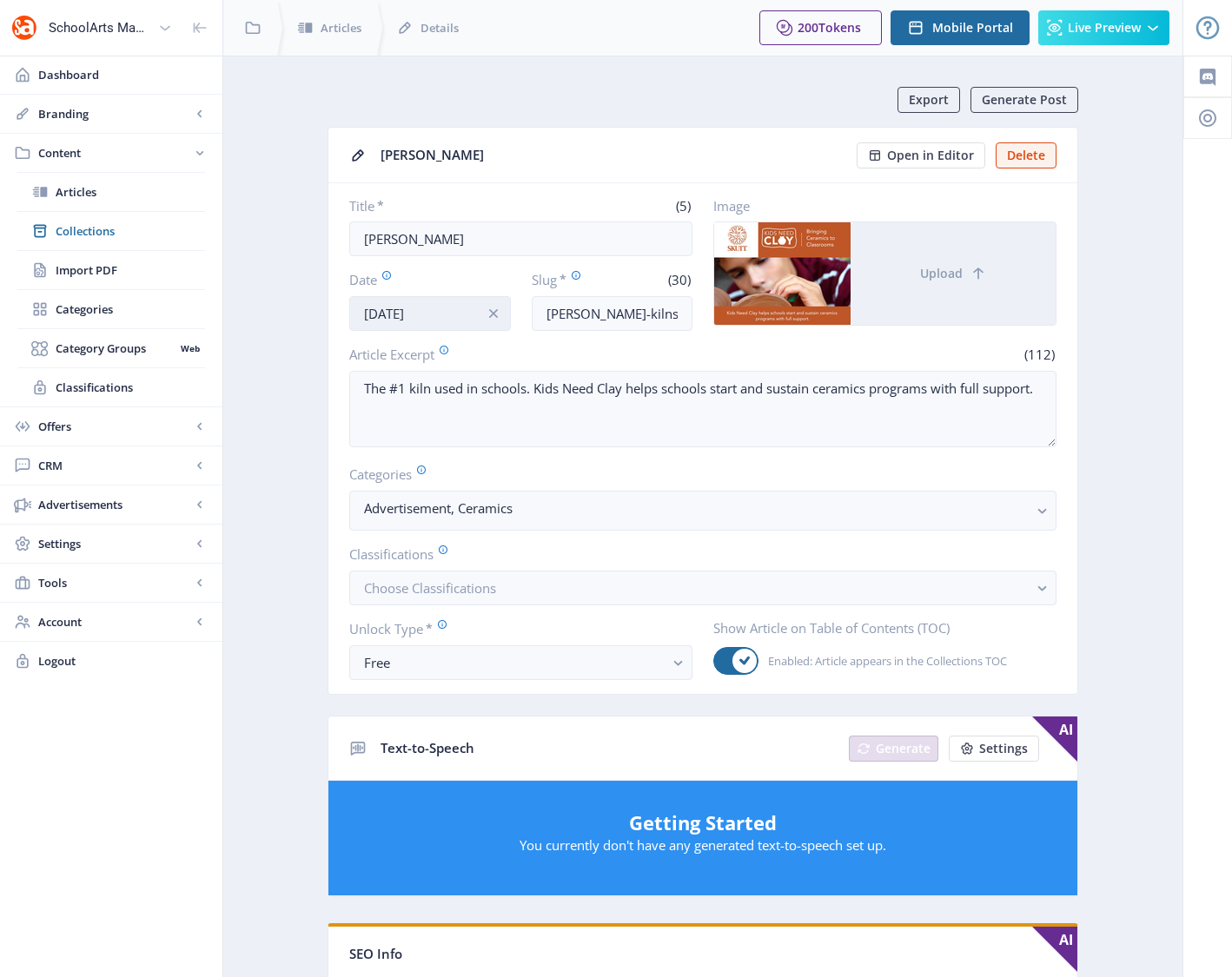
click at [448, 311] on input "[DATE]" at bounding box center [430, 314] width 162 height 35
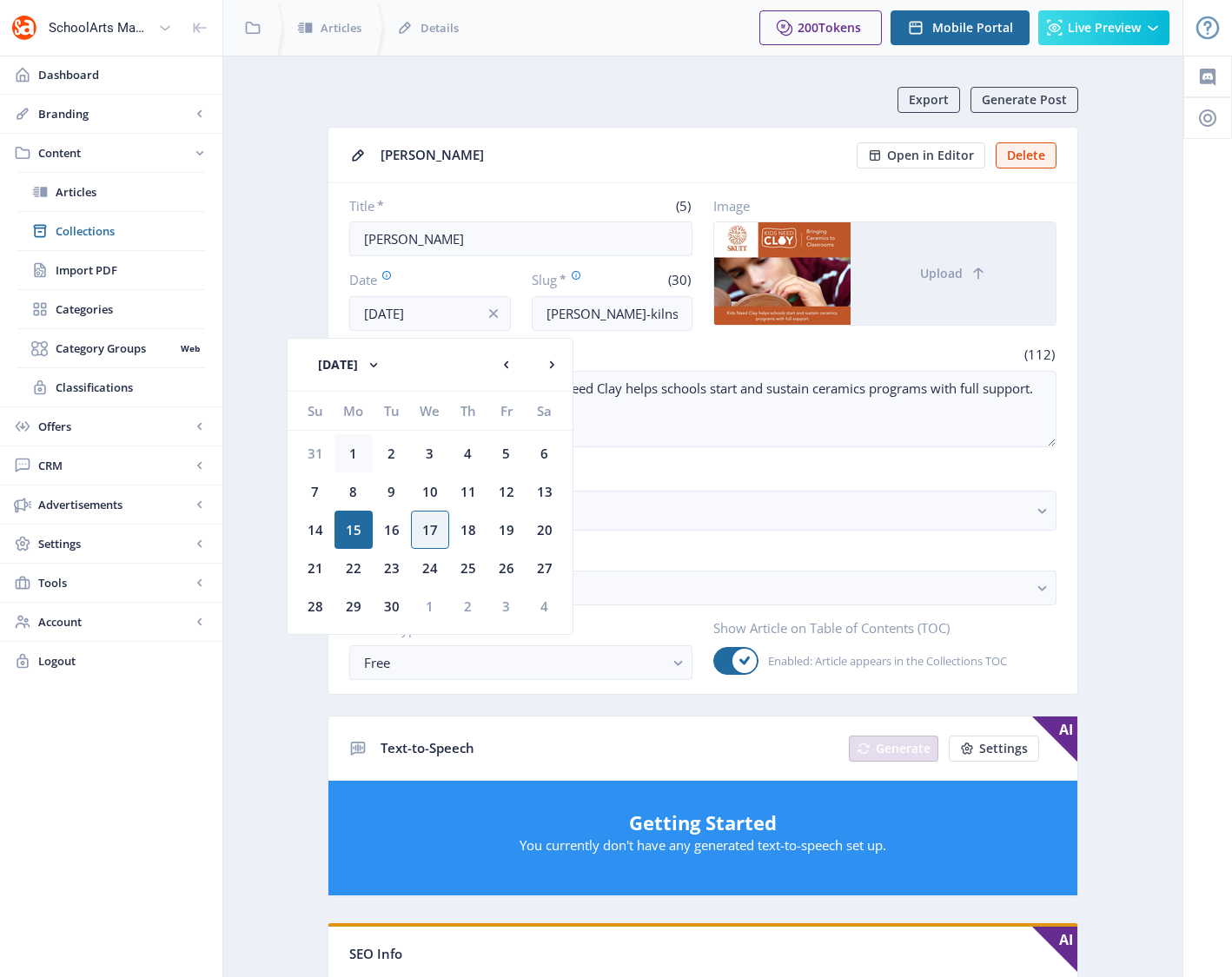
click at [357, 454] on div "1" at bounding box center [354, 453] width 38 height 38
type input "[DATE]"
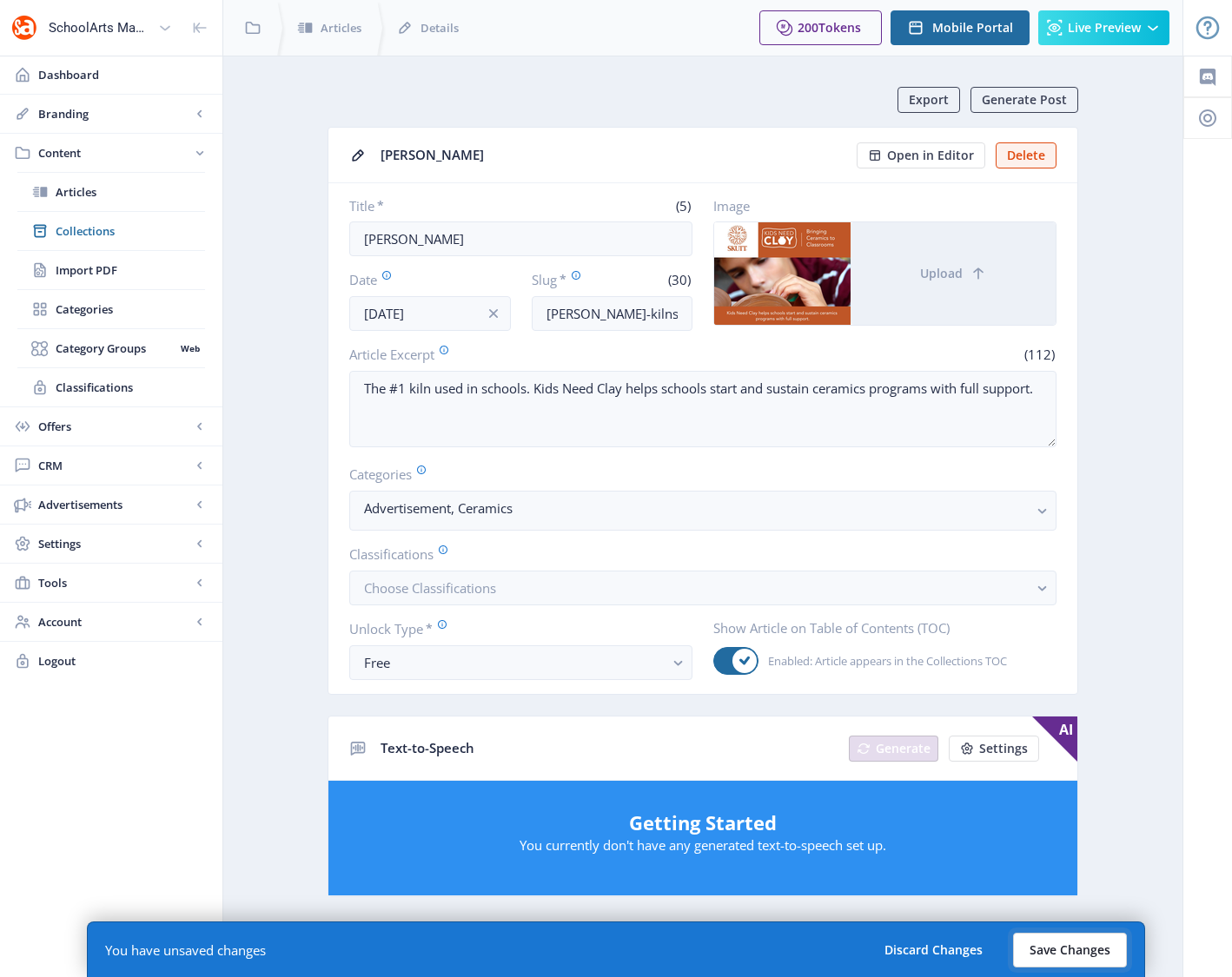
click at [1065, 950] on button "Save Changes" at bounding box center [1069, 949] width 114 height 35
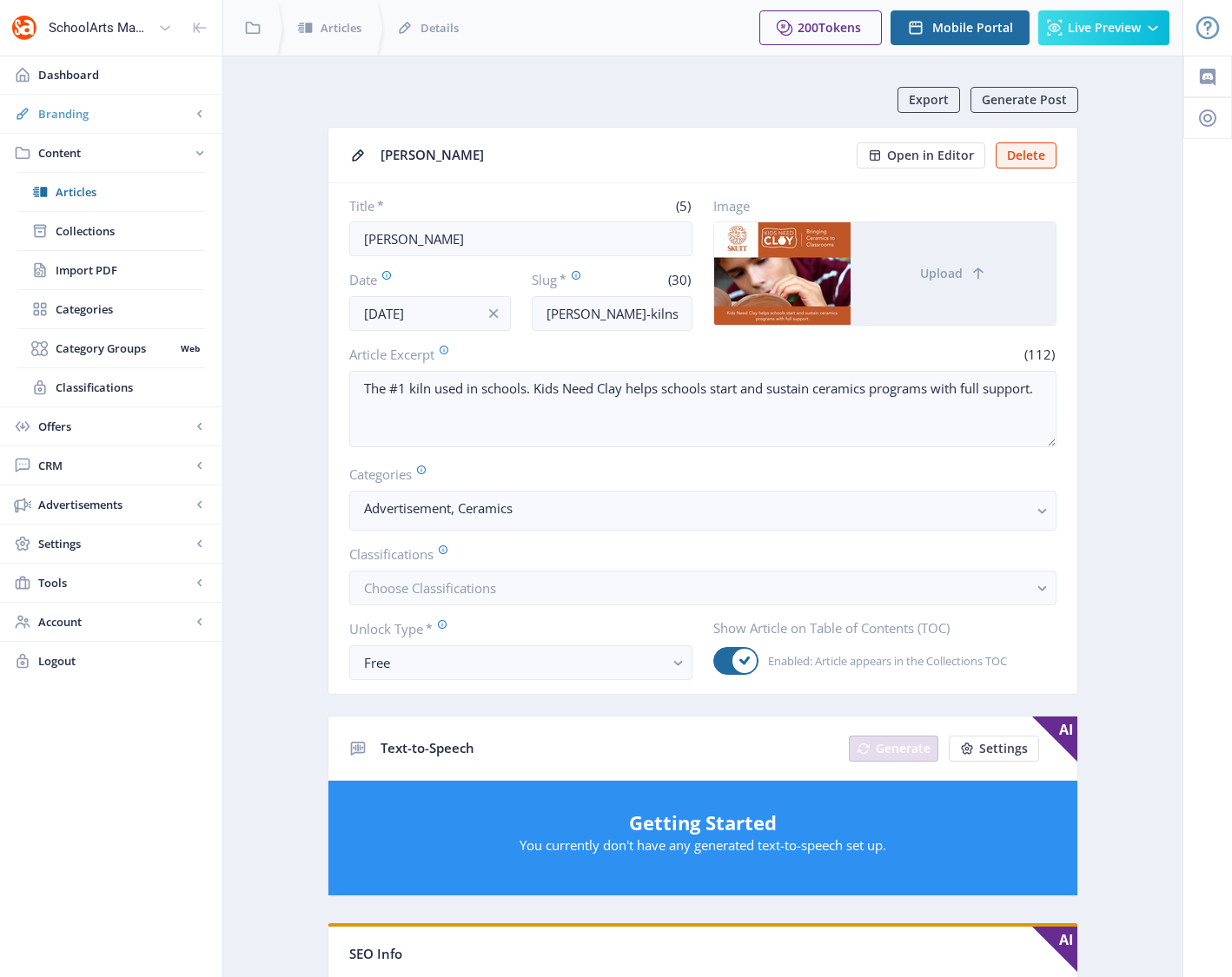
click at [64, 118] on span "Branding" at bounding box center [114, 114] width 153 height 17
click at [66, 620] on span "Tools" at bounding box center [114, 622] width 153 height 17
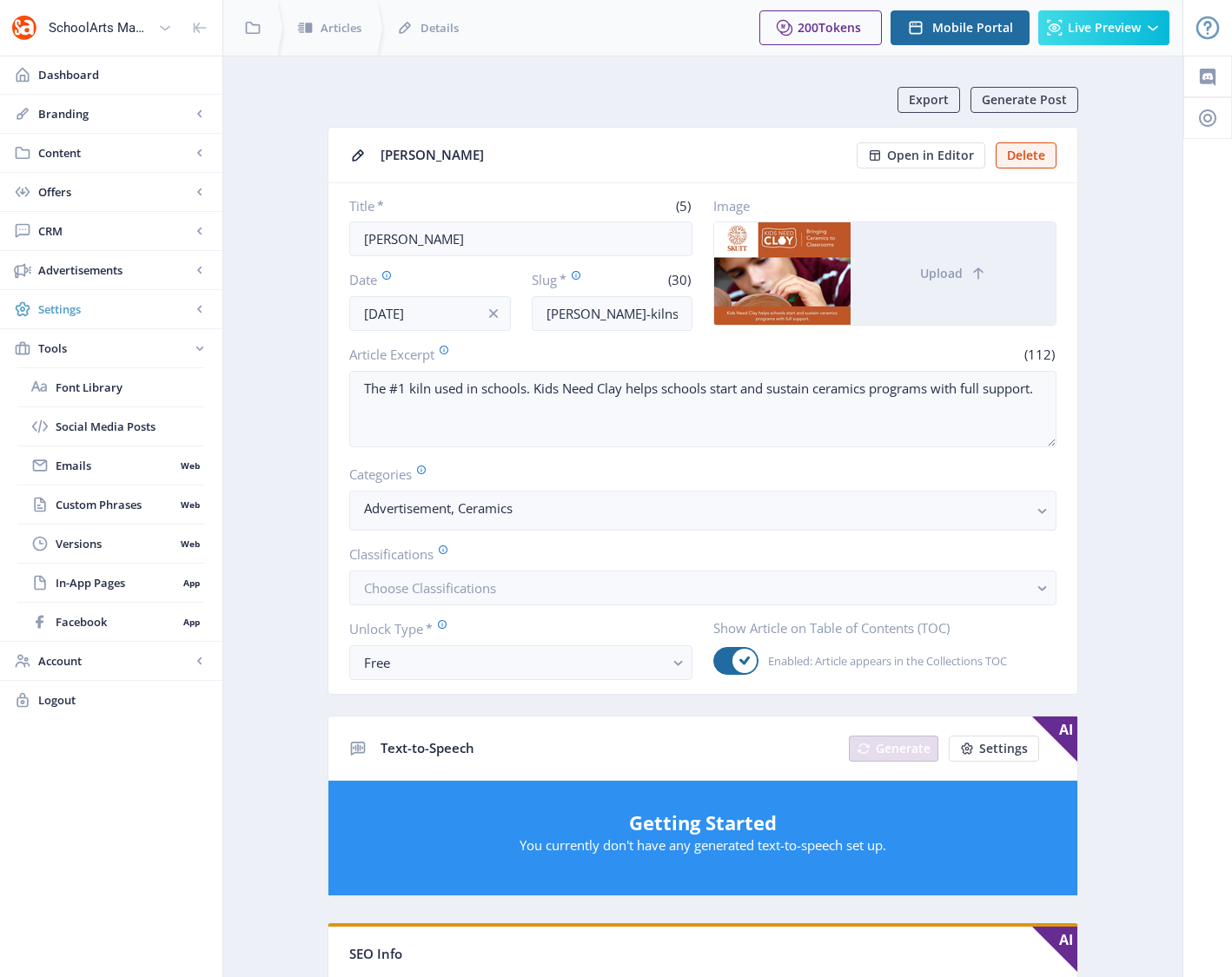
click at [78, 304] on span "Settings" at bounding box center [114, 309] width 153 height 17
click at [67, 151] on span "Content" at bounding box center [114, 153] width 153 height 17
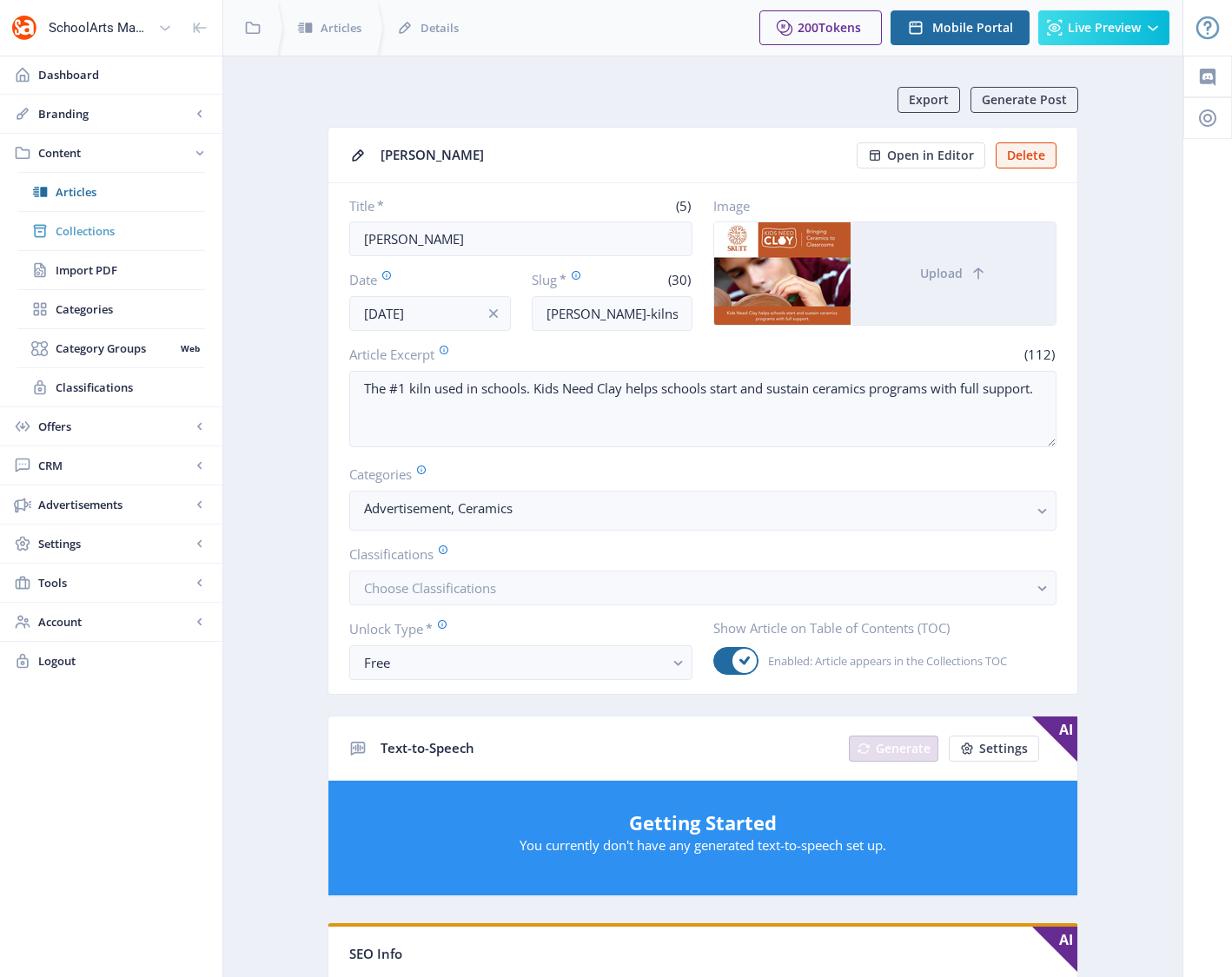
click at [88, 228] on span "Collections" at bounding box center [129, 231] width 149 height 17
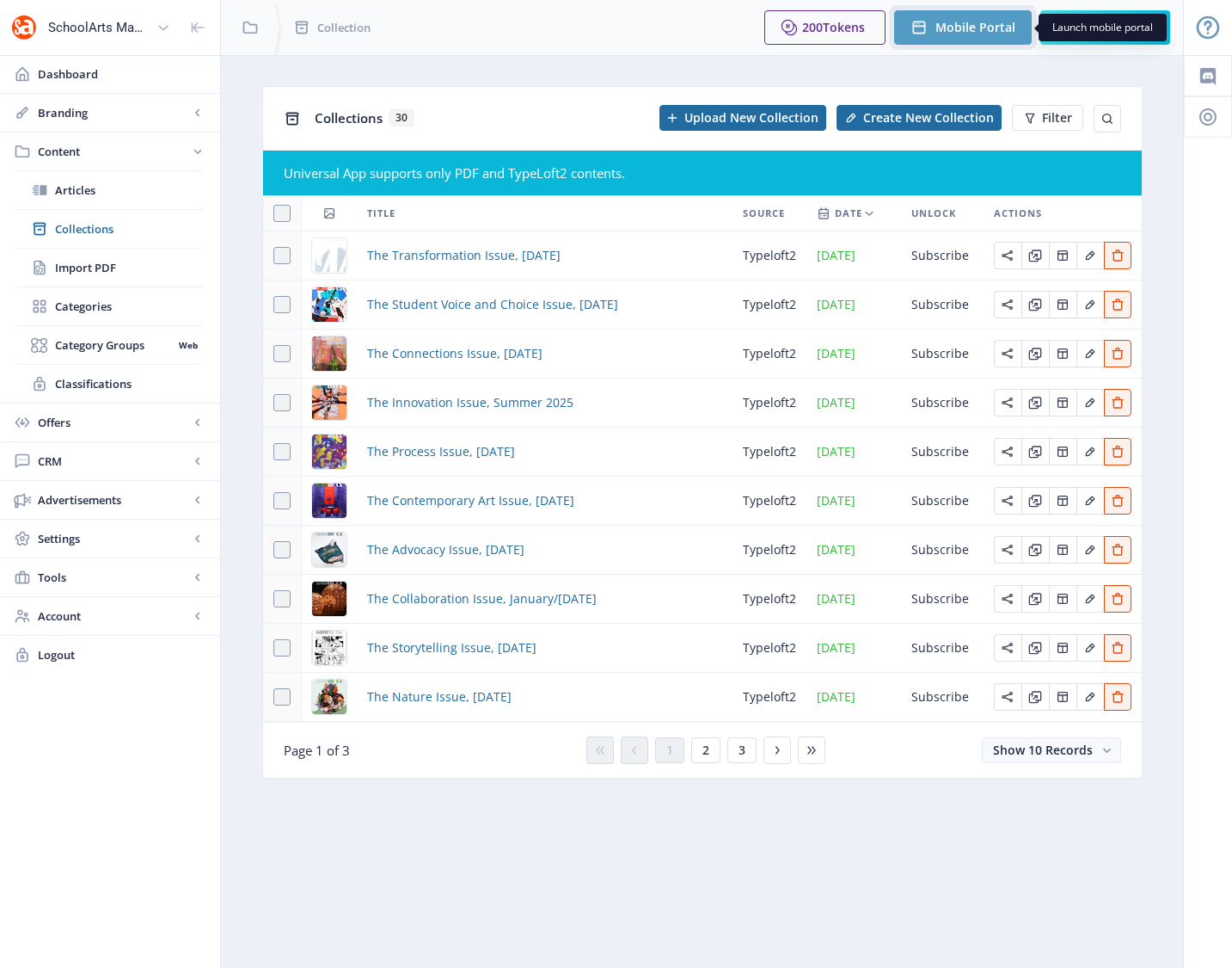
click at [976, 32] on span "Mobile Portal" at bounding box center [975, 27] width 80 height 14
click at [487, 303] on span "The Student Voice and Choice Issue, [DATE]" at bounding box center [492, 305] width 251 height 21
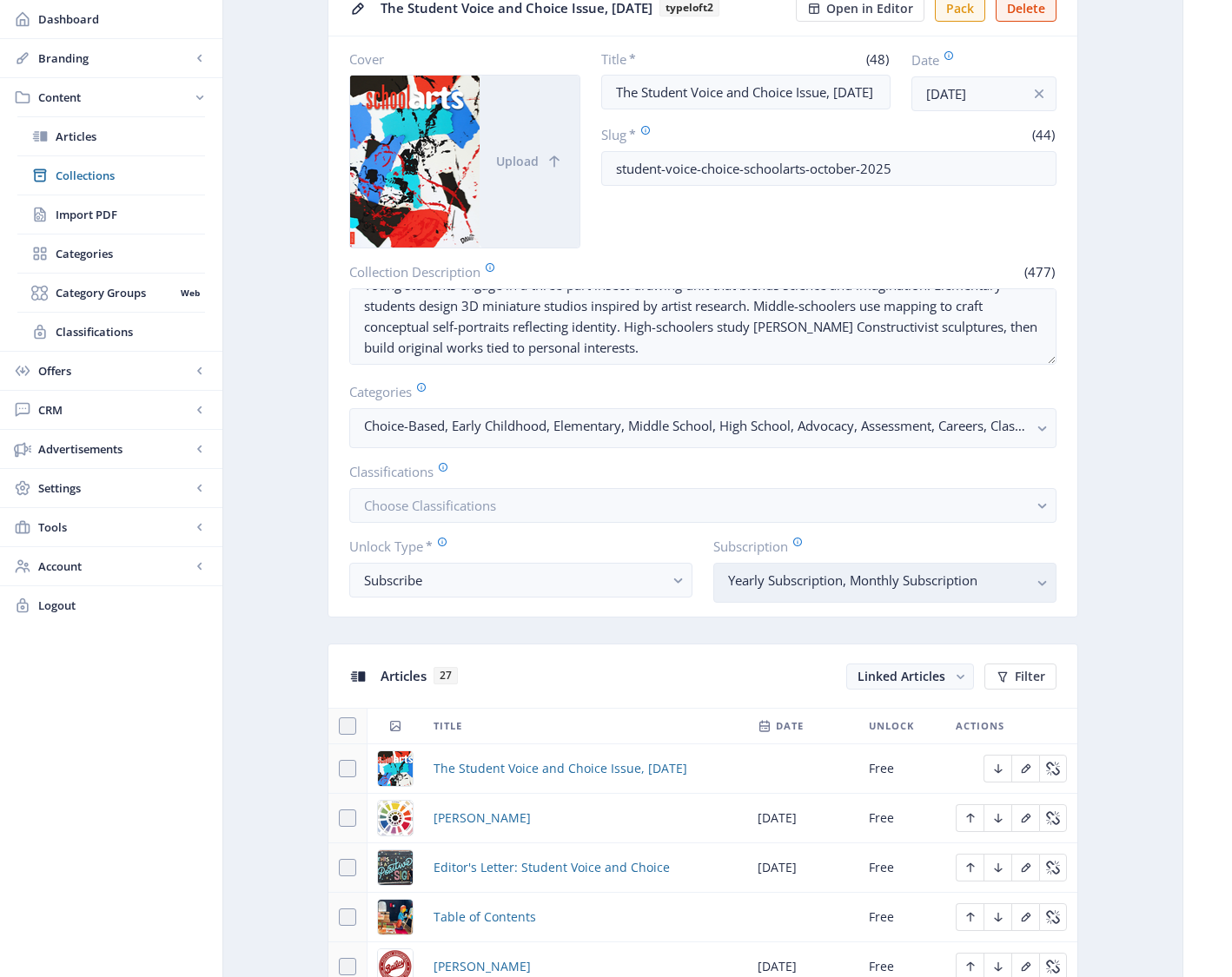
scroll to position [563, 0]
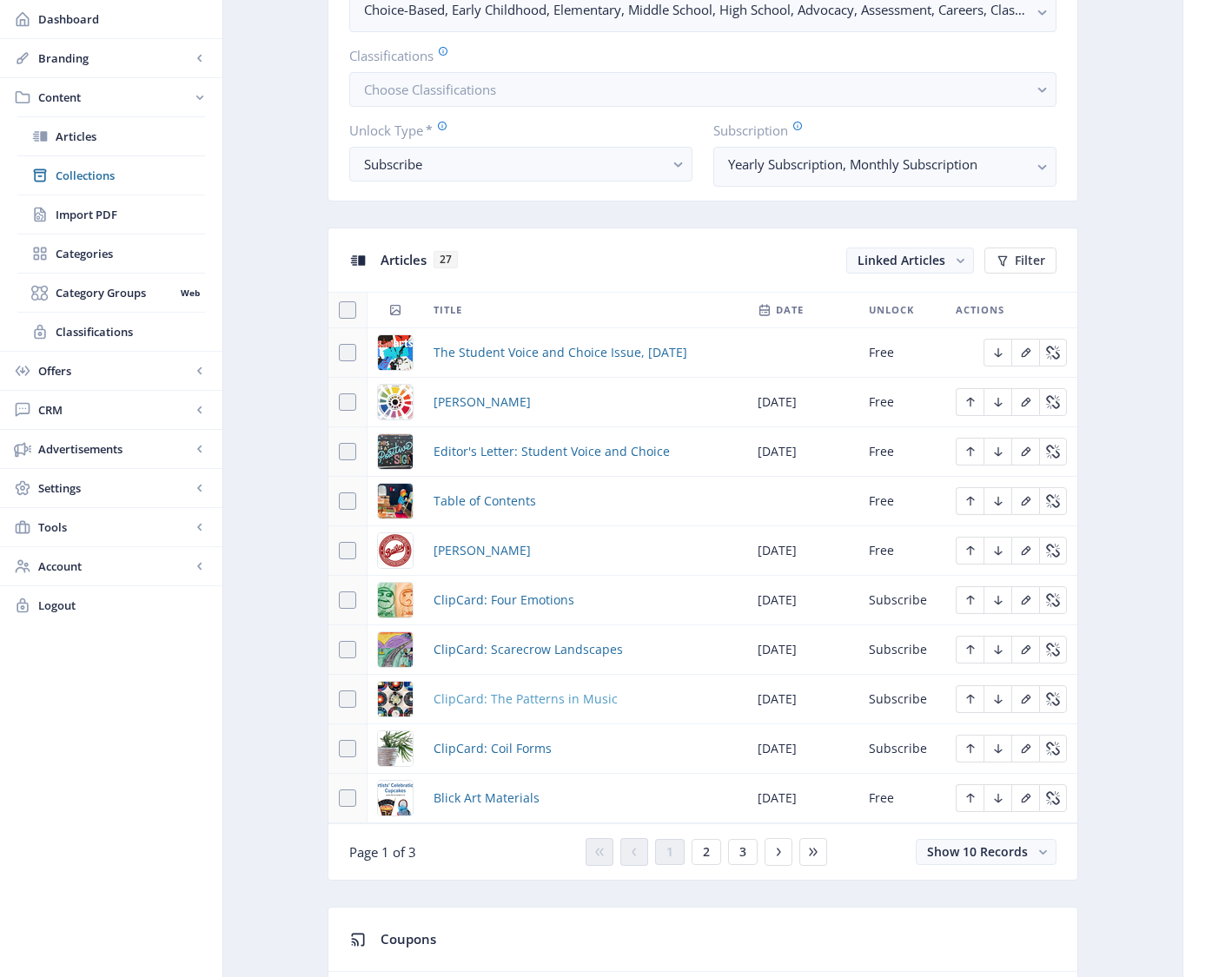
click at [489, 699] on span "ClipCard: The Patterns in Music" at bounding box center [526, 699] width 184 height 21
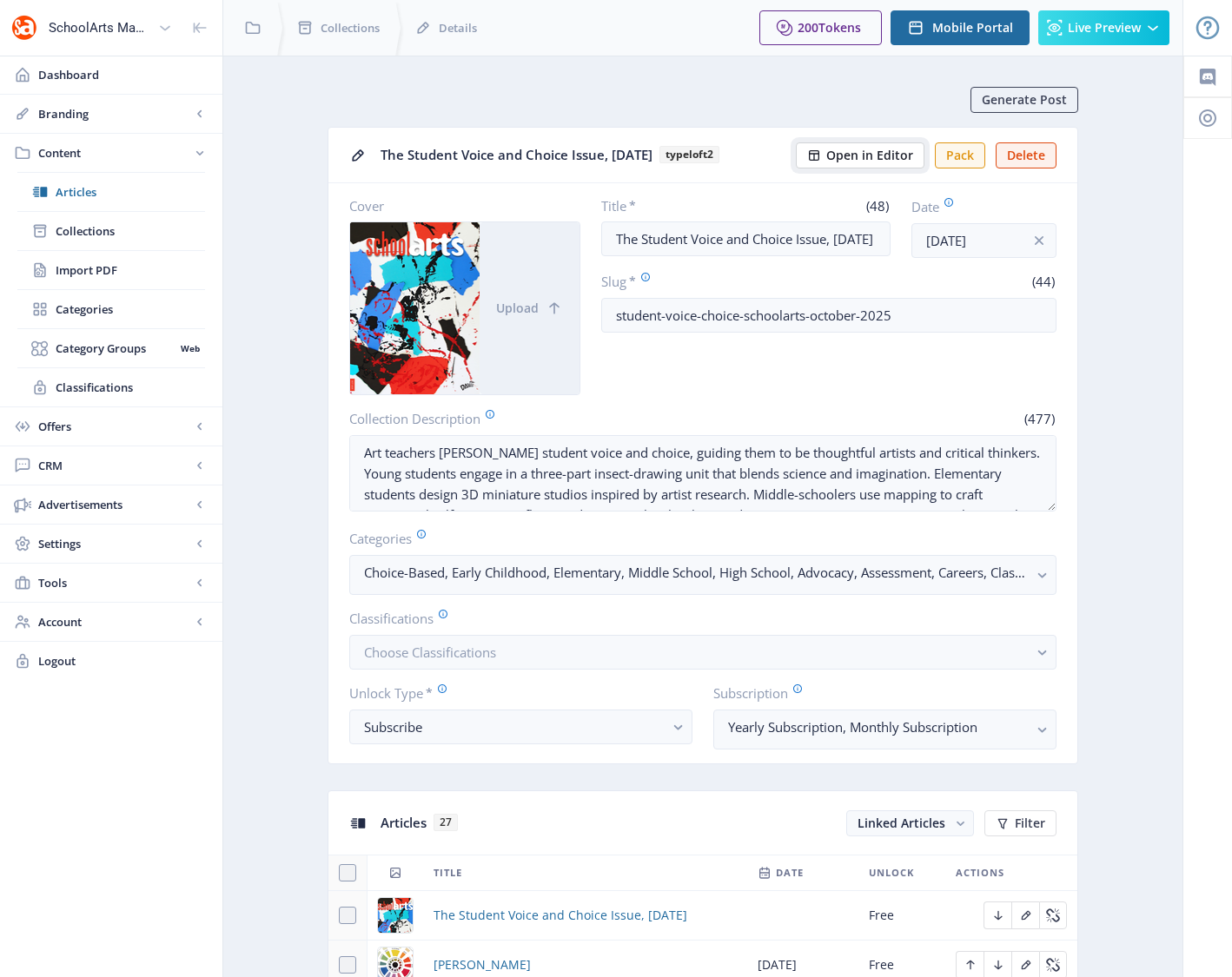
click at [868, 155] on span "Open in Editor" at bounding box center [869, 155] width 87 height 14
click at [861, 151] on span "Open in Editor" at bounding box center [869, 155] width 87 height 14
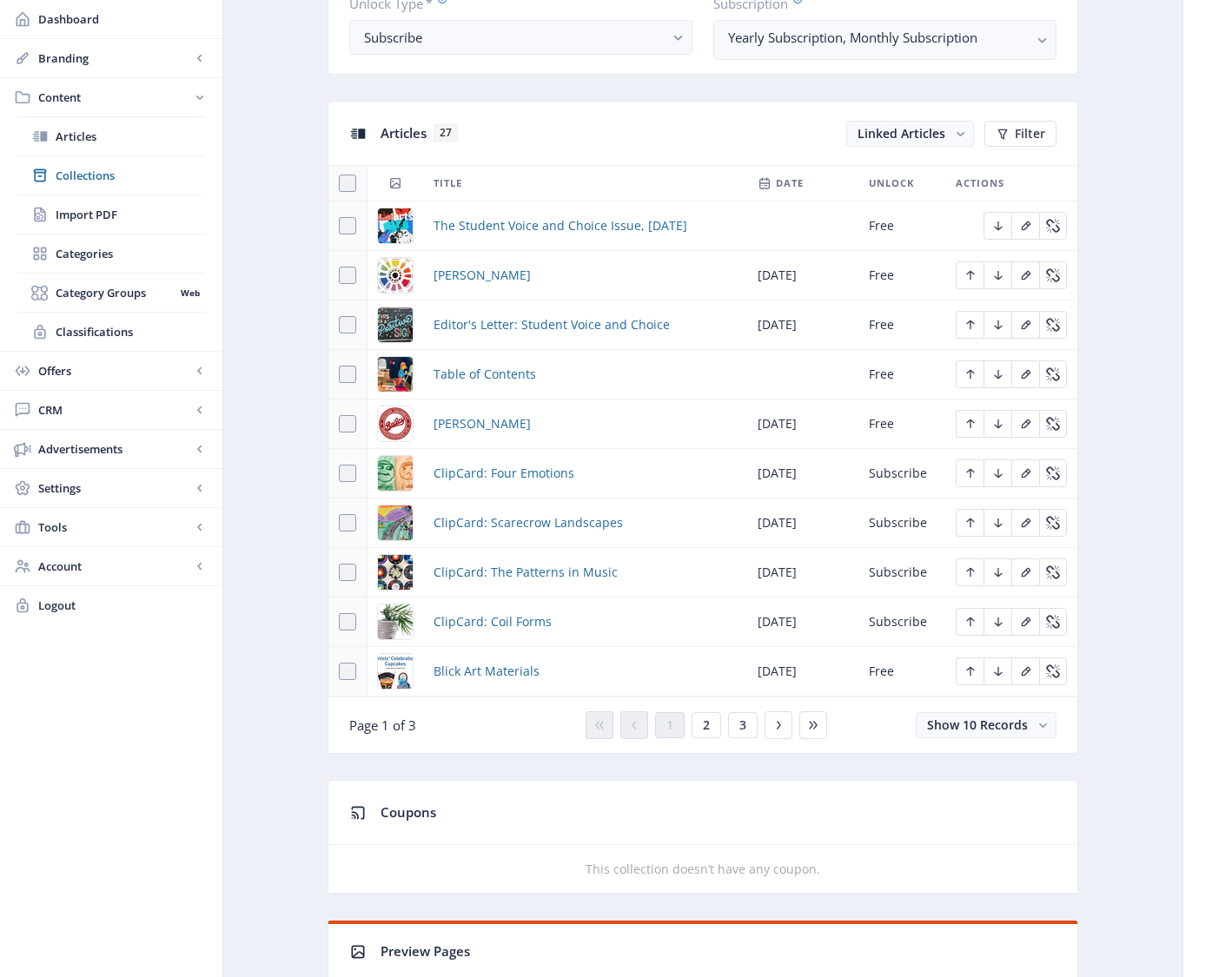
scroll to position [692, 0]
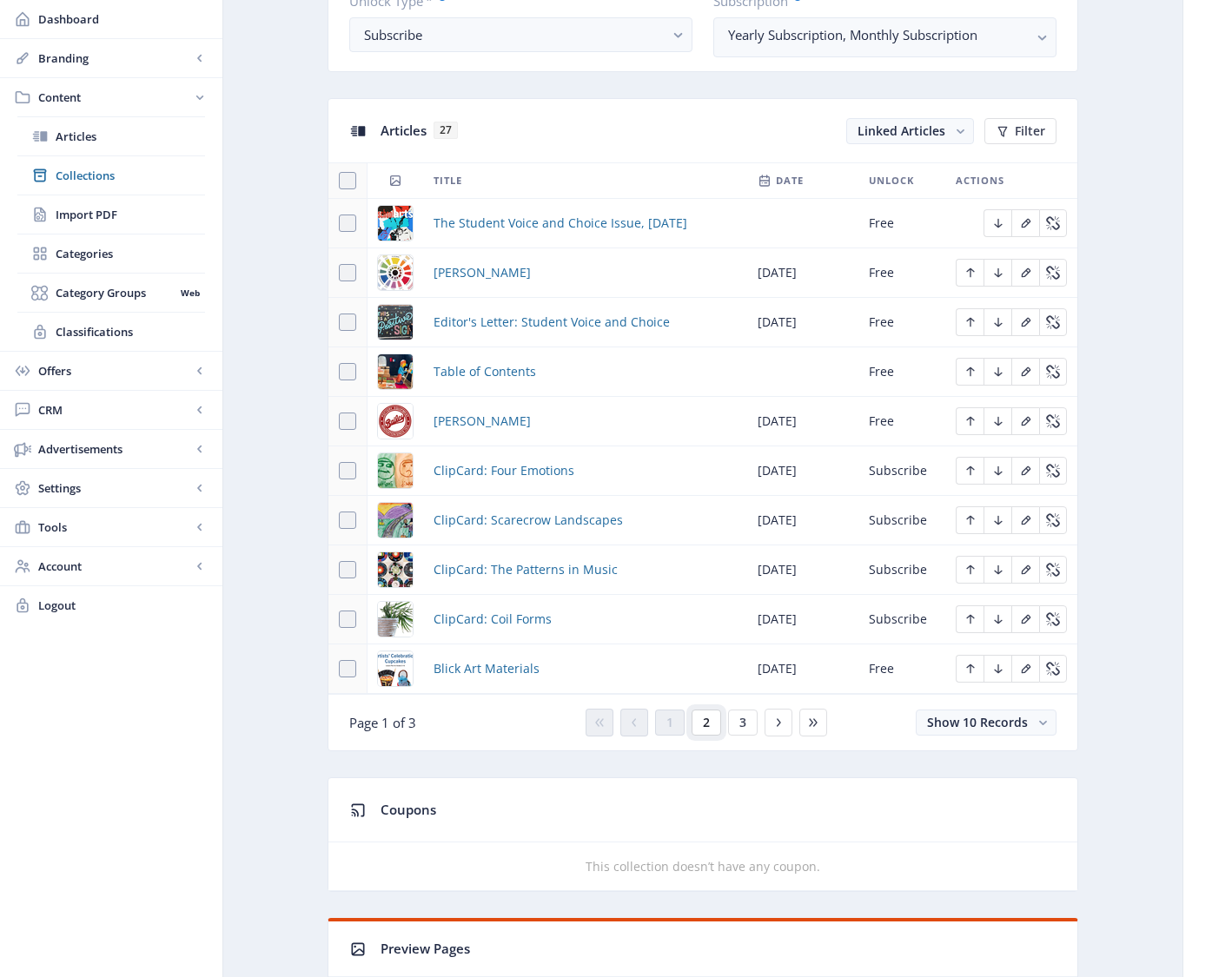
click at [703, 727] on span "2" at bounding box center [705, 722] width 7 height 14
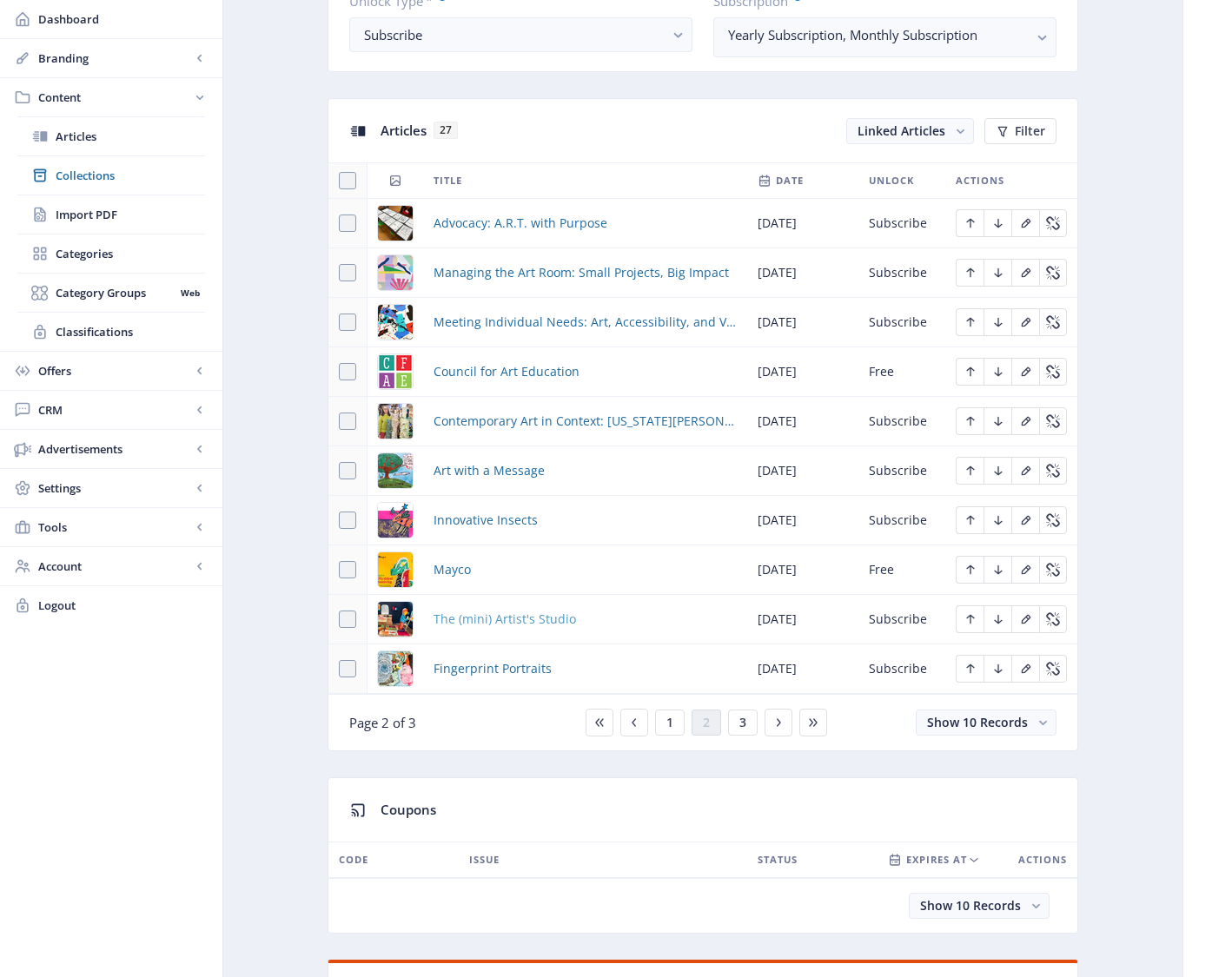
click at [534, 615] on span "The (mini) Artist's Studio" at bounding box center [505, 620] width 143 height 21
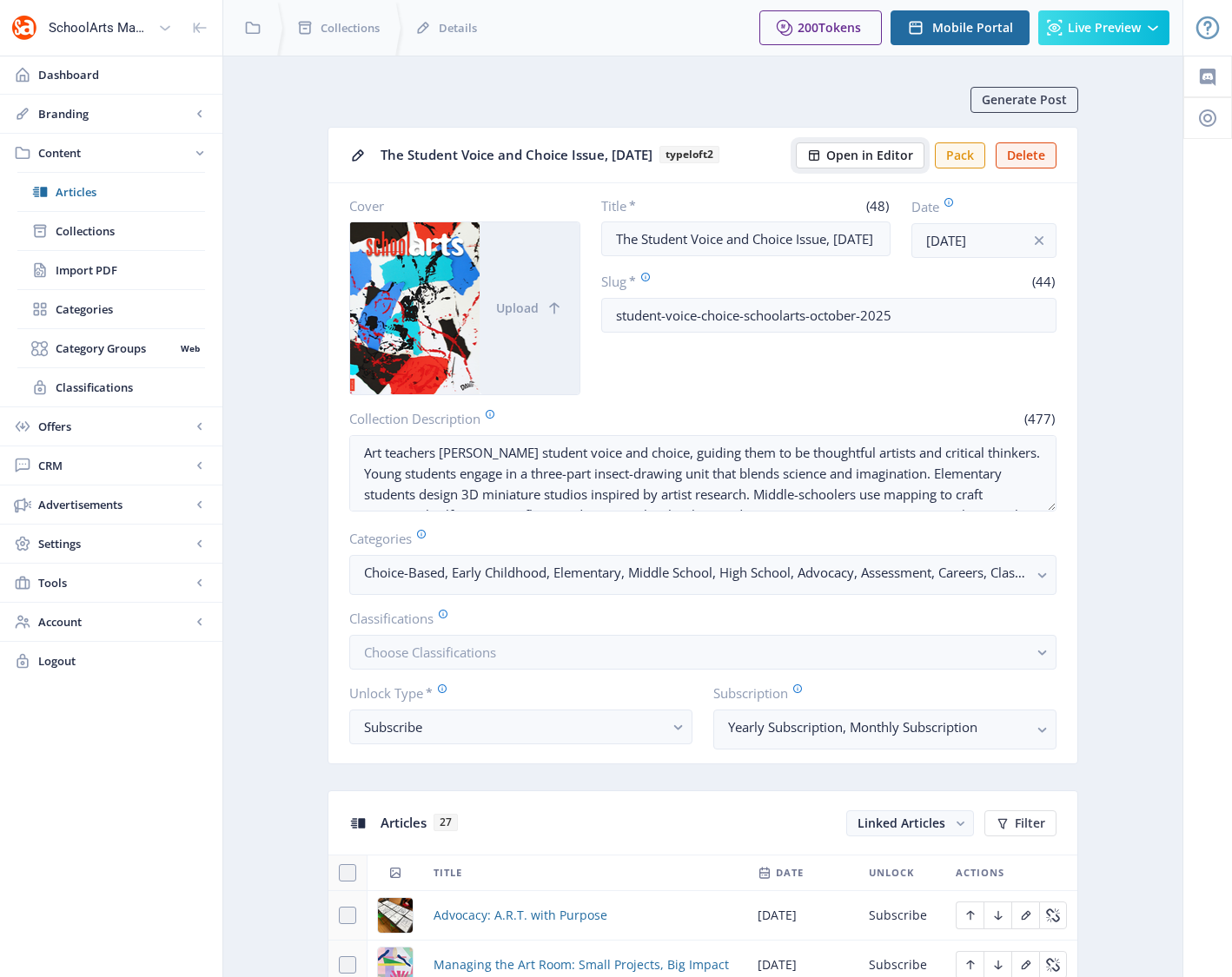
click at [837, 158] on span "Open in Editor" at bounding box center [869, 155] width 87 height 14
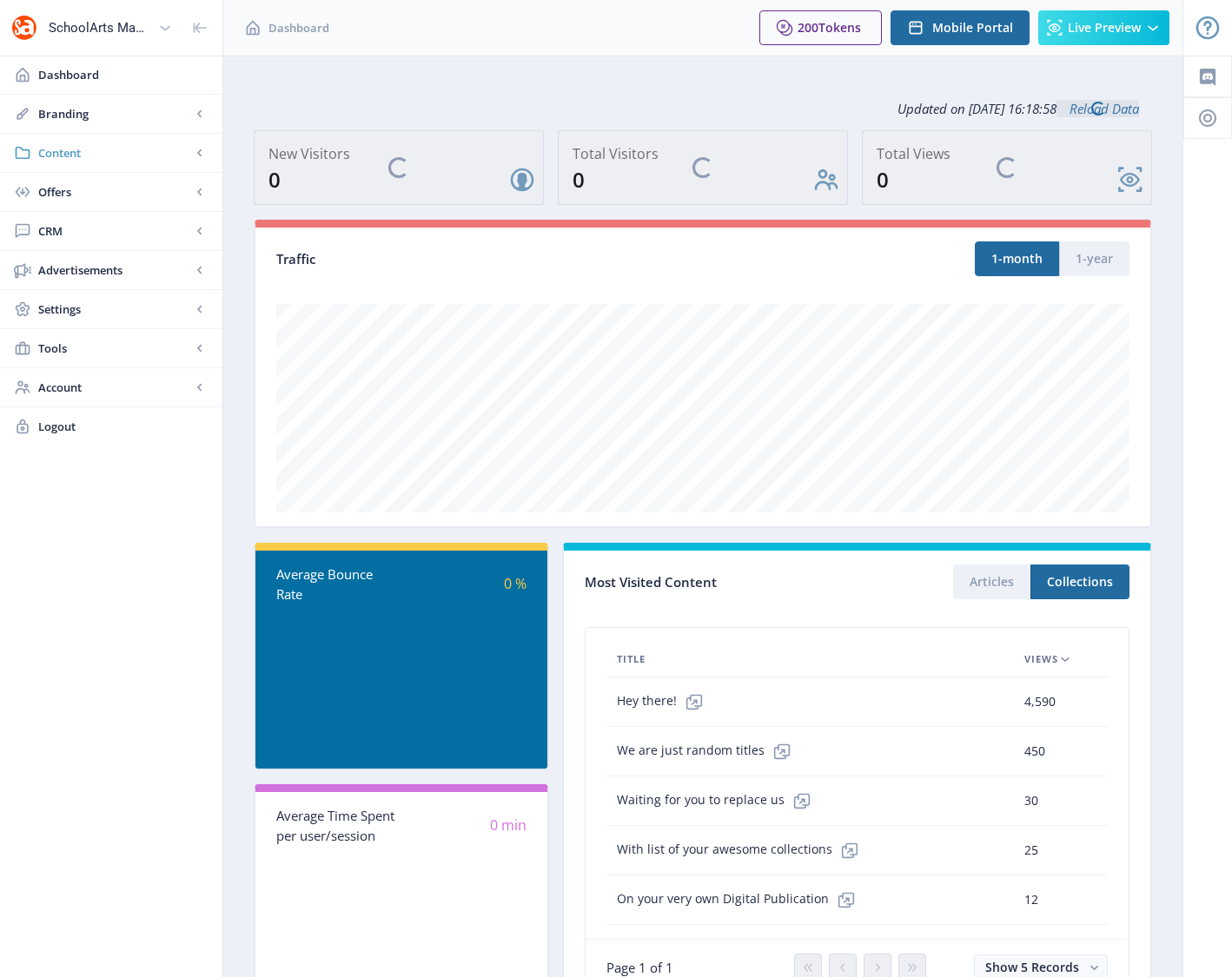
click at [60, 154] on span "Content" at bounding box center [114, 153] width 153 height 17
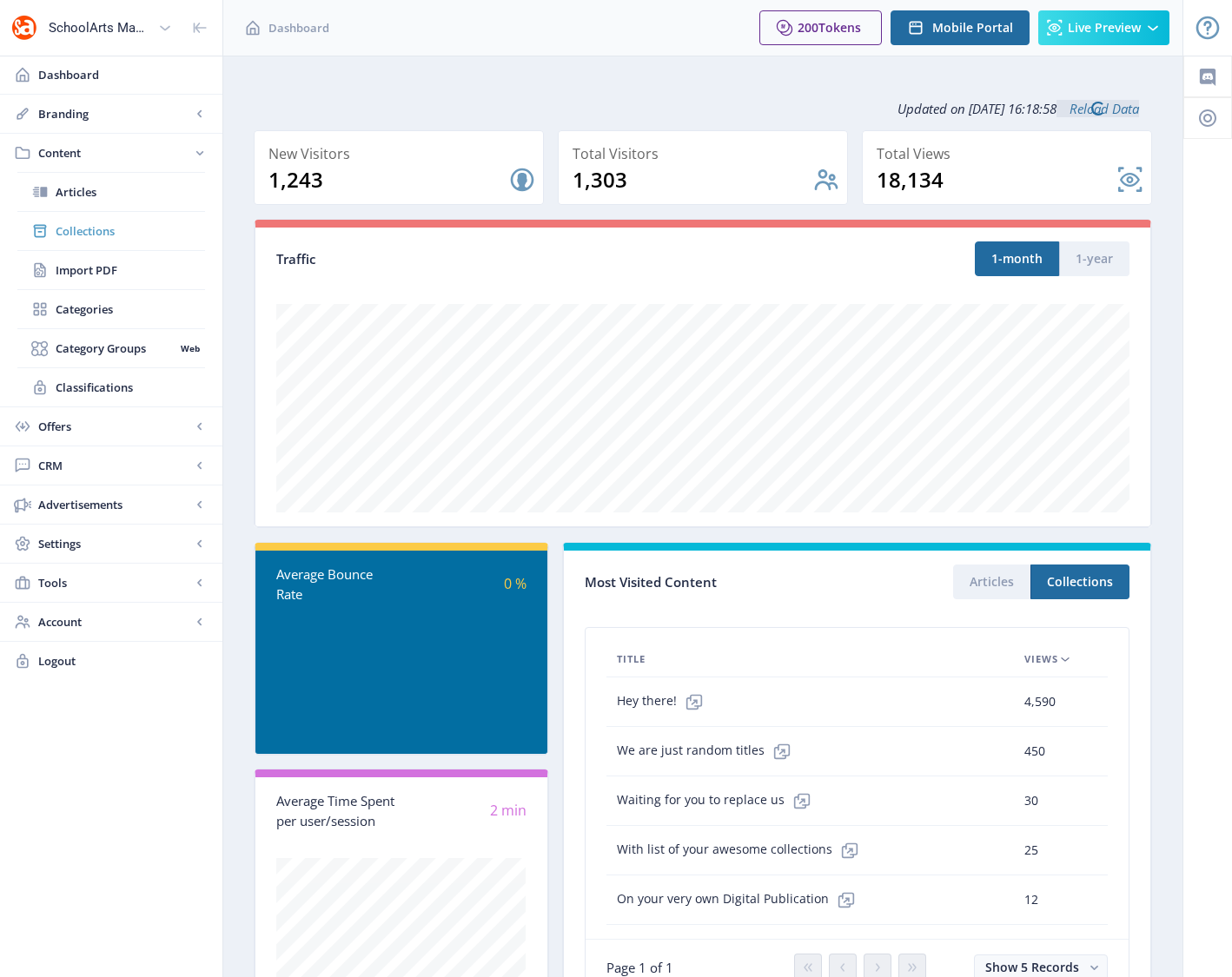
click at [77, 234] on span "Collections" at bounding box center [129, 231] width 149 height 17
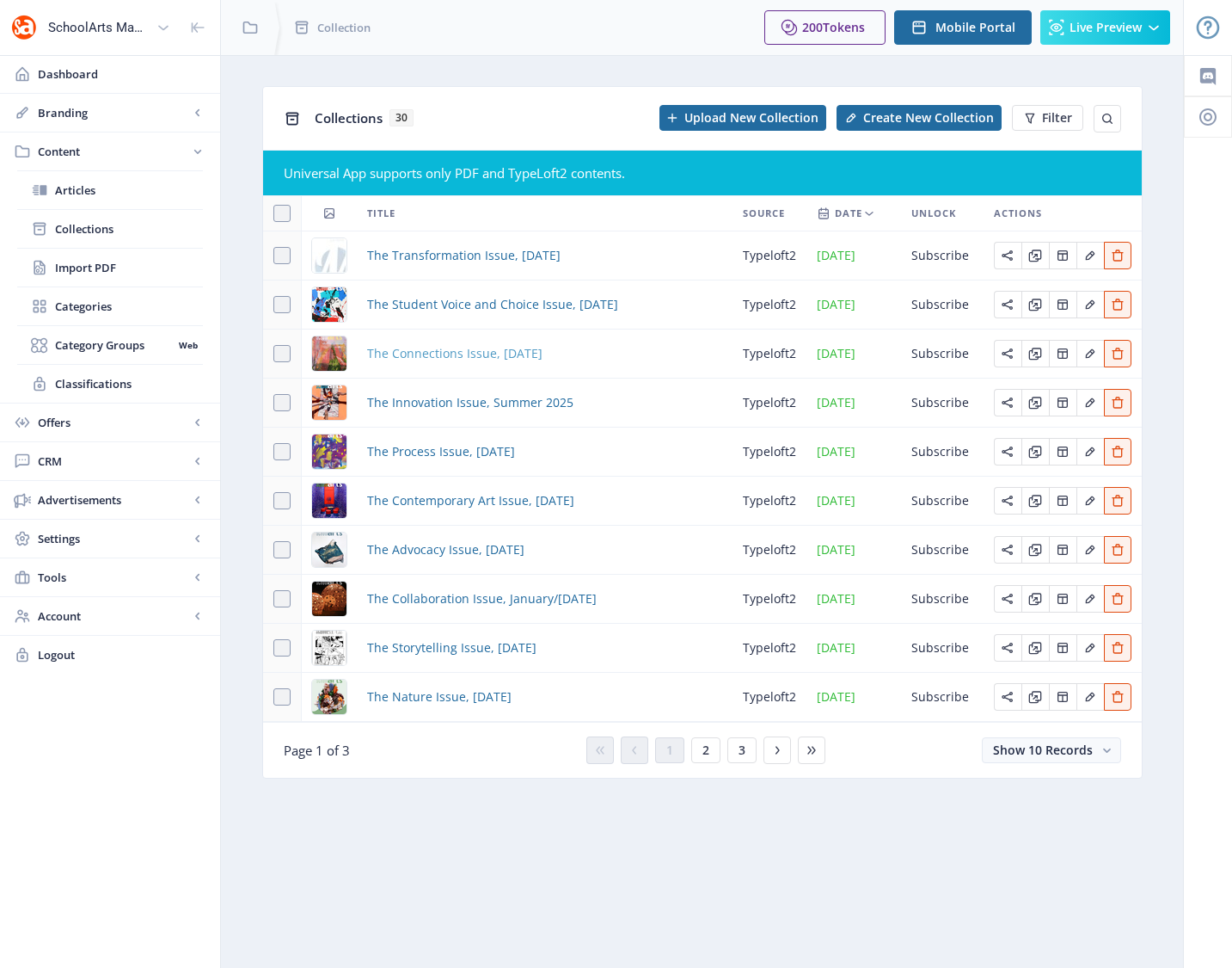
click at [454, 351] on span "The Connections Issue, [DATE]" at bounding box center [455, 354] width 175 height 21
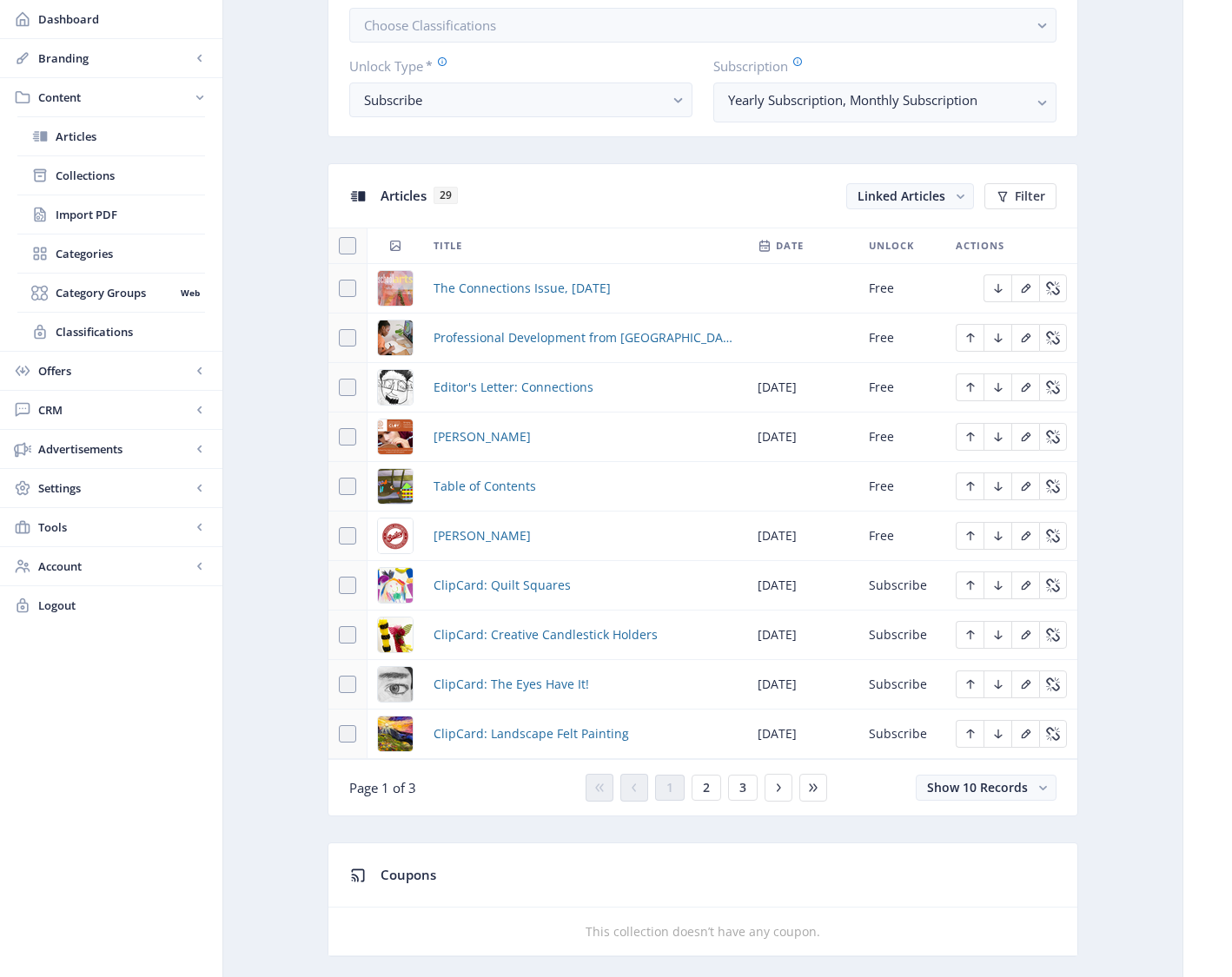
scroll to position [880, 0]
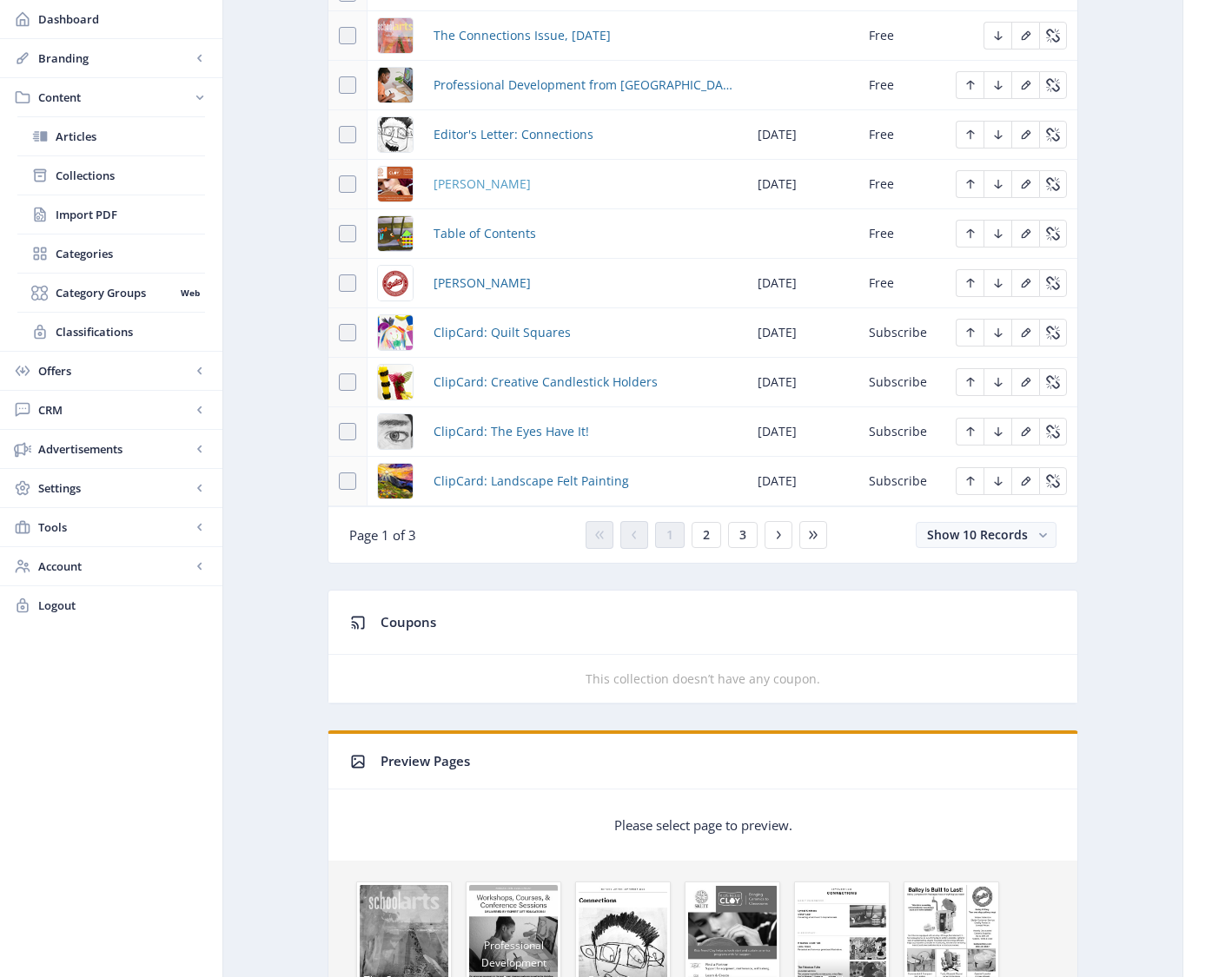
click at [446, 176] on span "[PERSON_NAME]" at bounding box center [482, 184] width 97 height 21
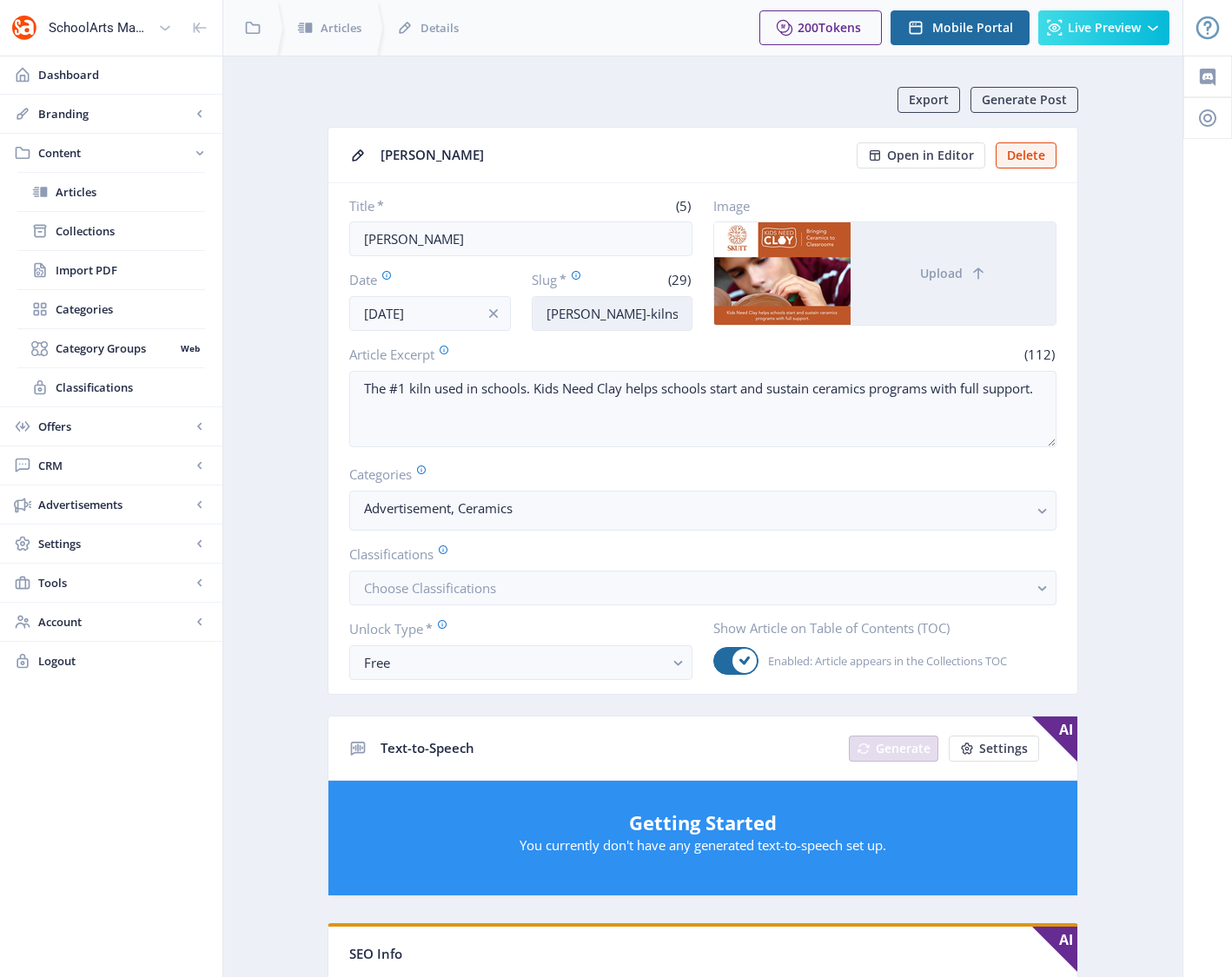
click at [564, 314] on input "skutt-kilns-art-classroom-925" at bounding box center [612, 314] width 162 height 35
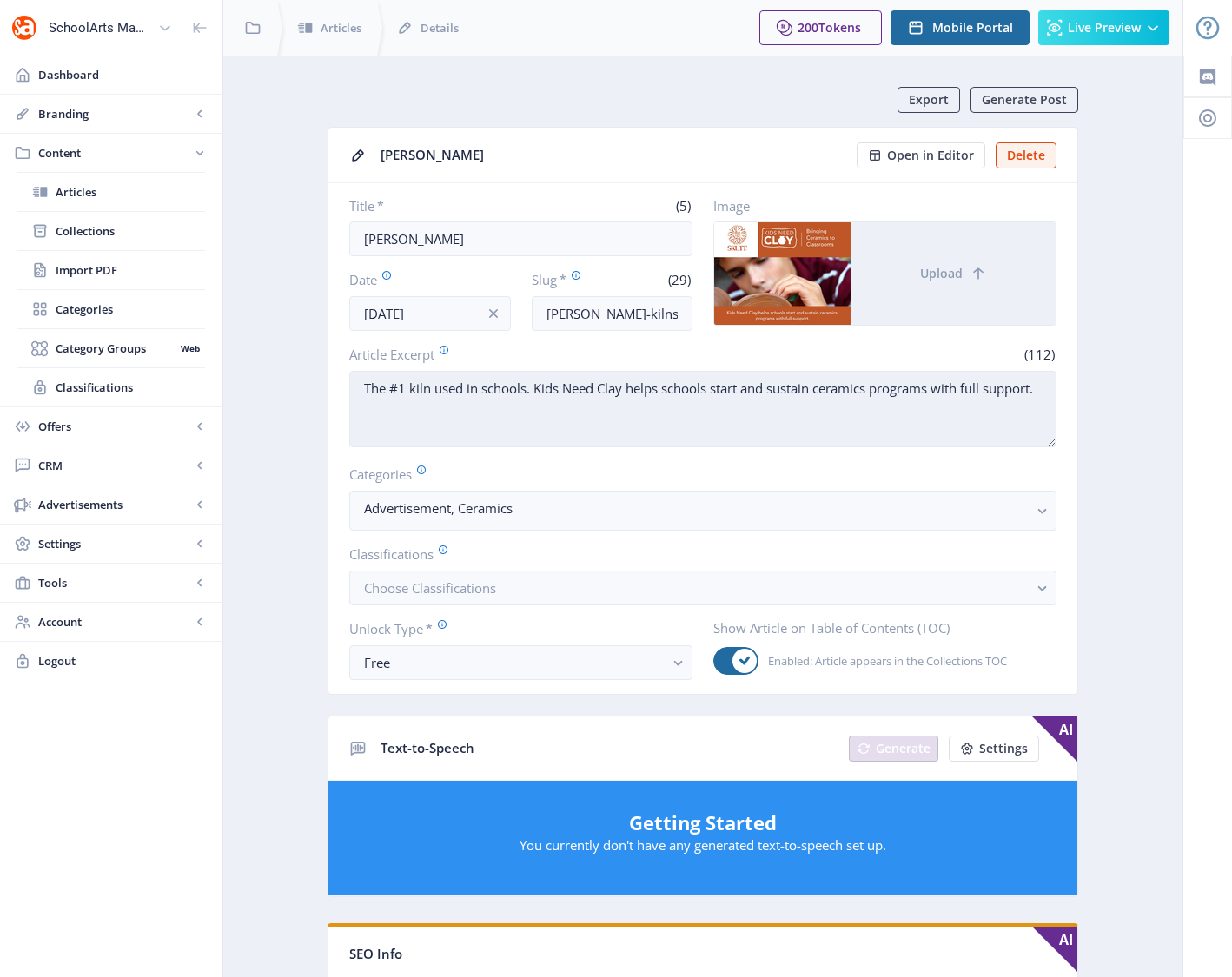
click at [569, 384] on textarea "The #1 kiln used in schools. Kids Need Clay helps schools start and sustain cer…" at bounding box center [703, 409] width 707 height 76
click at [569, 385] on textarea "The #1 kiln used in schools. Kids Need Clay helps schools start and sustain cer…" at bounding box center [703, 409] width 707 height 76
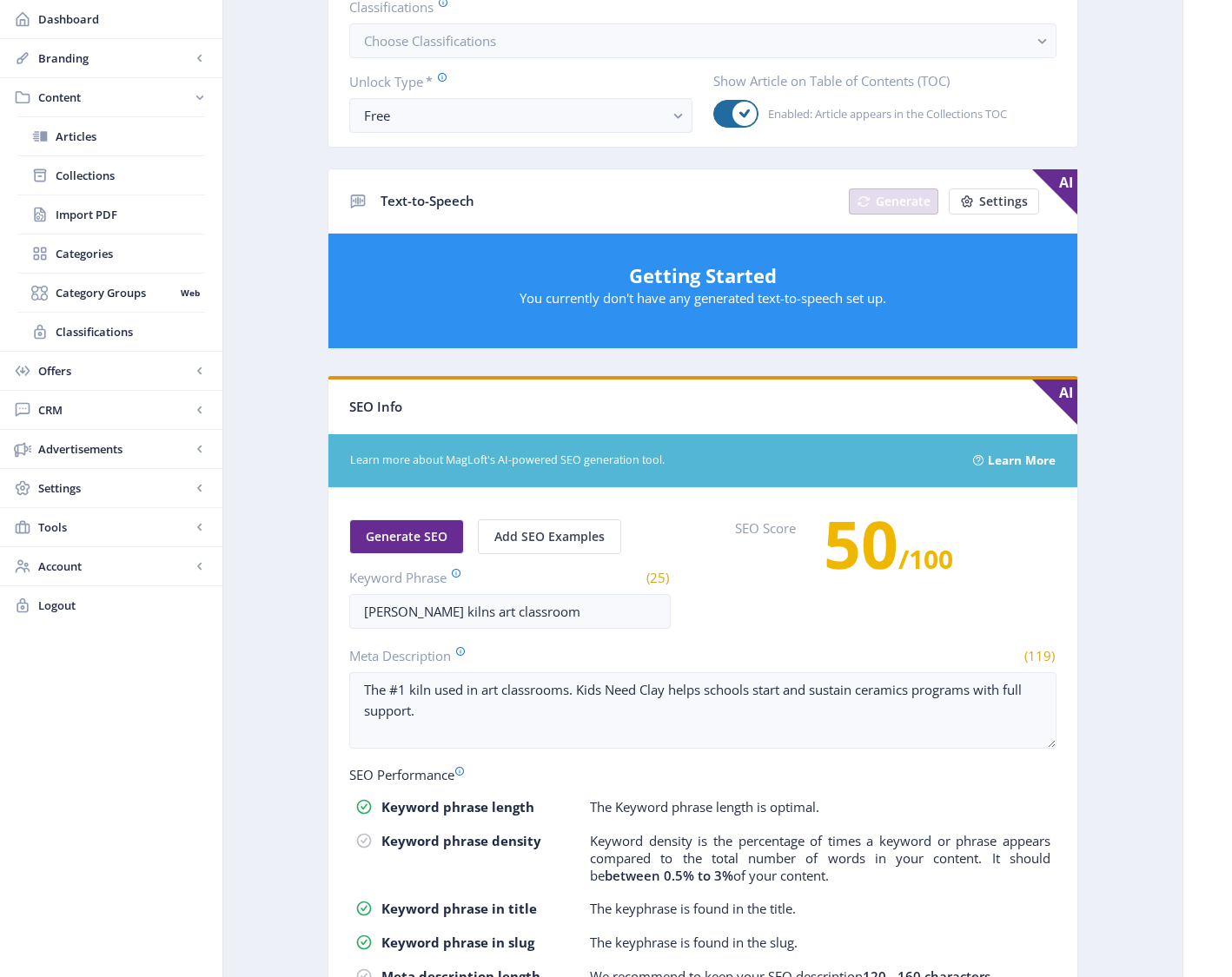
scroll to position [557, 0]
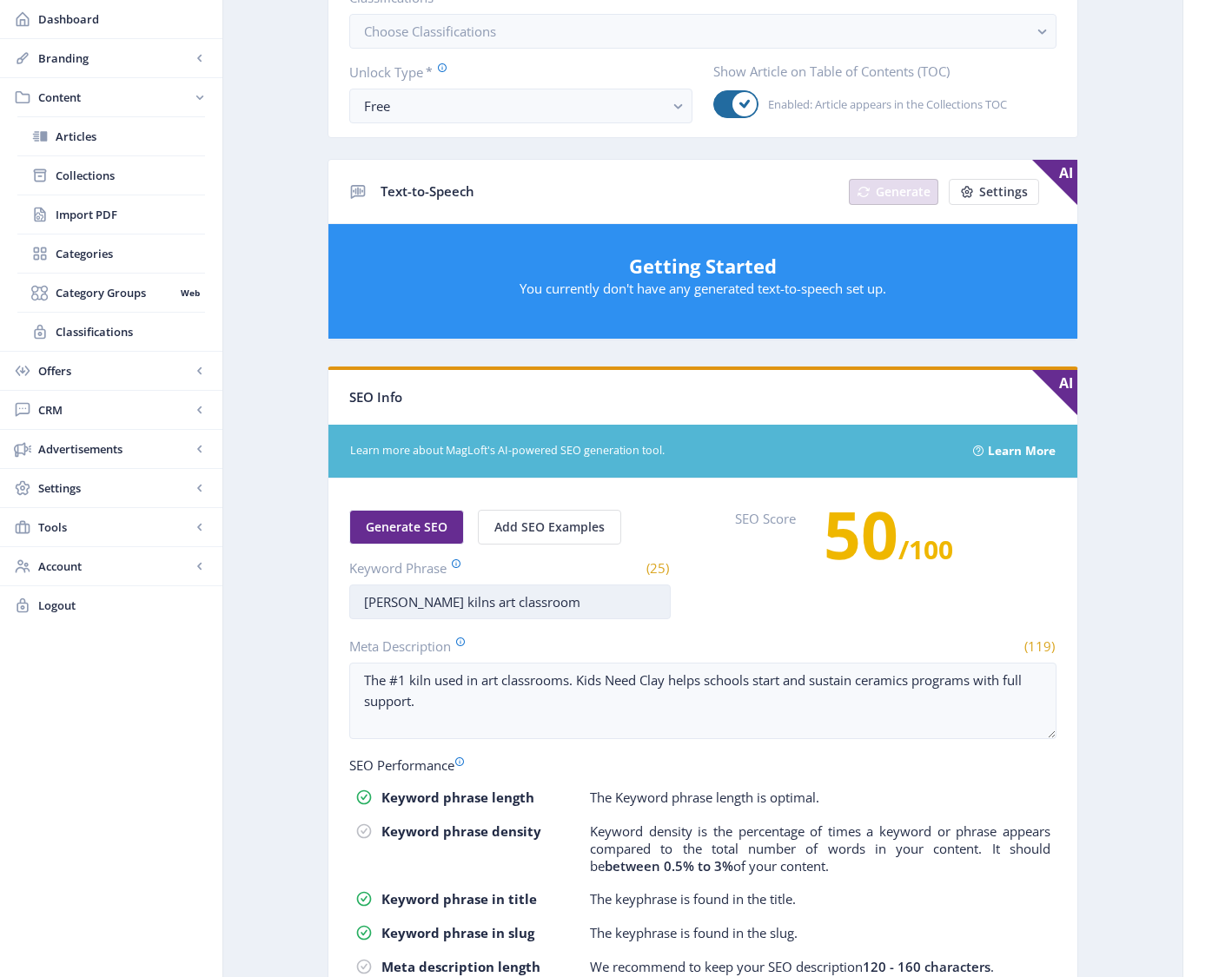
click at [497, 606] on input "skutt kilns art classroom" at bounding box center [510, 602] width 321 height 35
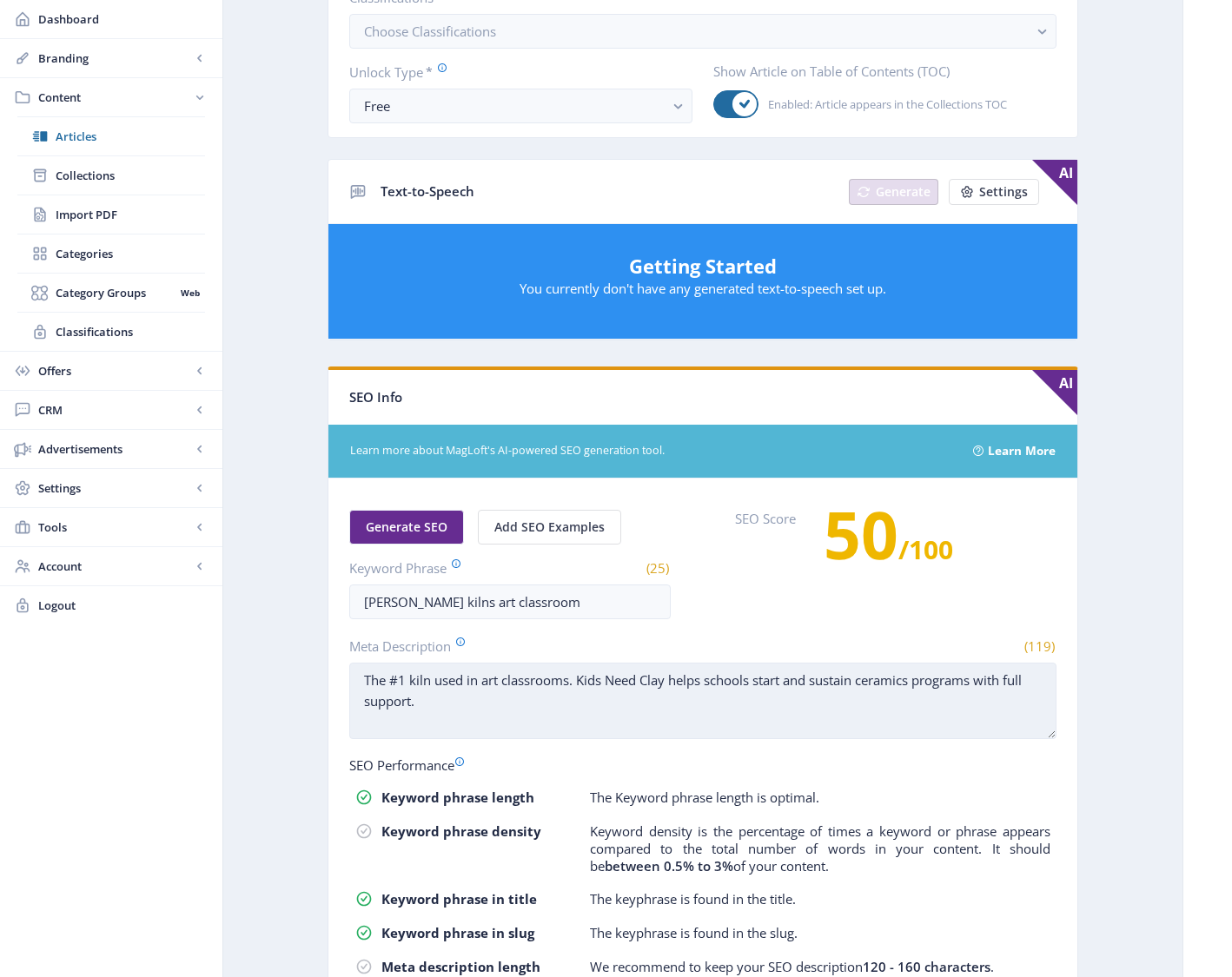
click at [431, 710] on textarea "The #1 kiln used in art classrooms. Kids Need Clay helps schools start and sust…" at bounding box center [703, 700] width 707 height 76
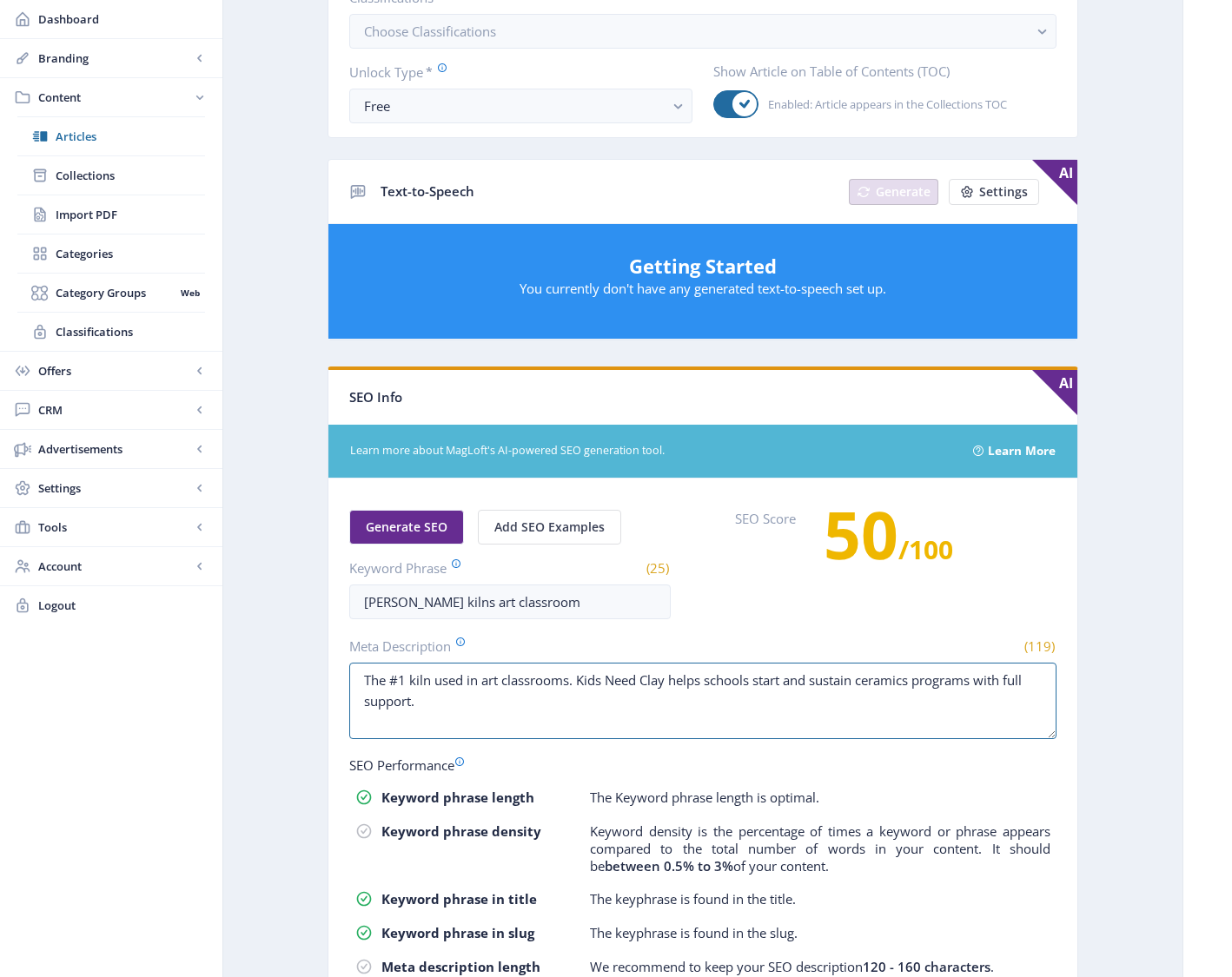
scroll to position [0, 0]
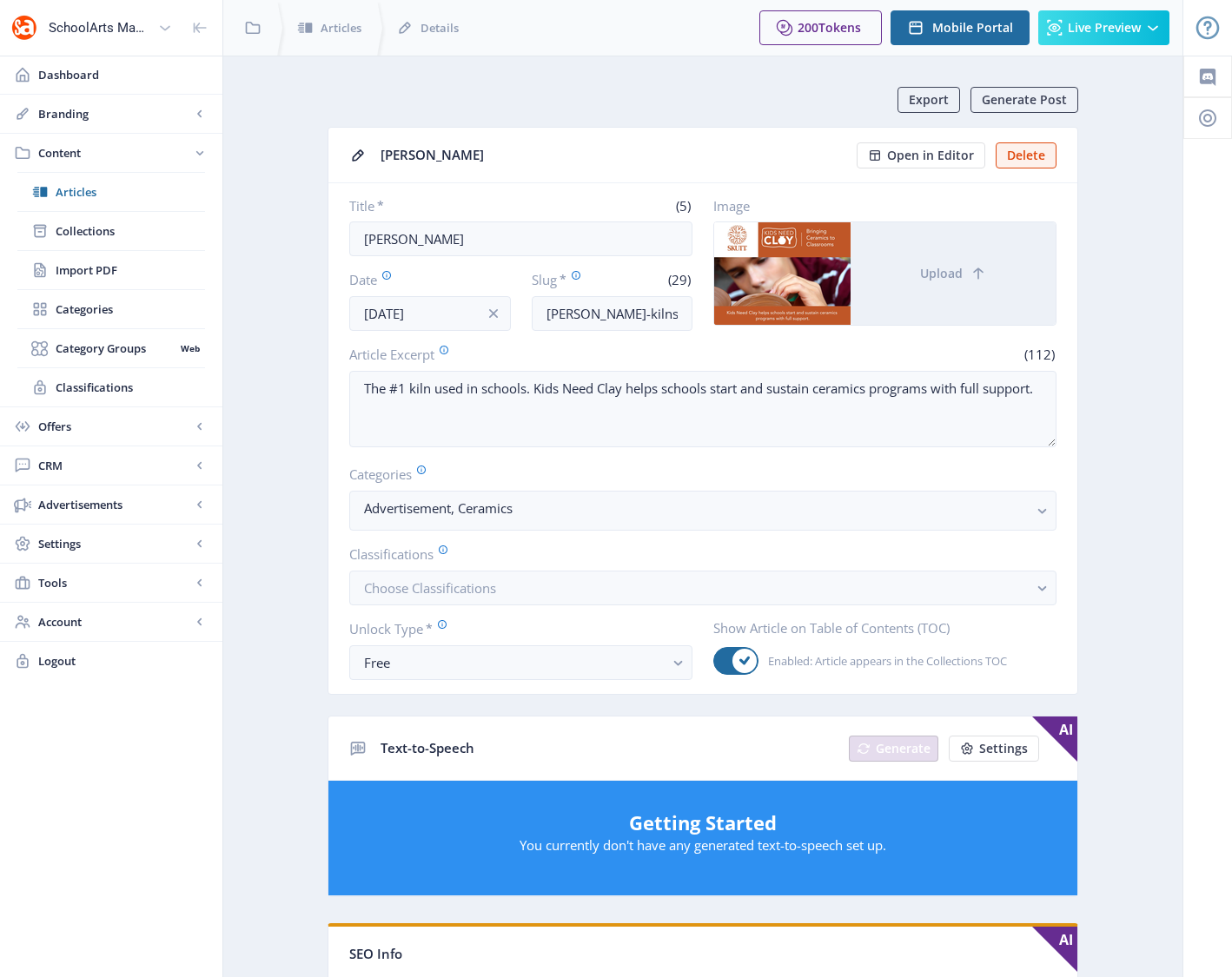
click at [259, 374] on app-content-article "Export Generate Post Skutt Open in Editor Delete Title * (5) Skutt Date Aug 1, …" at bounding box center [703, 871] width 898 height 1568
